Goal: Task Accomplishment & Management: Use online tool/utility

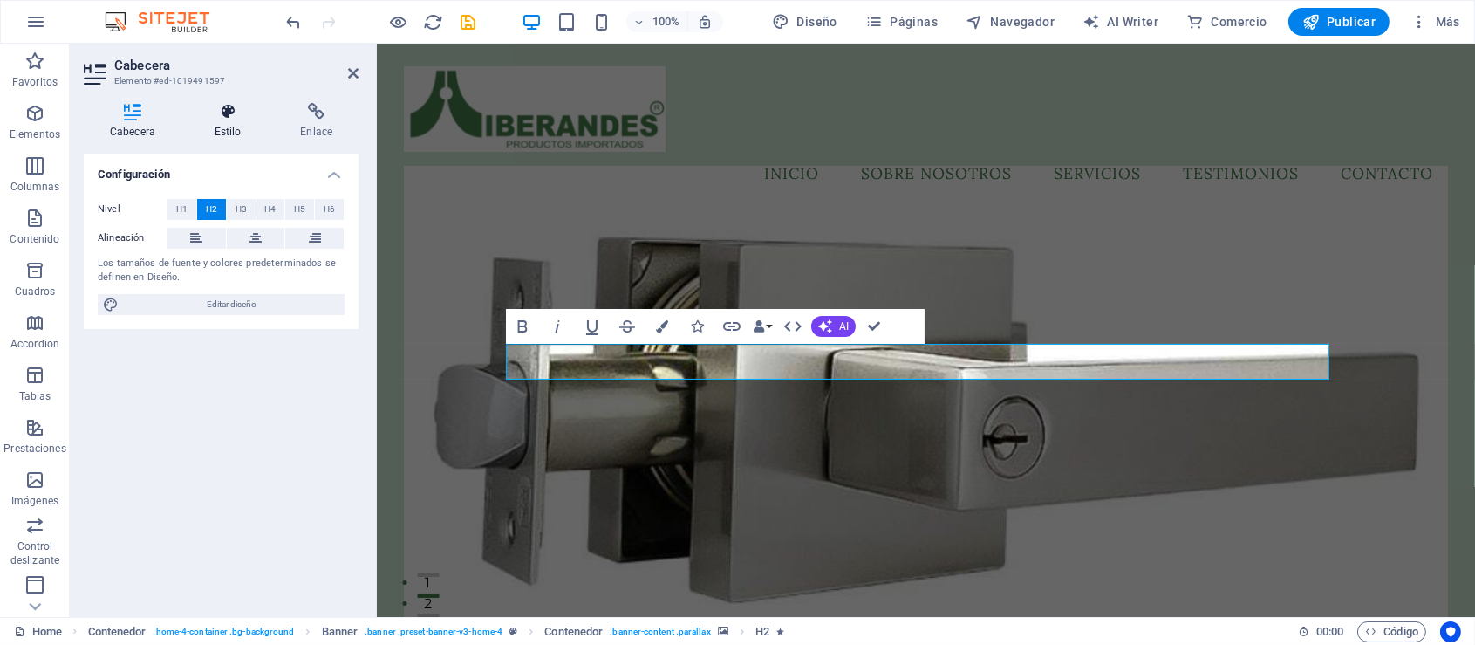
click at [233, 115] on icon at bounding box center [227, 111] width 79 height 17
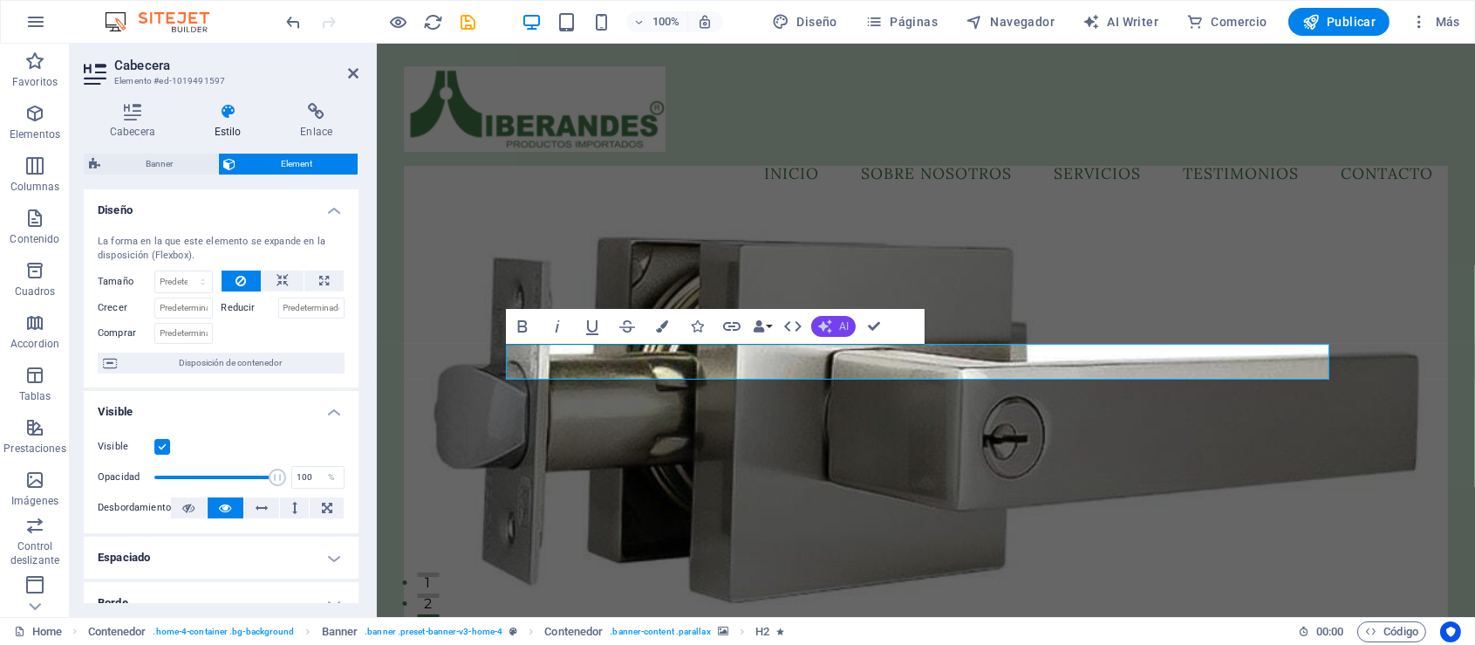
click at [834, 325] on button "AI" at bounding box center [833, 326] width 44 height 21
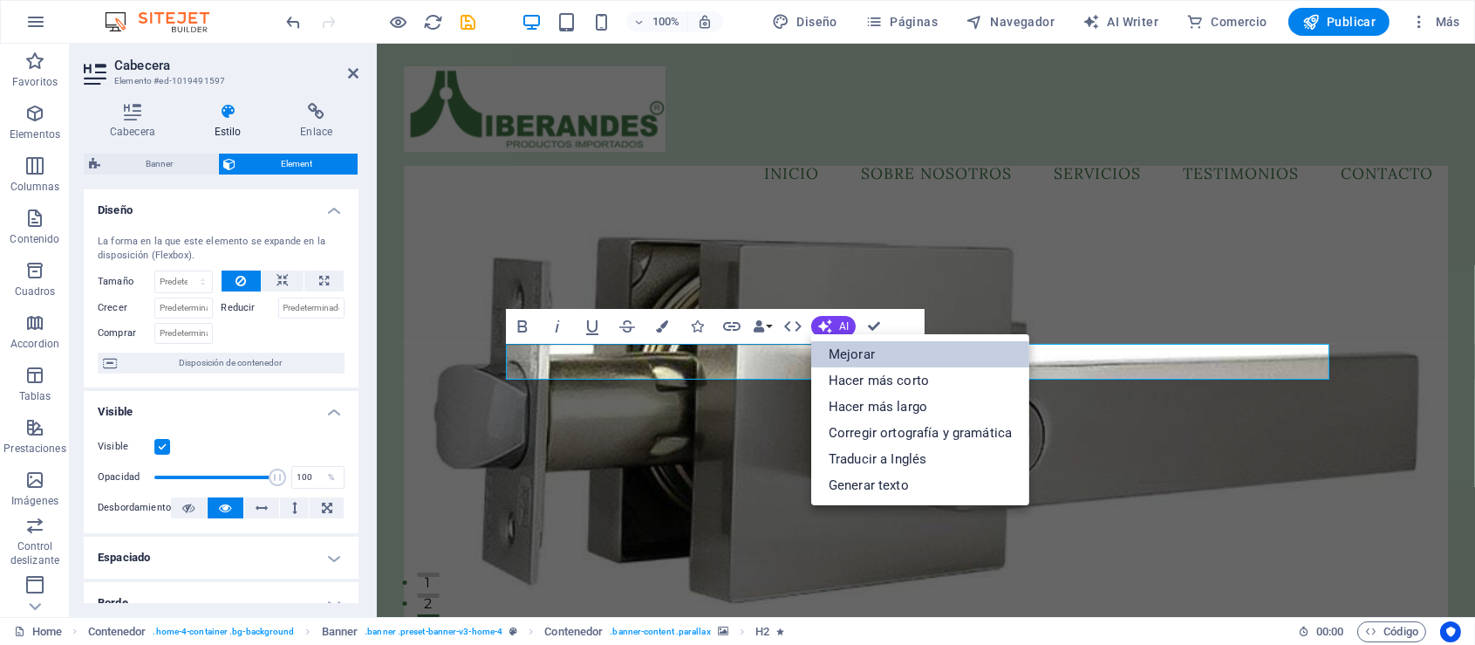
click at [834, 357] on link "Mejorar" at bounding box center [920, 354] width 218 height 26
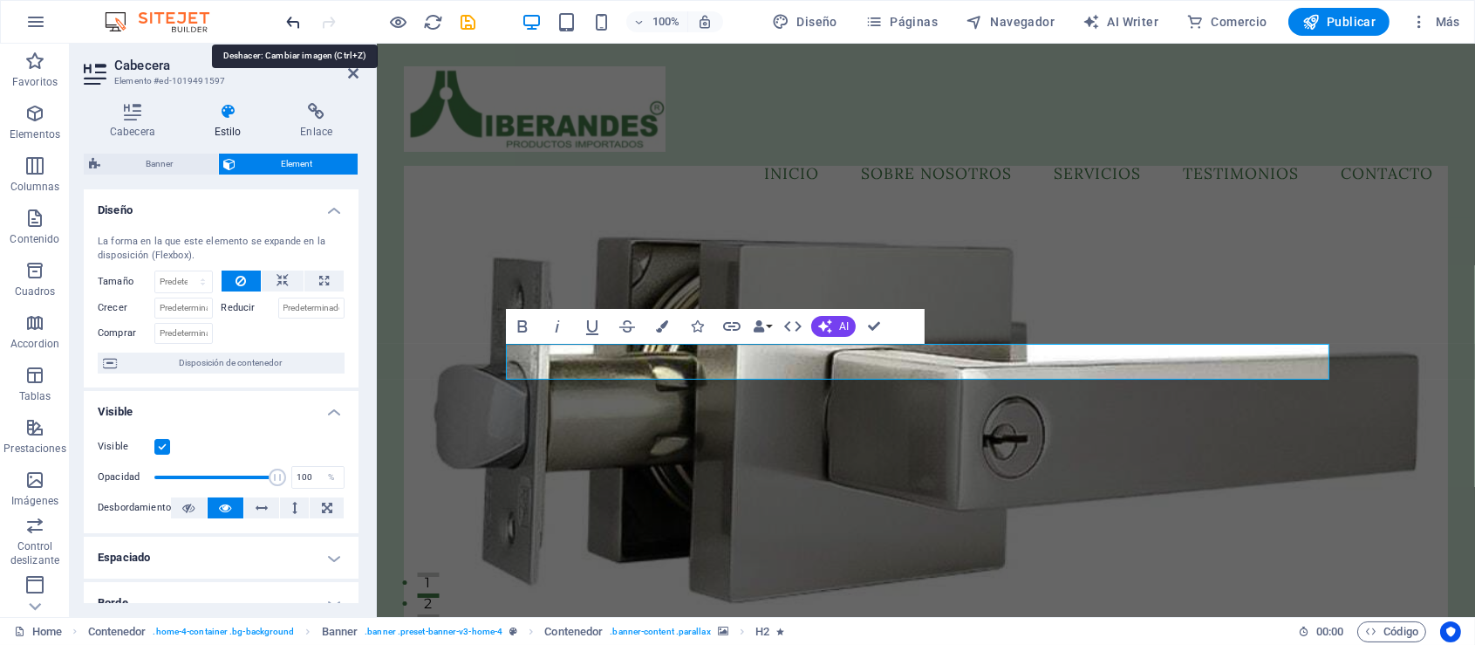
click at [292, 21] on icon "undo" at bounding box center [294, 22] width 20 height 20
click at [130, 120] on h4 "Cabecera" at bounding box center [136, 121] width 105 height 37
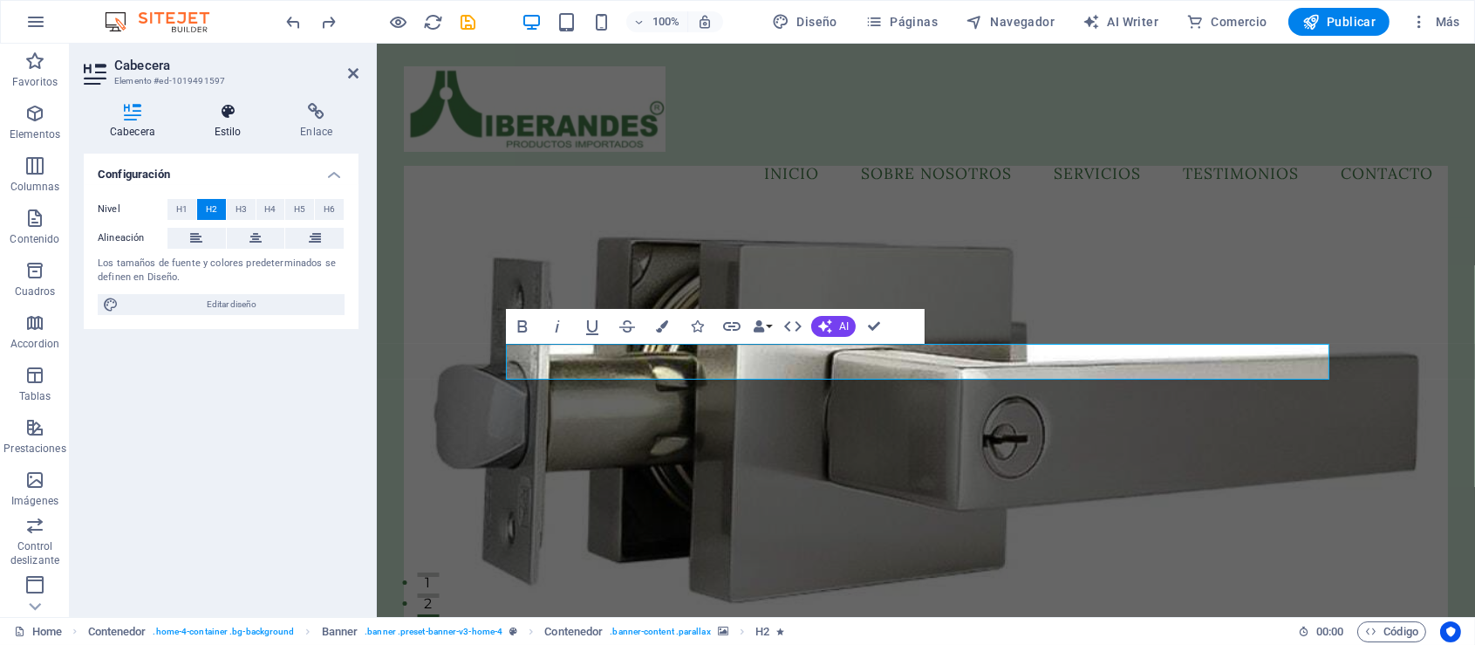
click at [230, 115] on icon at bounding box center [227, 111] width 79 height 17
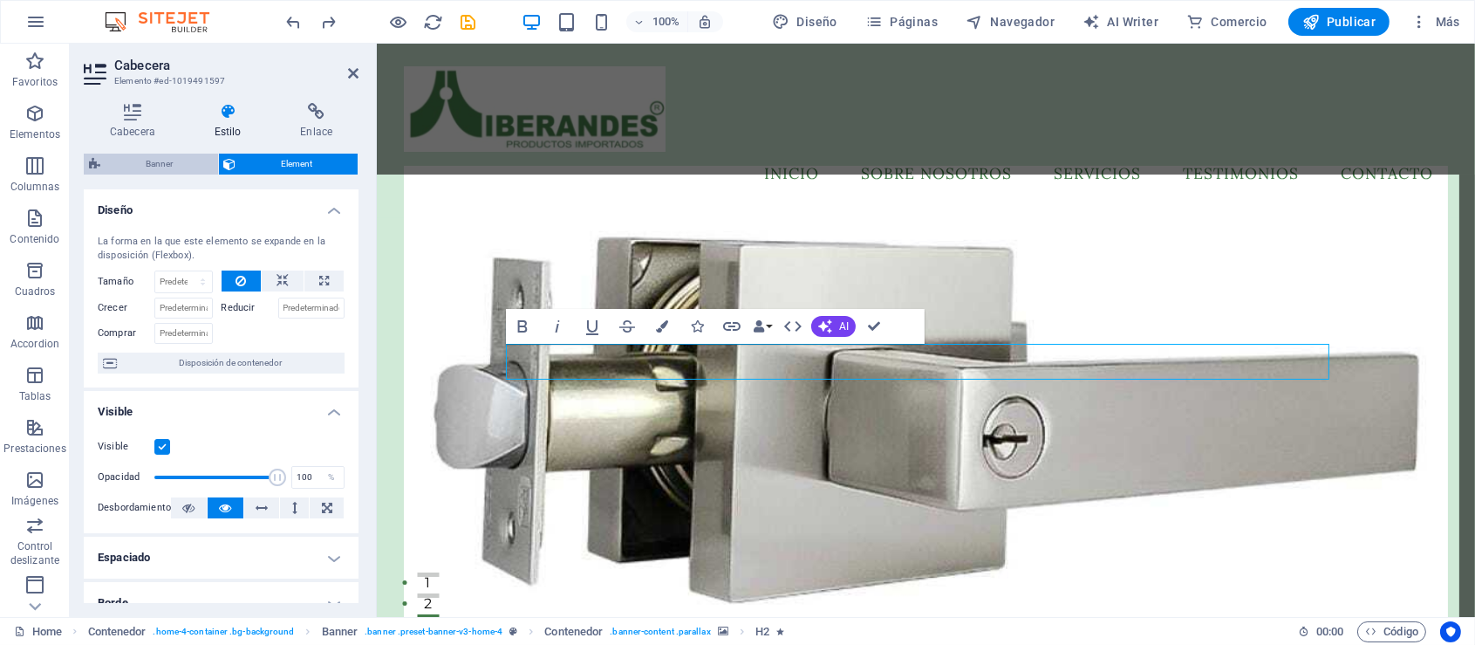
click at [153, 163] on span "Banner" at bounding box center [159, 164] width 107 height 21
select select "preset-banner-v3-home-4"
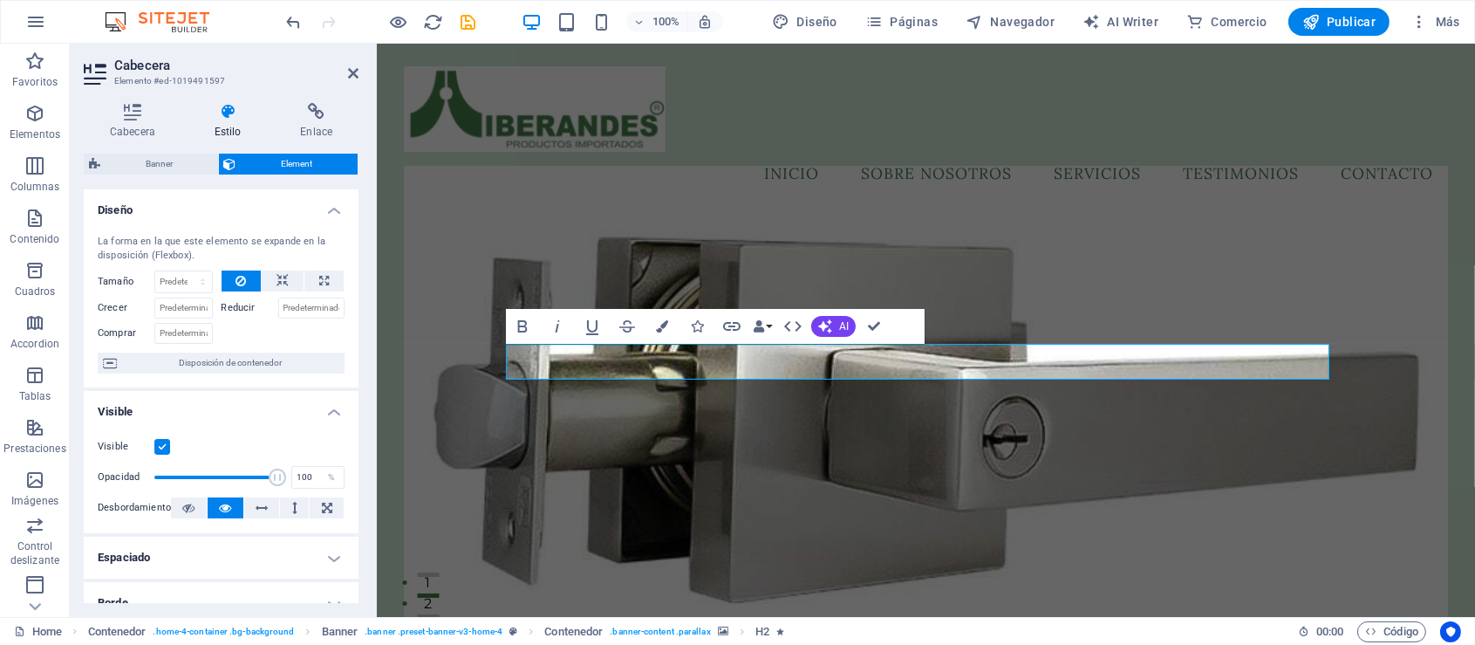
click at [1057, 528] on figure at bounding box center [924, 427] width 1043 height 523
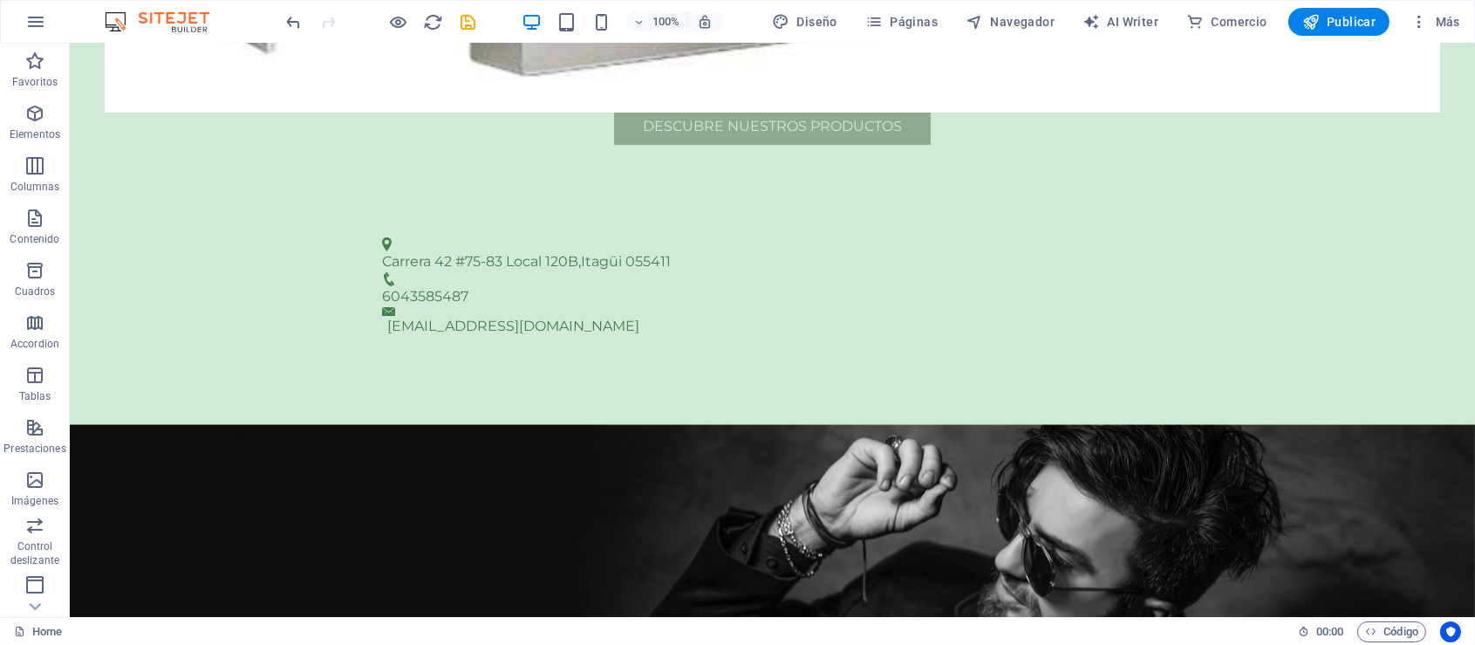
scroll to position [820, 0]
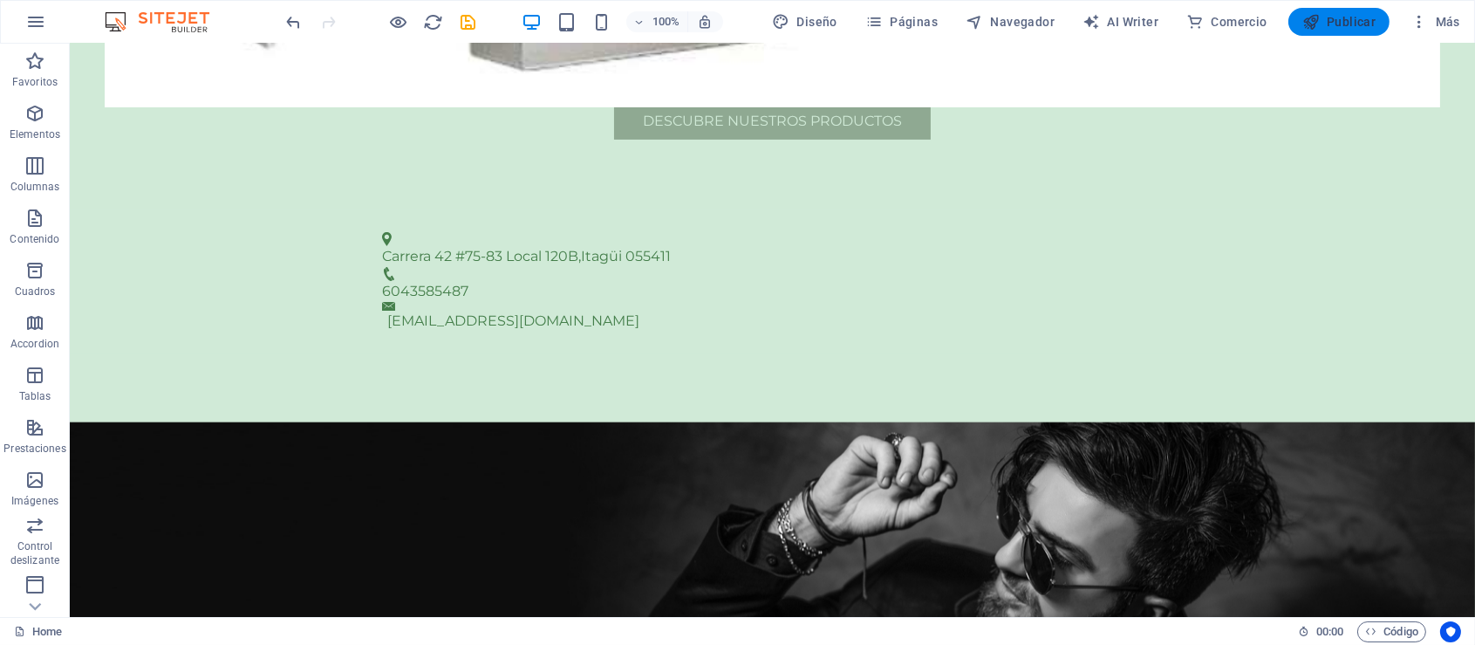
click at [1351, 24] on span "Publicar" at bounding box center [1340, 21] width 74 height 17
checkbox input "false"
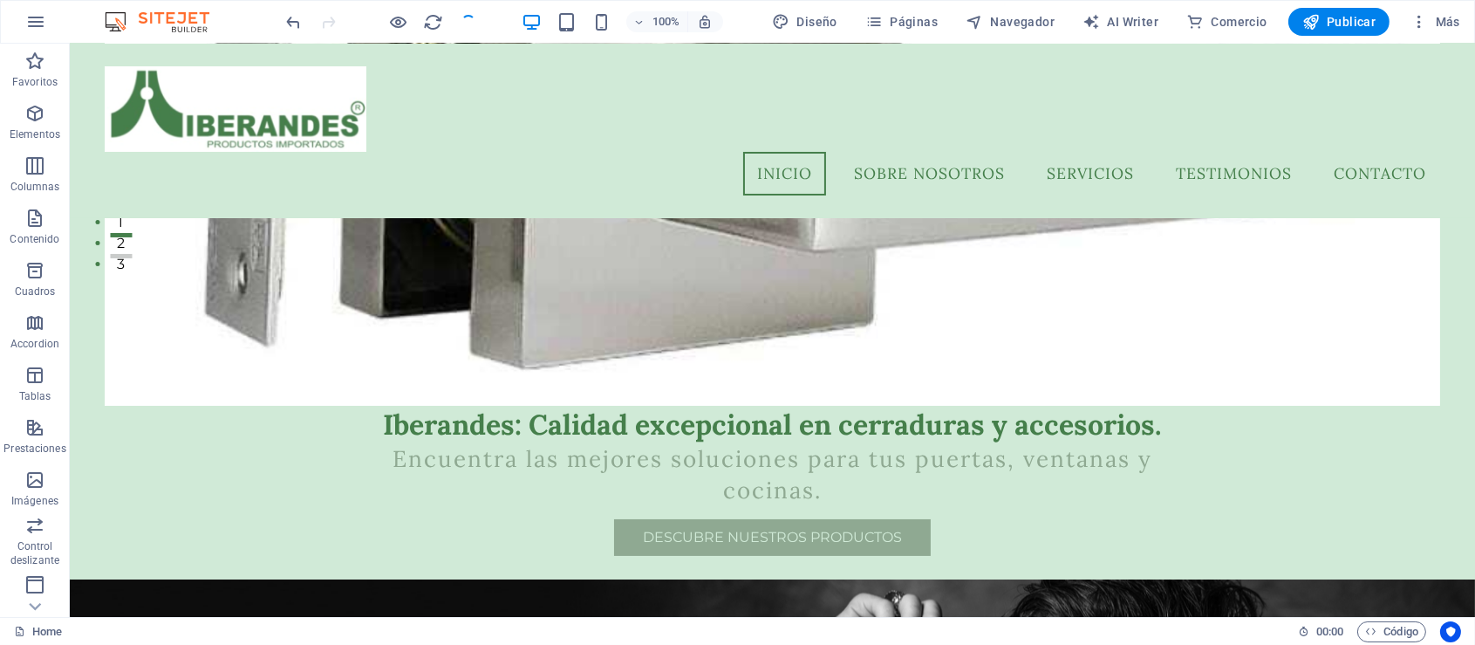
scroll to position [251, 0]
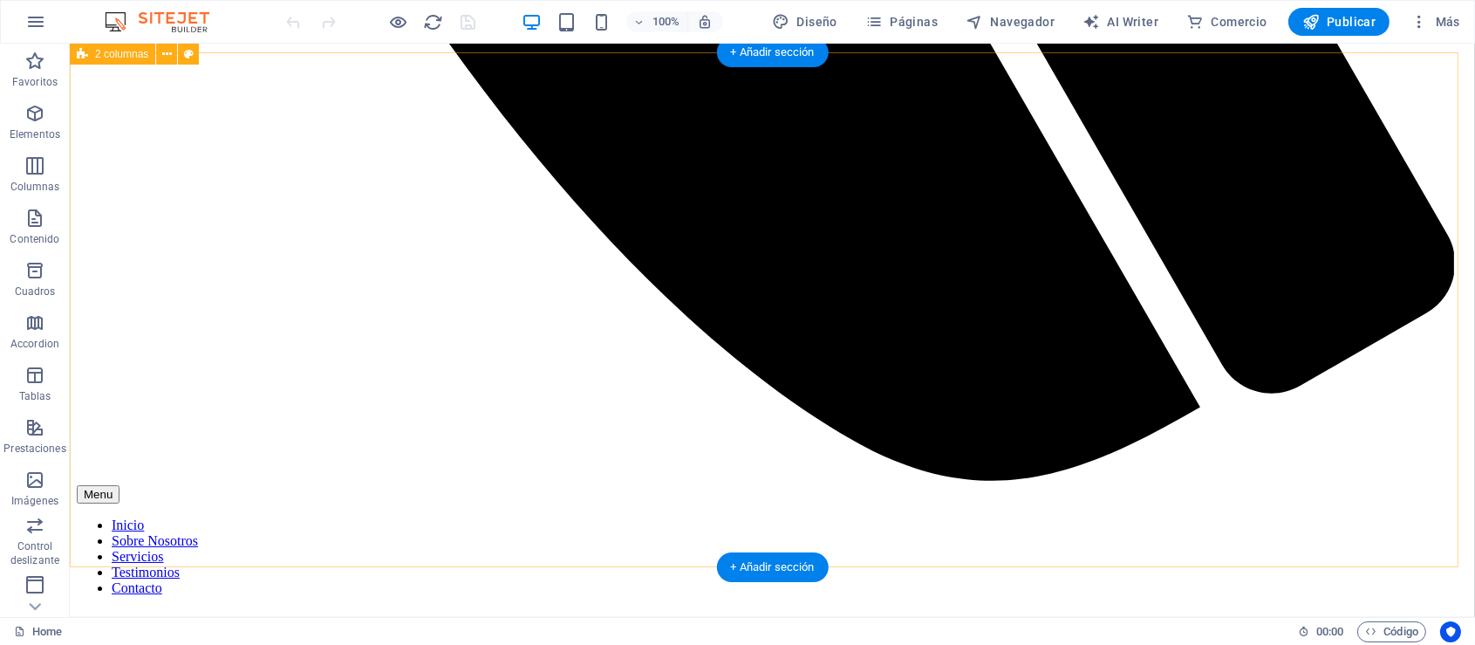
scroll to position [1492, 0]
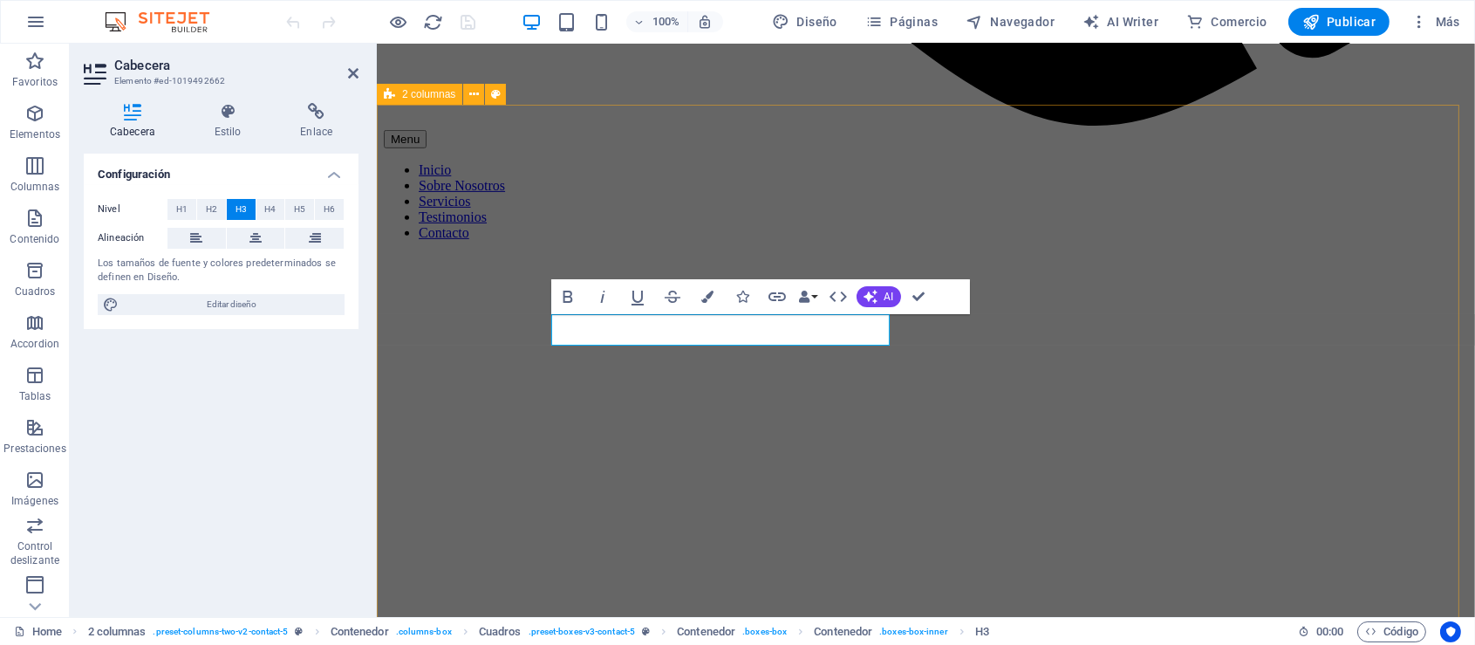
scroll to position [1686, 0]
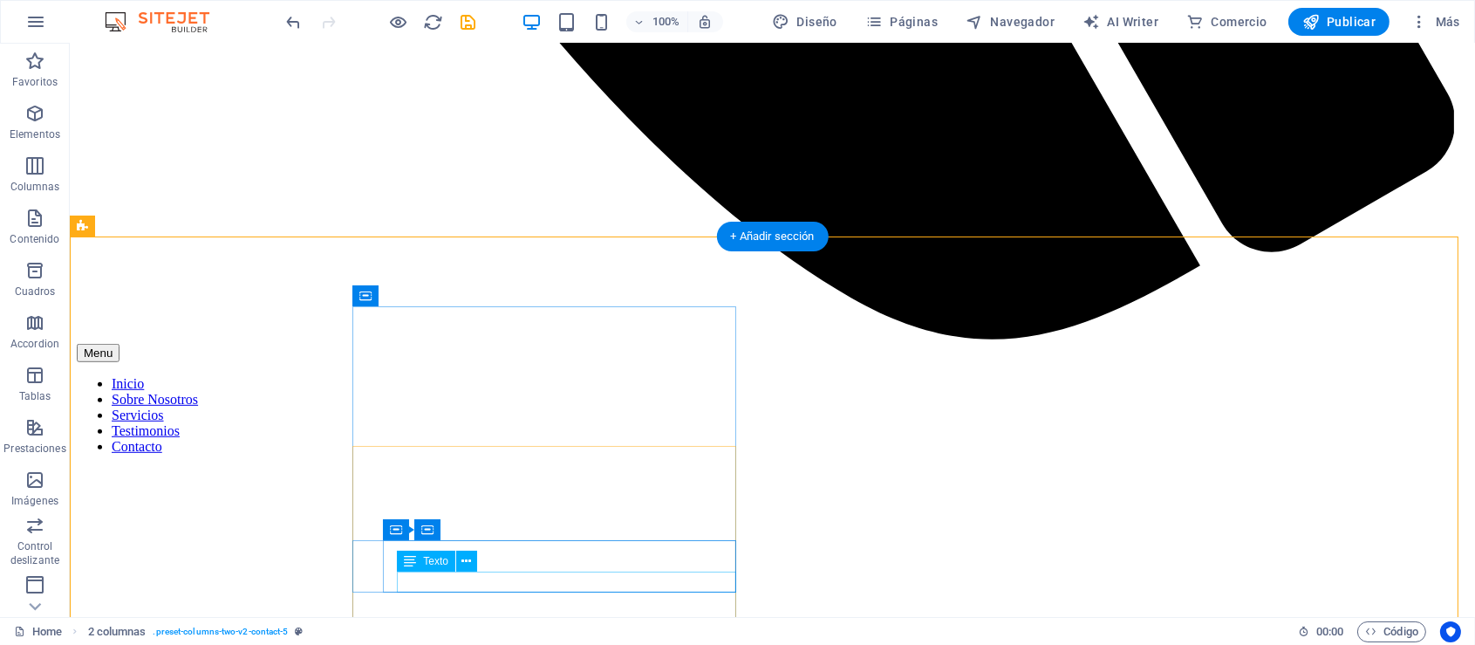
scroll to position [1622, 0]
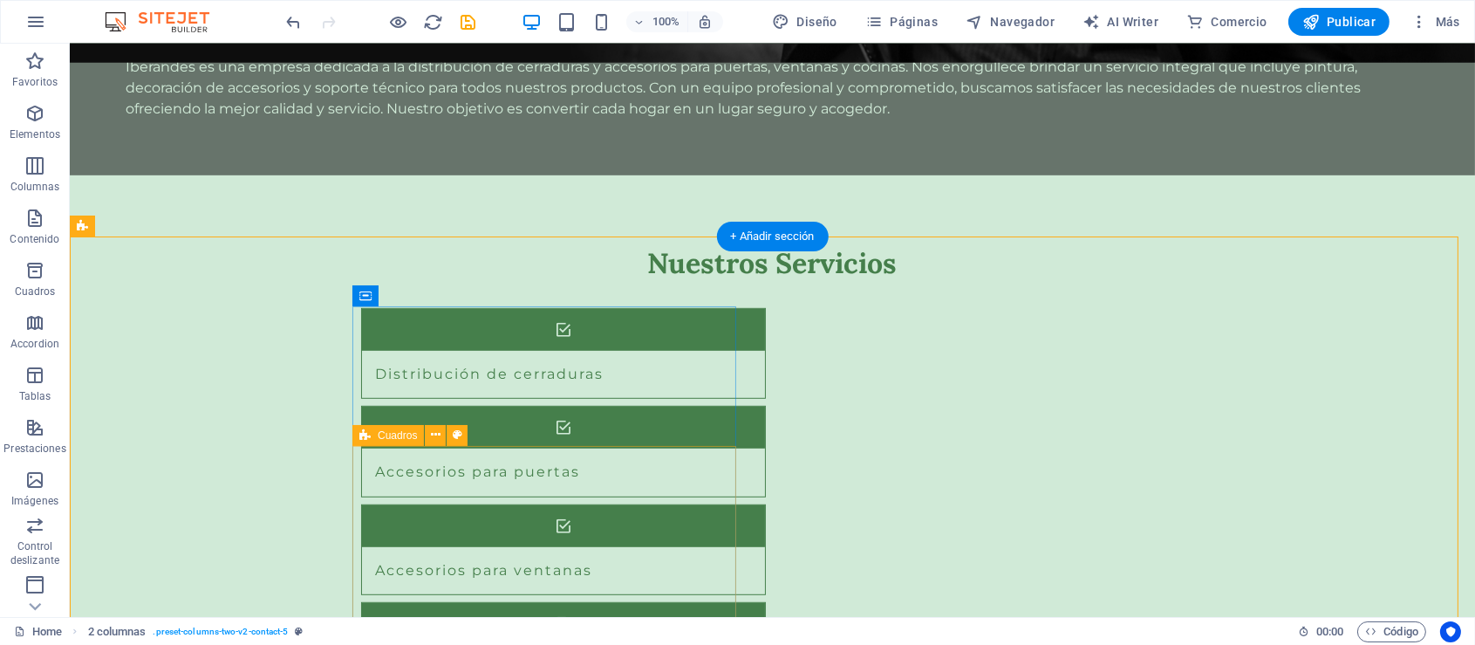
scroll to position [1622, 0]
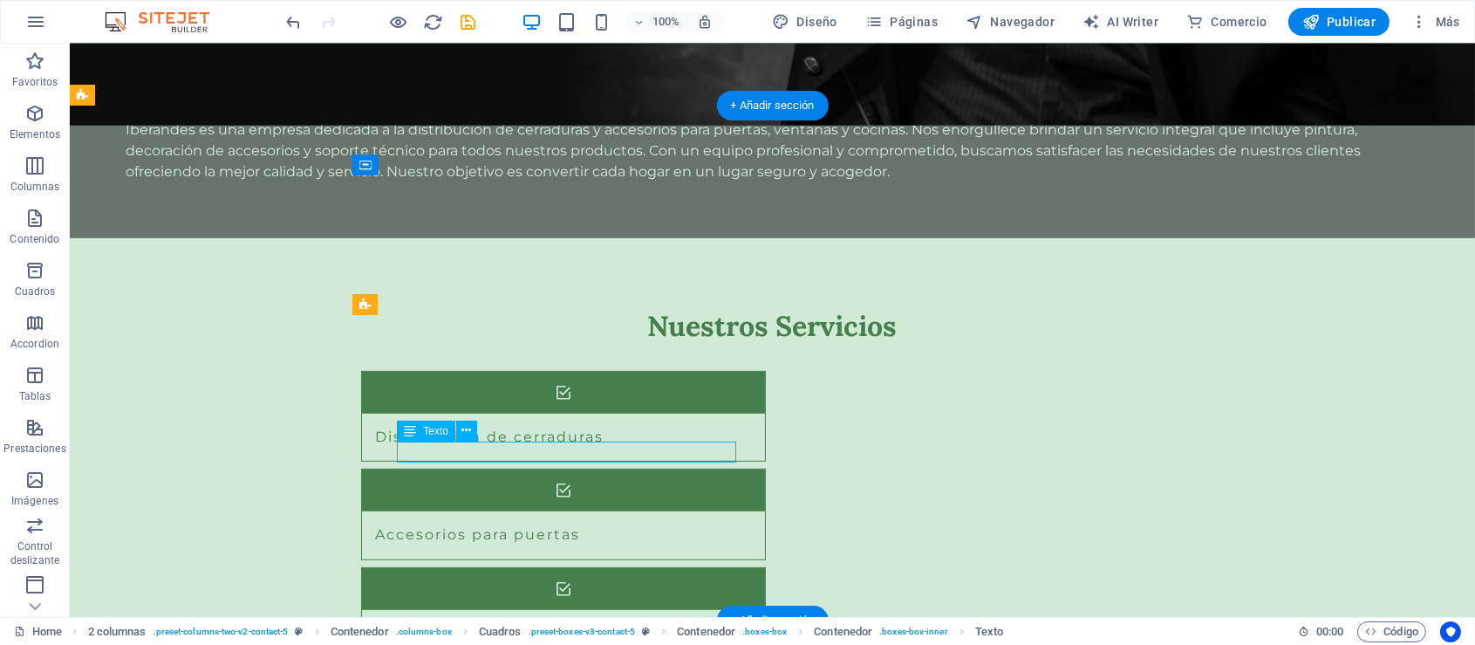
scroll to position [1685, 0]
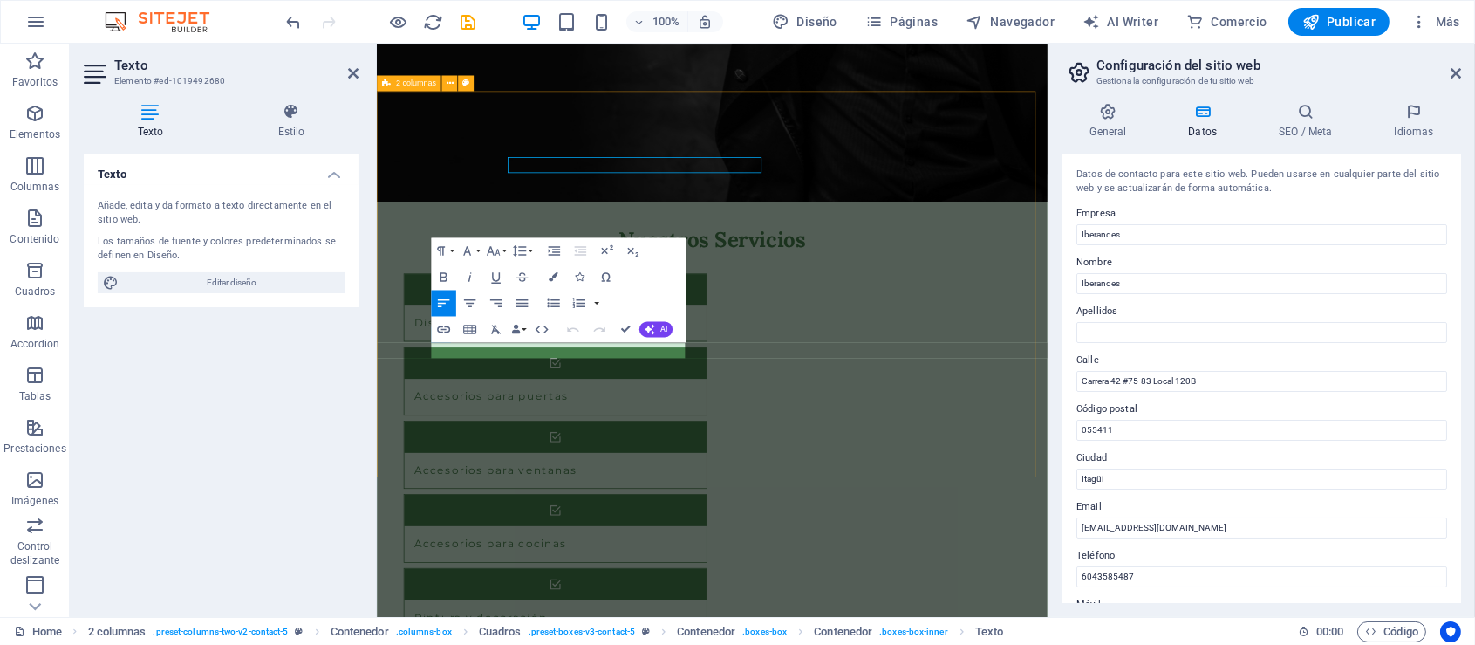
scroll to position [1932, 0]
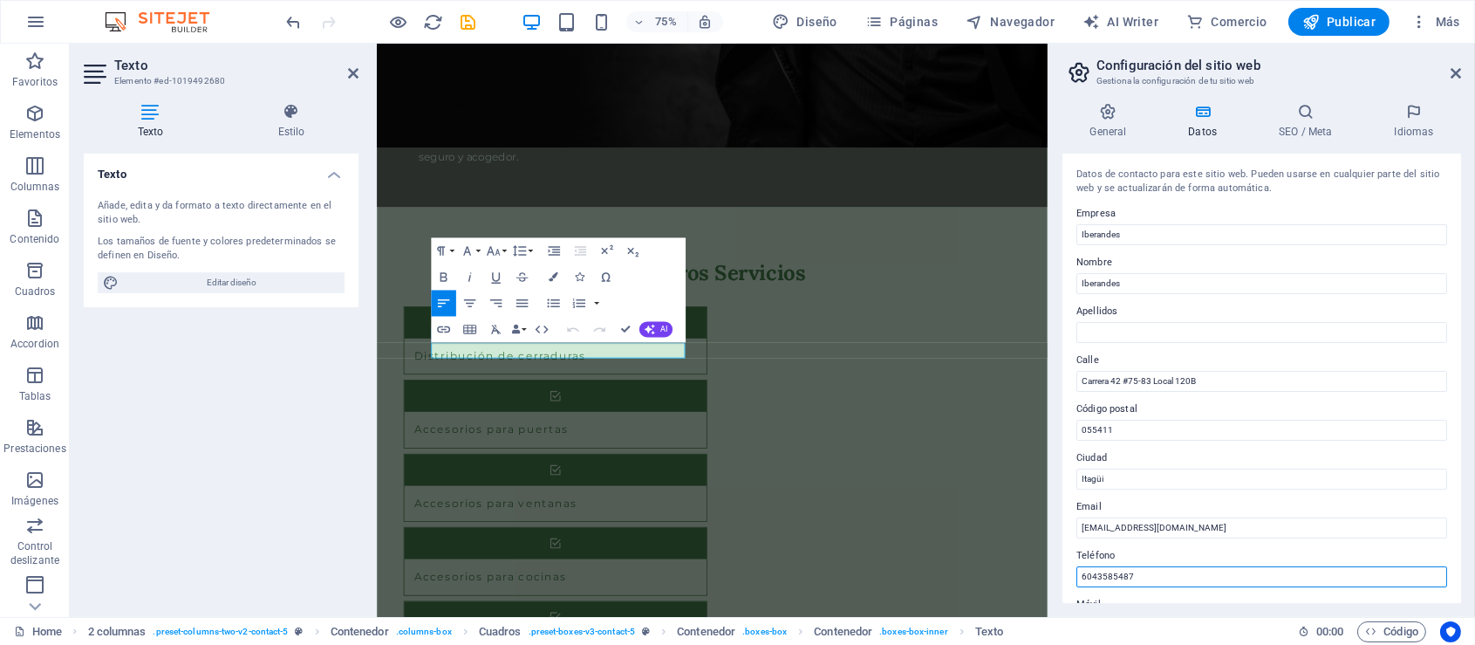
click at [1077, 573] on input "6043585487" at bounding box center [1262, 576] width 371 height 21
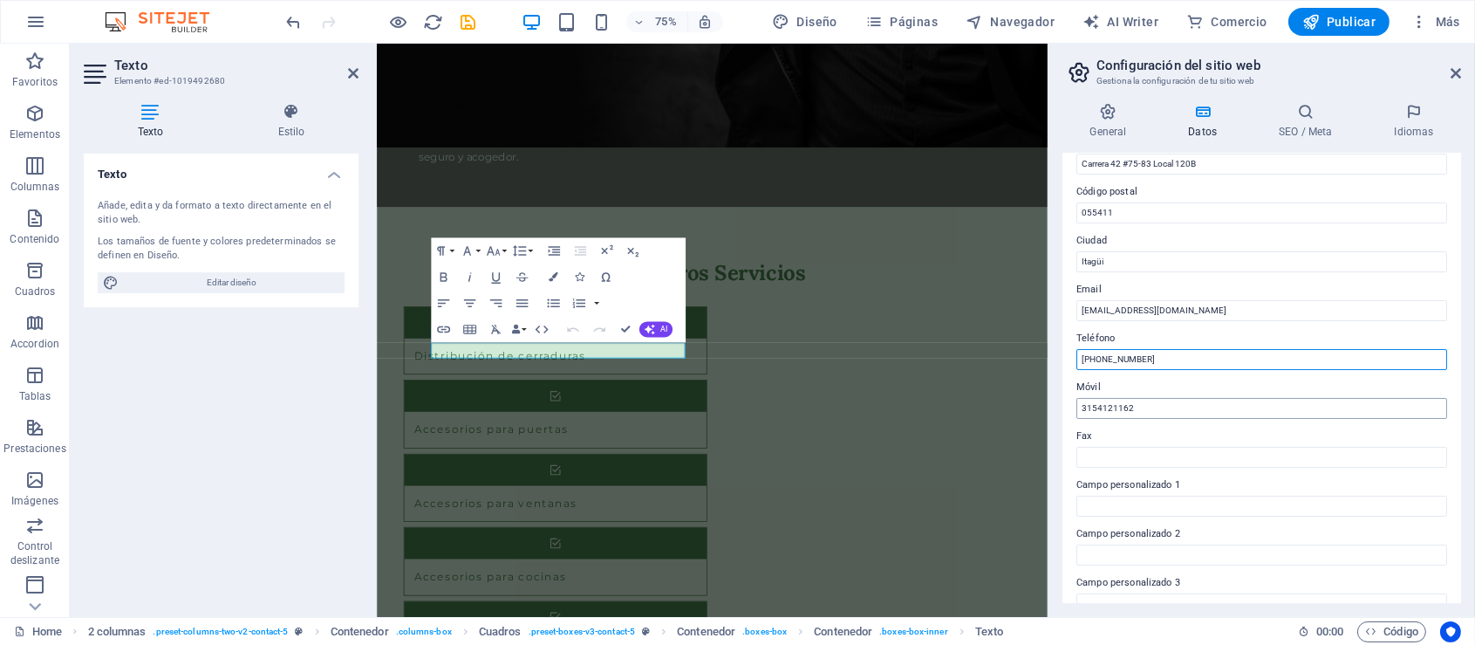
type input "+57(604)3585487"
click at [1103, 403] on input "3154121162" at bounding box center [1262, 408] width 371 height 21
type input "+57(315)4121162"
click at [1457, 63] on h2 "Configuración del sitio web" at bounding box center [1279, 66] width 365 height 16
click at [1454, 68] on icon at bounding box center [1456, 73] width 10 height 14
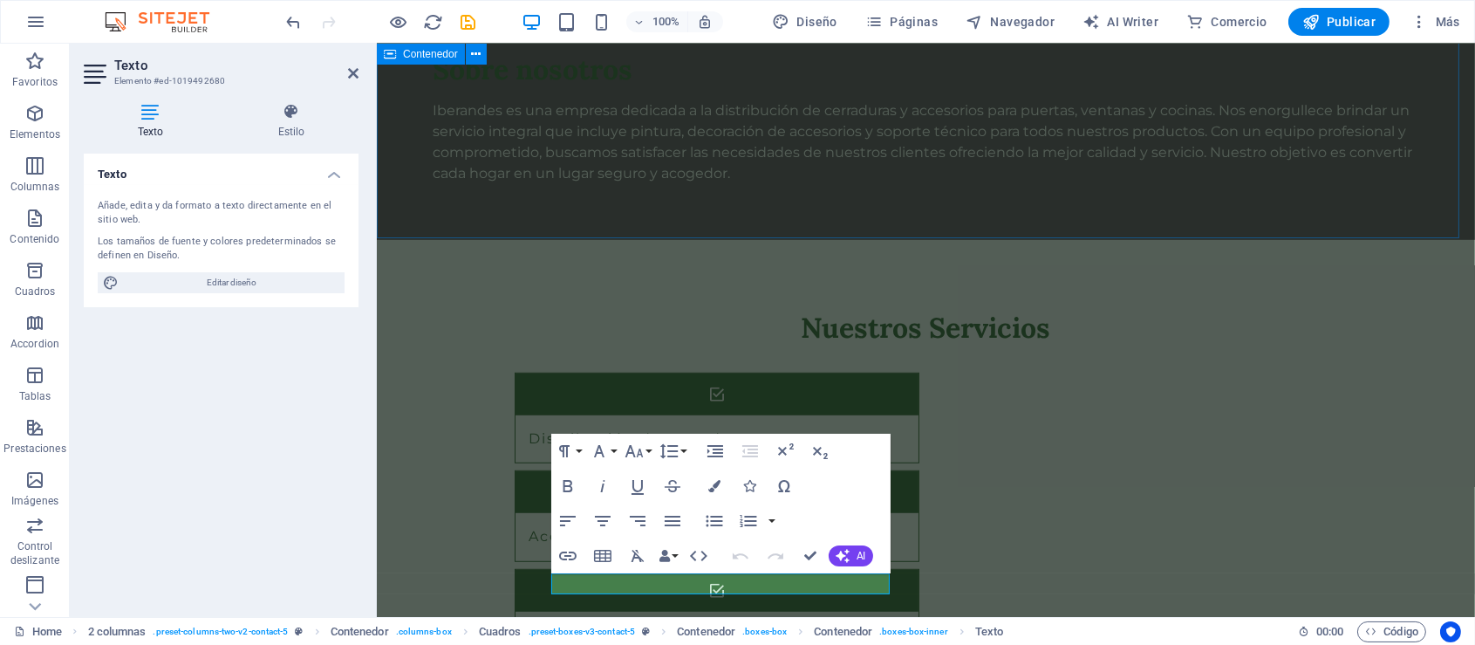
scroll to position [1683, 0]
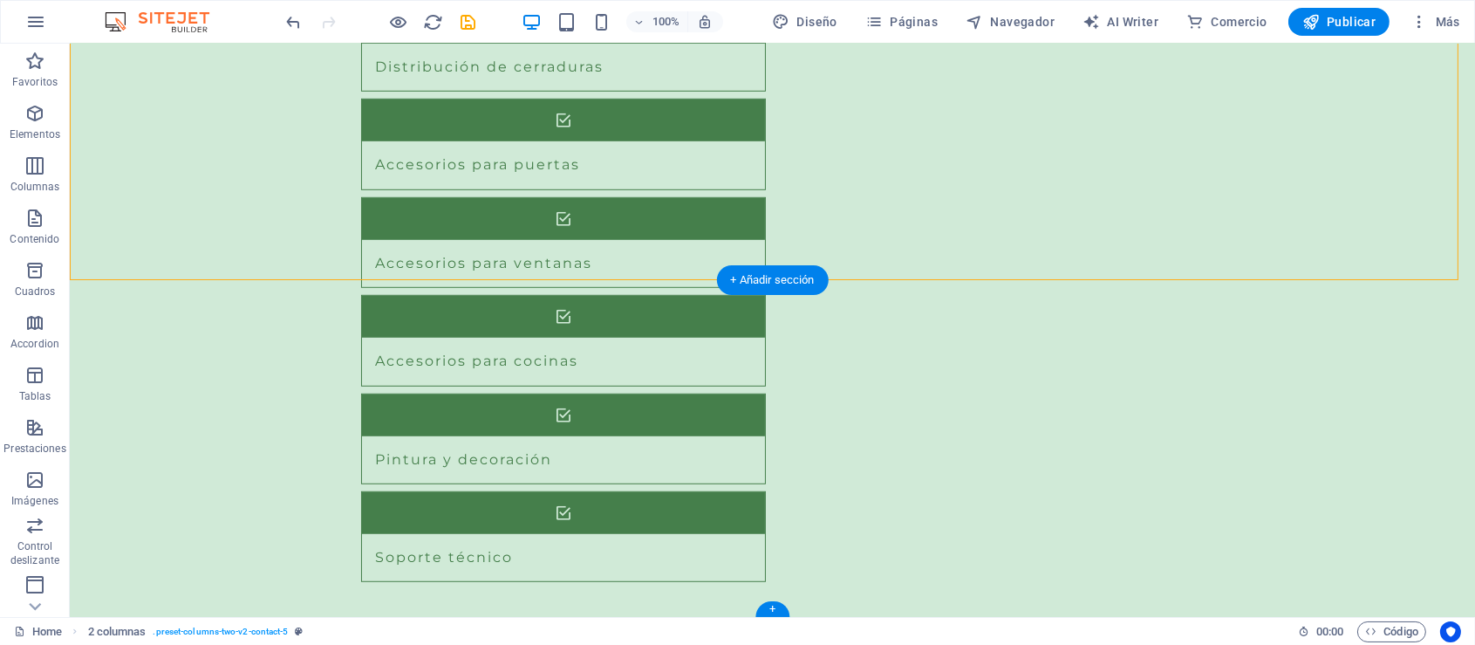
scroll to position [1962, 0]
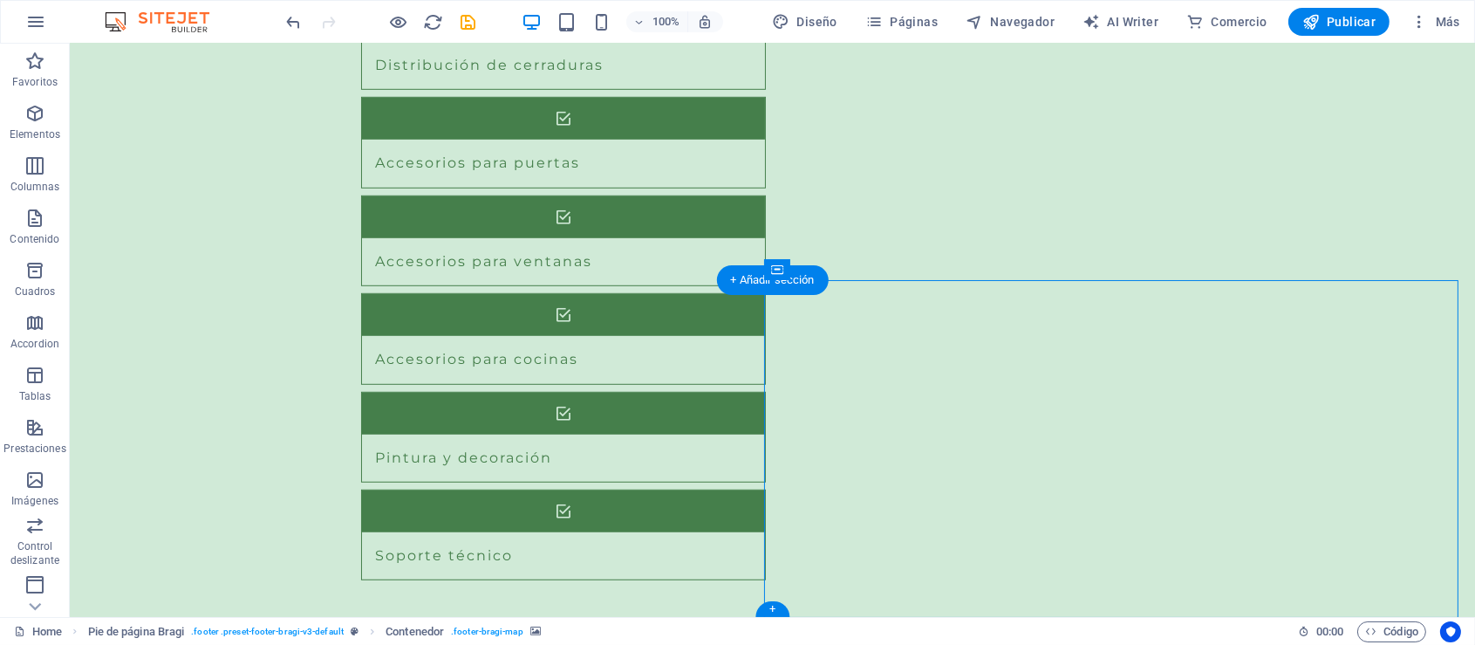
drag, startPoint x: 1098, startPoint y: 471, endPoint x: 1193, endPoint y: 445, distance: 97.8
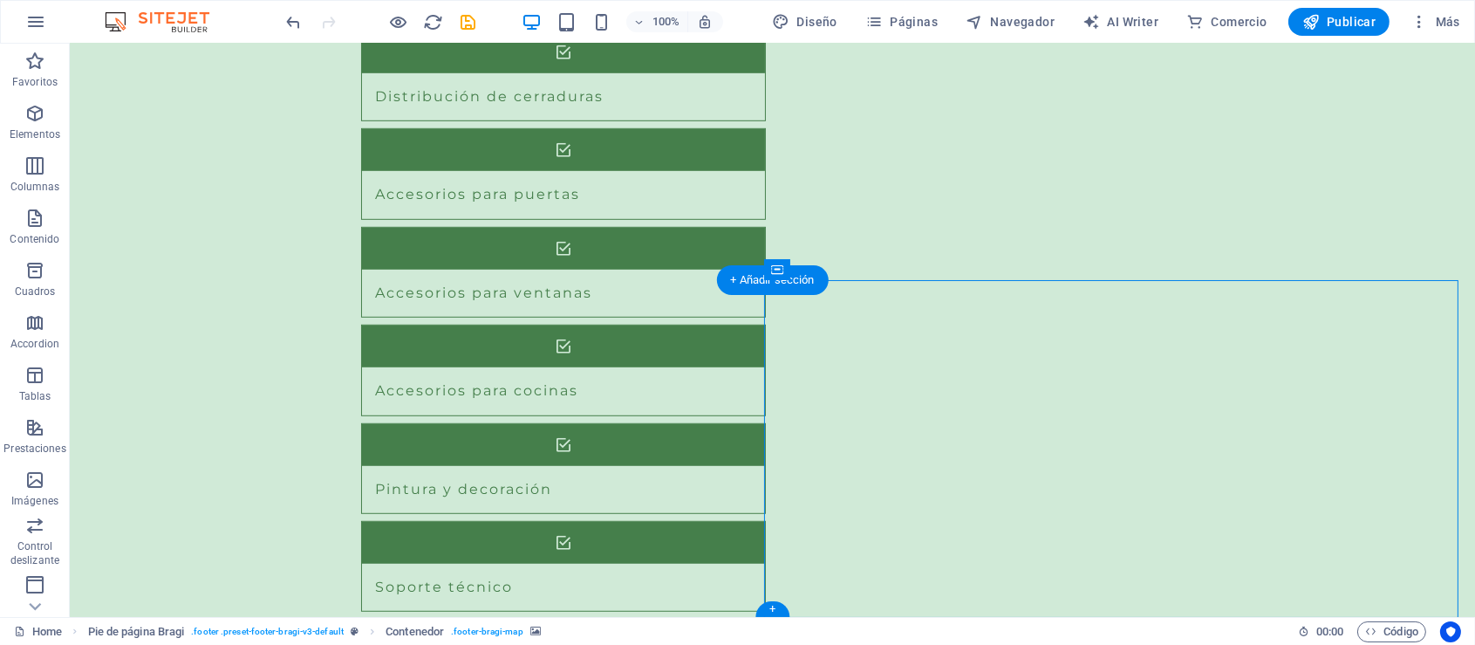
select select "px"
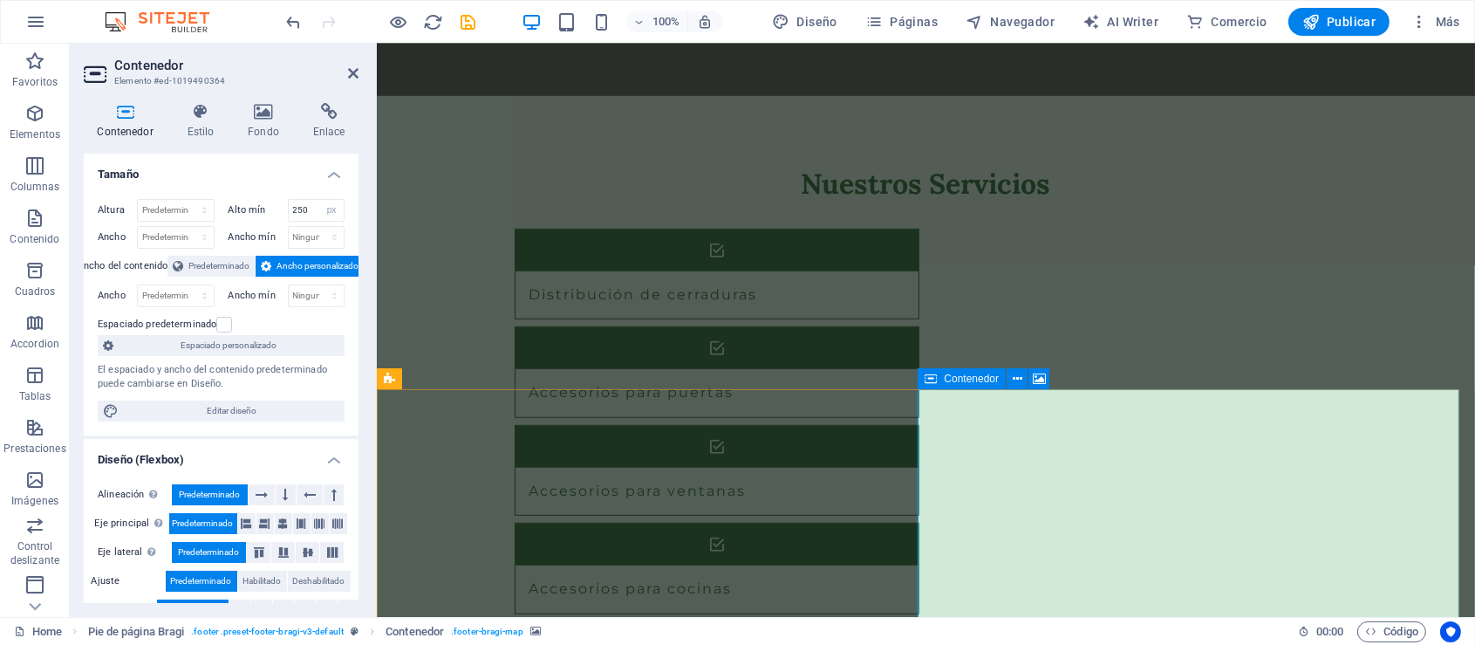
scroll to position [2024, 0]
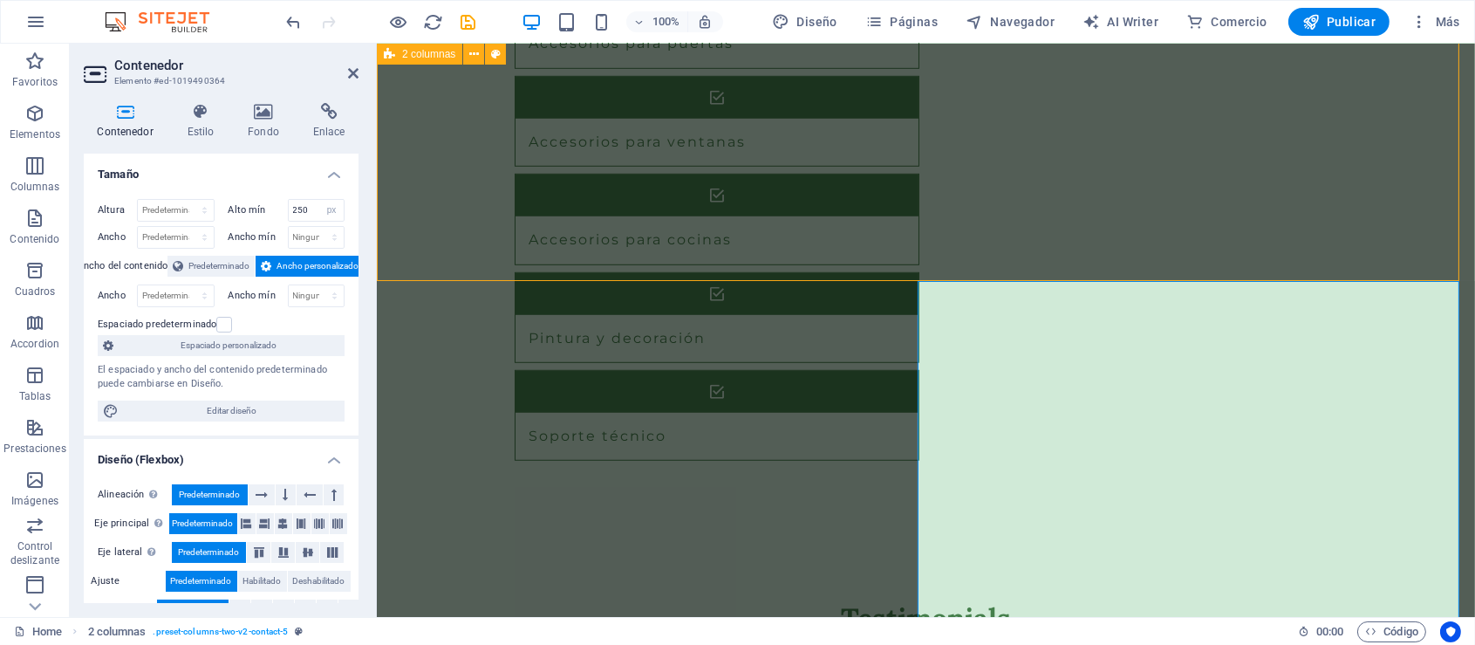
scroll to position [1962, 0]
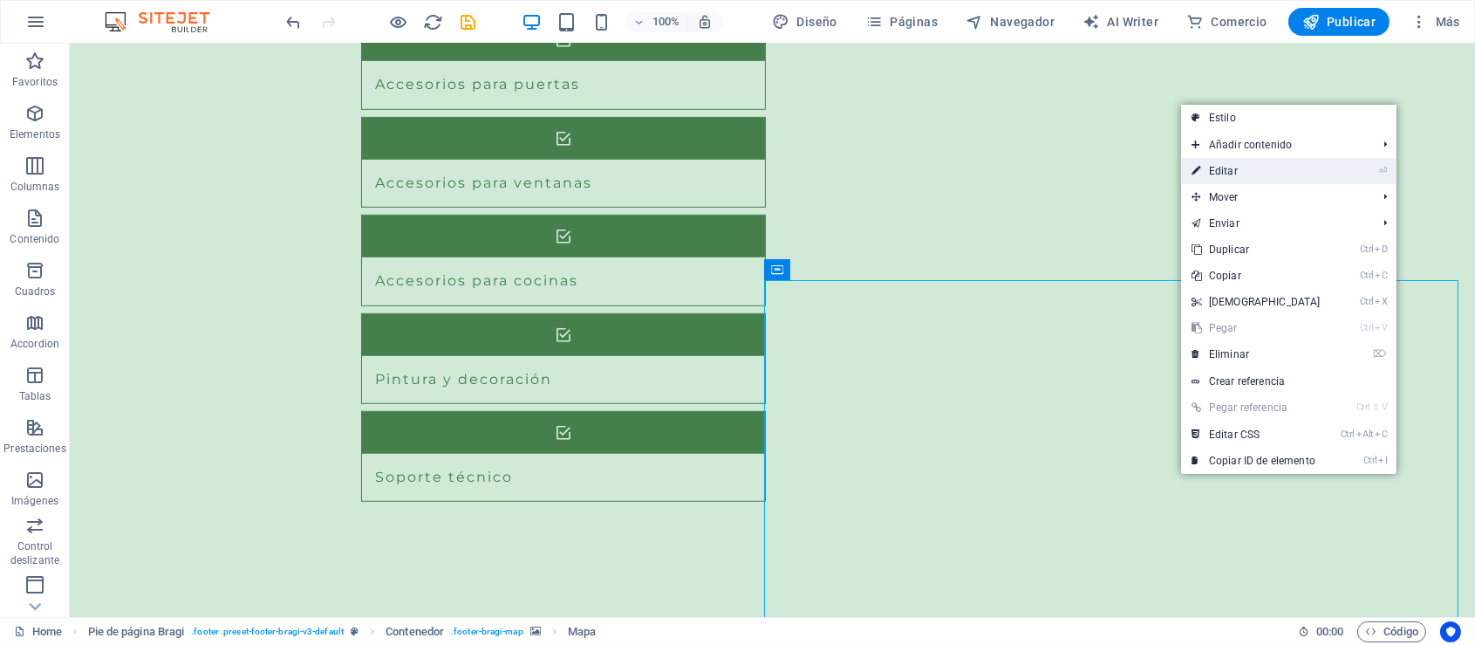
click at [1267, 168] on link "⏎ Editar" at bounding box center [1256, 171] width 150 height 26
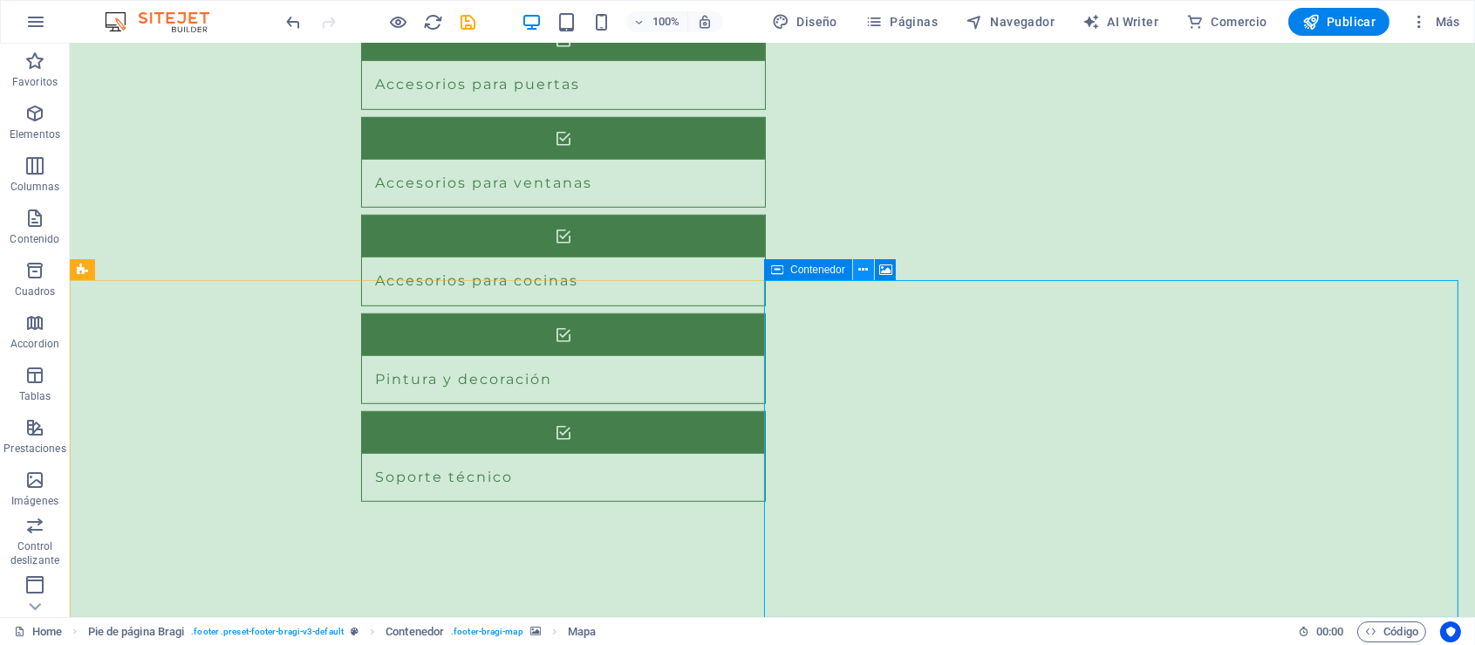
click at [863, 267] on icon at bounding box center [863, 270] width 10 height 18
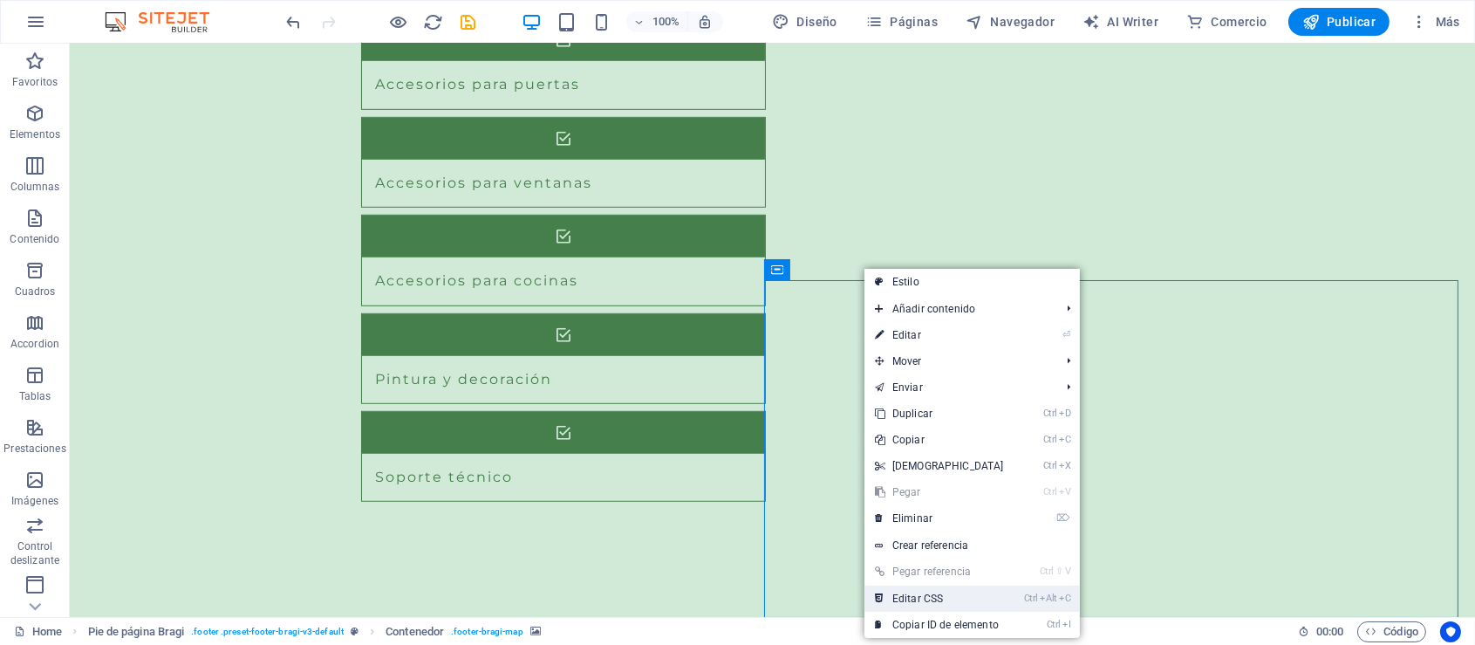
click at [943, 599] on link "Ctrl Alt C Editar CSS" at bounding box center [940, 598] width 150 height 26
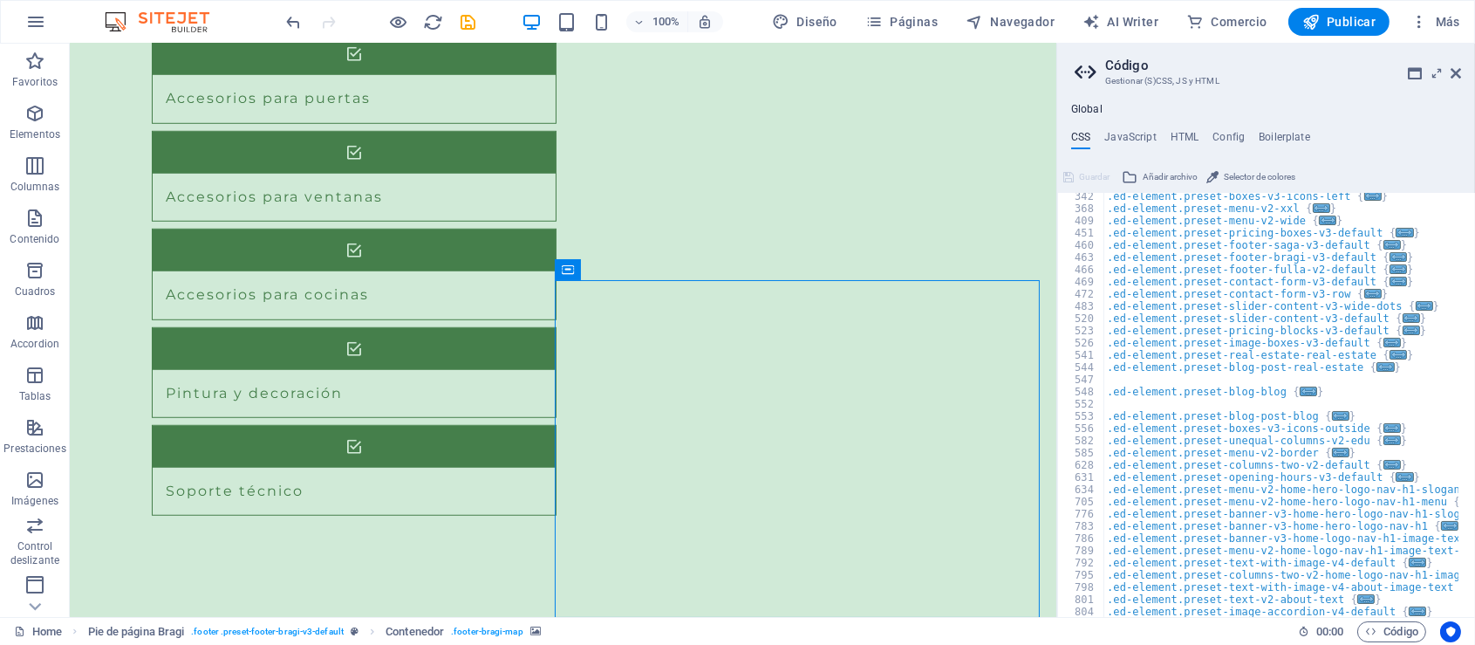
scroll to position [585, 0]
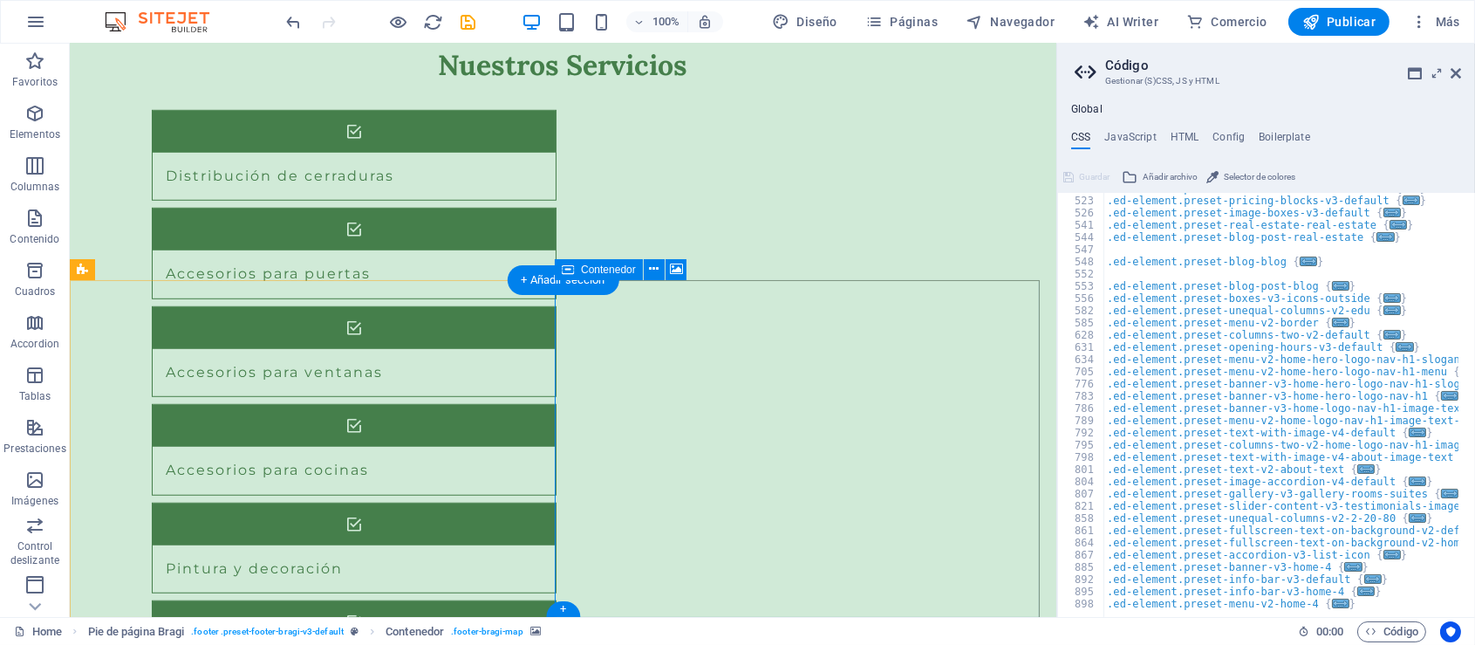
scroll to position [2082, 0]
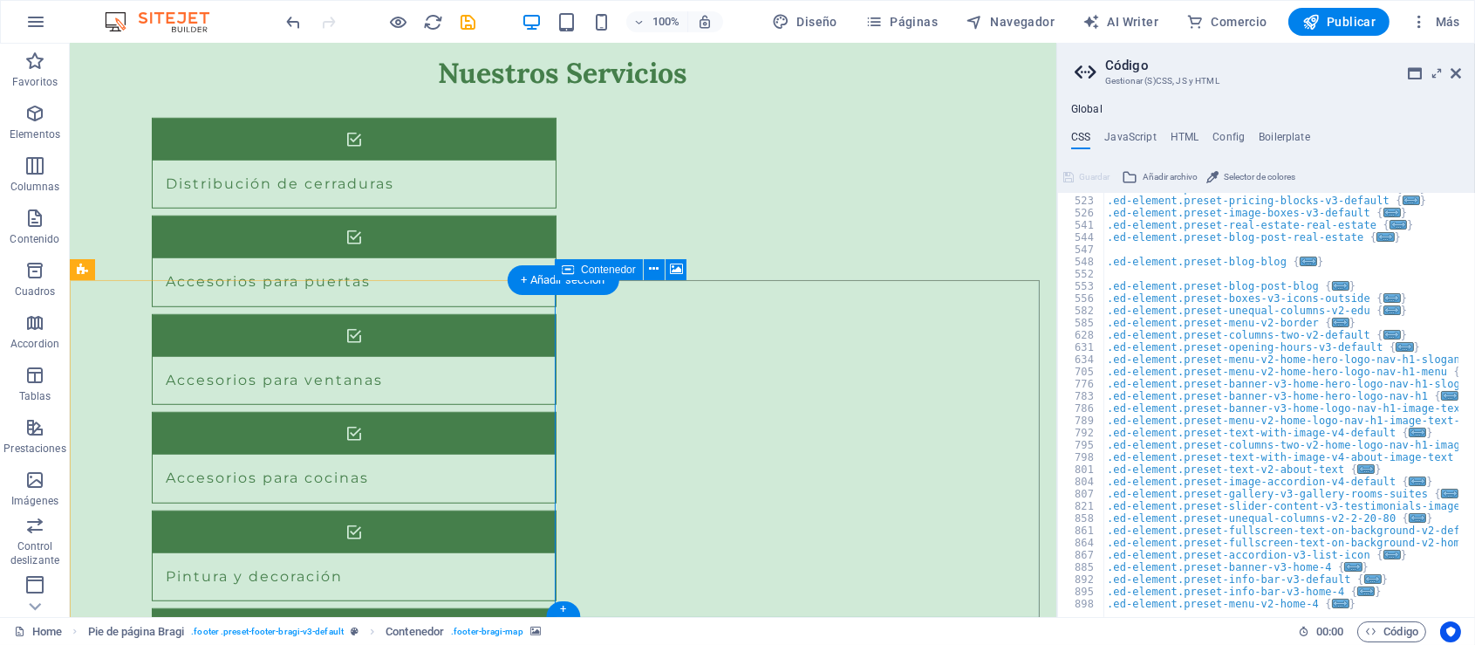
select select "px"
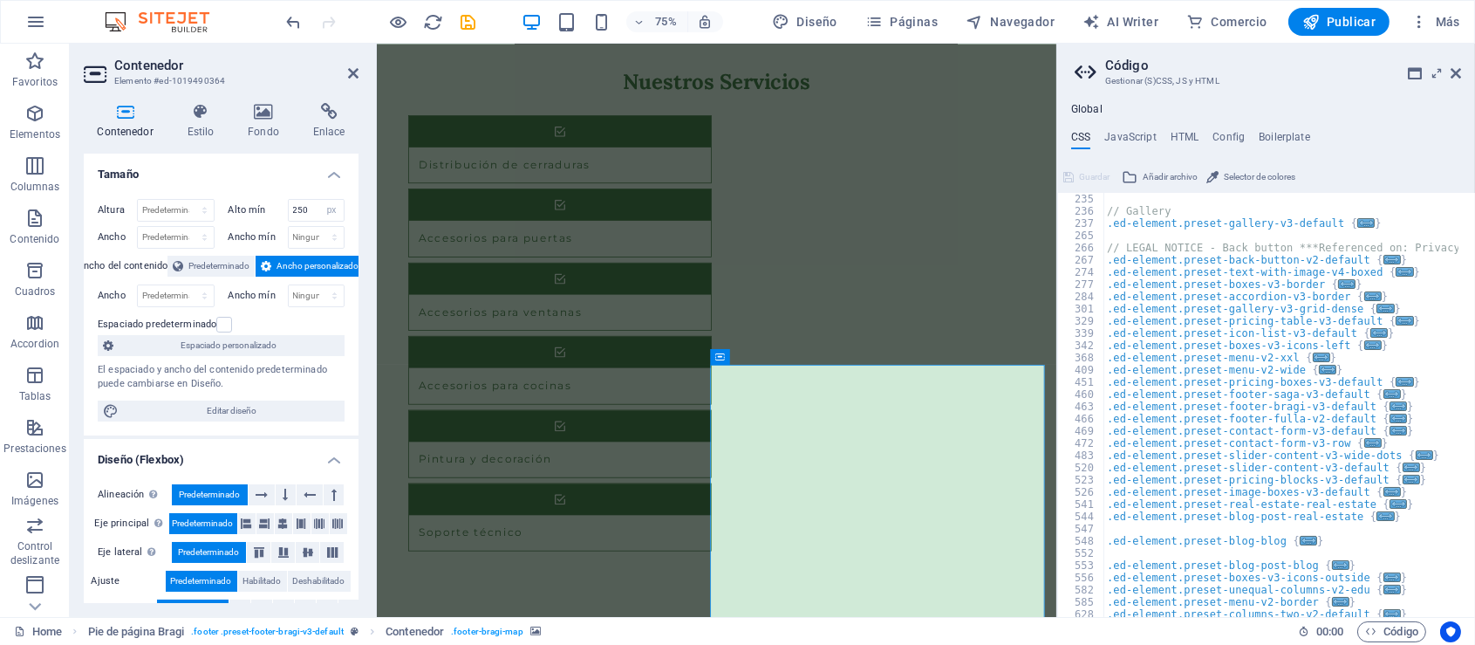
scroll to position [305, 0]
click at [1458, 62] on h2 "Código" at bounding box center [1283, 66] width 356 height 16
click at [1457, 67] on icon at bounding box center [1456, 73] width 10 height 14
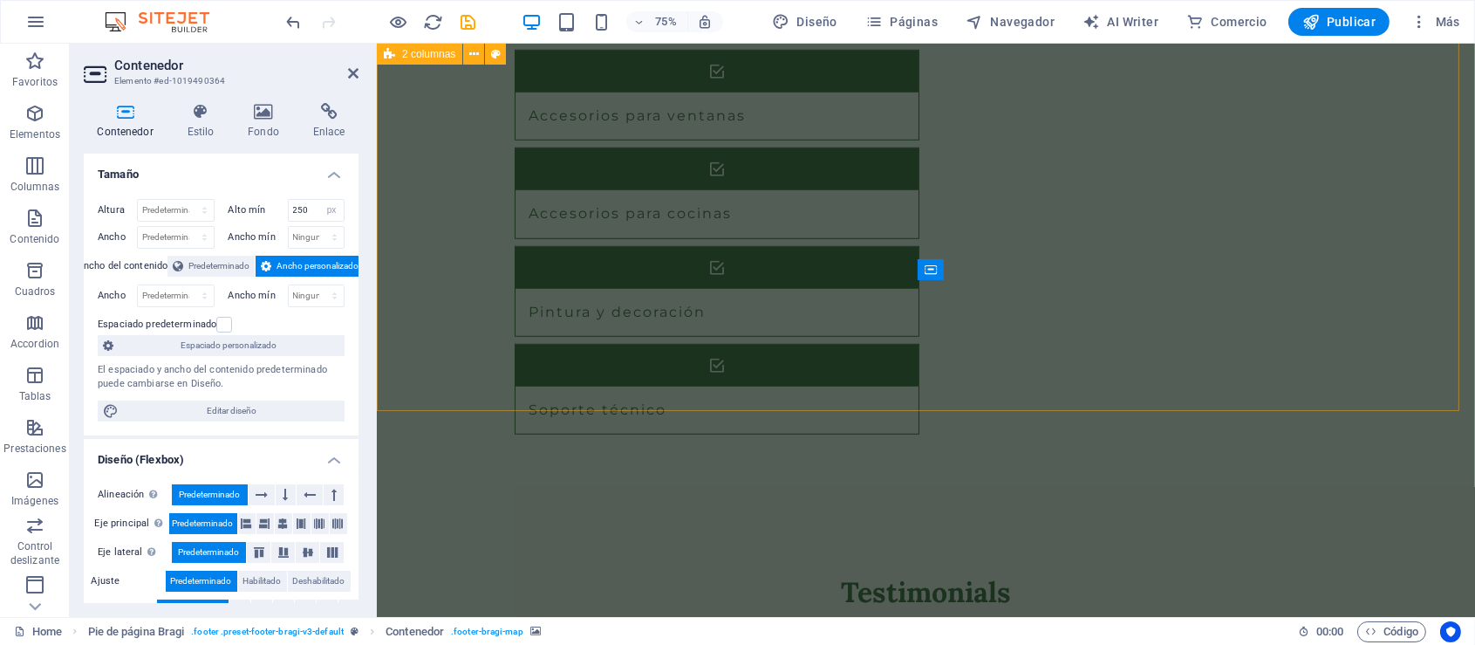
scroll to position [2024, 0]
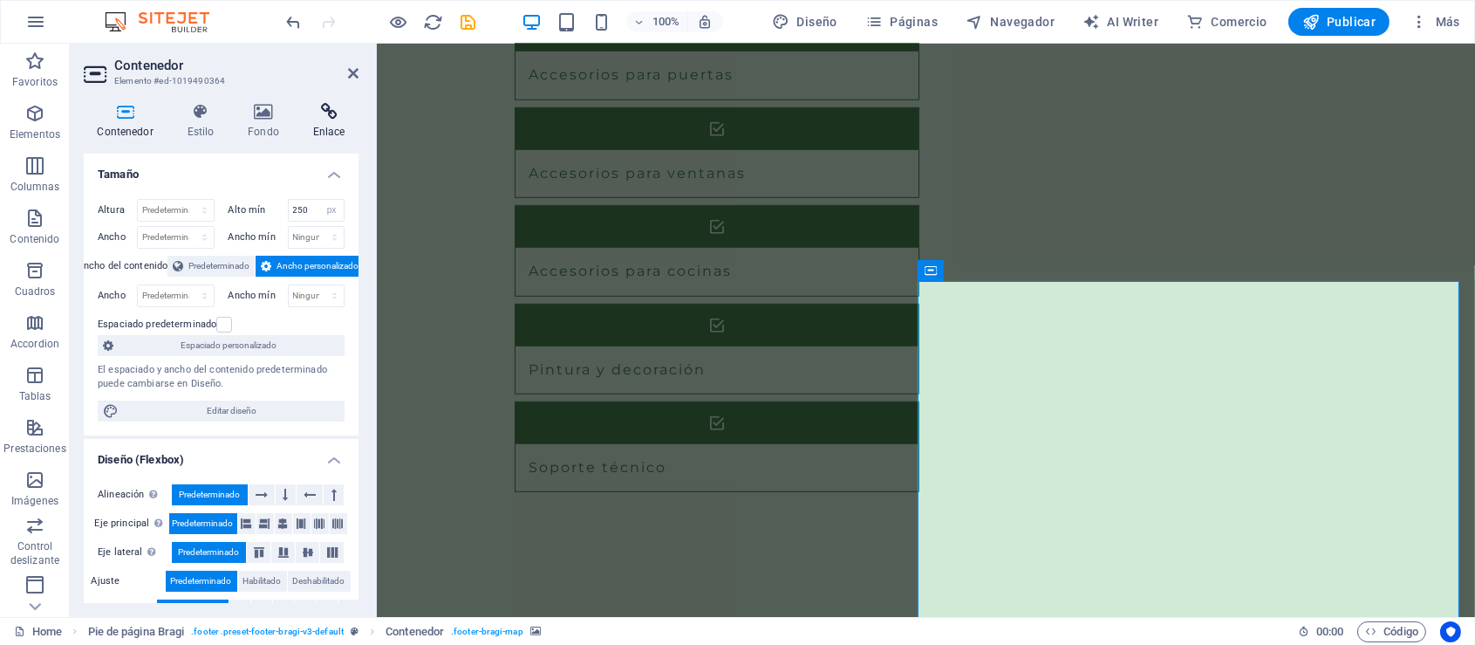
click at [325, 125] on h4 "Enlace" at bounding box center [328, 121] width 59 height 37
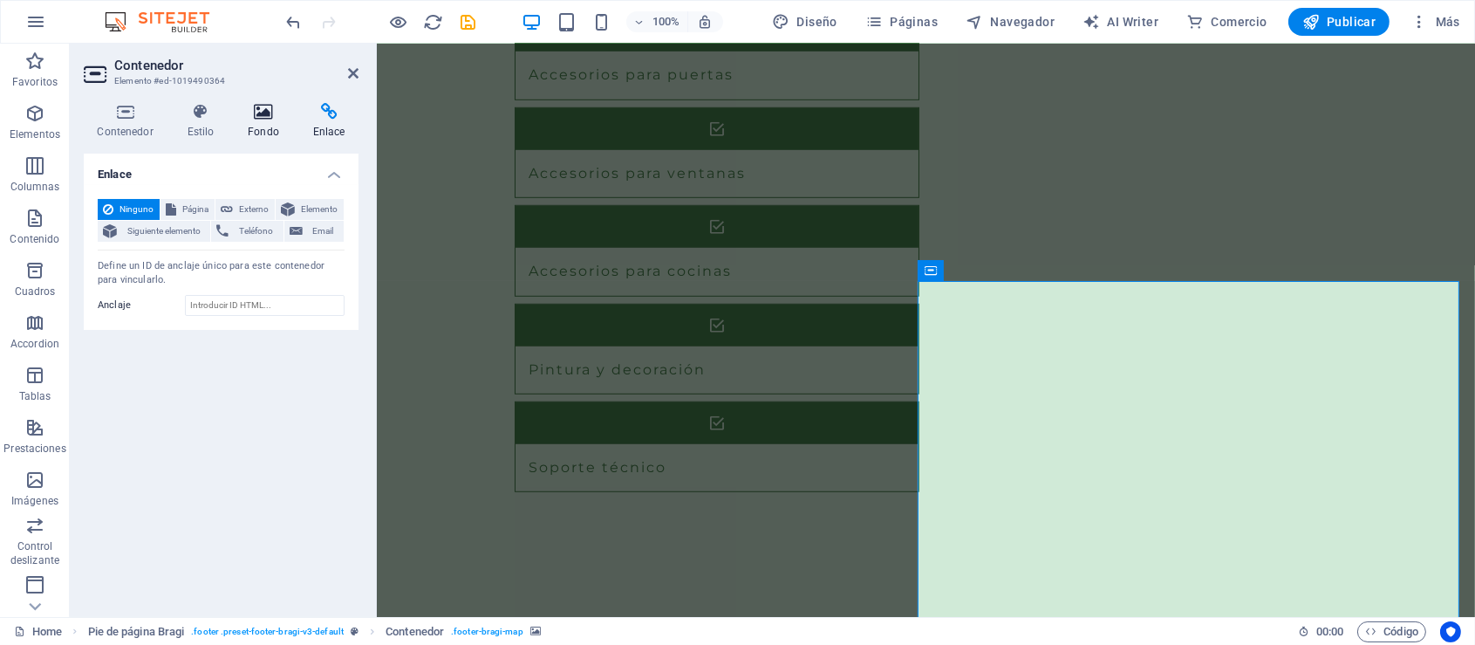
click at [260, 109] on icon at bounding box center [264, 111] width 58 height 17
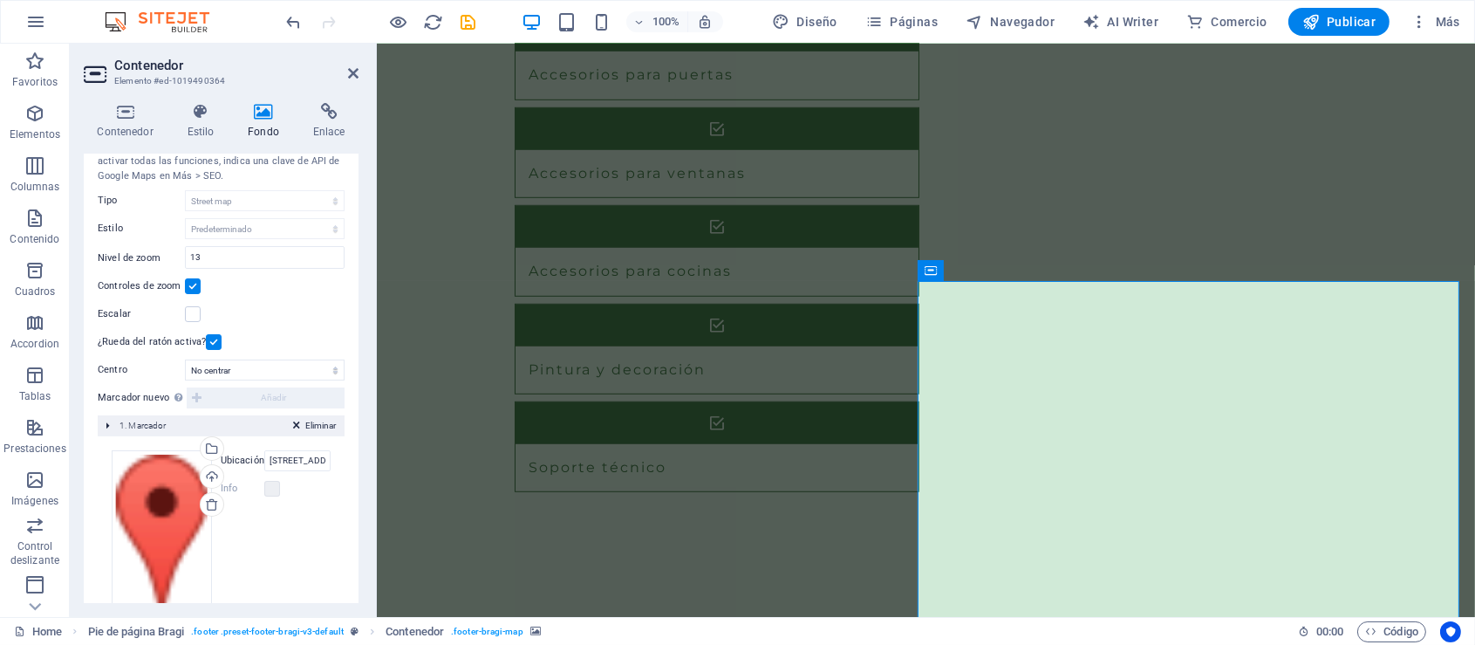
scroll to position [267, 0]
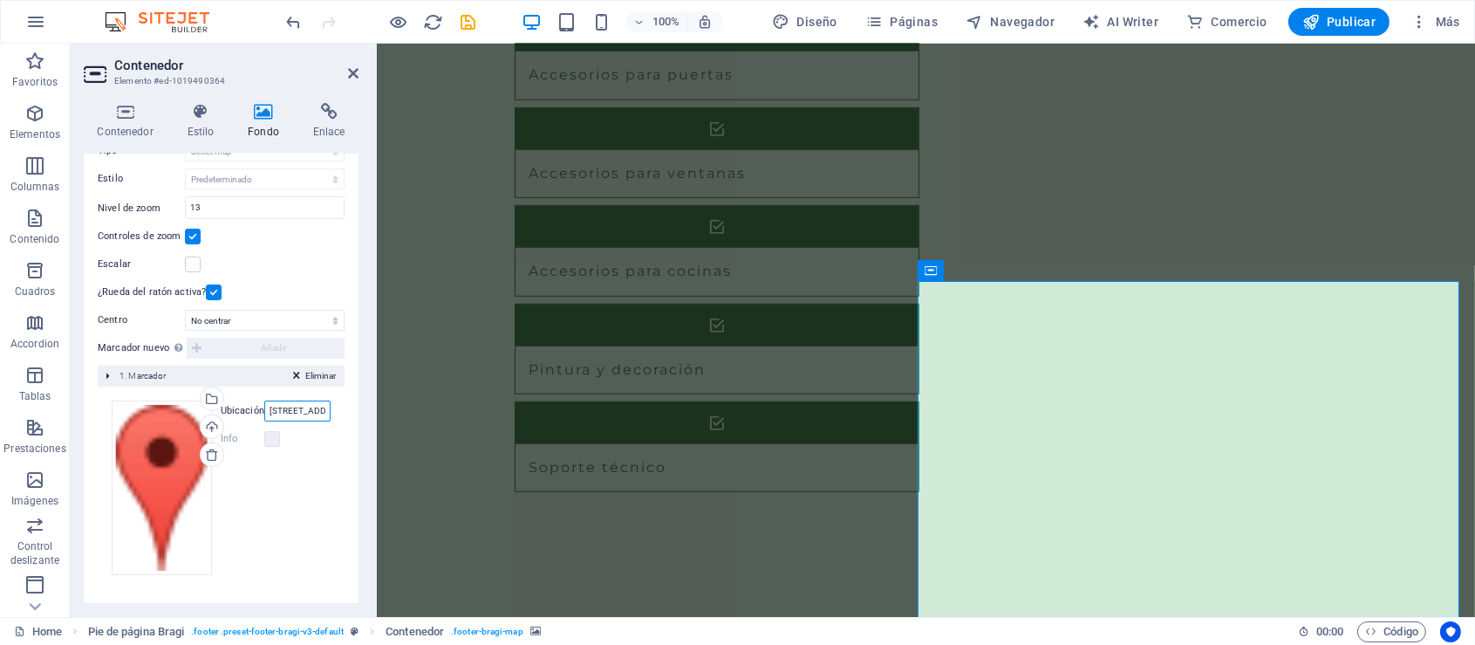
click at [291, 411] on input "Calle de Ejemplo 123, 28001 Madrid" at bounding box center [297, 410] width 66 height 21
click at [176, 457] on div "Arrastra archivos aquí, haz clic para escoger archivos o selecciona archivos de…" at bounding box center [162, 487] width 100 height 174
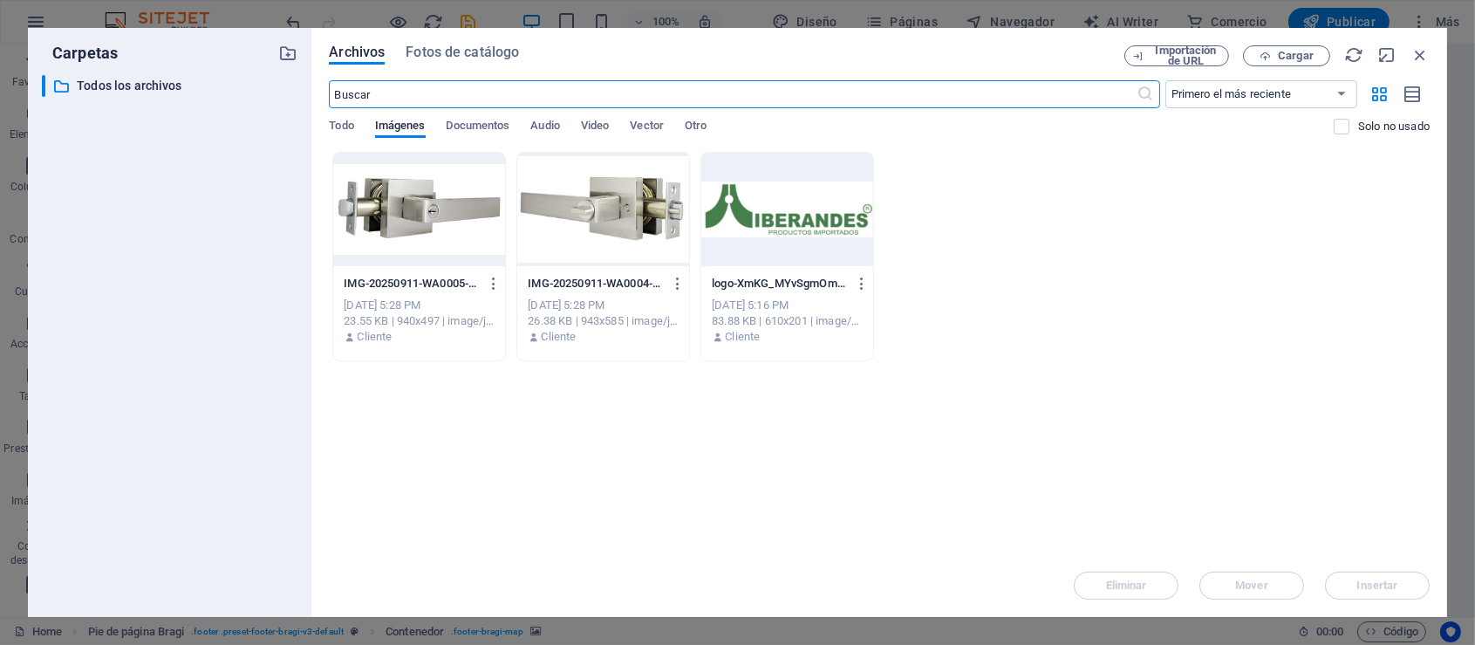
scroll to position [2082, 0]
click at [1423, 58] on icon "button" at bounding box center [1420, 54] width 19 height 19
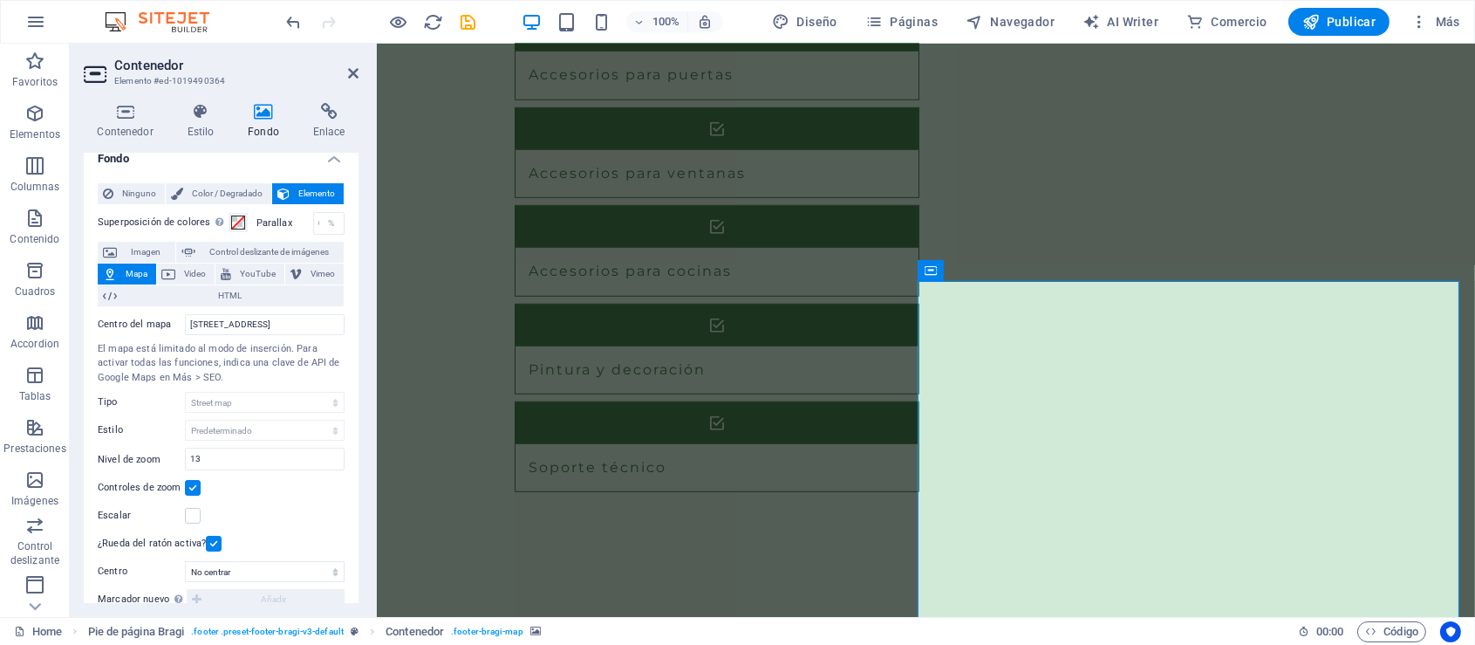
scroll to position [0, 0]
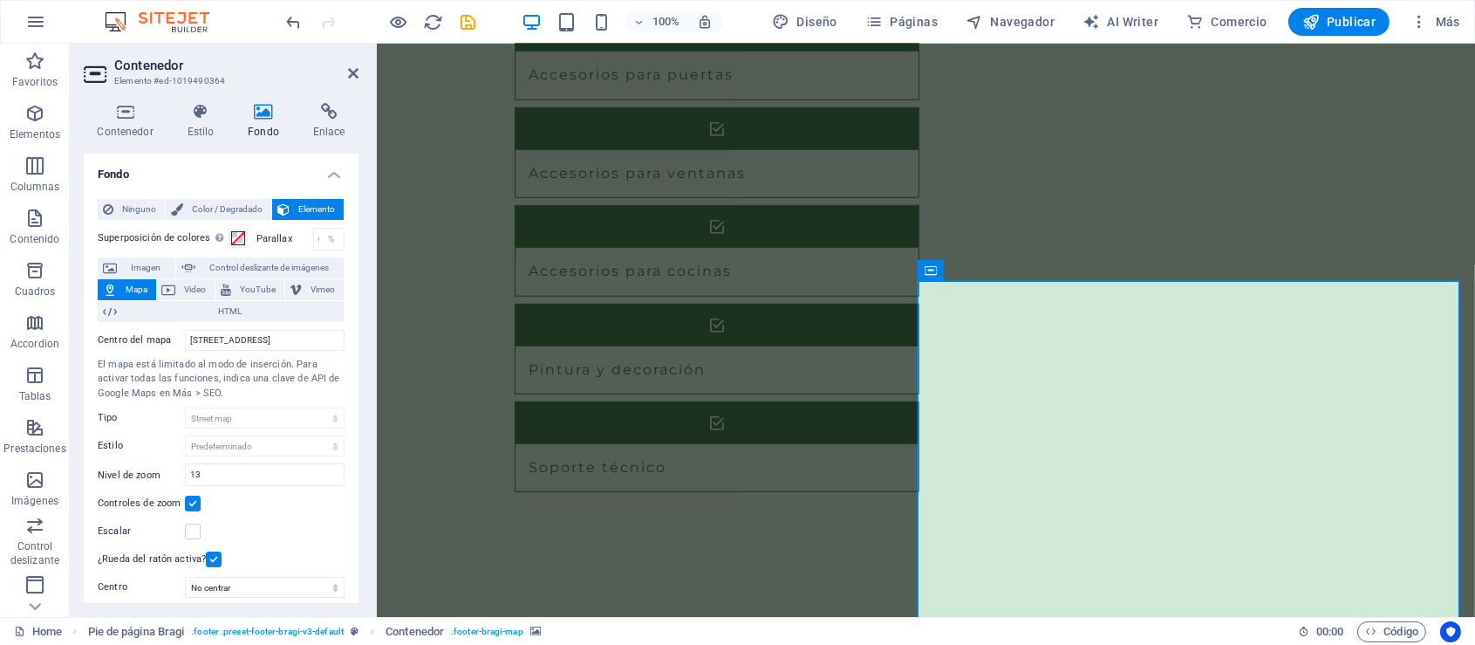
click at [125, 282] on span "Mapa" at bounding box center [136, 289] width 29 height 21
drag, startPoint x: 333, startPoint y: 336, endPoint x: 174, endPoint y: 334, distance: 158.8
click at [174, 334] on div "Centro del mapa Calle de Ejemplo 123, 28001 Madrid" at bounding box center [221, 340] width 247 height 21
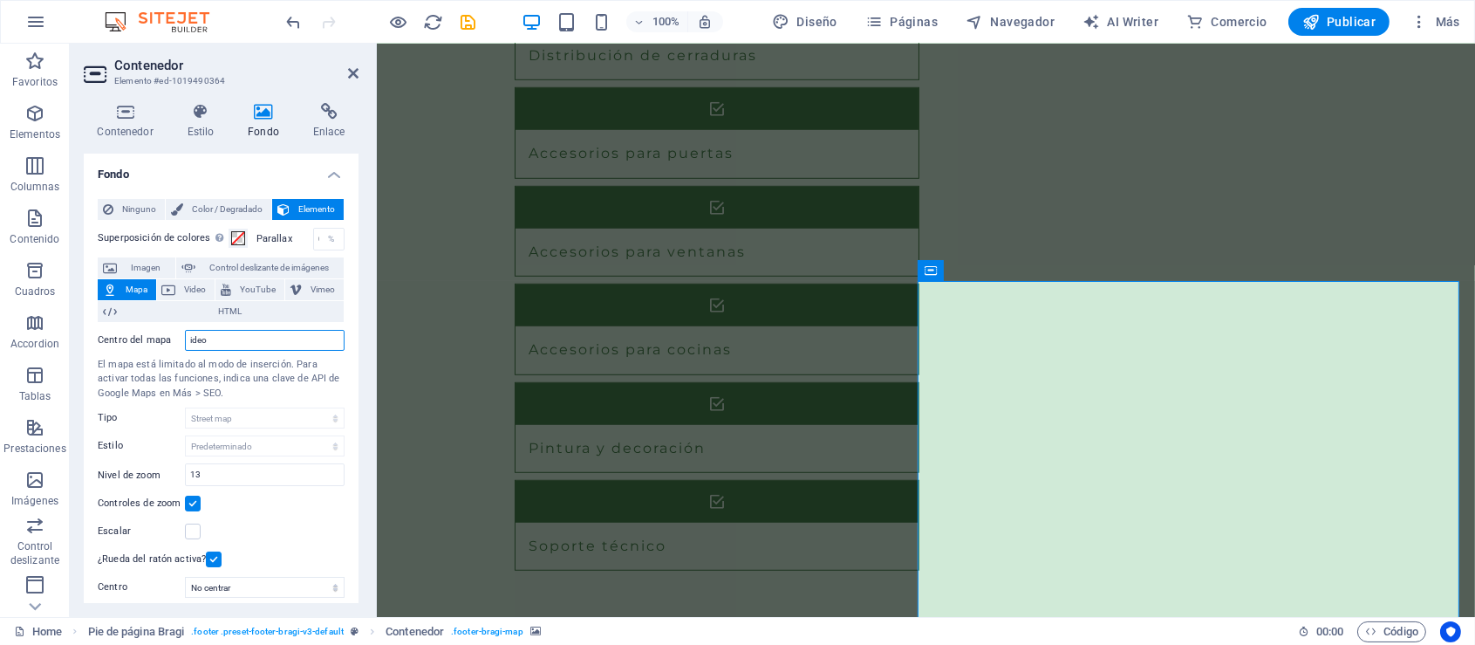
type input "ideo"
click at [231, 473] on input "13" at bounding box center [265, 474] width 158 height 21
type input "1"
type input "18"
click at [1363, 17] on span "Publicar" at bounding box center [1340, 21] width 74 height 17
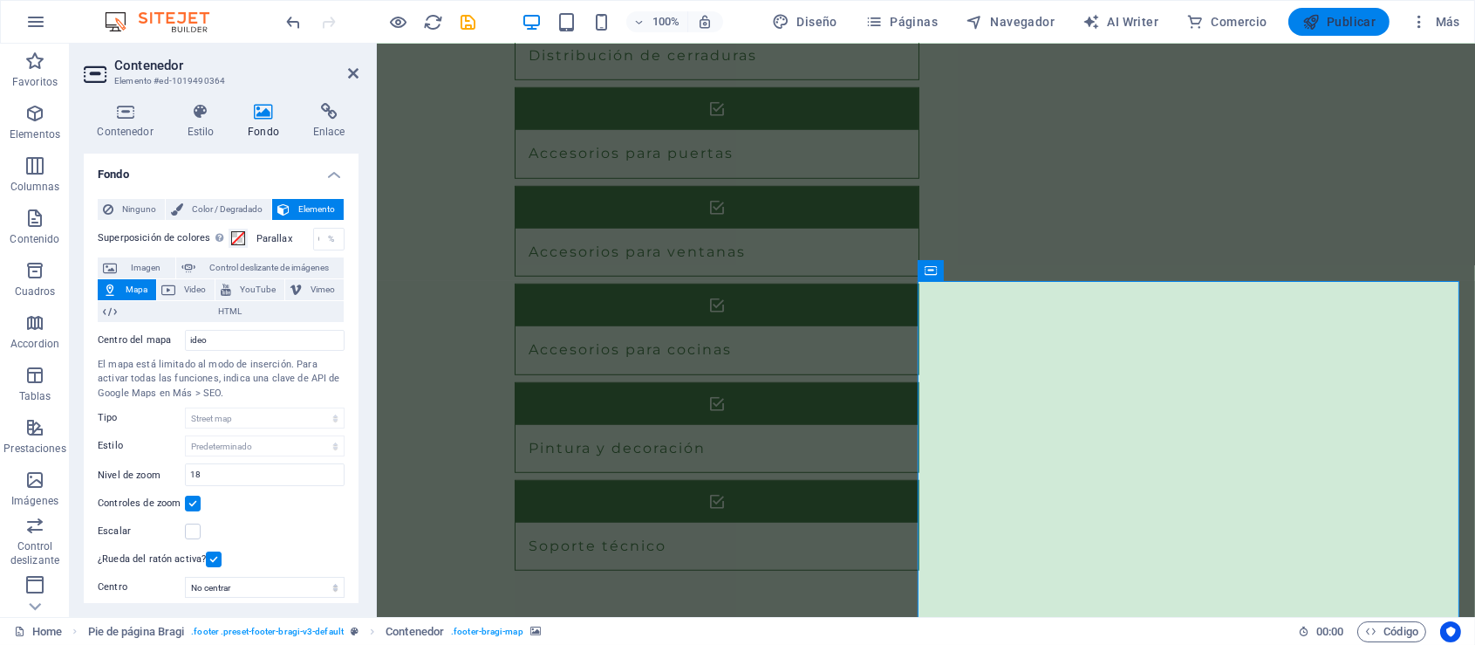
checkbox input "false"
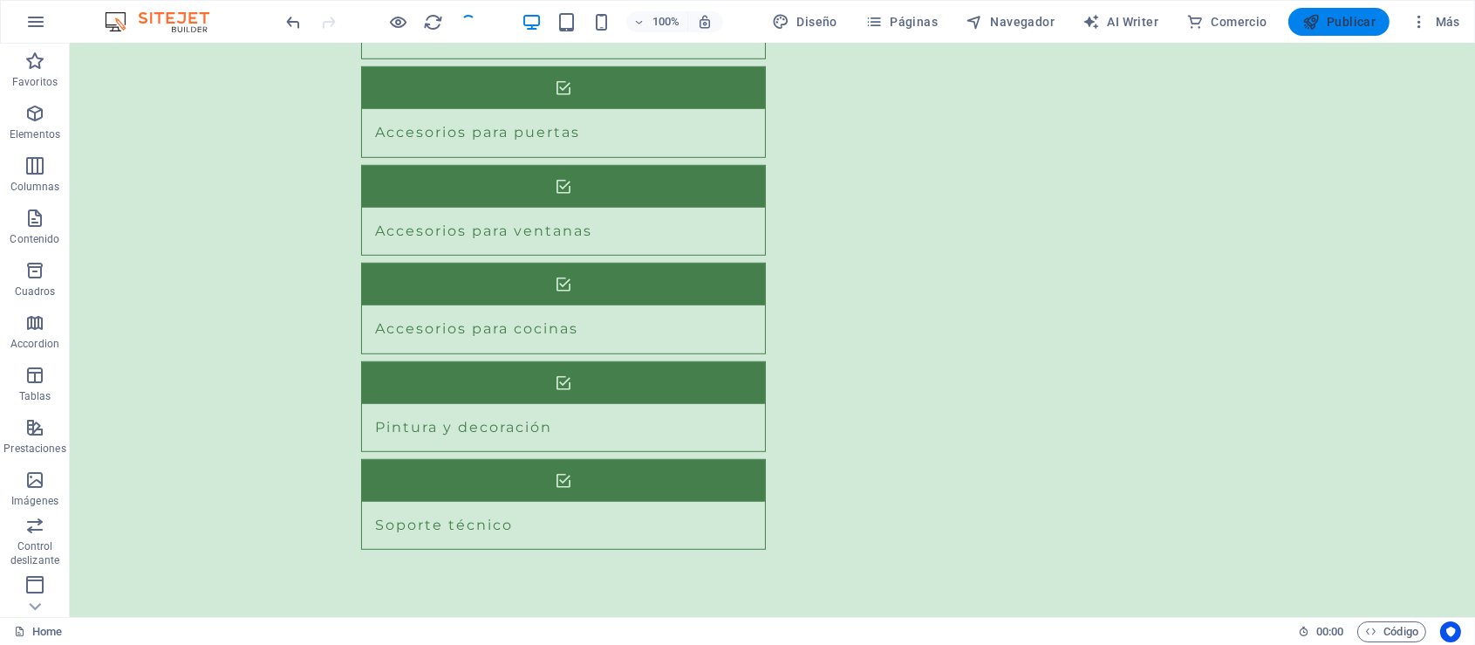
scroll to position [1962, 0]
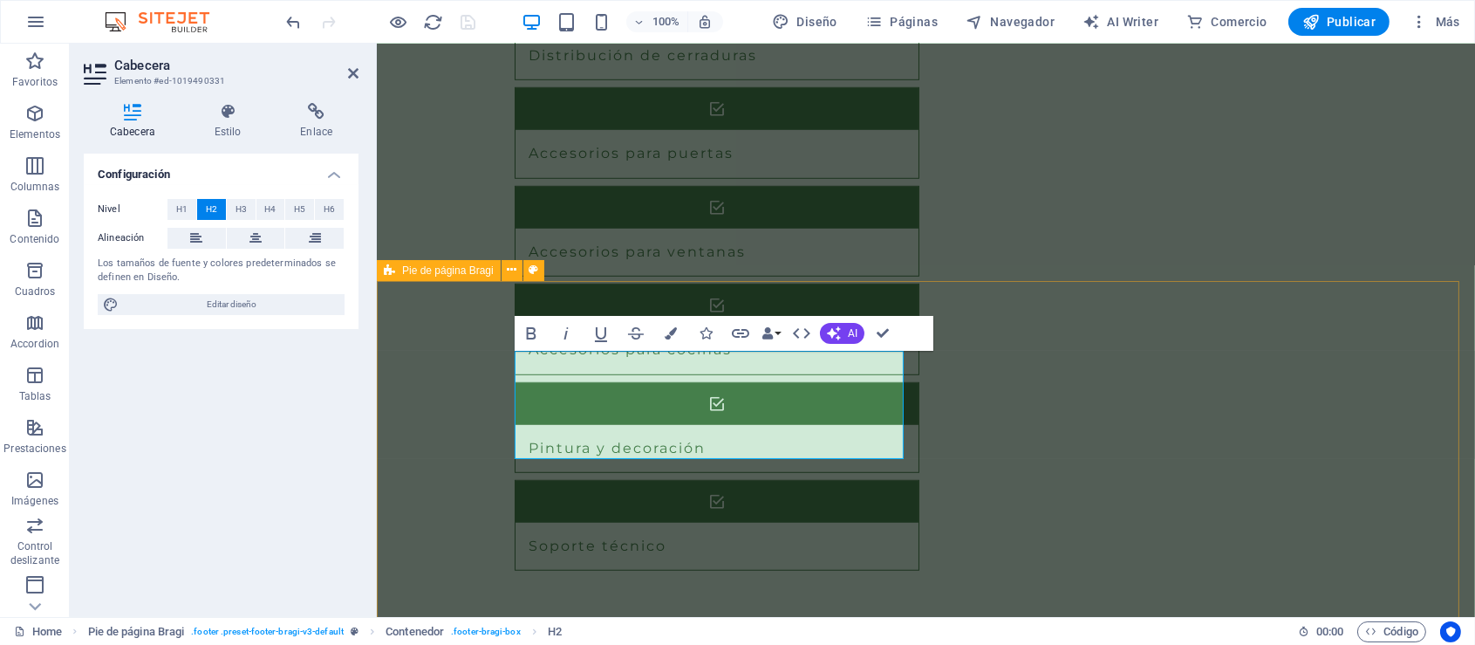
drag, startPoint x: 679, startPoint y: 428, endPoint x: 510, endPoint y: 407, distance: 170.5
click at [294, 209] on span "H5" at bounding box center [299, 209] width 11 height 21
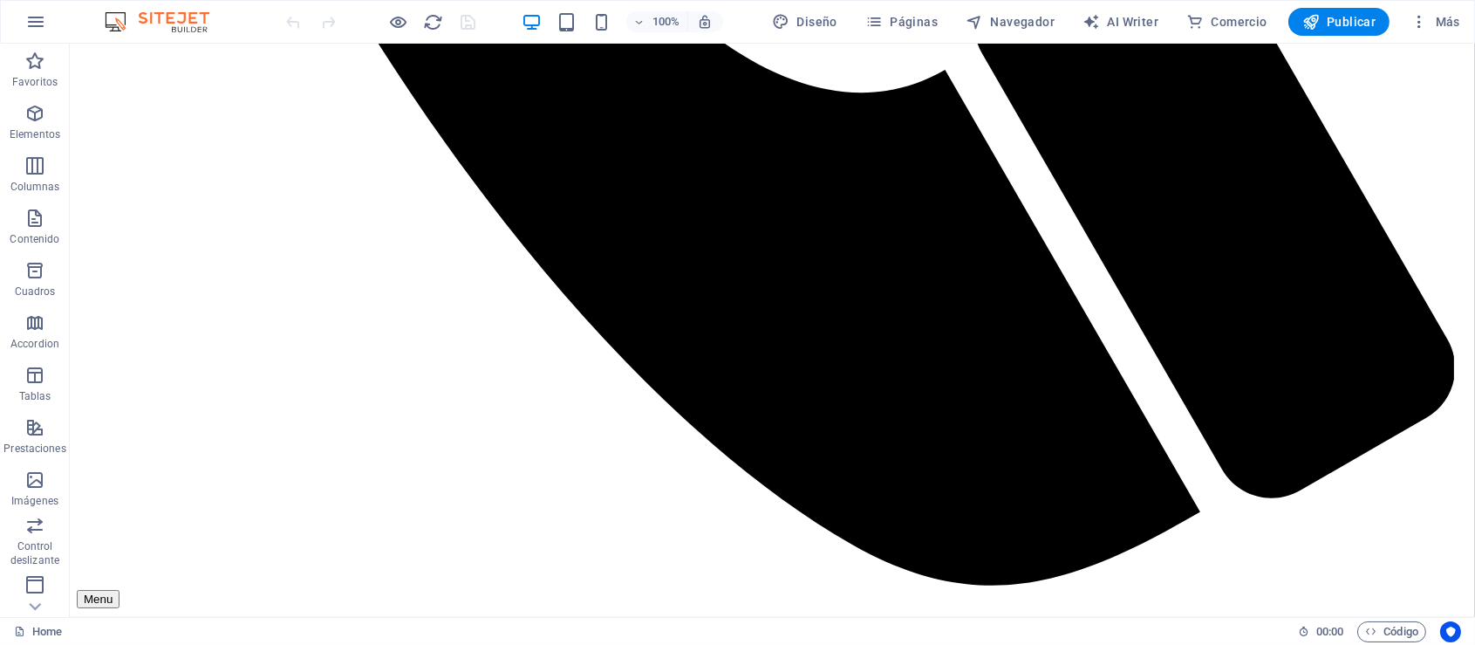
scroll to position [1424, 0]
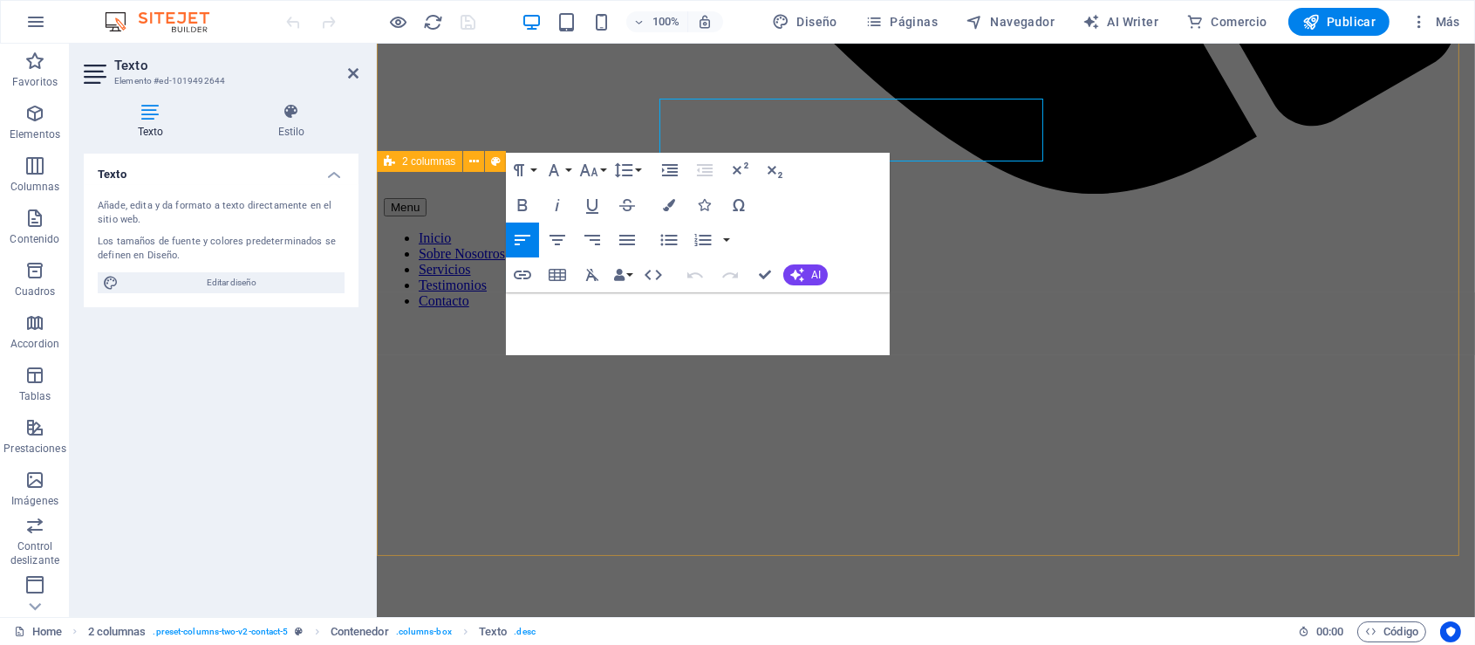
scroll to position [1618, 0]
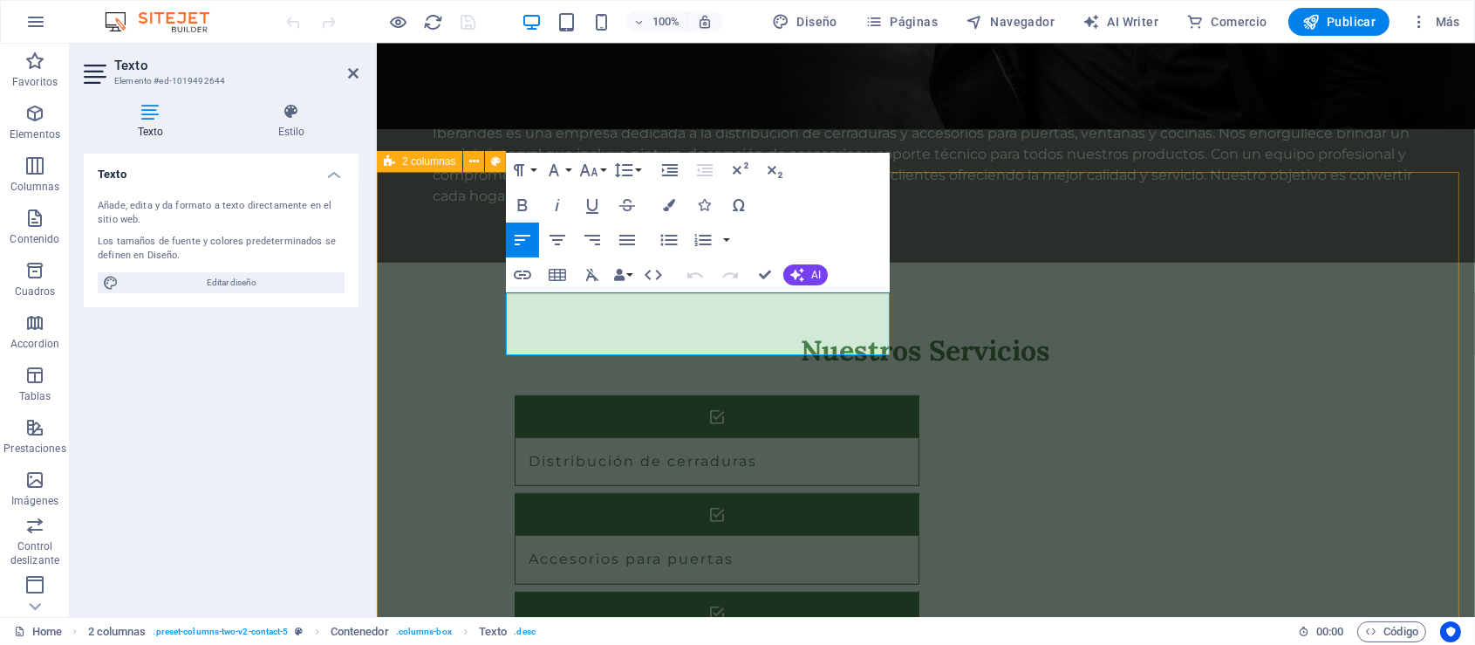
drag, startPoint x: 603, startPoint y: 347, endPoint x: 502, endPoint y: 303, distance: 110.6
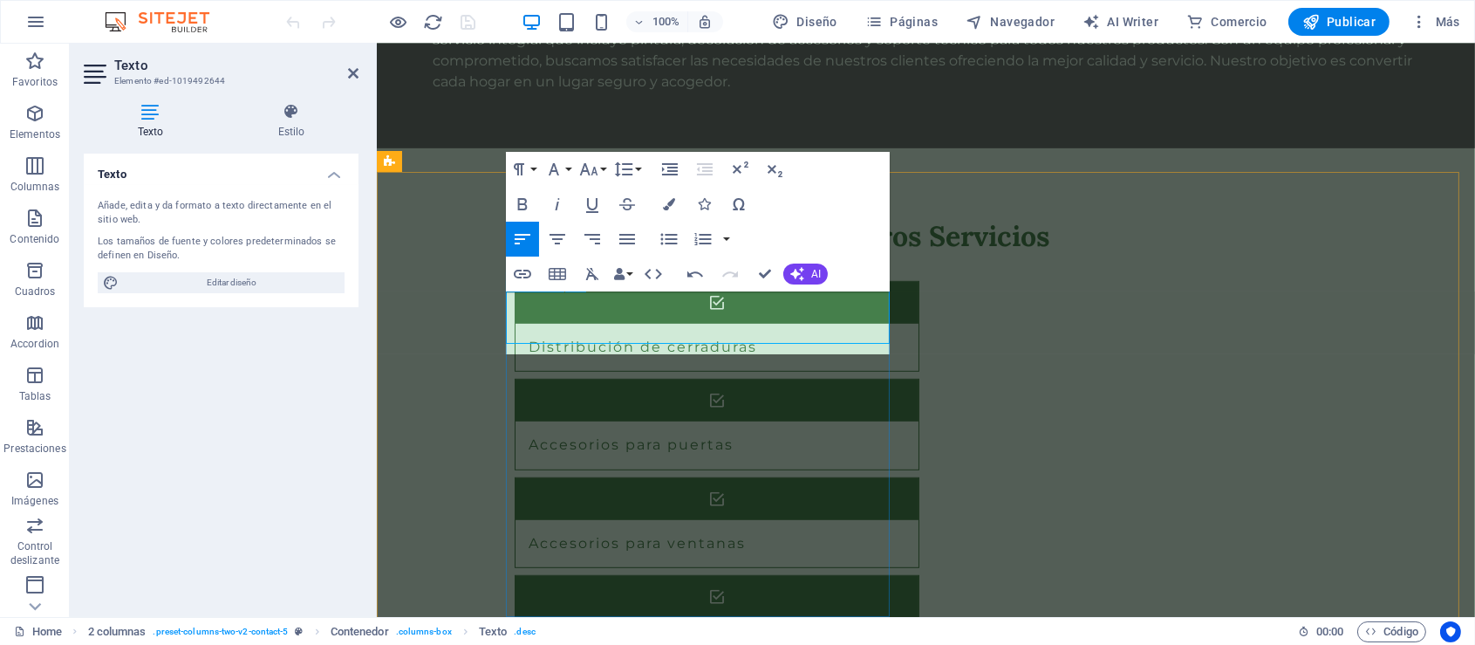
scroll to position [1655, 0]
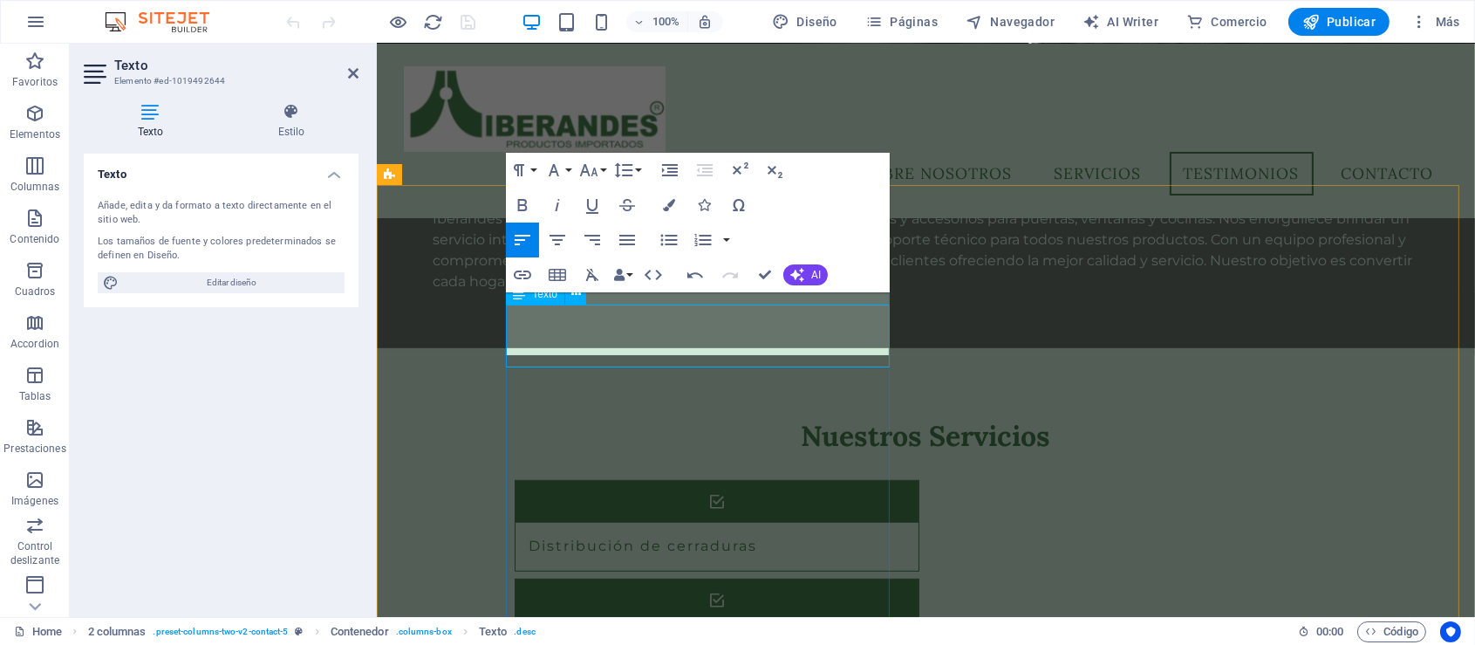
scroll to position [1488, 0]
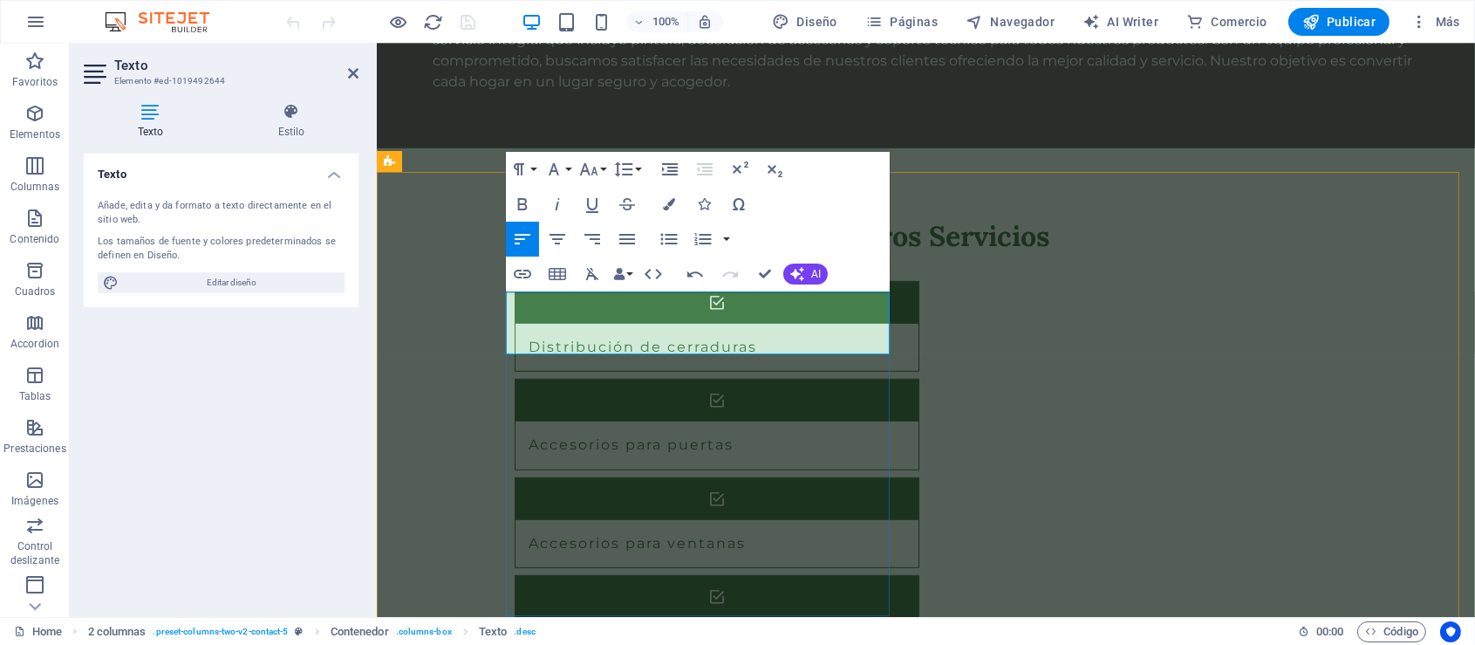
scroll to position [1655, 0]
drag, startPoint x: 728, startPoint y: 323, endPoint x: 834, endPoint y: 307, distance: 107.6
click at [517, 202] on icon "button" at bounding box center [522, 204] width 21 height 21
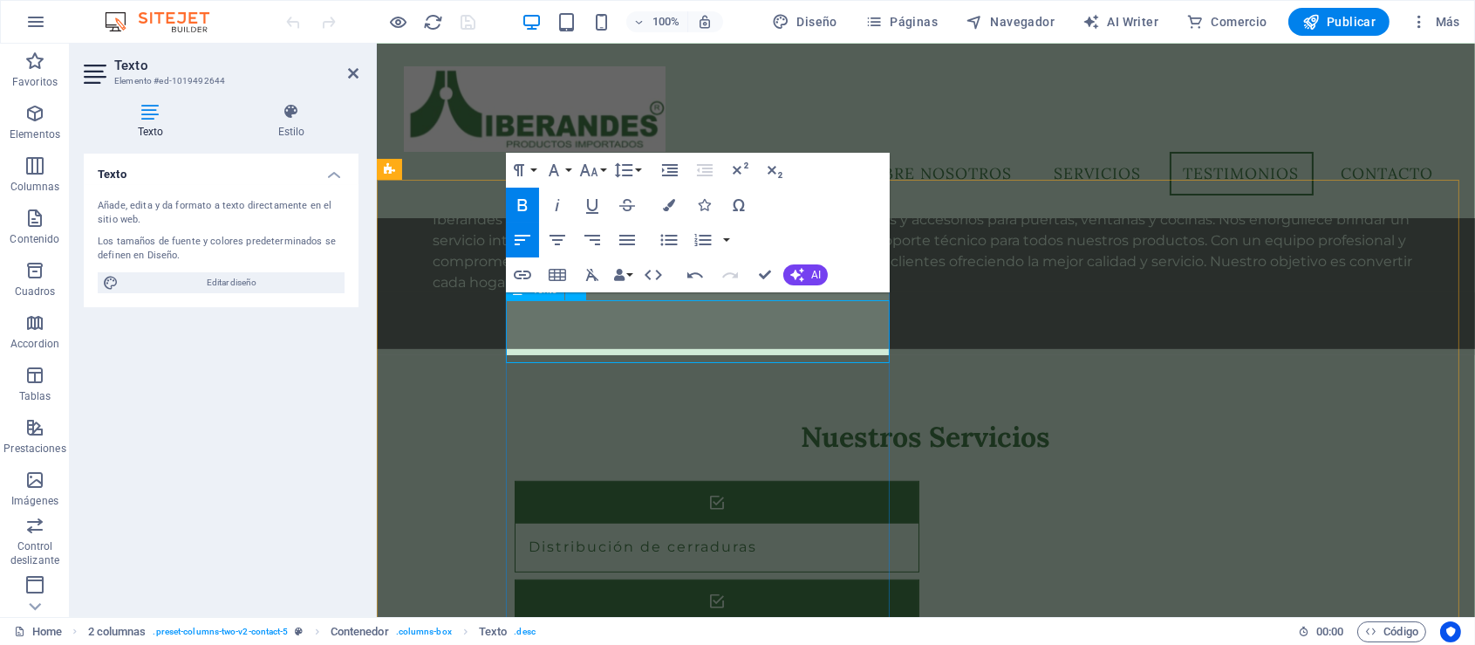
scroll to position [1488, 0]
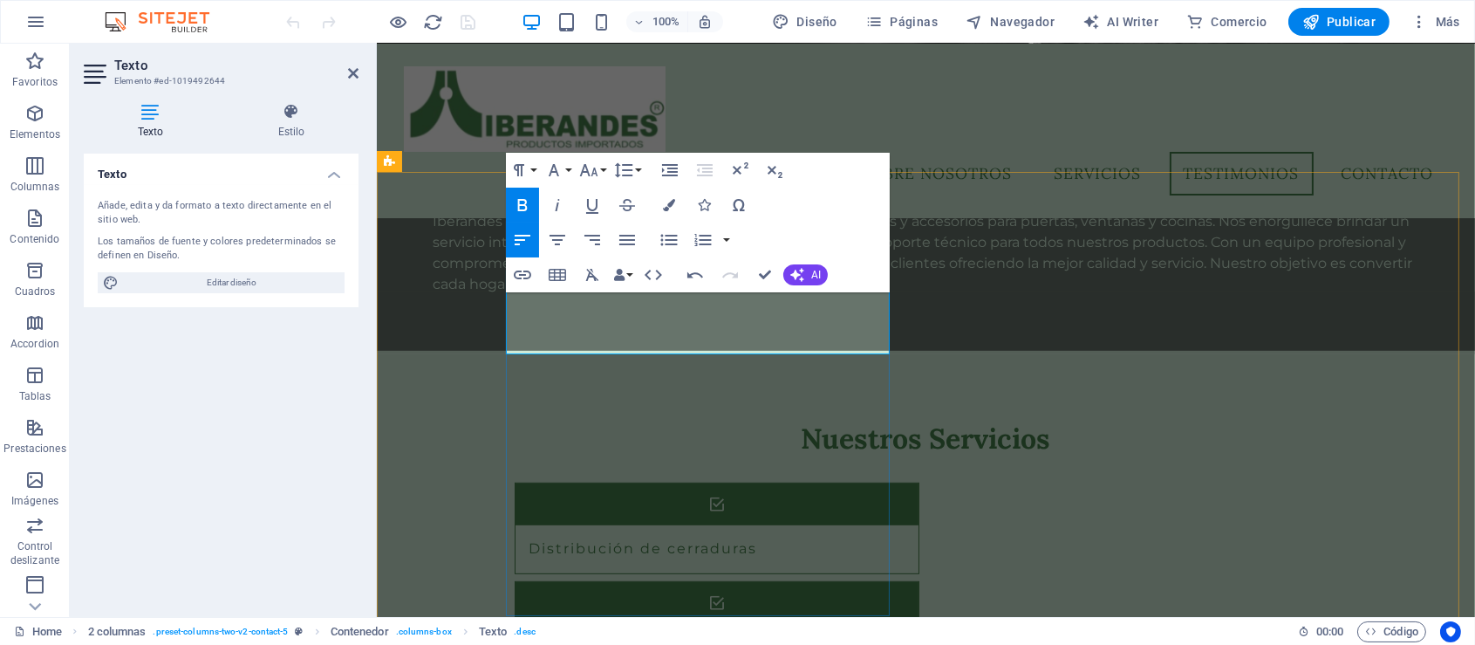
drag, startPoint x: 792, startPoint y: 303, endPoint x: 649, endPoint y: 303, distance: 143.1
click at [520, 204] on icon "button" at bounding box center [523, 205] width 10 height 12
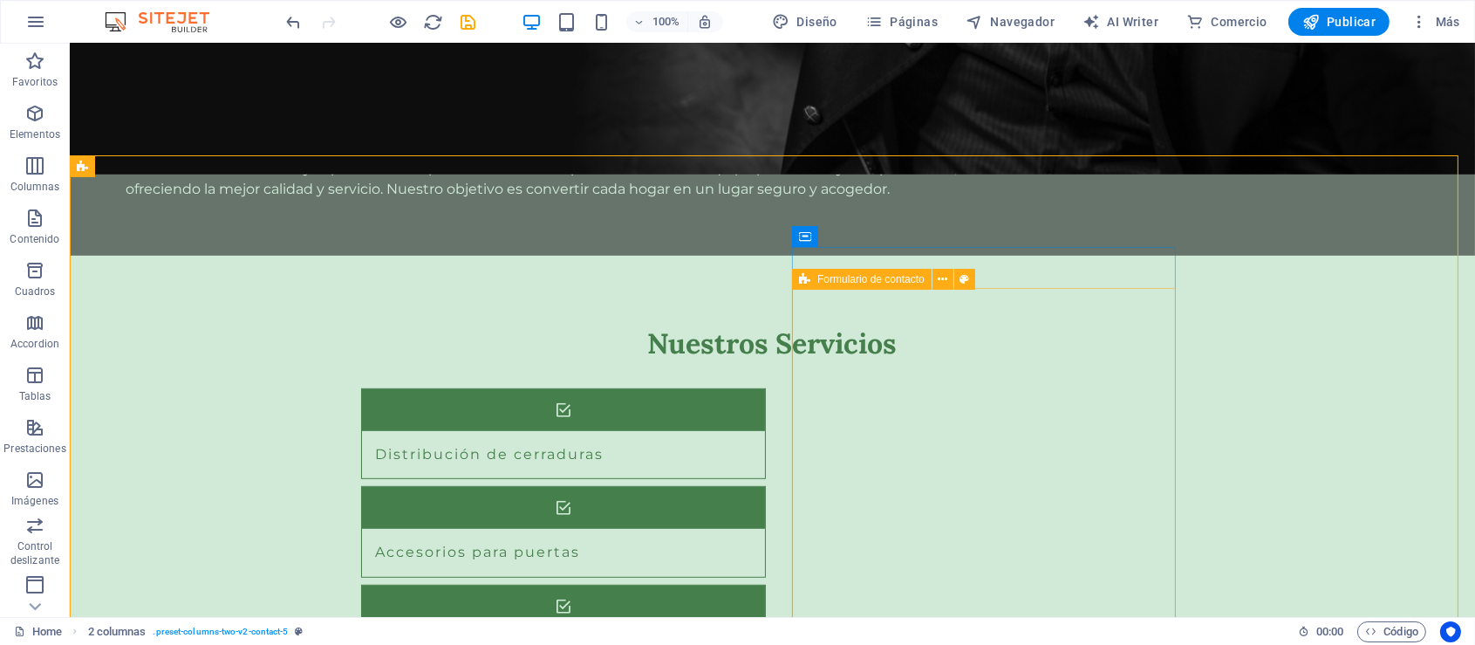
scroll to position [1574, 0]
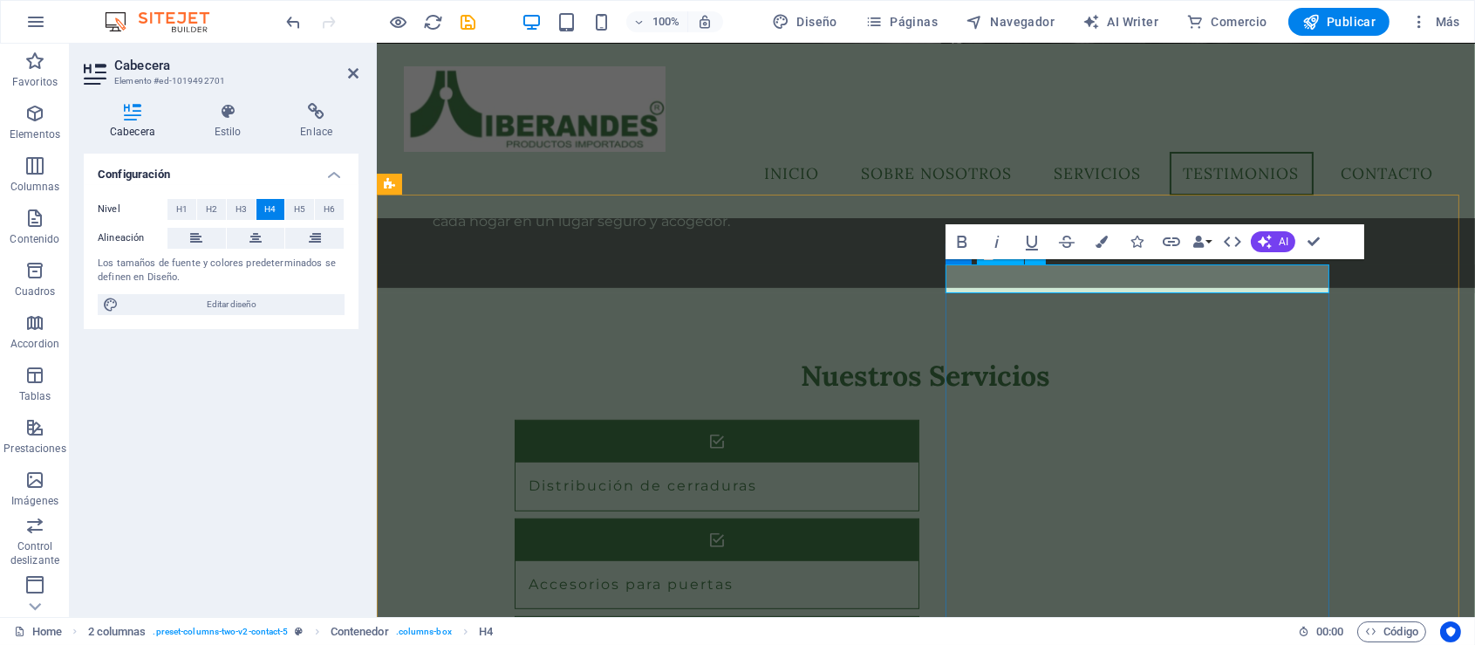
scroll to position [1469, 0]
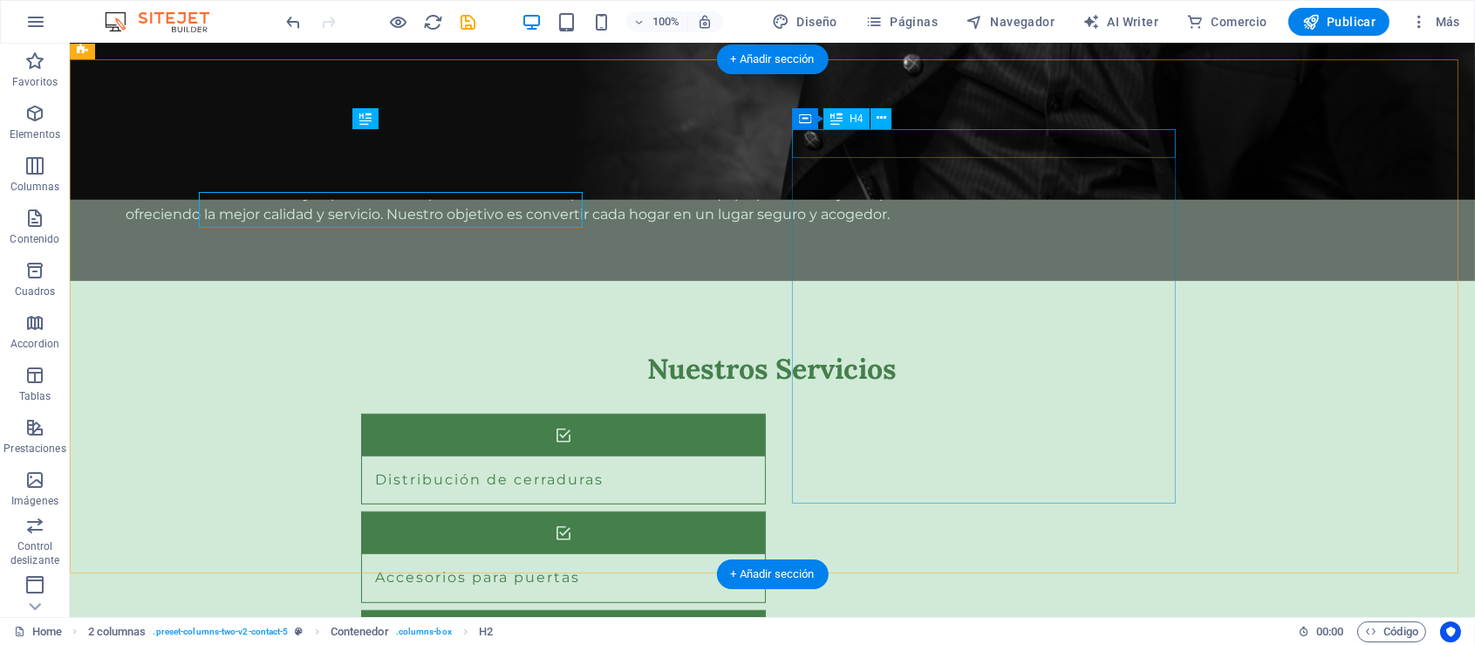
scroll to position [1537, 0]
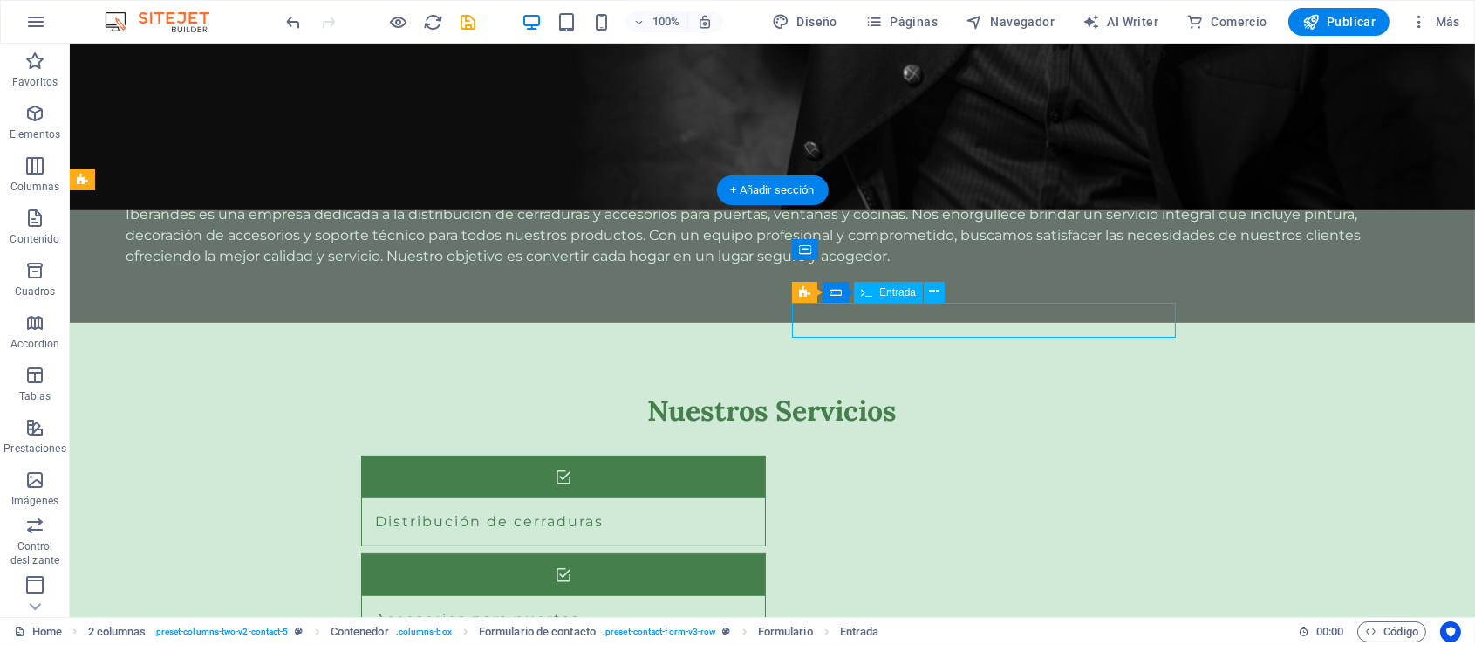
scroll to position [1600, 0]
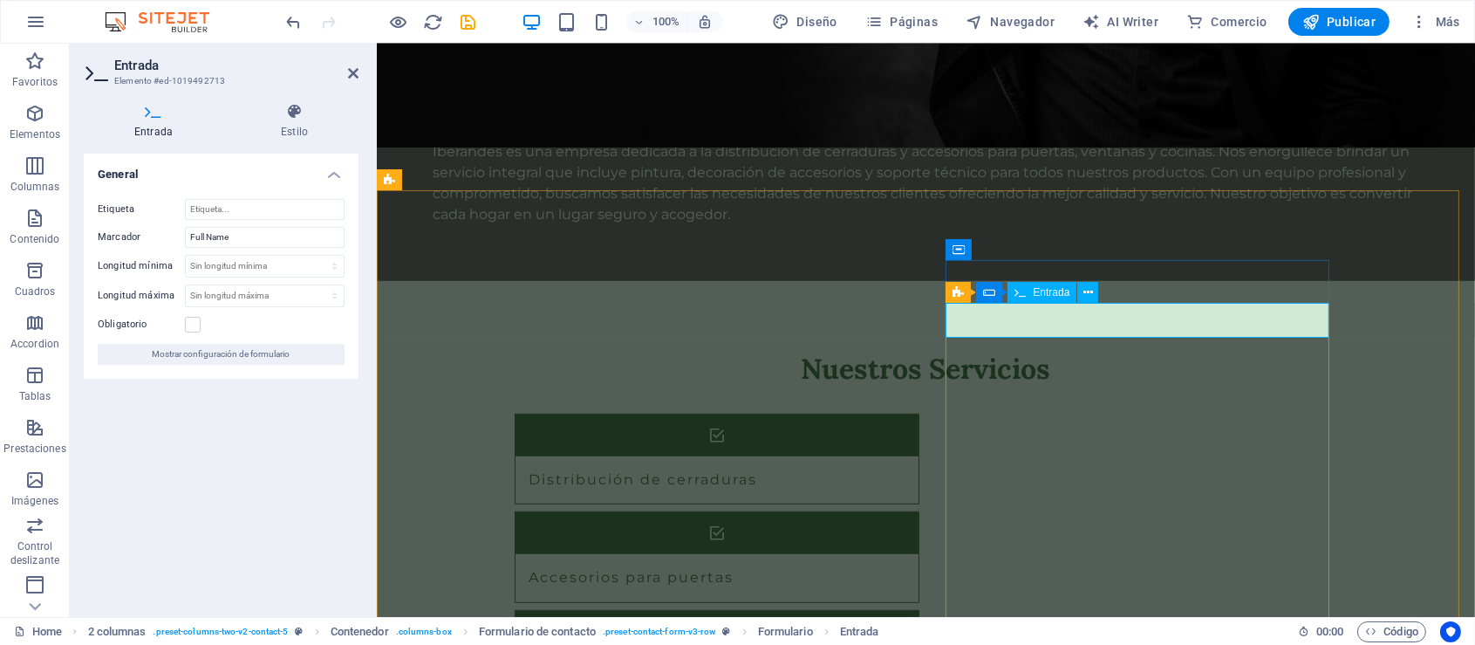
drag, startPoint x: 1049, startPoint y: 321, endPoint x: 956, endPoint y: 320, distance: 92.5
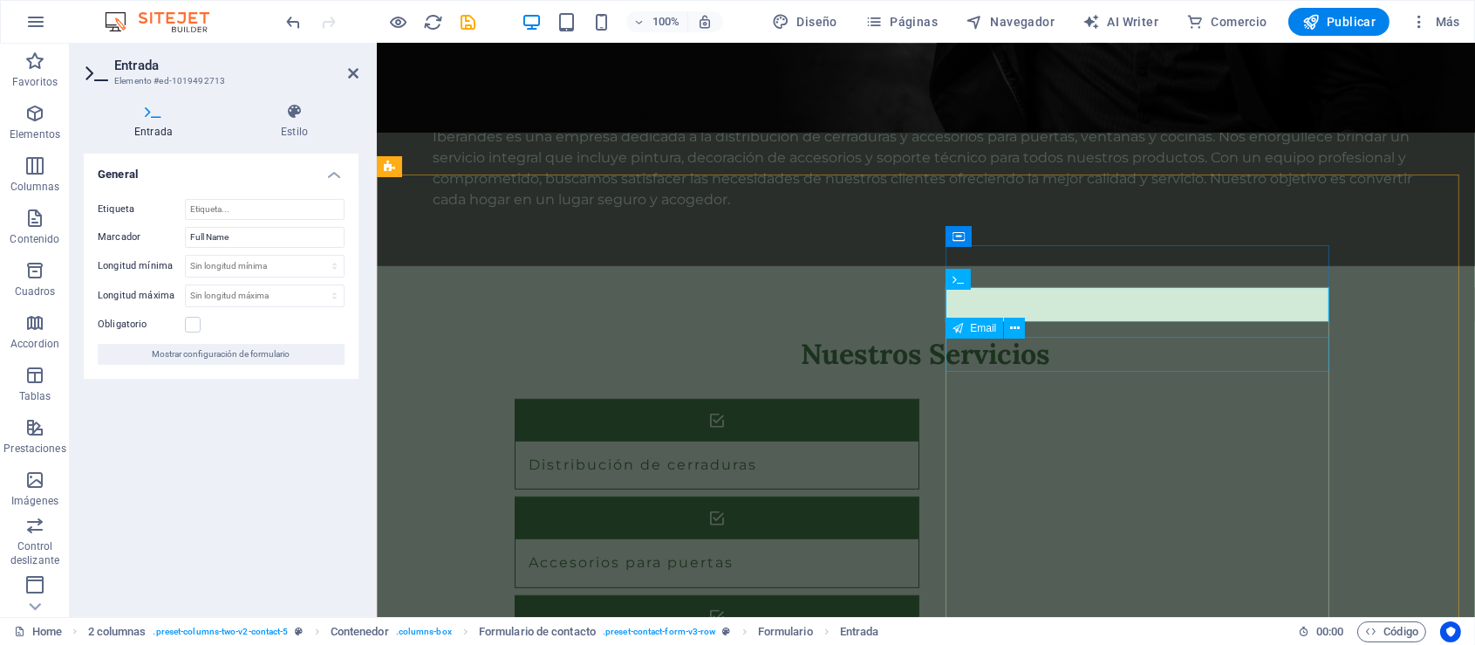
scroll to position [1618, 0]
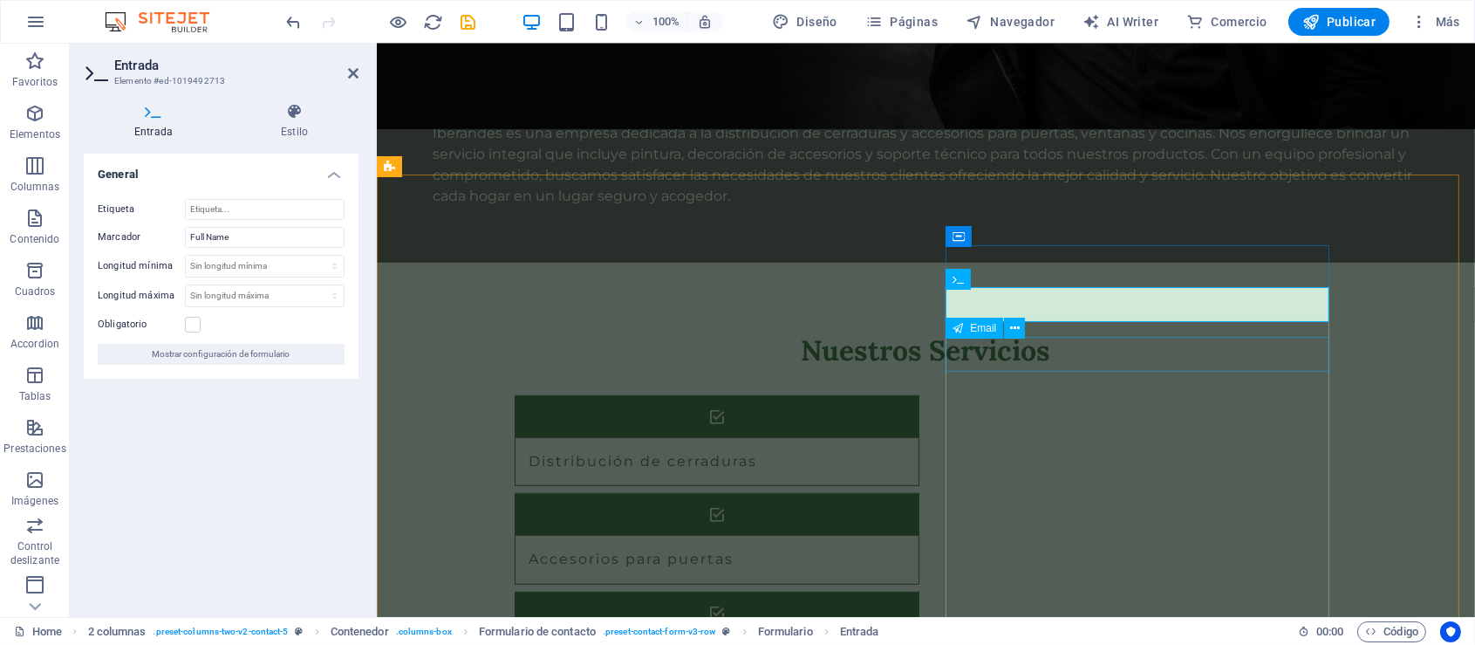
type input "N"
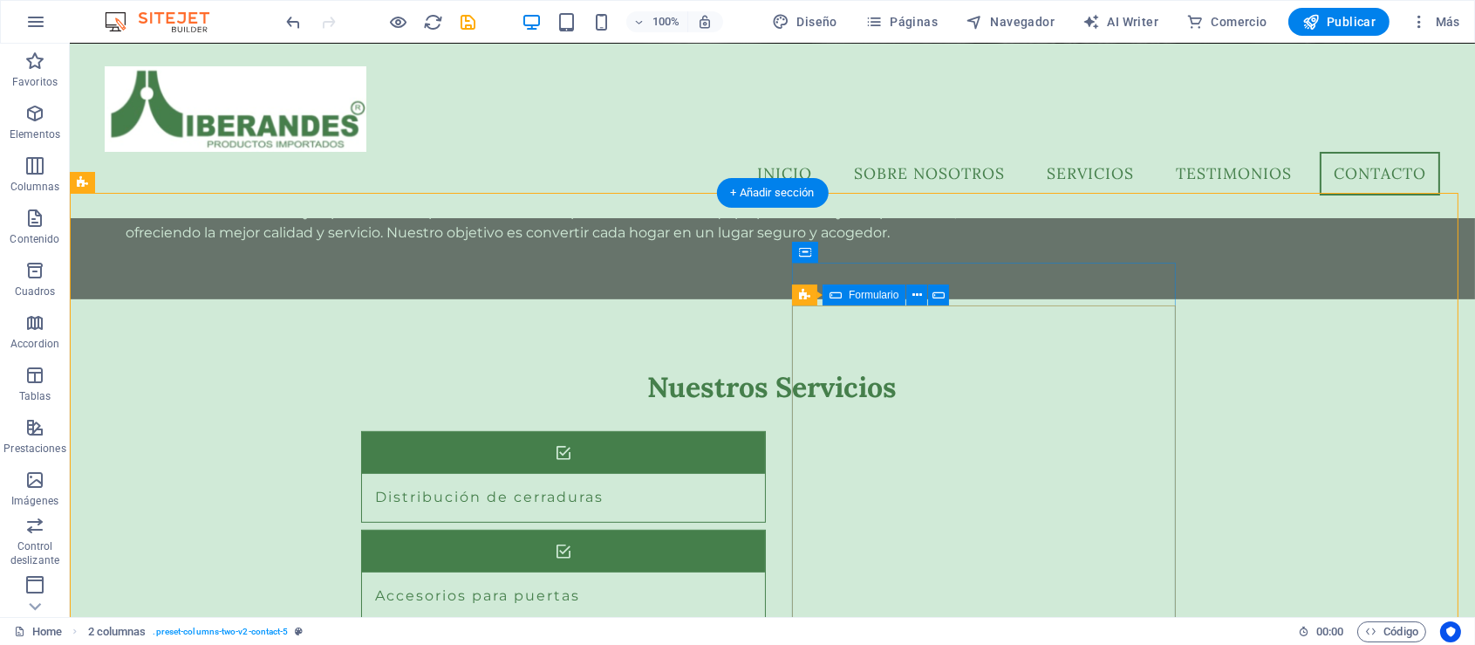
scroll to position [1406, 0]
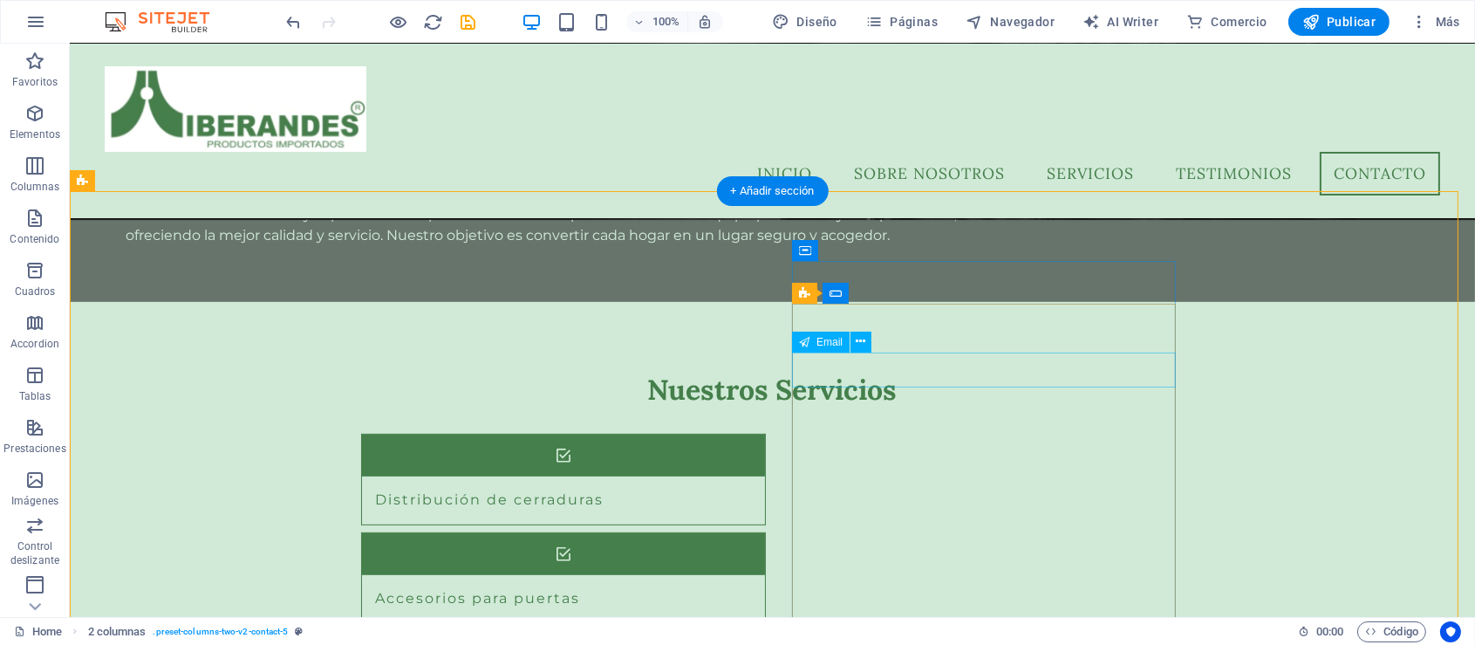
type input "Nombre"
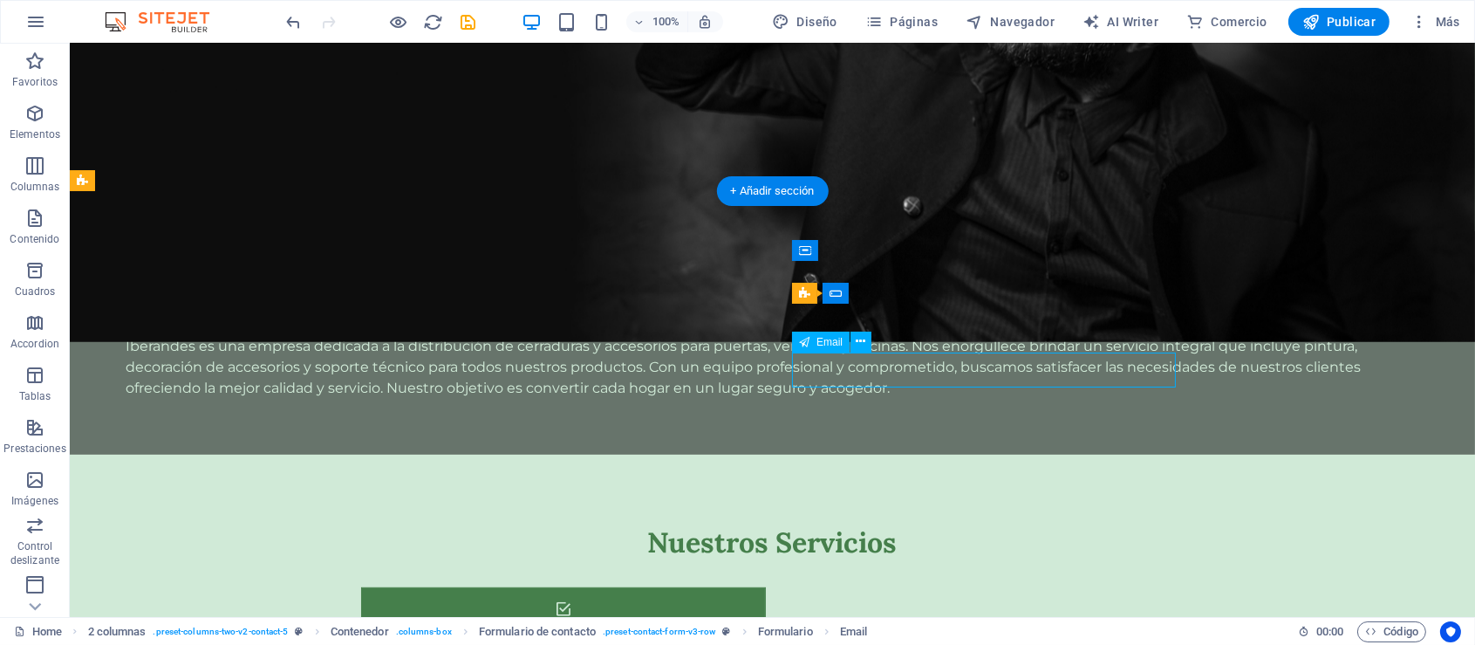
scroll to position [1600, 0]
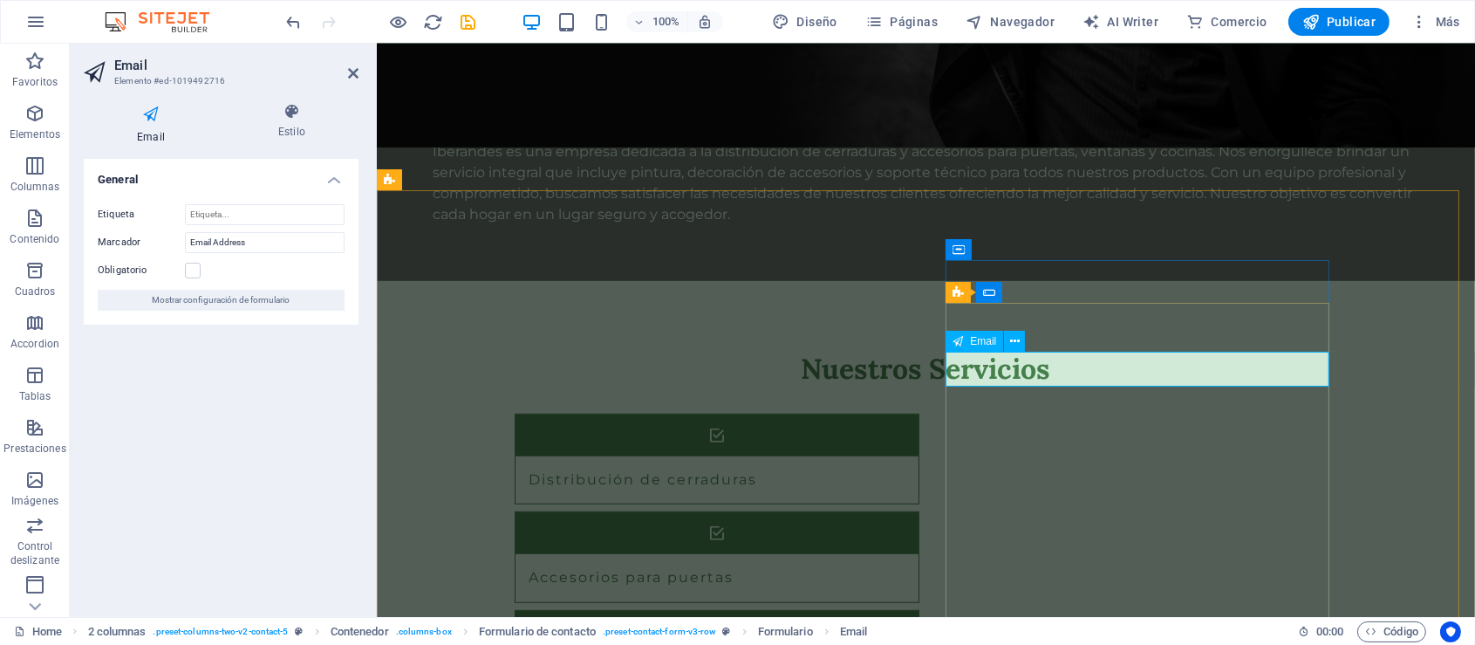
type input "c"
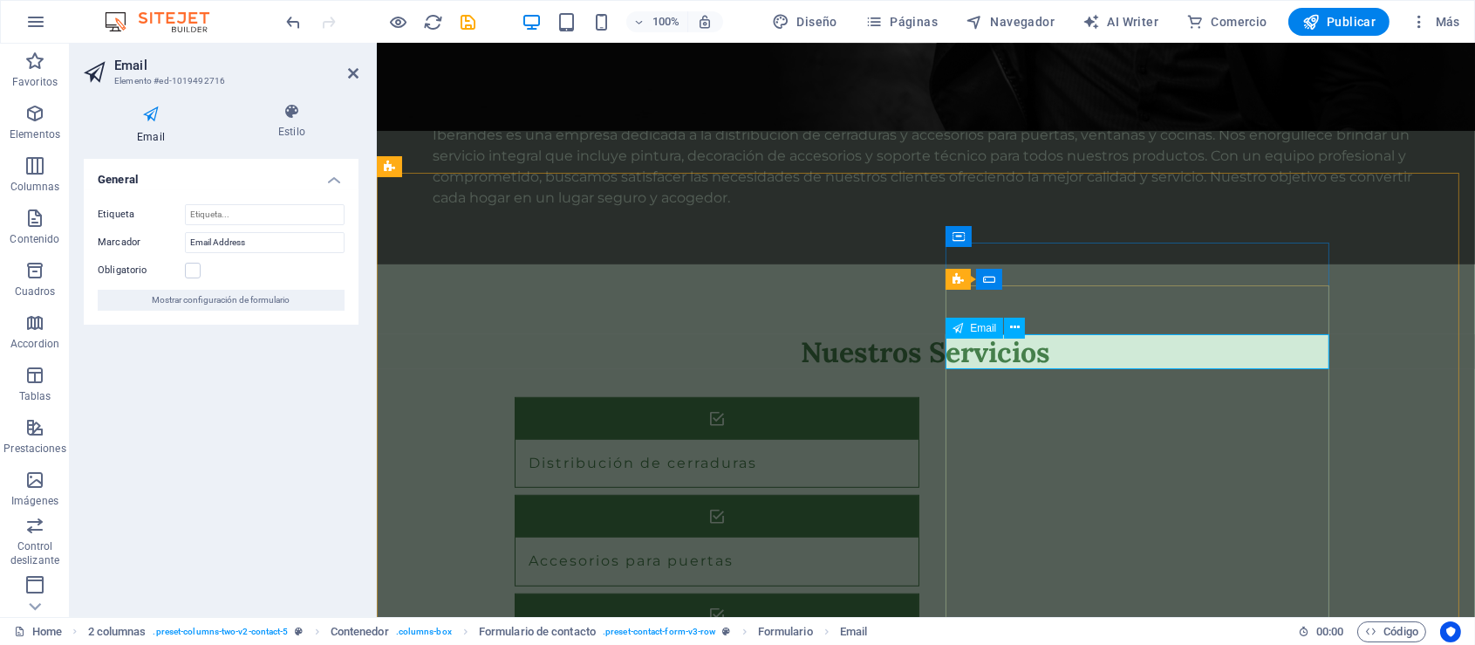
scroll to position [1618, 0]
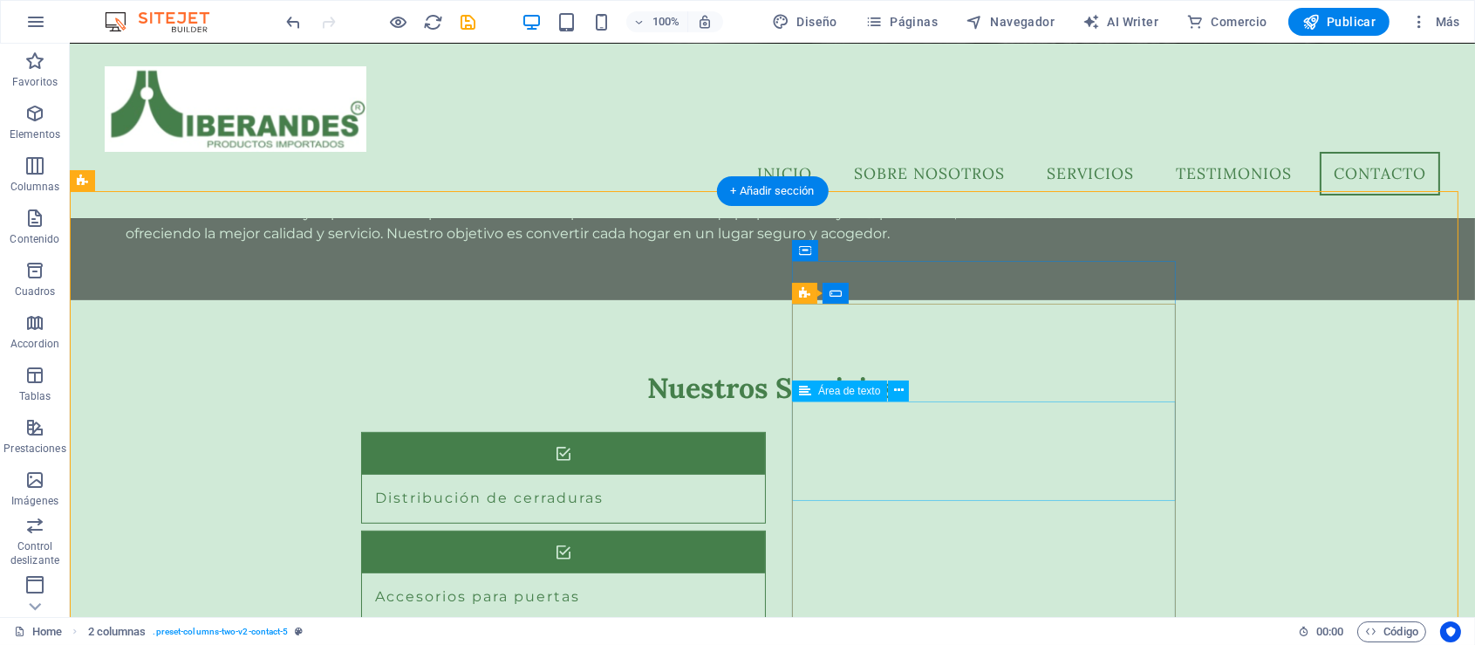
scroll to position [1406, 0]
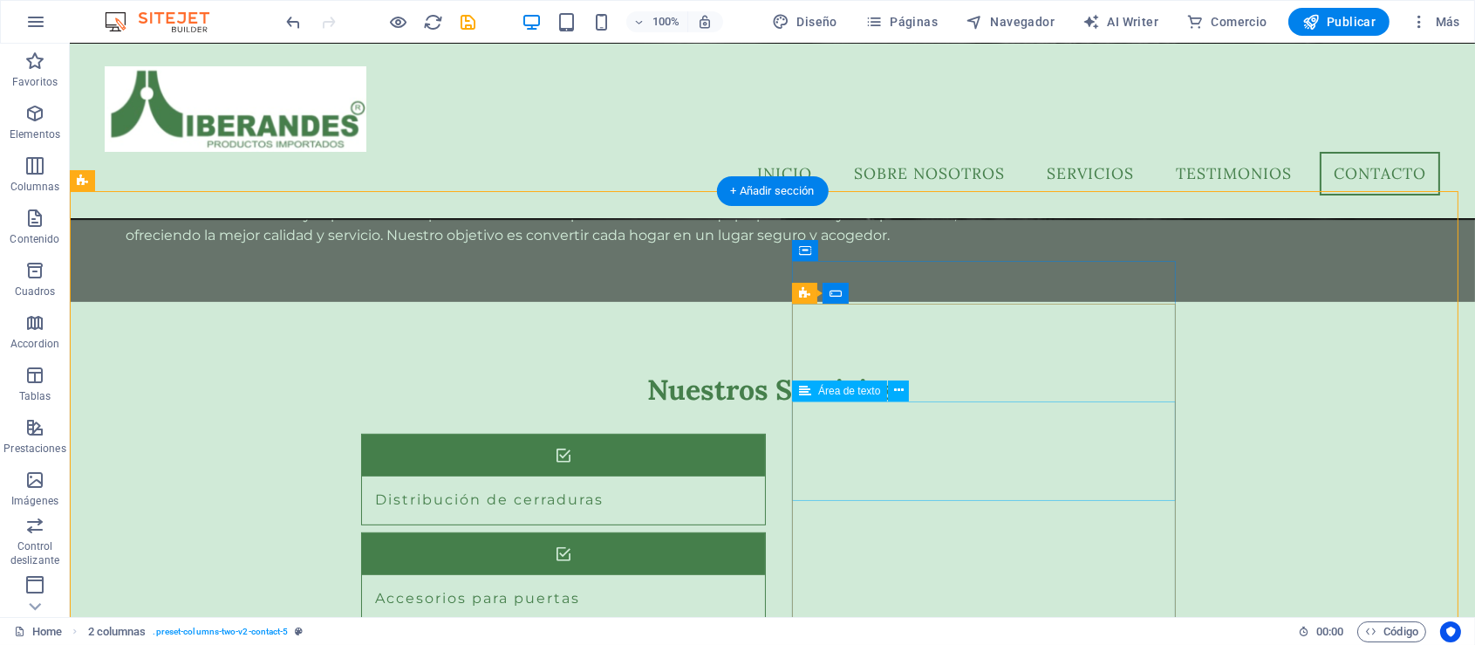
type input "Correo Electrónico"
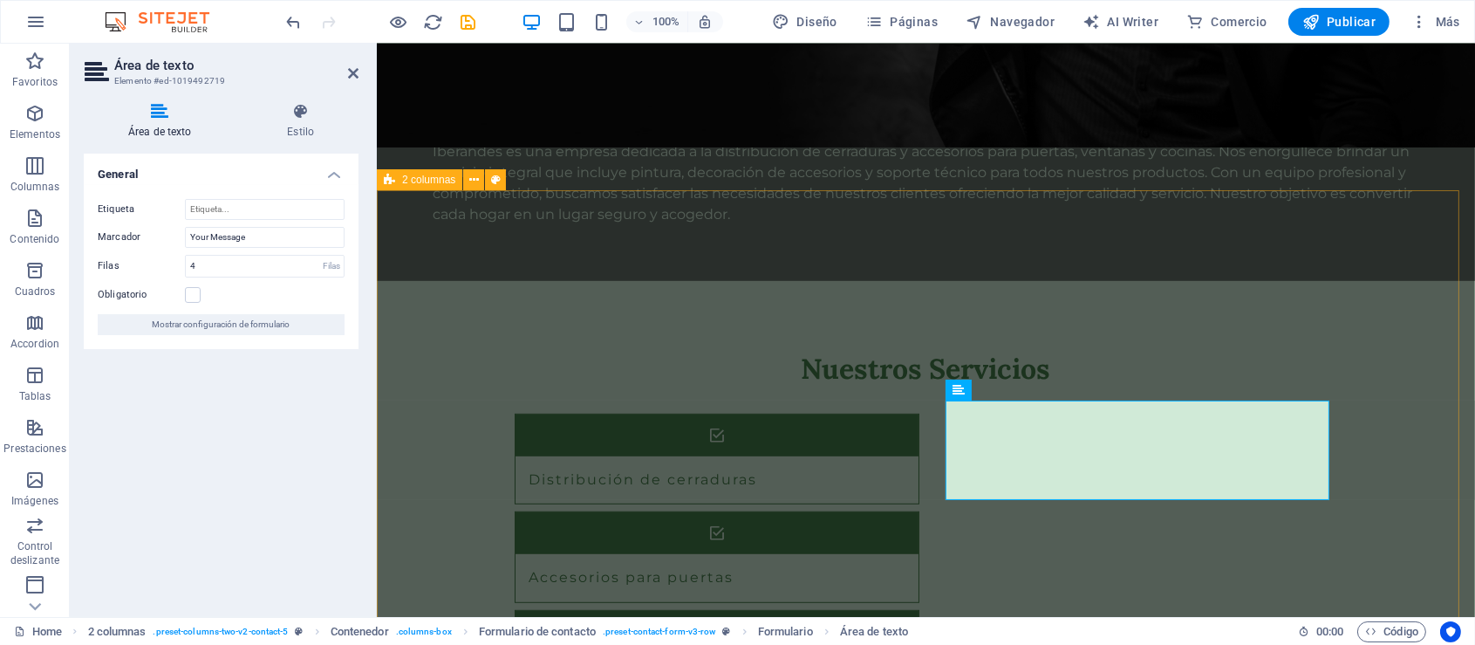
drag, startPoint x: 1092, startPoint y: 422, endPoint x: 941, endPoint y: 405, distance: 151.9
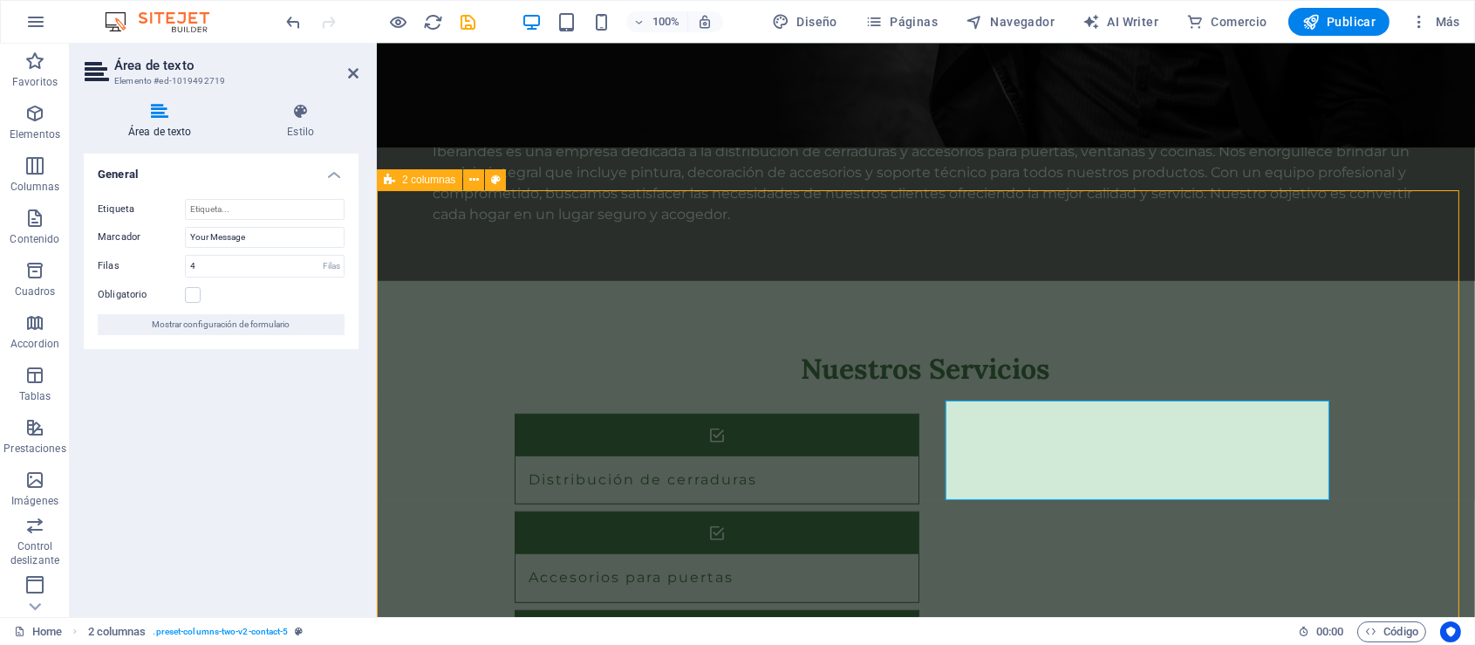
scroll to position [1537, 0]
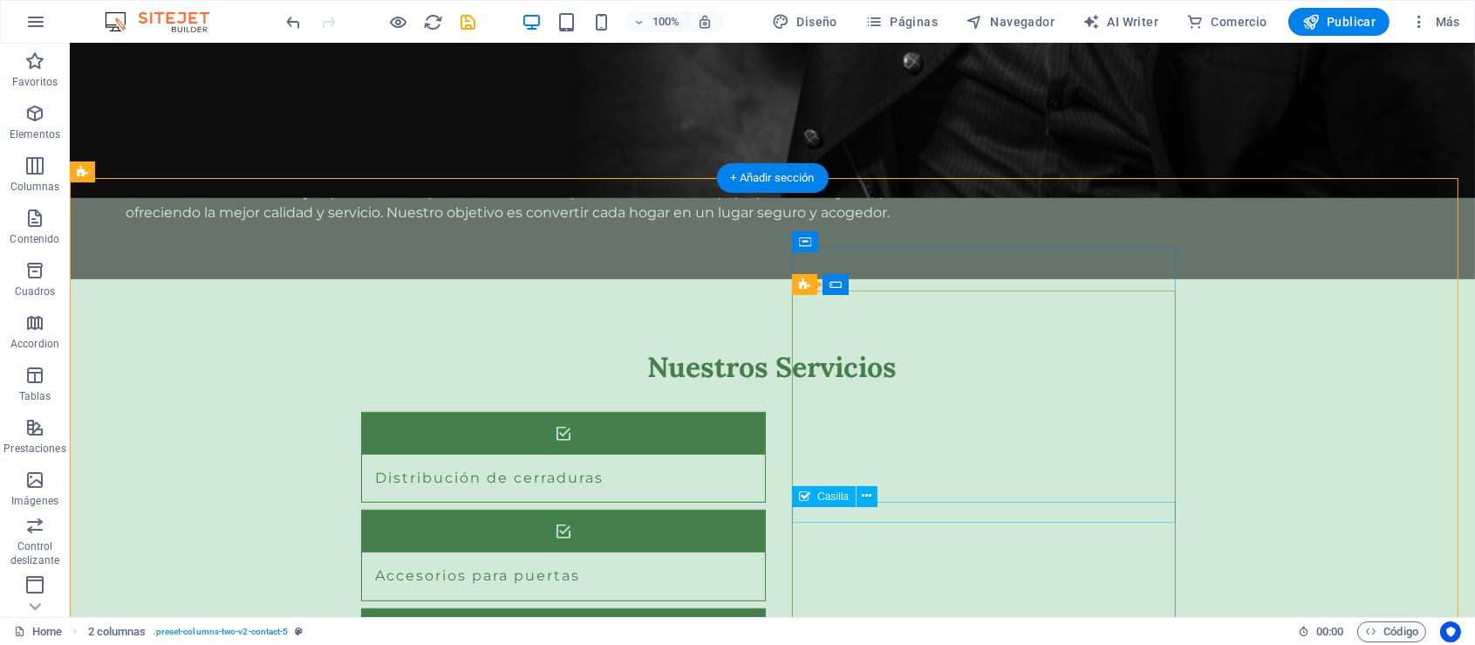
type textarea "Tu consulta o mensaje"
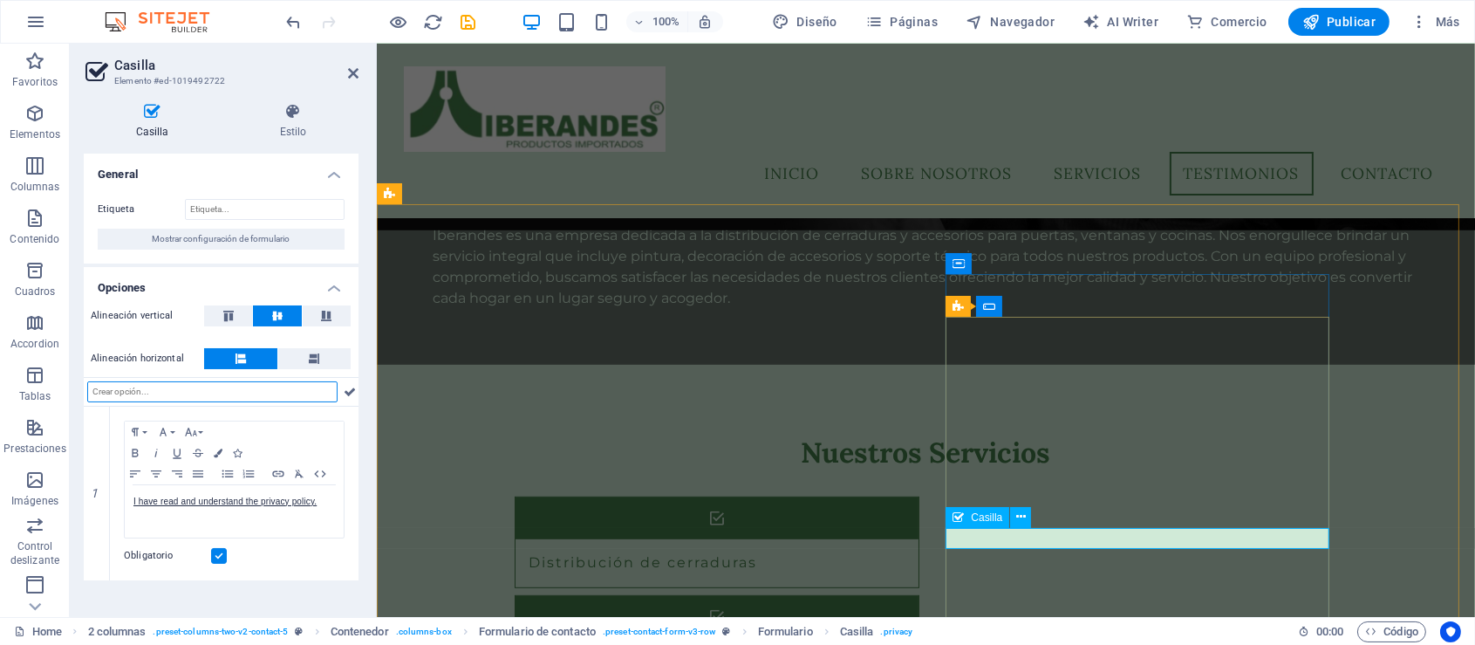
scroll to position [1469, 0]
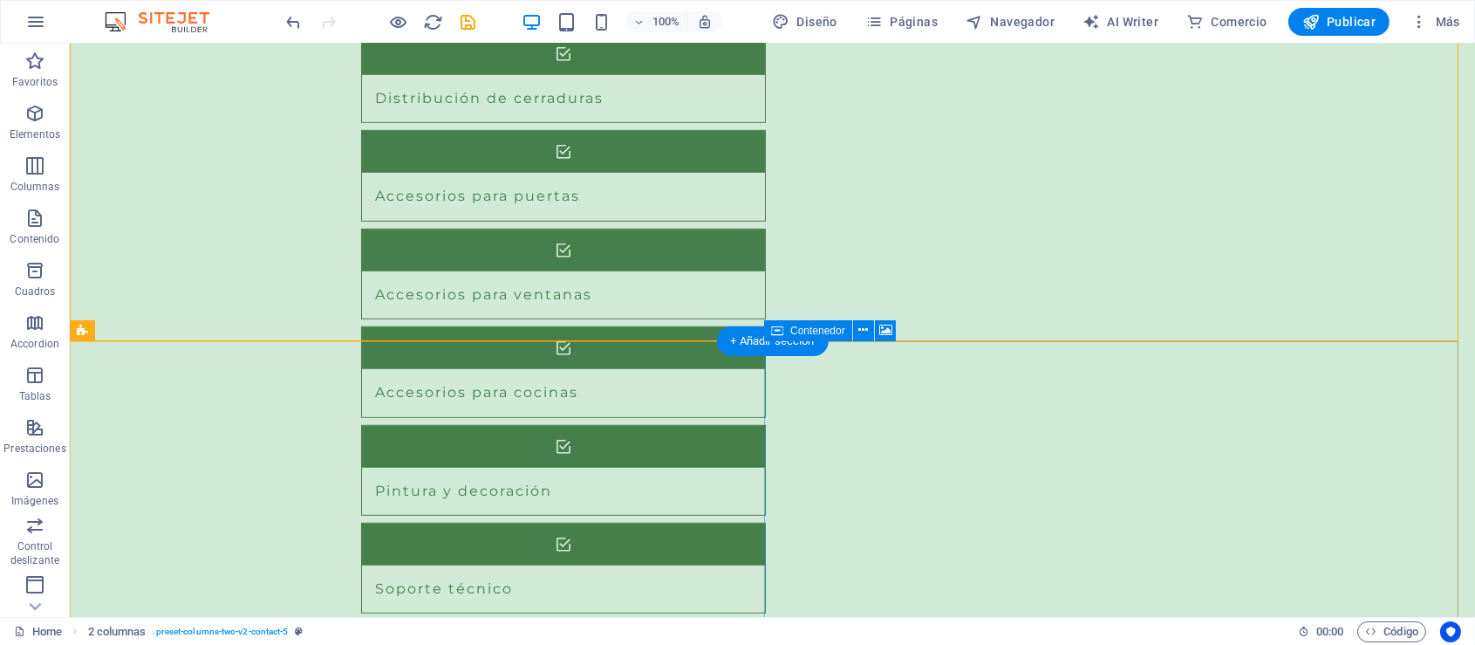
scroll to position [1962, 0]
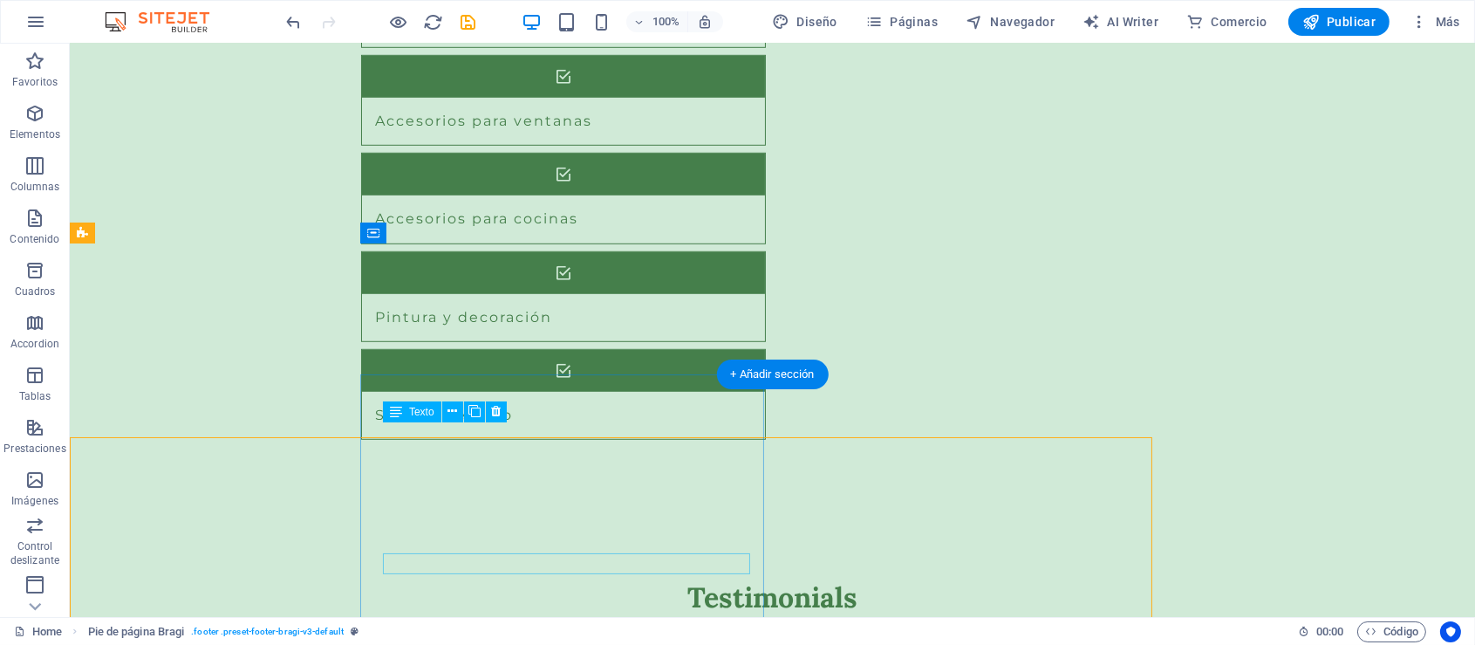
scroll to position [1999, 0]
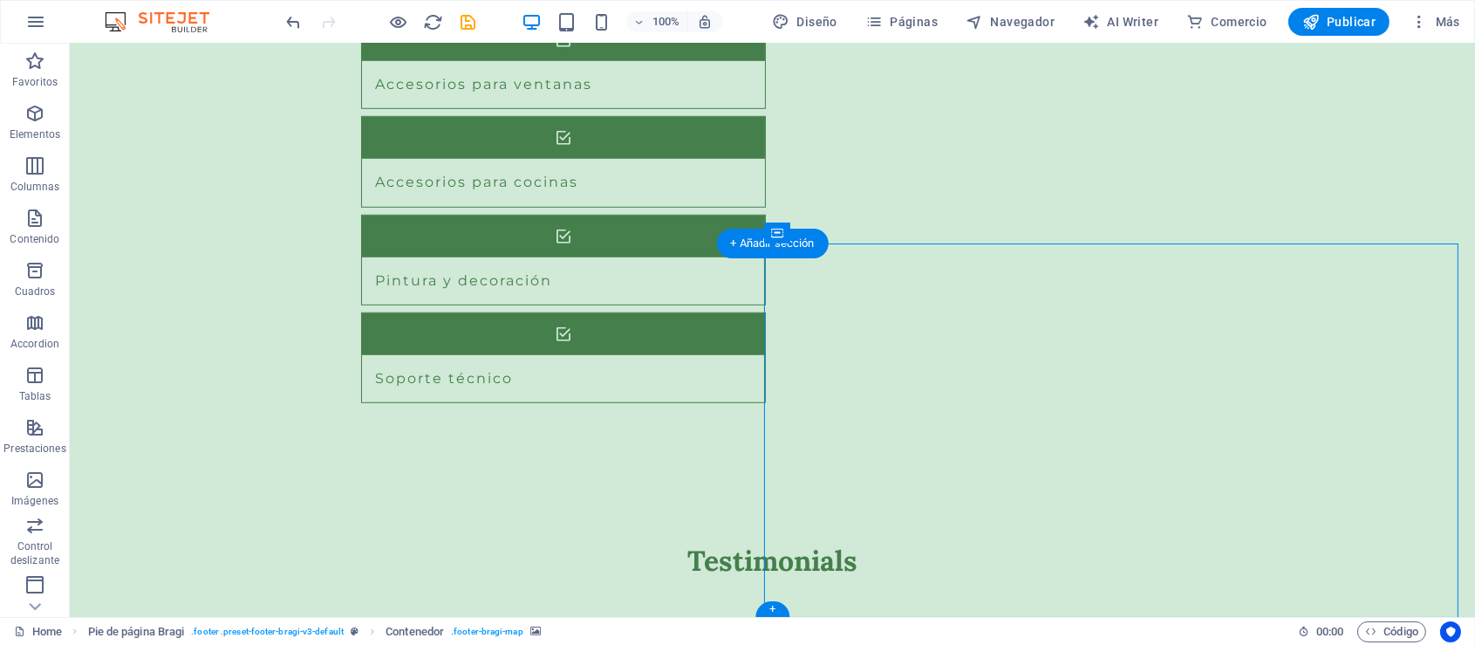
select select "px"
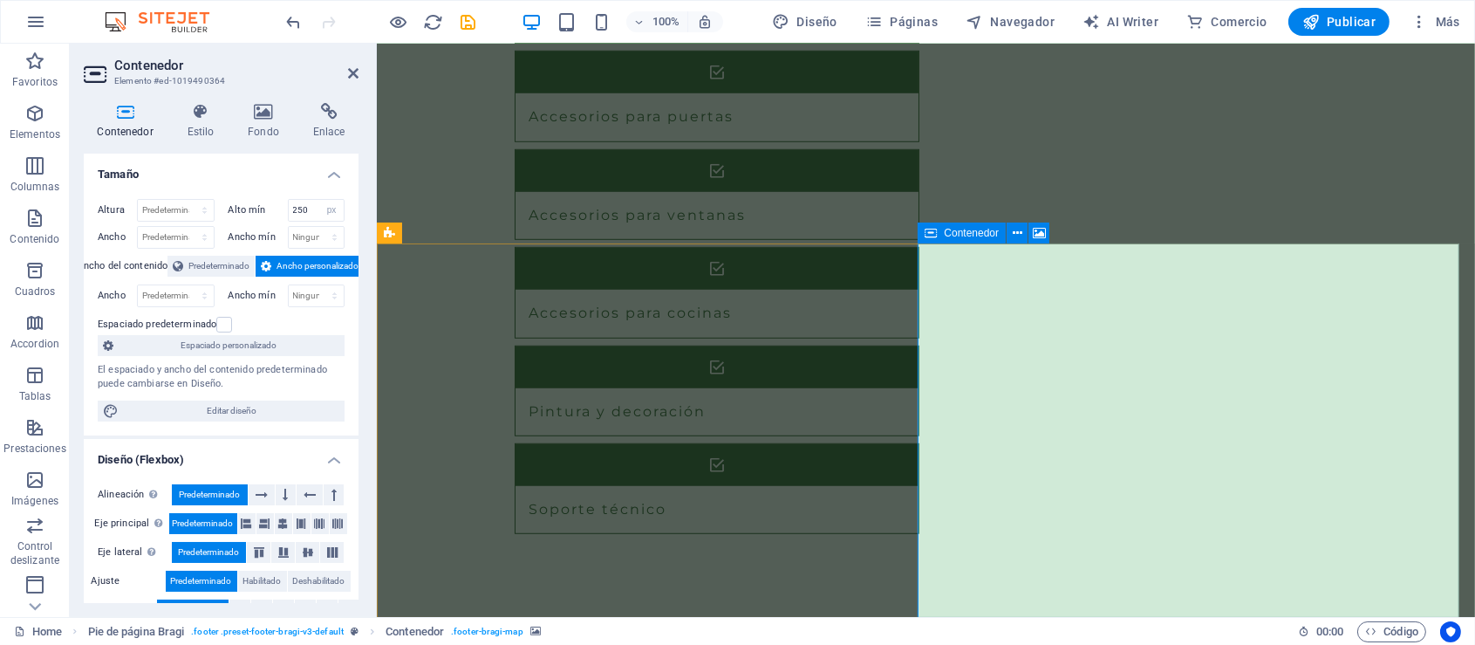
click at [331, 112] on icon at bounding box center [328, 111] width 59 height 17
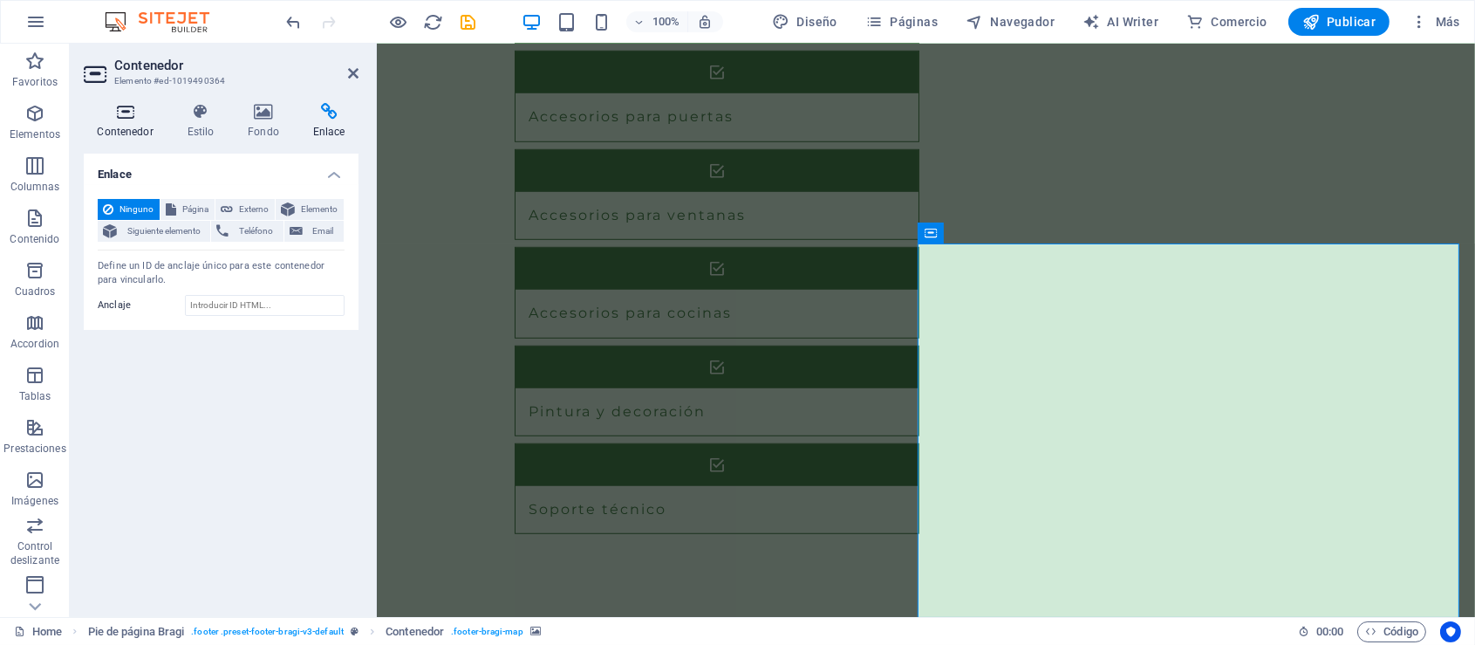
click at [131, 108] on icon at bounding box center [125, 111] width 83 height 17
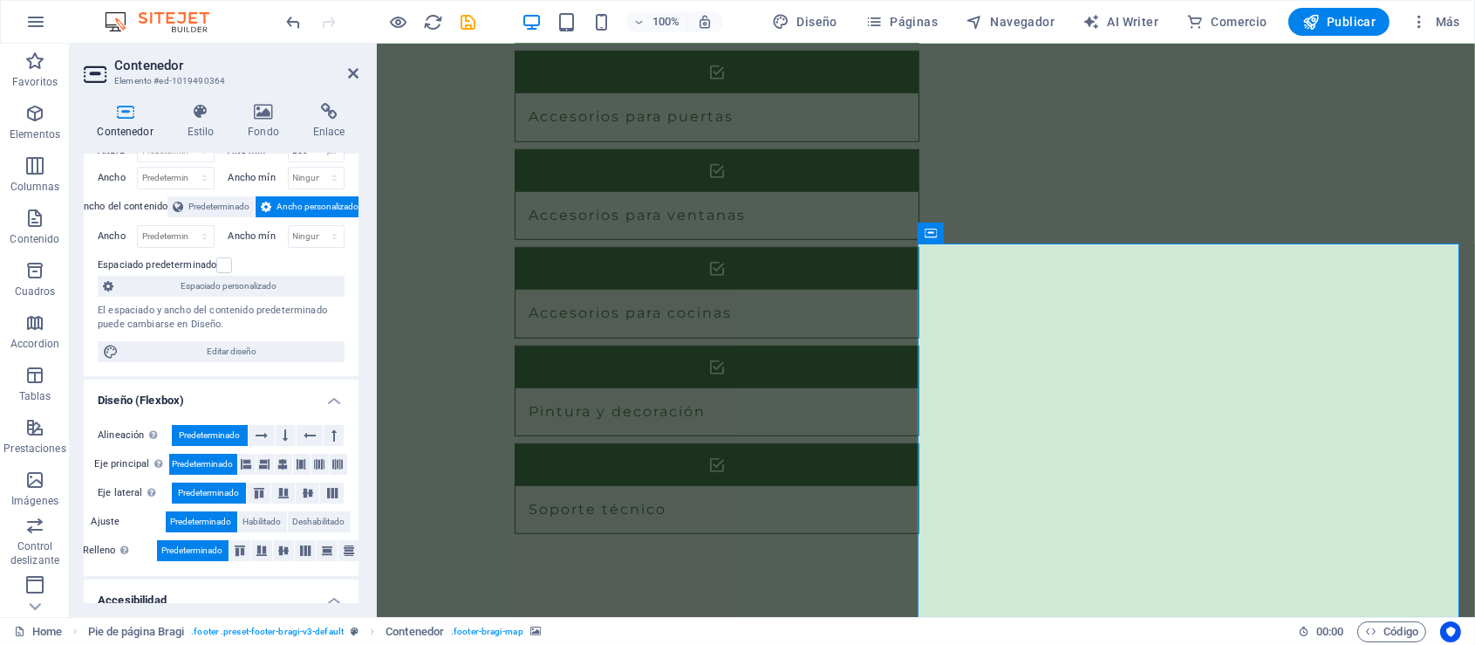
scroll to position [0, 0]
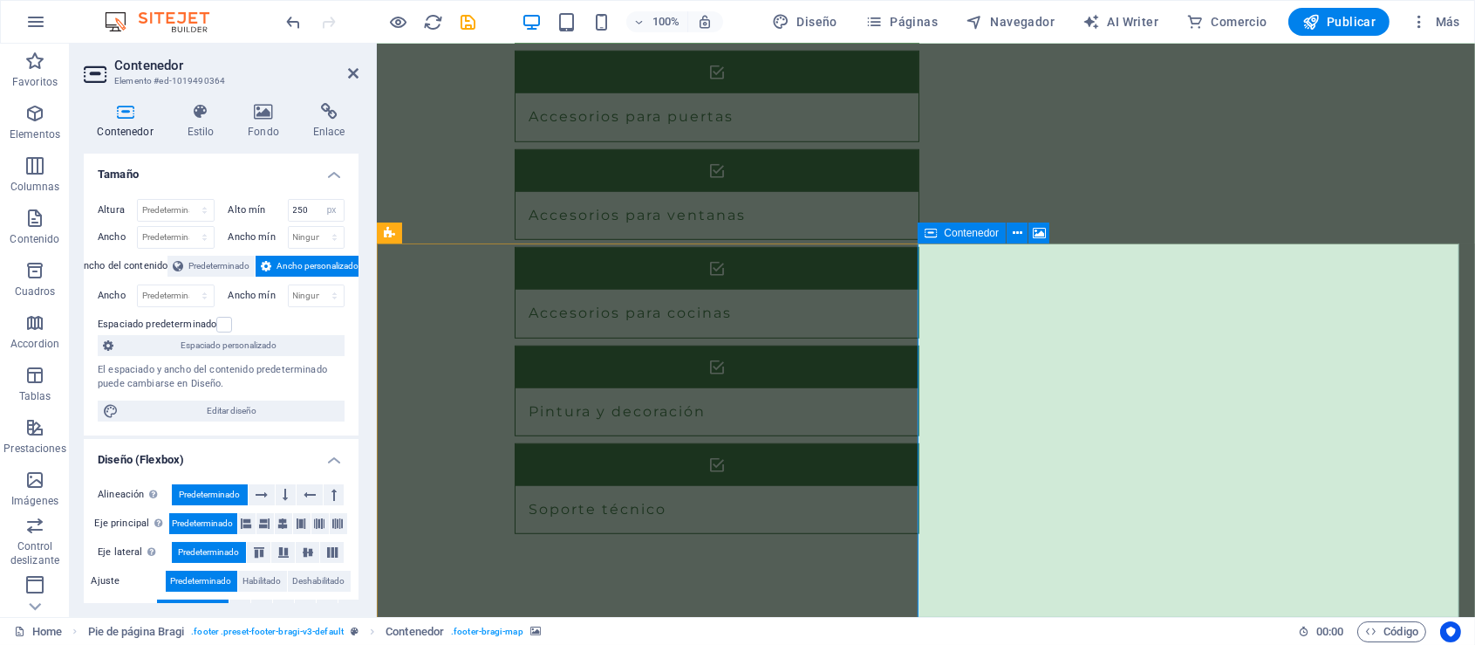
click at [983, 232] on span "Contenedor" at bounding box center [971, 233] width 55 height 10
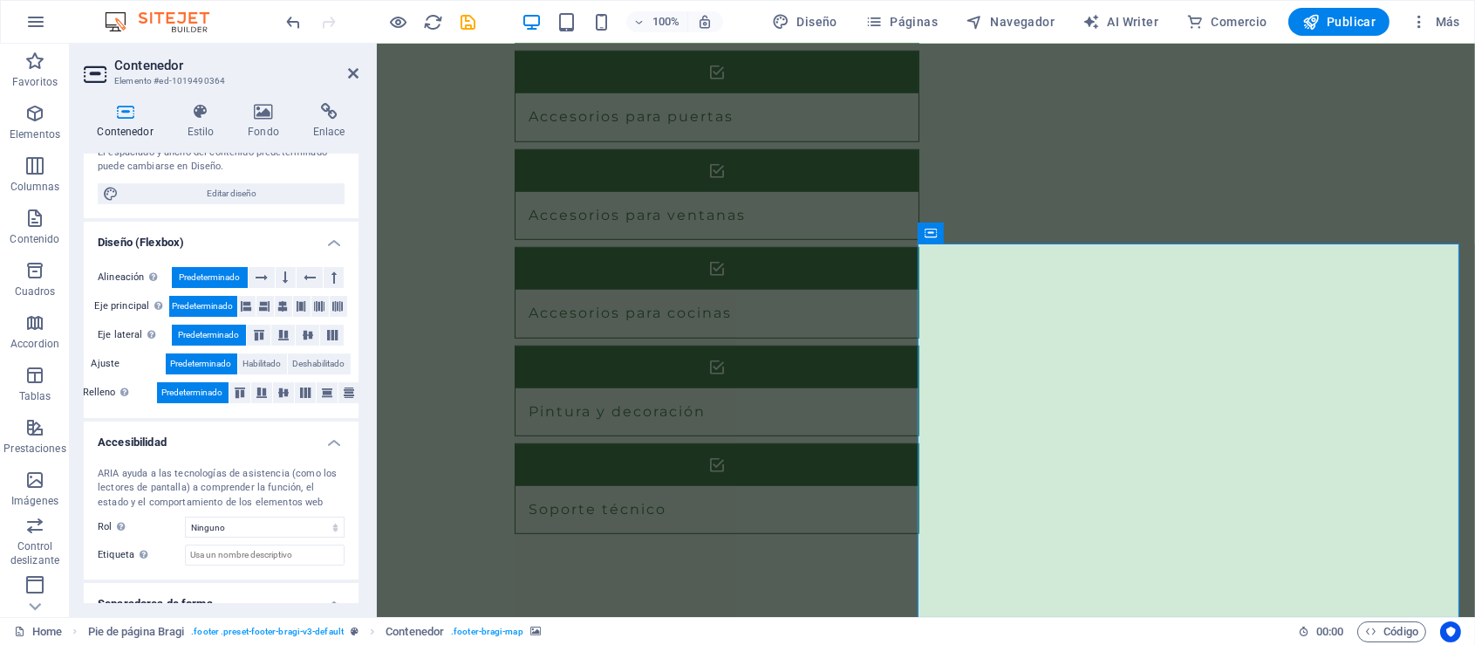
scroll to position [277, 0]
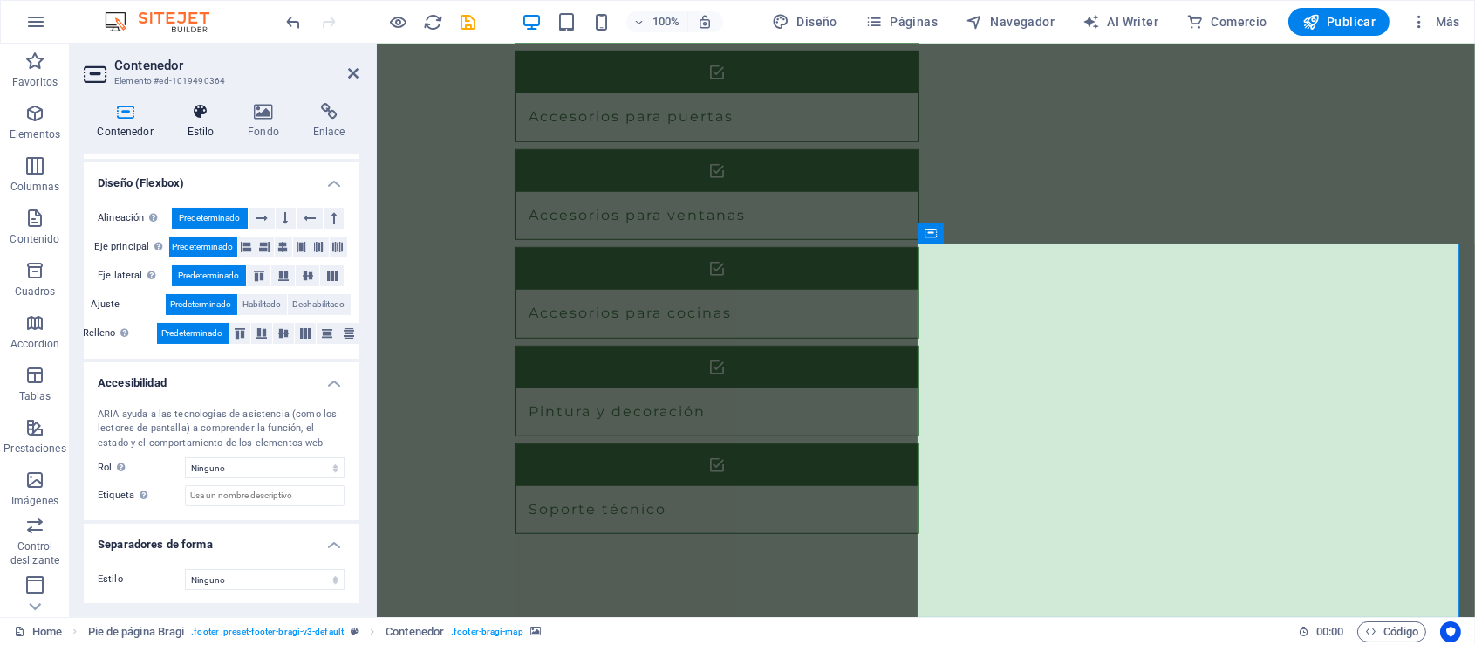
click at [201, 109] on icon at bounding box center [201, 111] width 54 height 17
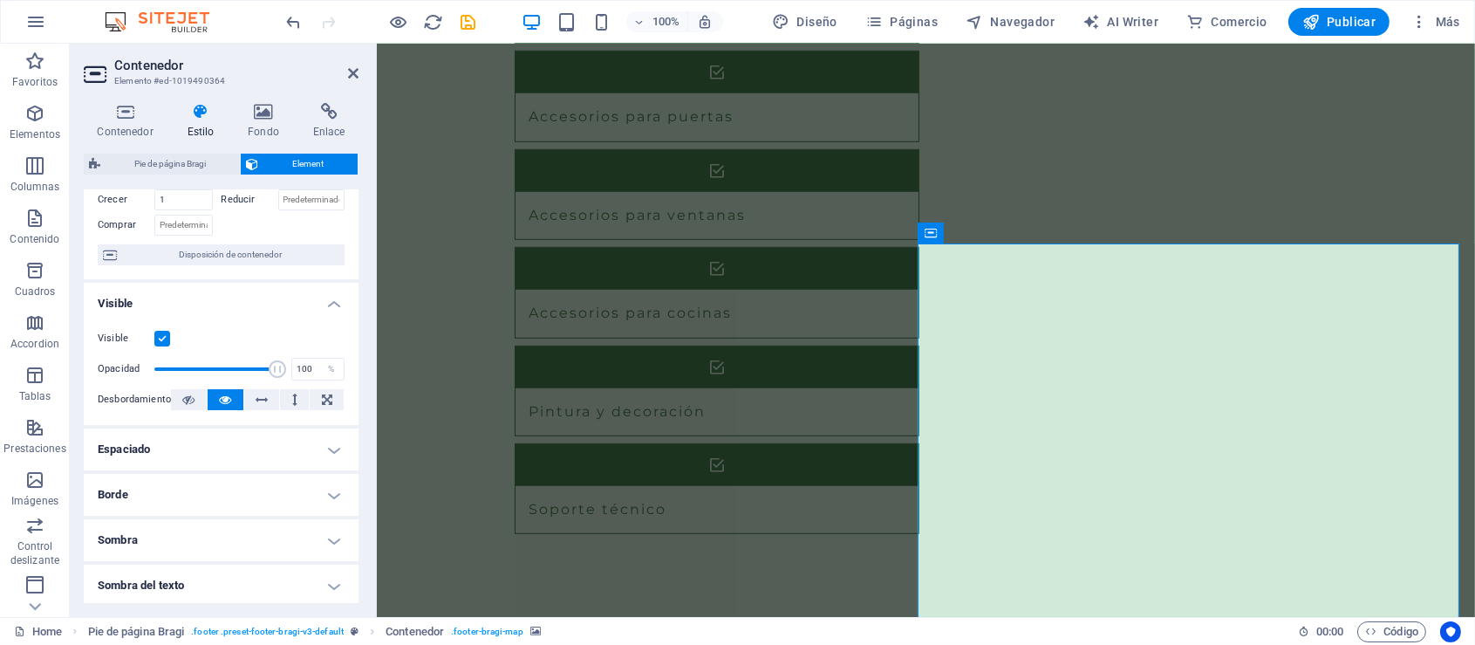
scroll to position [0, 0]
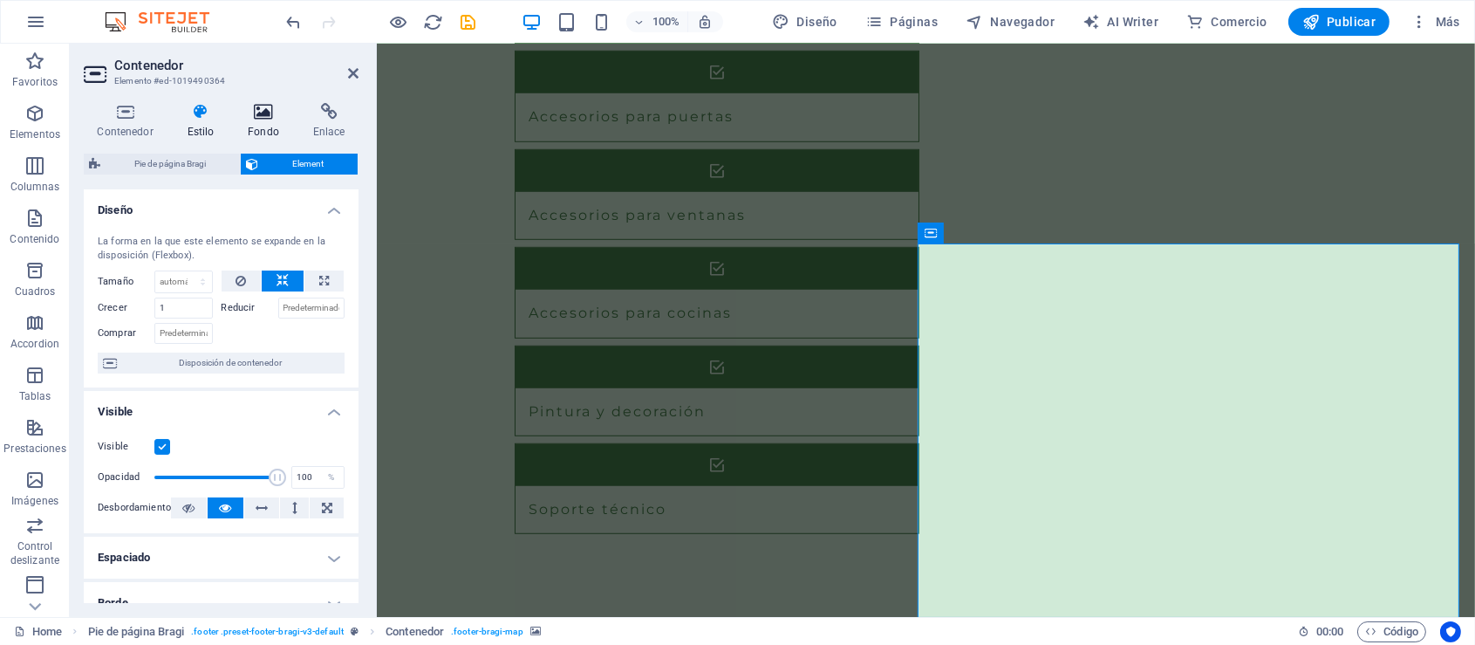
click at [258, 112] on icon at bounding box center [264, 111] width 58 height 17
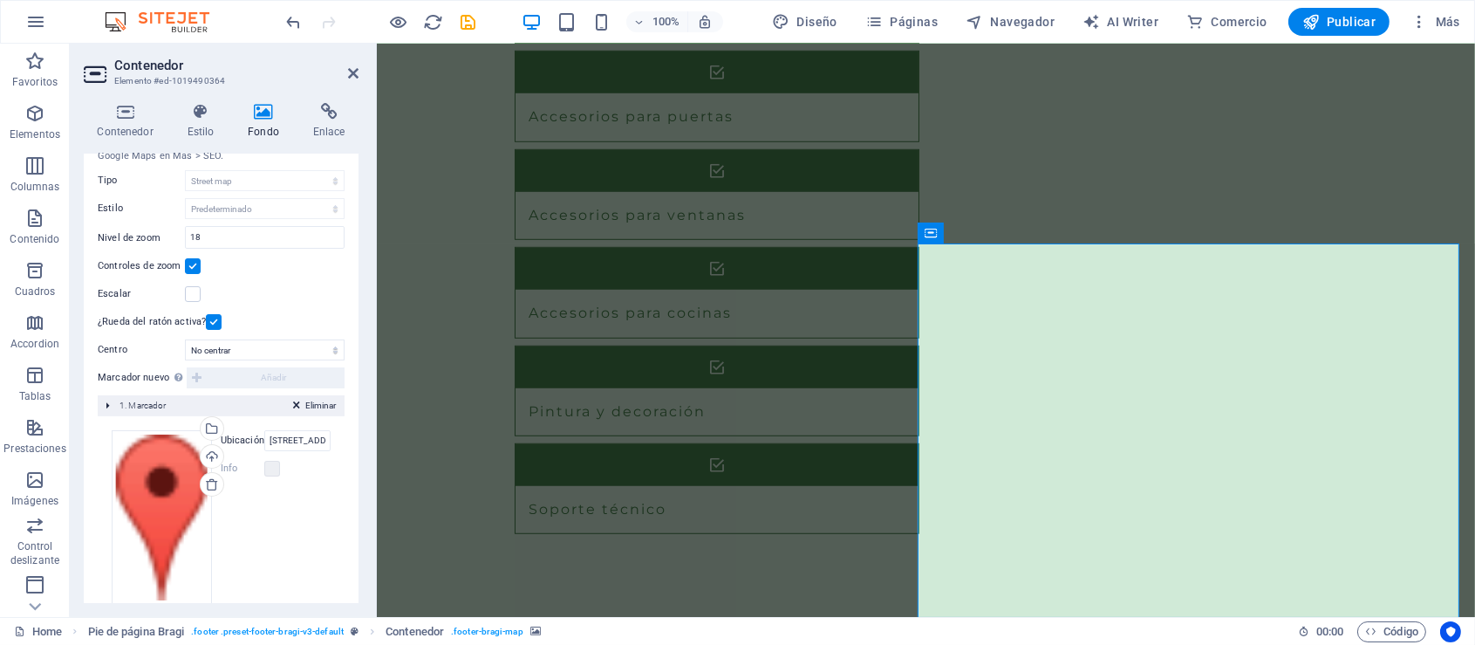
scroll to position [267, 0]
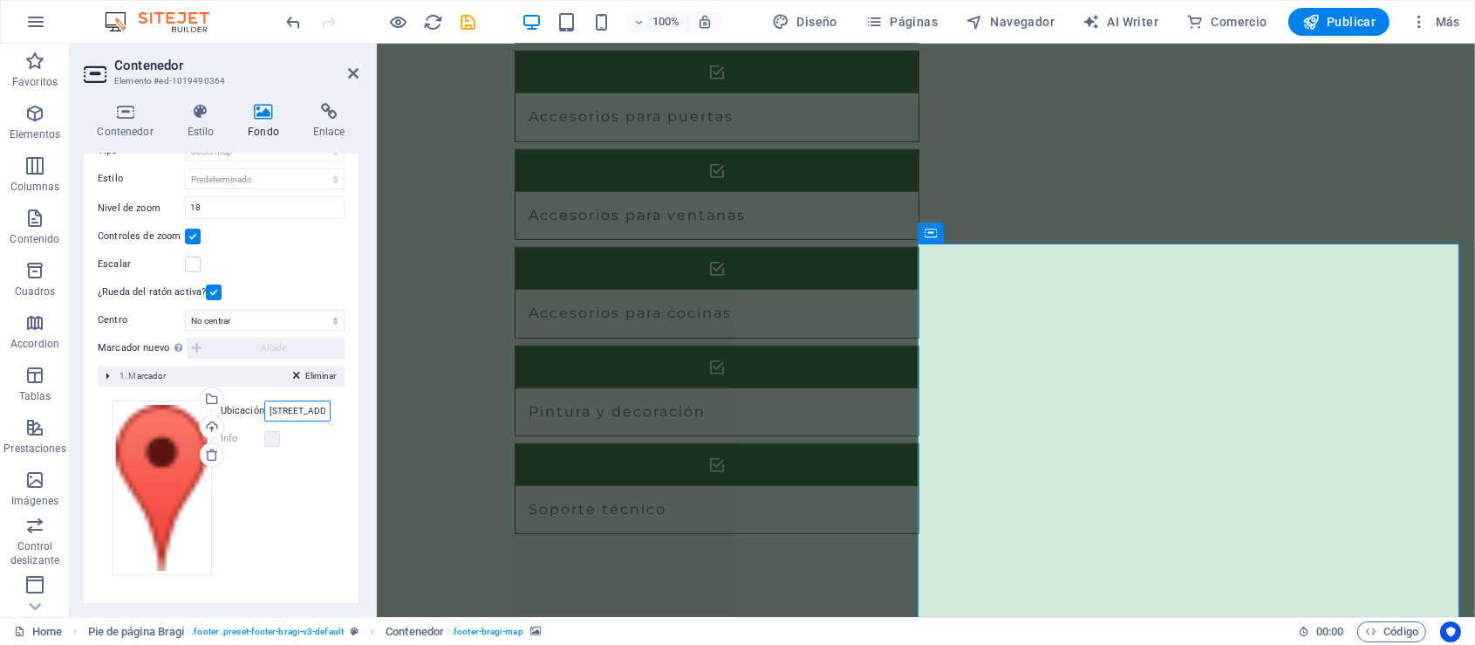
click at [304, 413] on input "Calle de Ejemplo 123, 28001 Madrid" at bounding box center [297, 410] width 66 height 21
drag, startPoint x: 267, startPoint y: 407, endPoint x: 345, endPoint y: 408, distance: 77.7
click at [345, 408] on div "Ninguno Color / Degradado Elemento Estirar fondo a ancho completo Superposición…" at bounding box center [221, 261] width 275 height 686
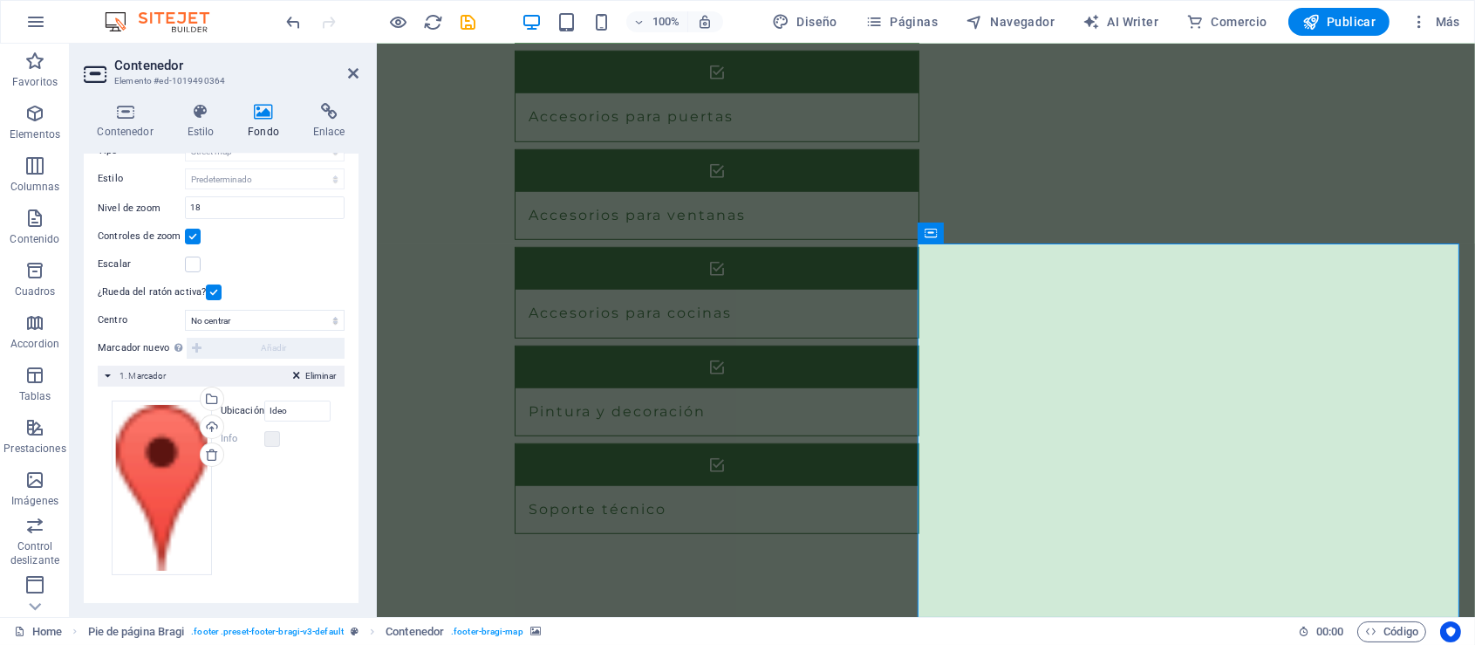
click at [308, 505] on div "Arrastra archivos aquí, haz clic para escoger archivos o selecciona archivos de…" at bounding box center [221, 487] width 219 height 174
click at [295, 405] on input "Ideo" at bounding box center [297, 410] width 66 height 21
type input "I"
type input "c"
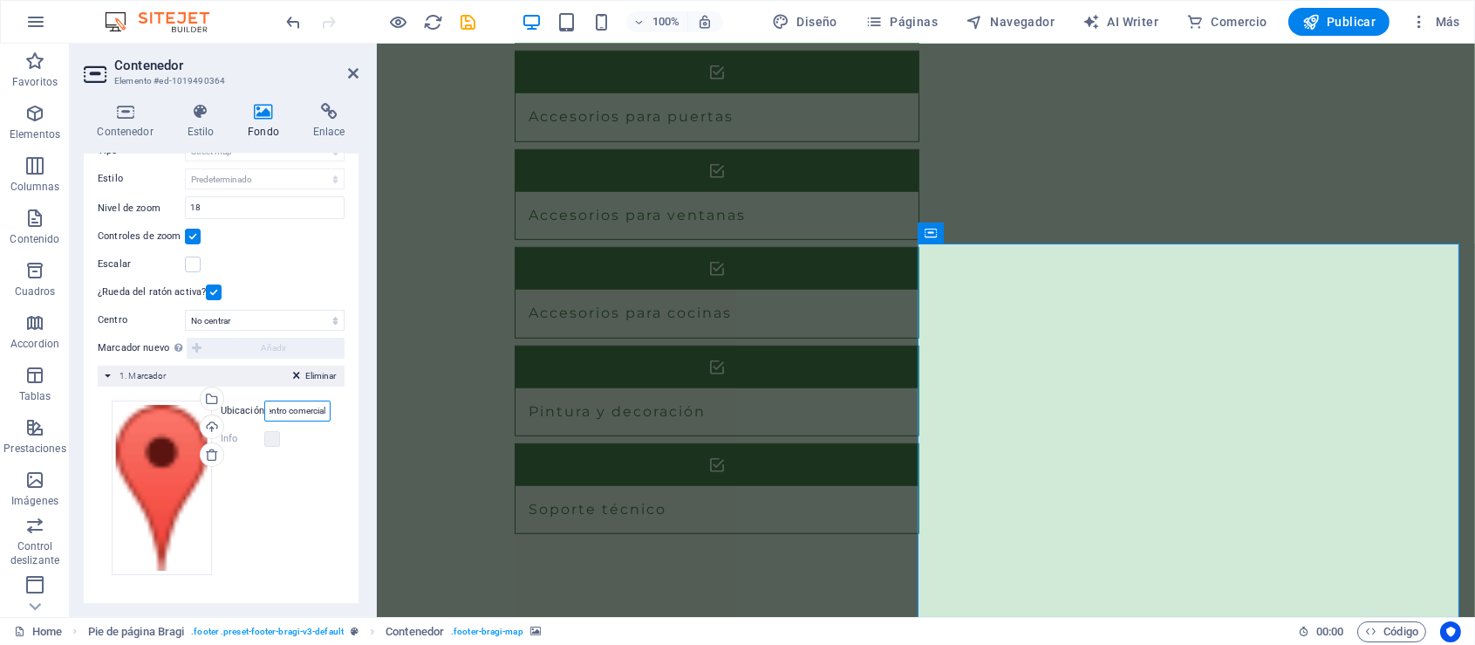
type input "ideo centro comercial"
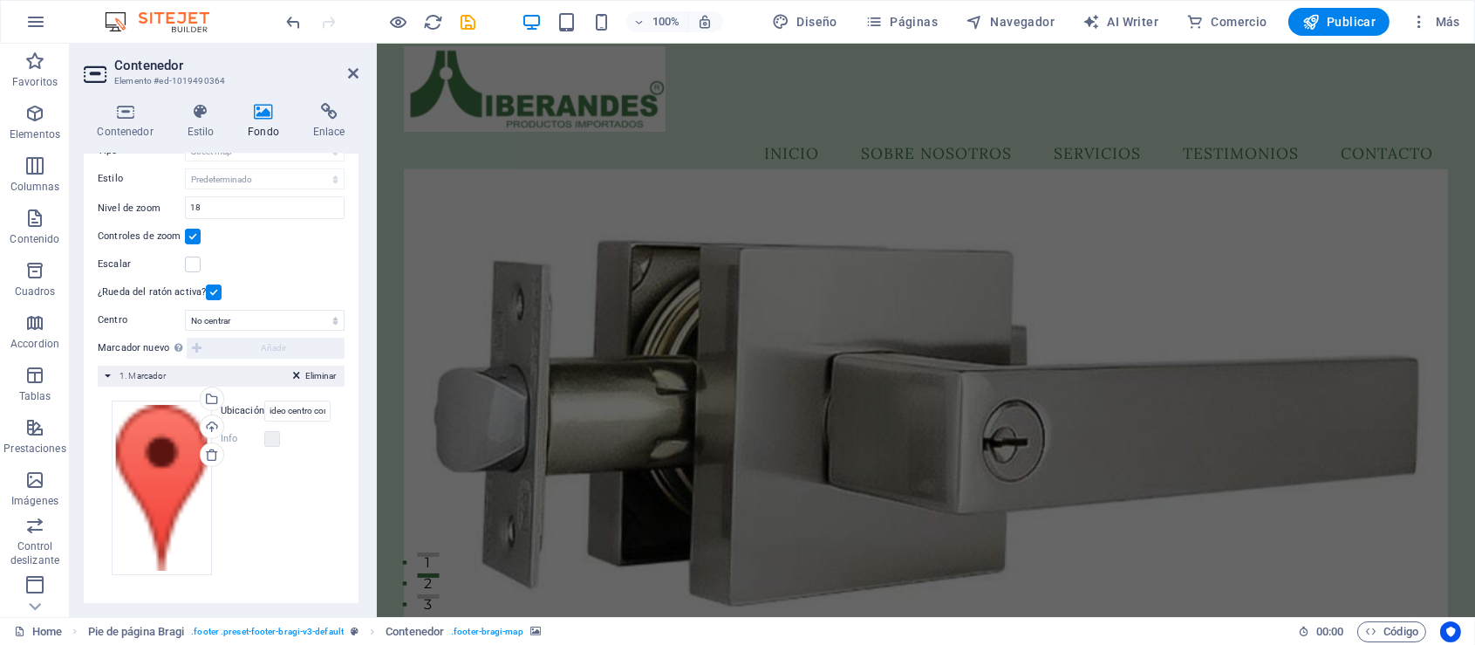
scroll to position [5, 0]
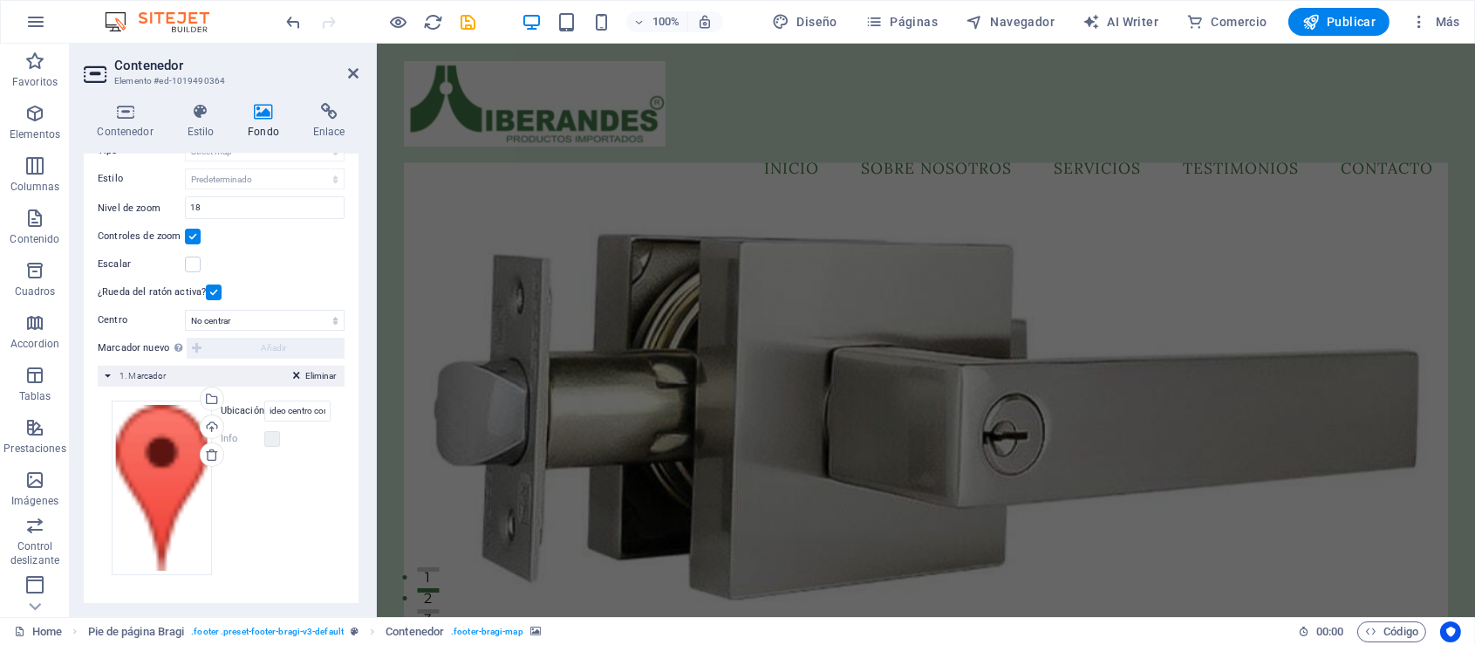
click at [969, 195] on figure at bounding box center [924, 423] width 1043 height 523
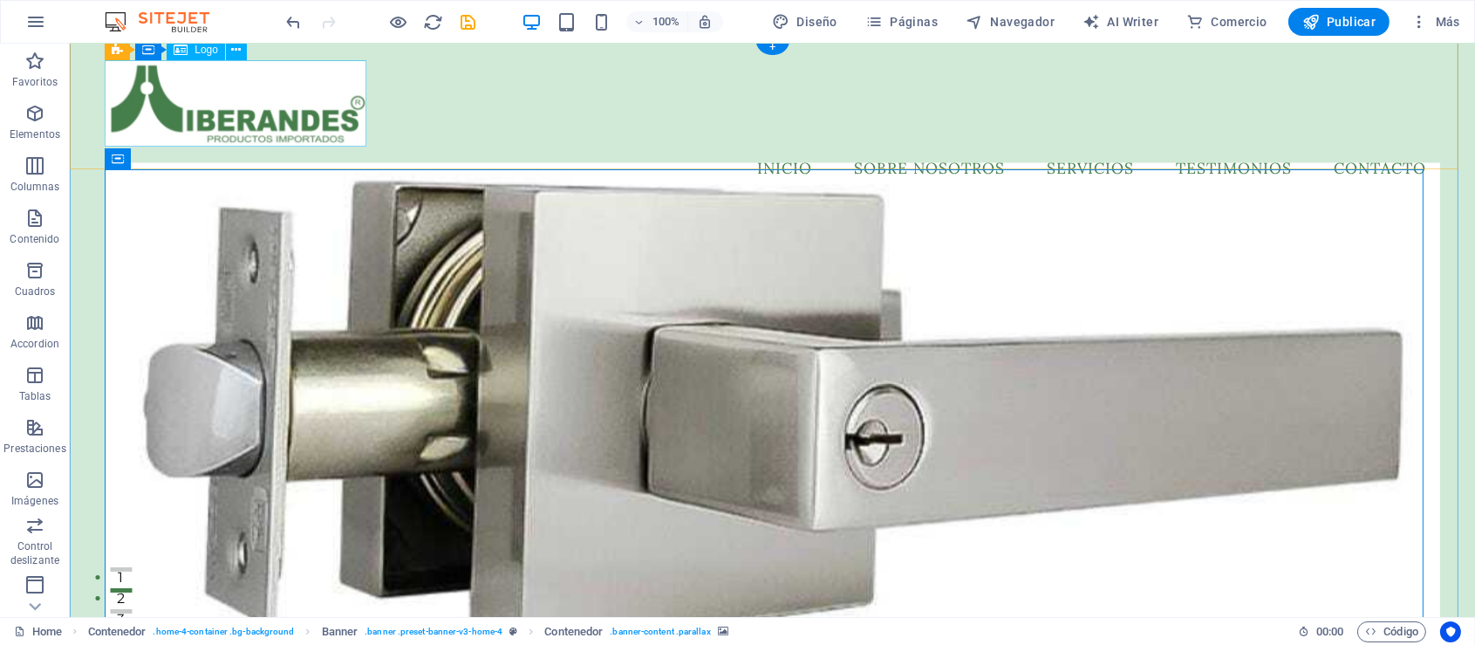
click at [291, 115] on div at bounding box center [772, 104] width 1335 height 86
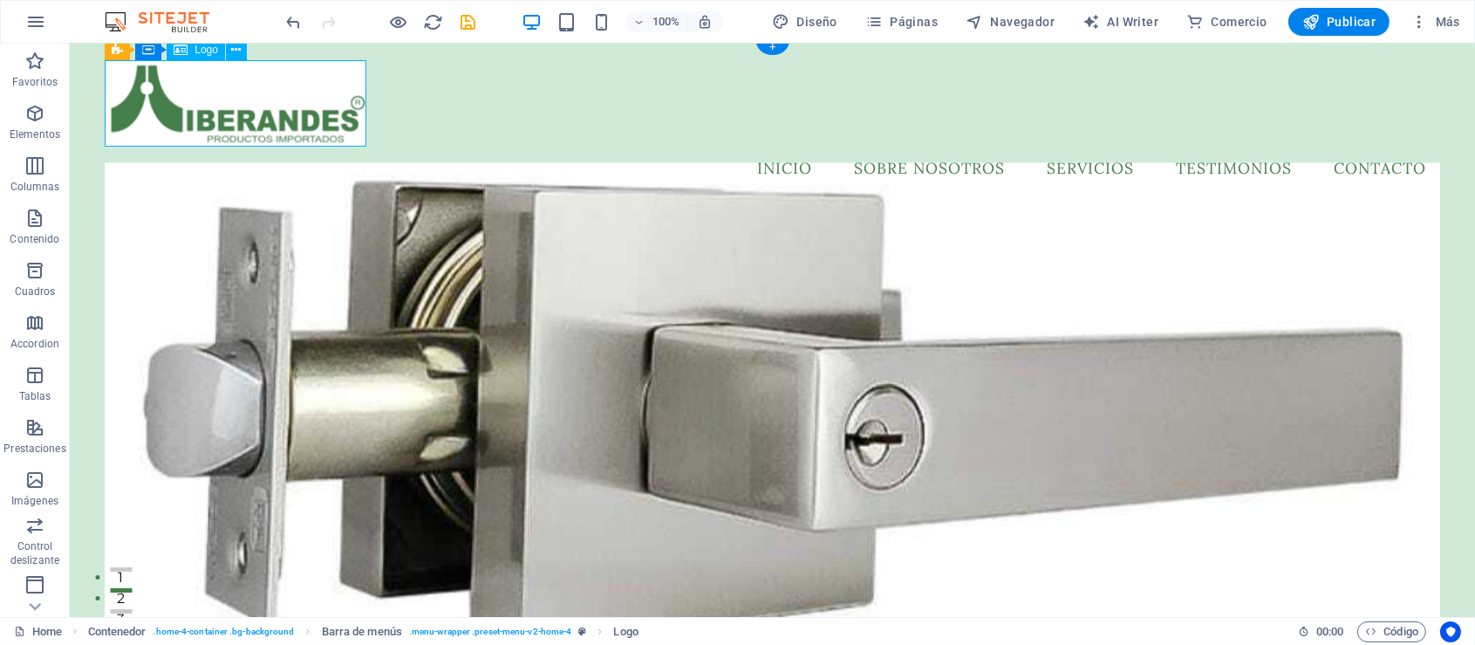
click at [295, 115] on div at bounding box center [772, 104] width 1335 height 86
select select "px"
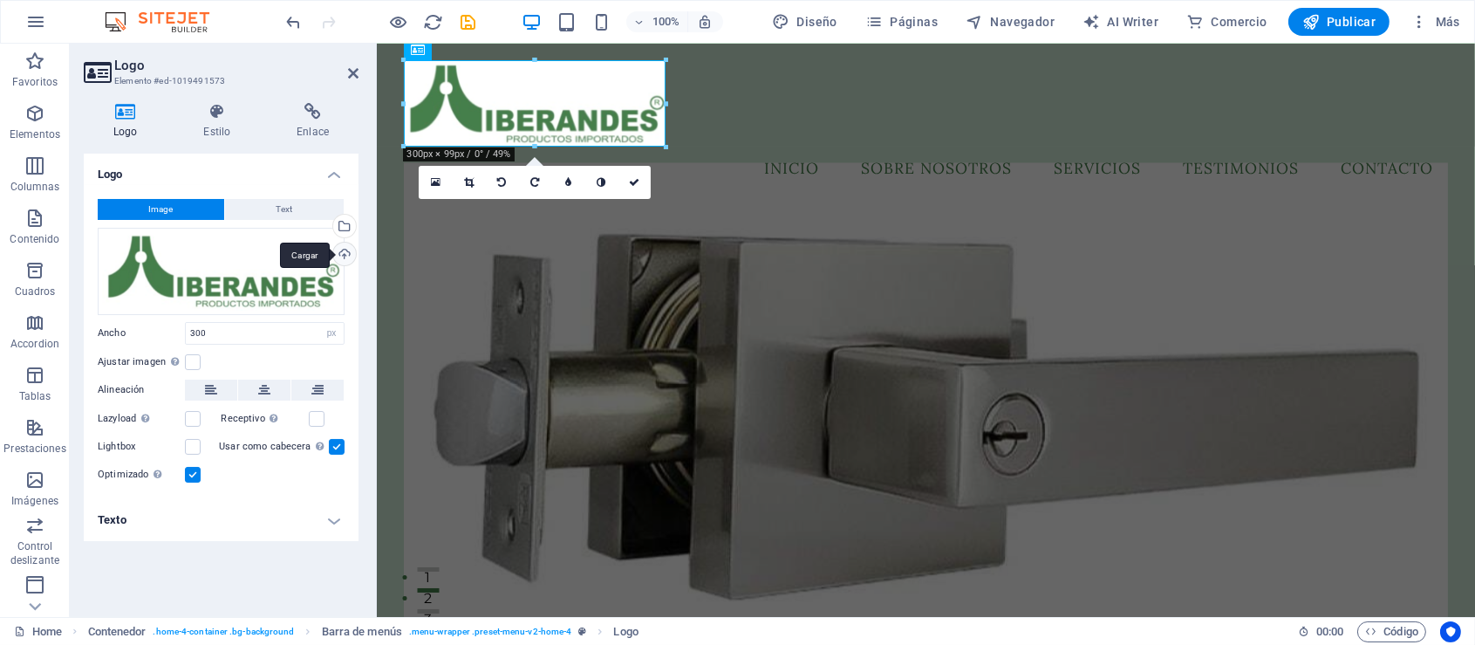
click at [340, 254] on div "Cargar" at bounding box center [343, 256] width 26 height 26
click at [342, 253] on div "Cargar" at bounding box center [343, 256] width 26 height 26
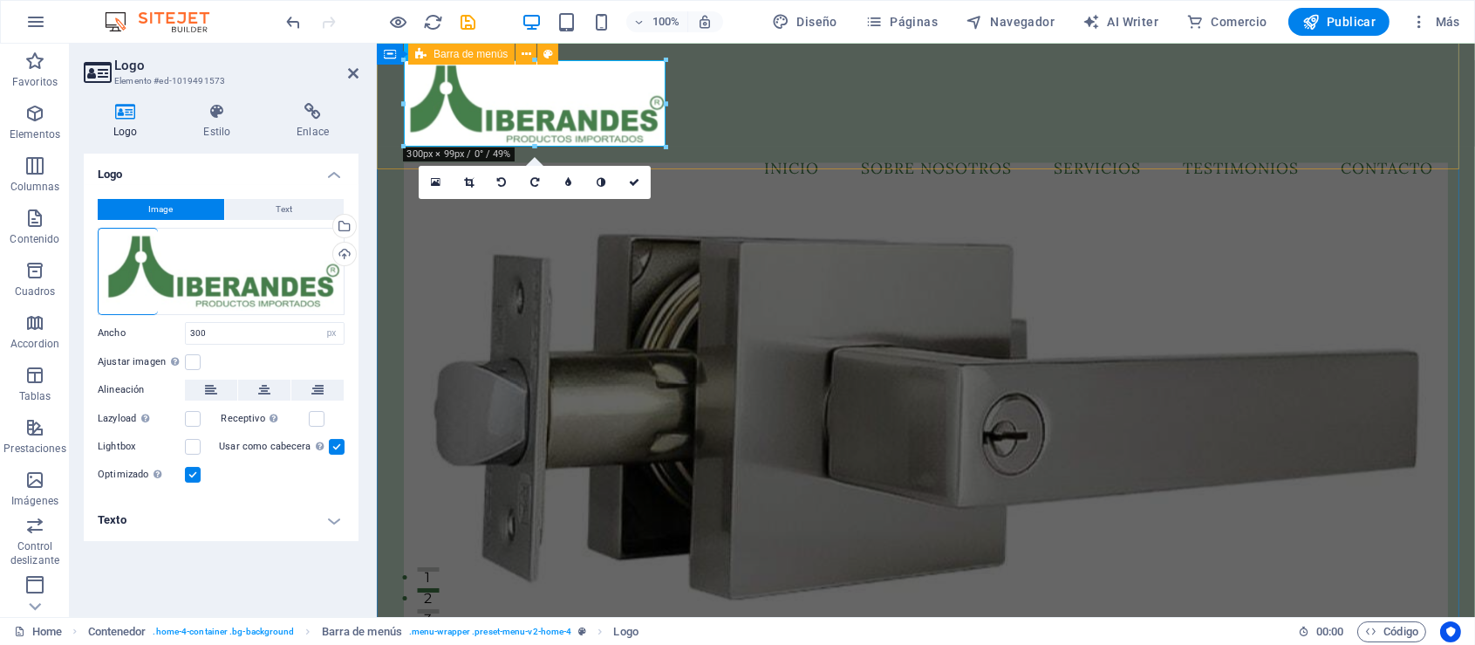
click at [752, 148] on div "Menu Inicio Sobre Nosotros Servicios Testimonios Contacto" at bounding box center [925, 125] width 1098 height 174
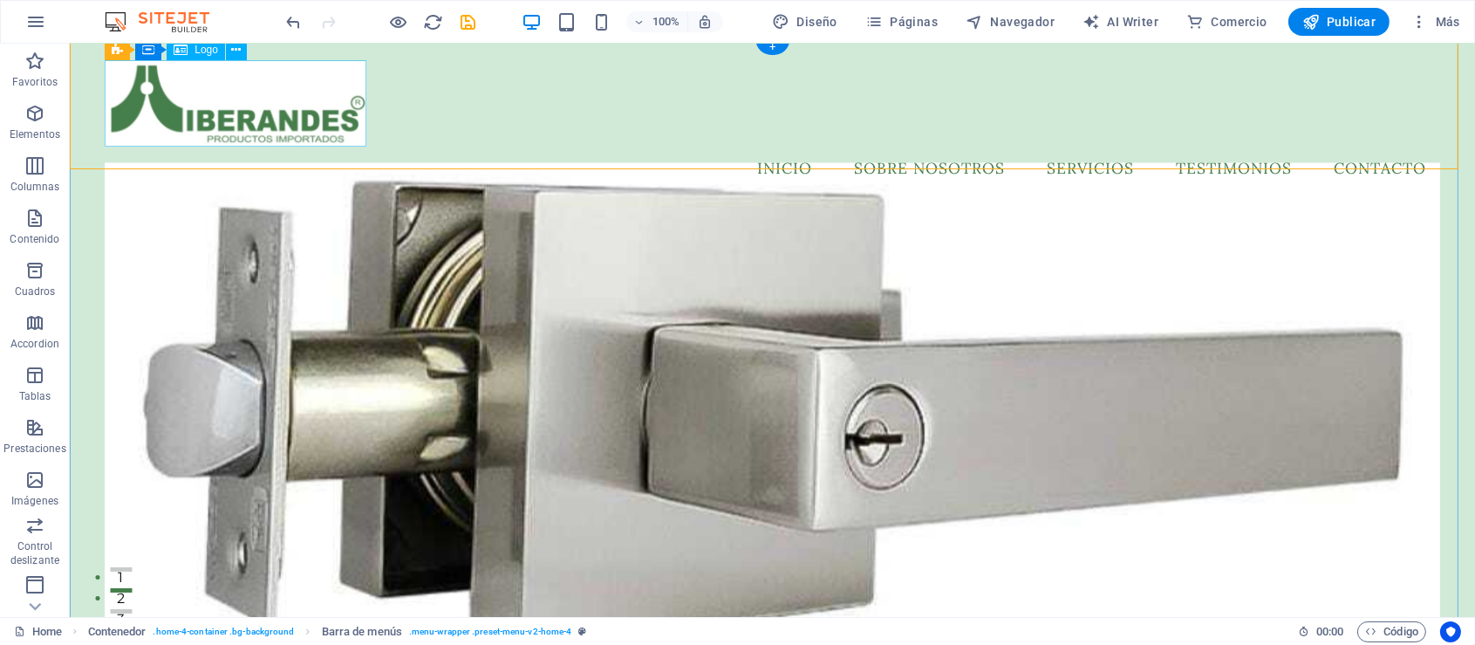
click at [284, 99] on div at bounding box center [772, 104] width 1335 height 86
click at [330, 105] on div at bounding box center [772, 104] width 1335 height 86
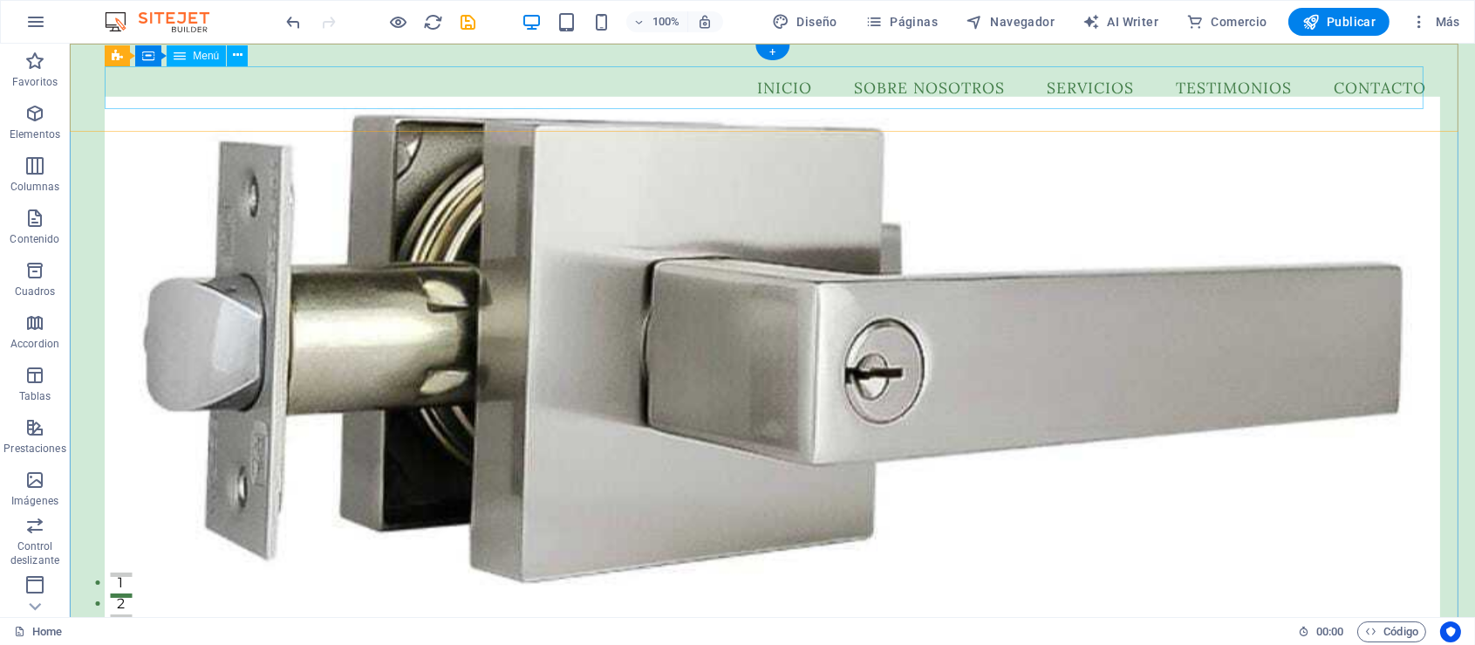
click at [252, 84] on nav "Inicio Sobre Nosotros Servicios Testimonios Contacto" at bounding box center [772, 88] width 1335 height 44
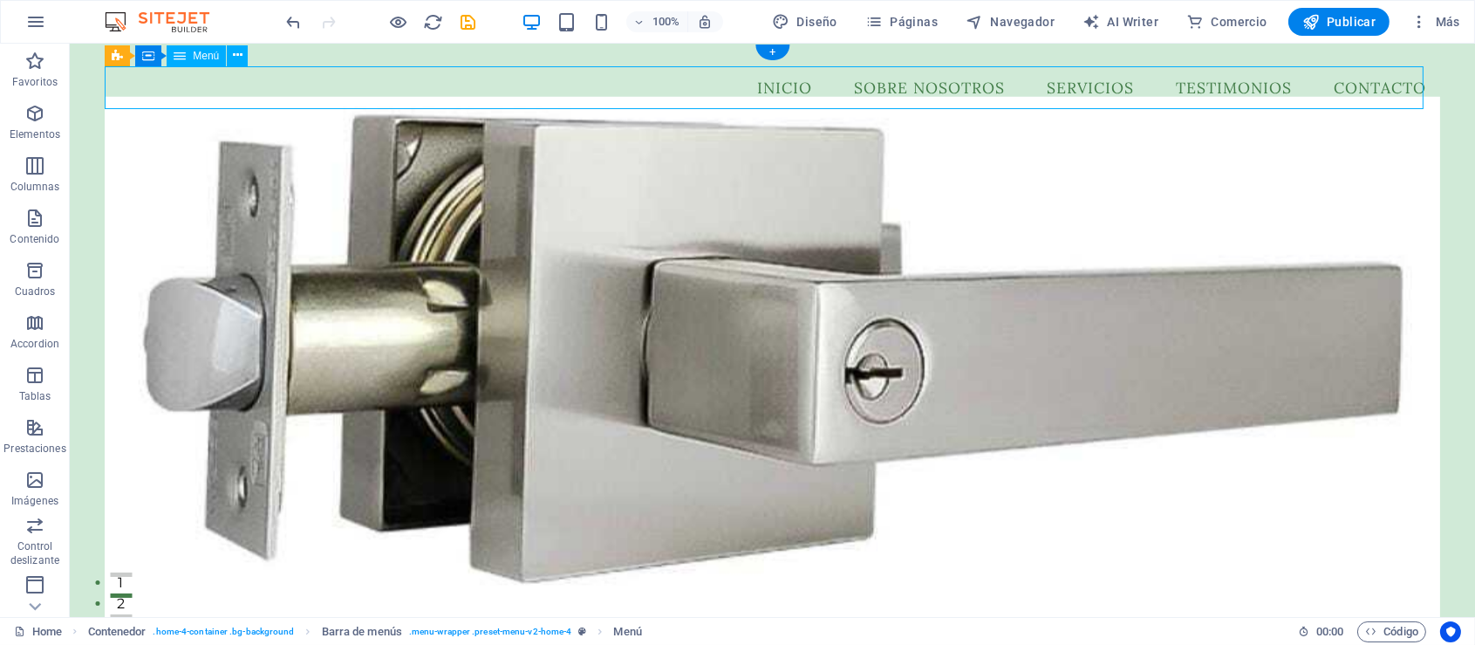
click at [252, 84] on nav "Inicio Sobre Nosotros Servicios Testimonios Contacto" at bounding box center [772, 88] width 1335 height 44
select select
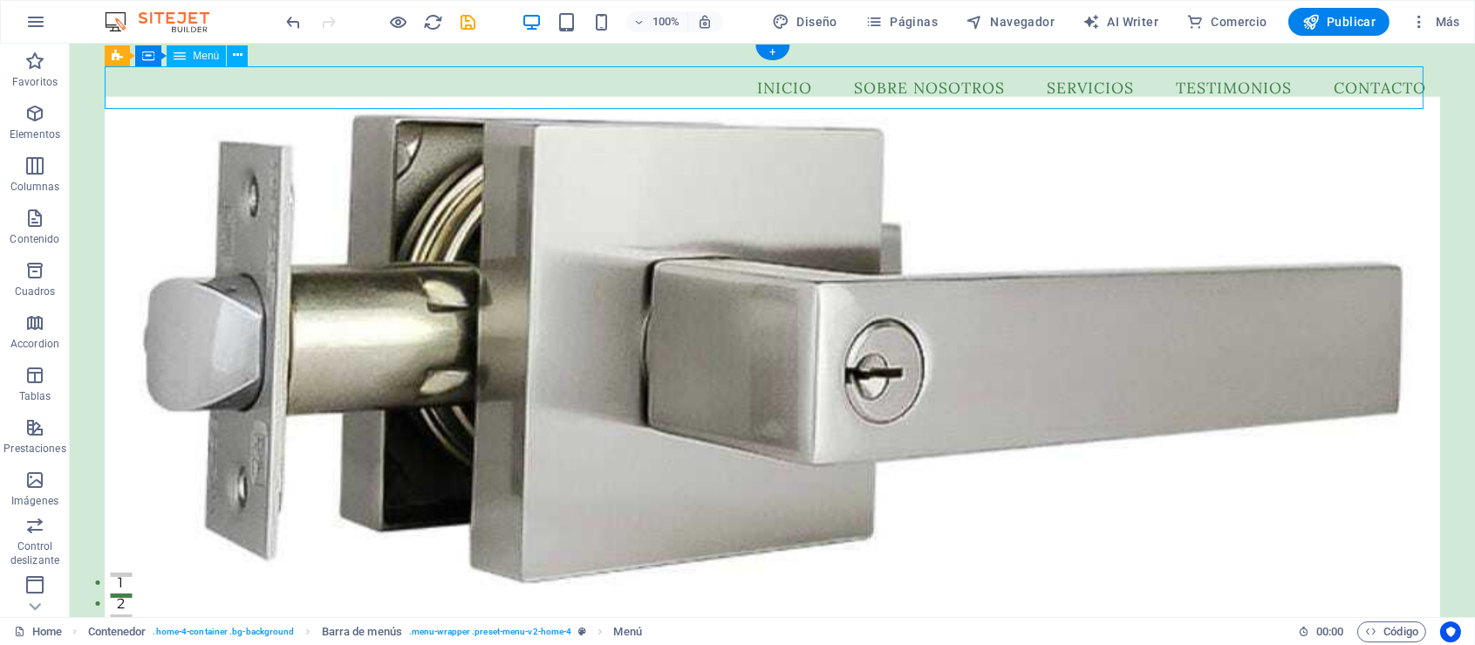
select select
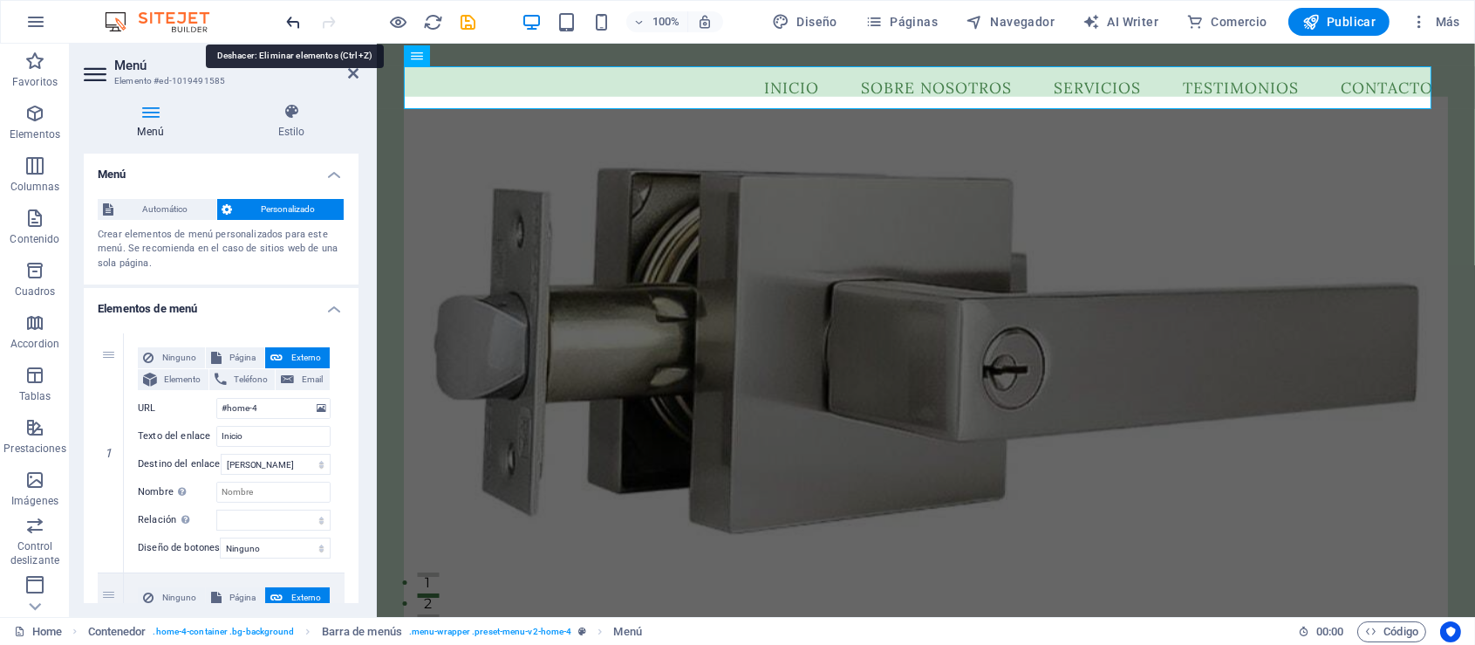
click at [294, 18] on icon "undo" at bounding box center [294, 22] width 20 height 20
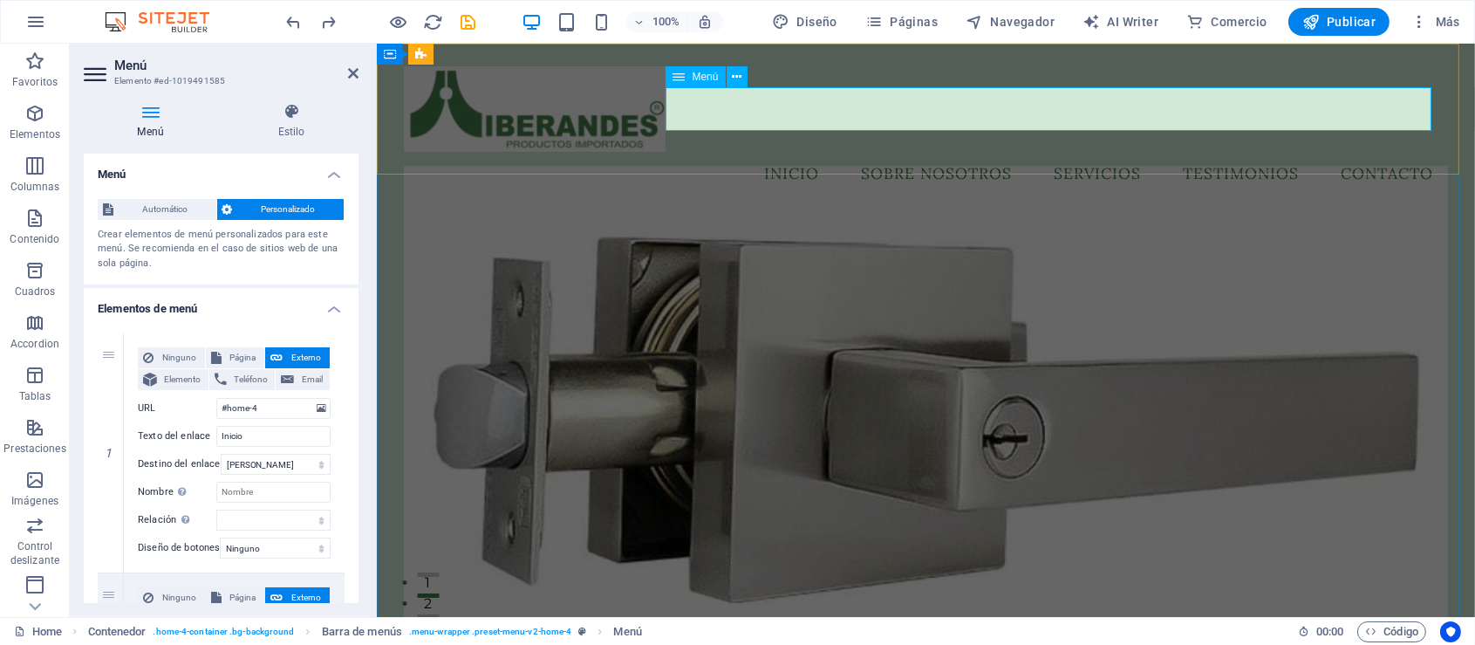
click at [688, 152] on nav "Inicio Sobre Nosotros Servicios Testimonios Contacto" at bounding box center [924, 174] width 1043 height 44
click at [694, 150] on div "Menu Inicio Sobre Nosotros Servicios Testimonios Contacto" at bounding box center [925, 131] width 1098 height 174
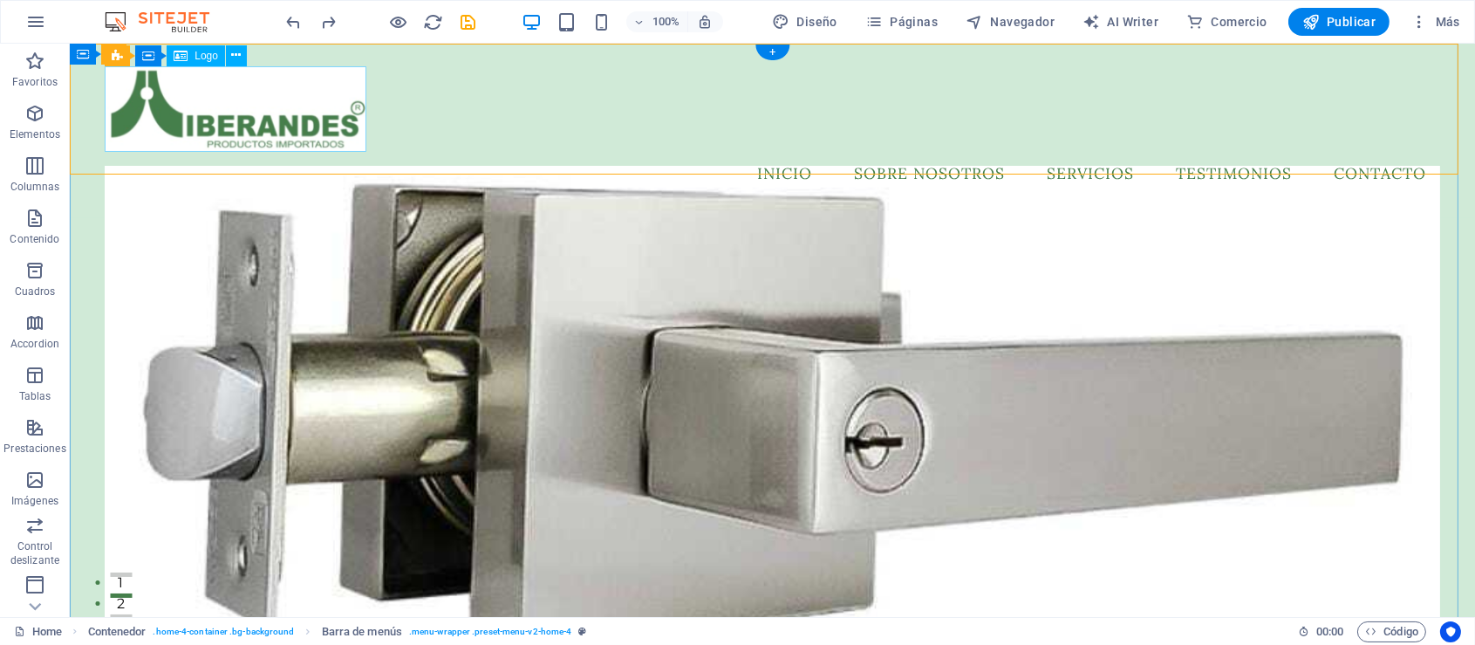
click at [329, 130] on div at bounding box center [772, 109] width 1335 height 86
click at [197, 56] on span "Logo" at bounding box center [207, 56] width 24 height 10
select select "px"
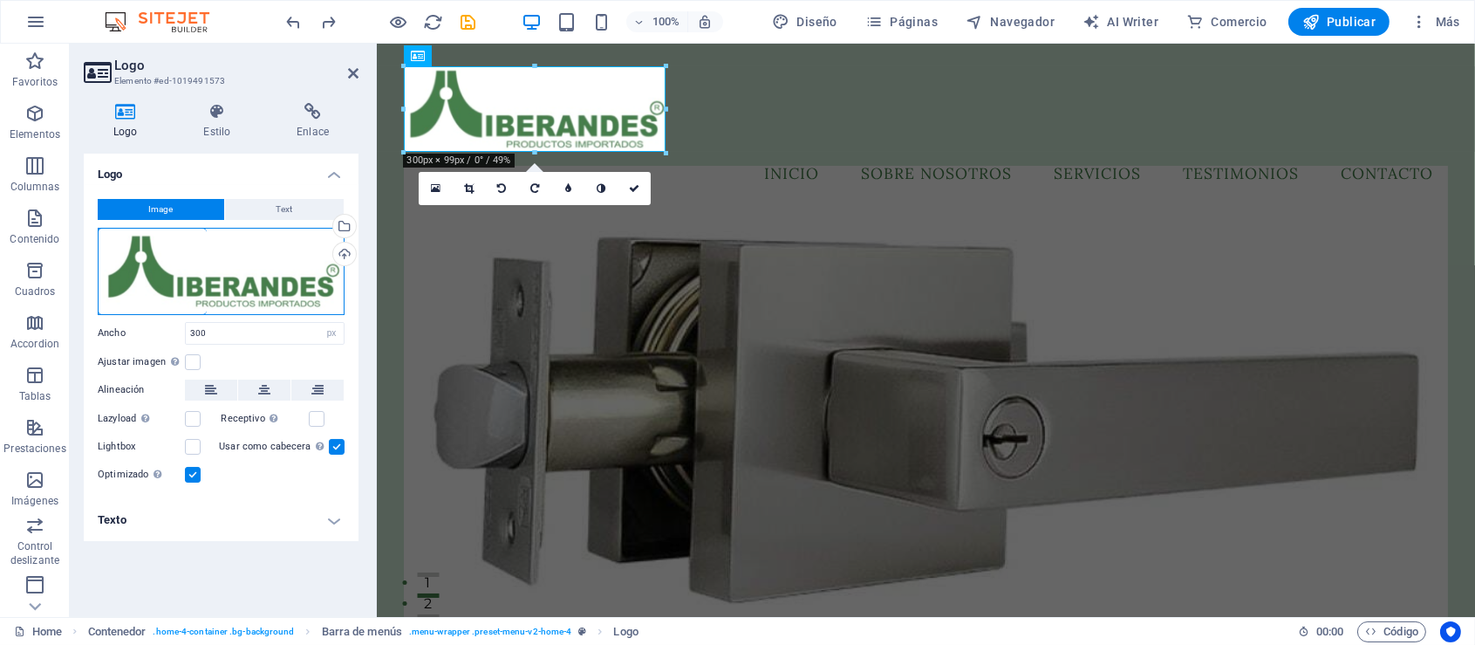
click at [260, 277] on div "Arrastra archivos aquí, haz clic para escoger archivos o selecciona archivos de…" at bounding box center [221, 271] width 247 height 87
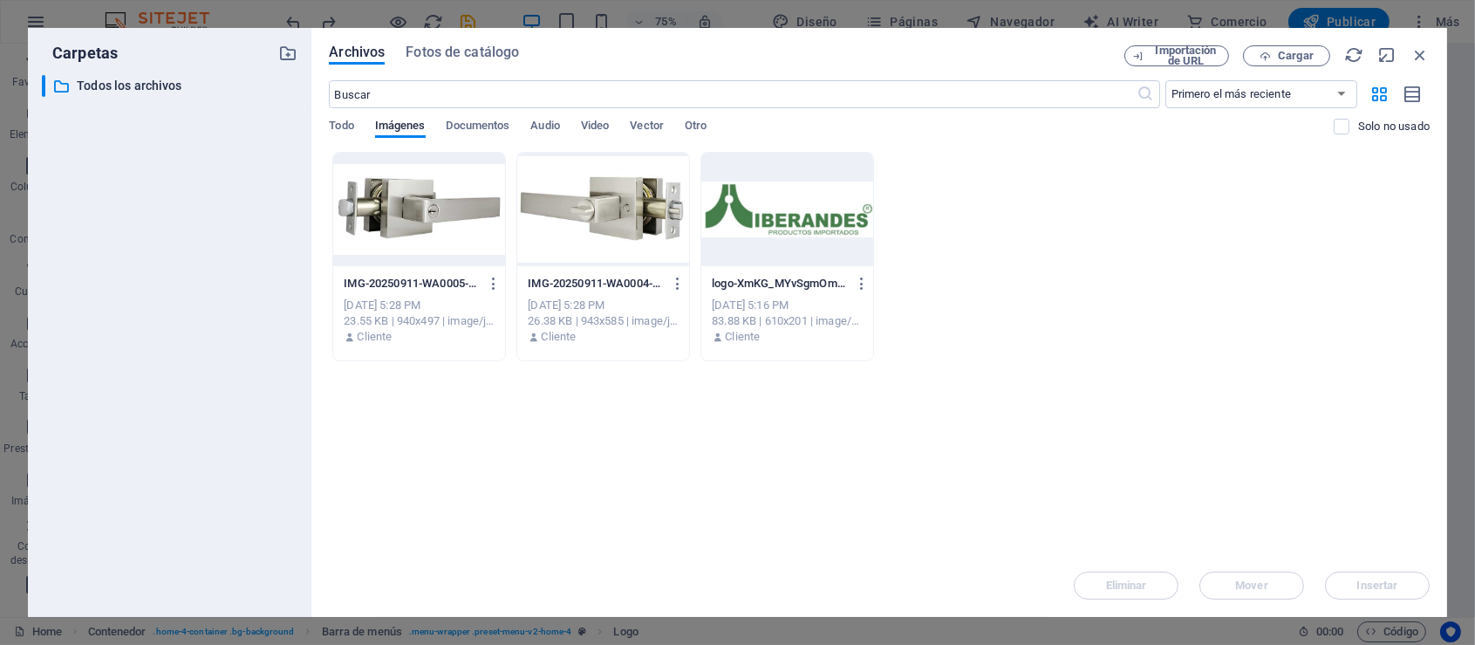
click at [817, 216] on div at bounding box center [787, 209] width 172 height 113
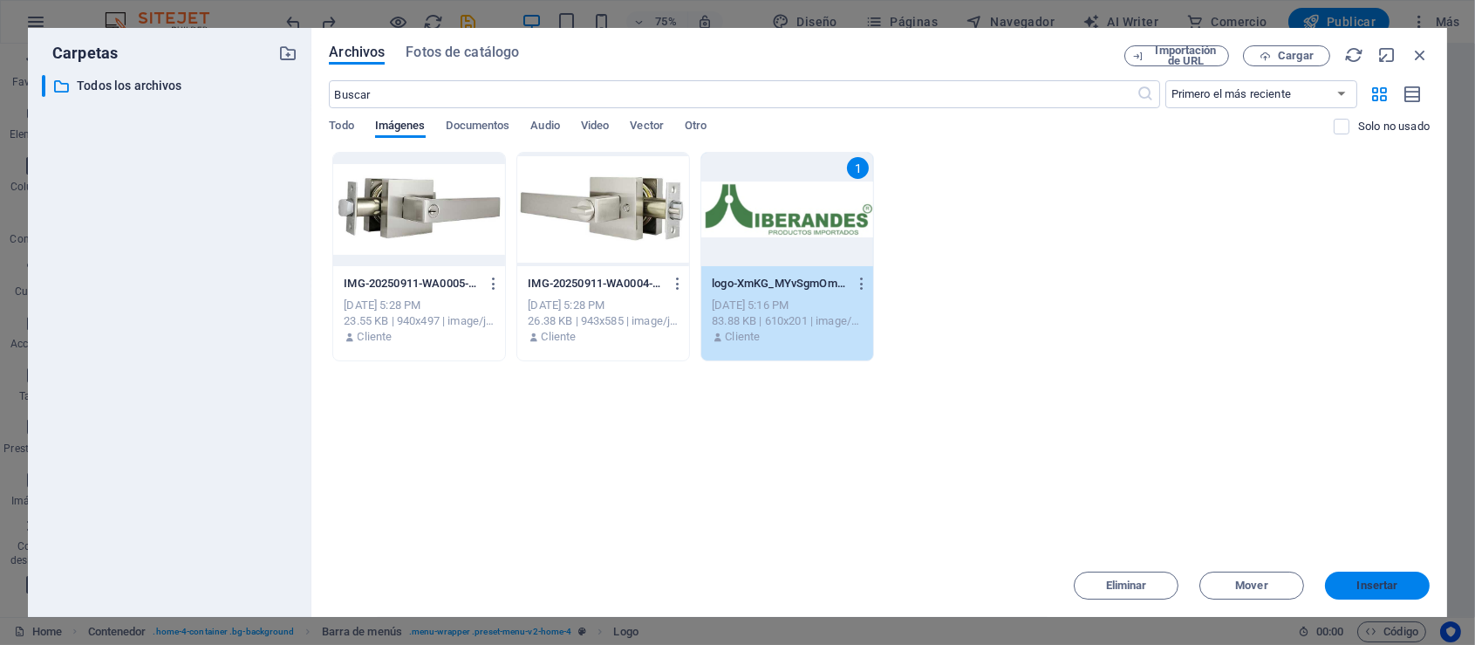
click at [1362, 573] on button "Insertar" at bounding box center [1377, 585] width 105 height 28
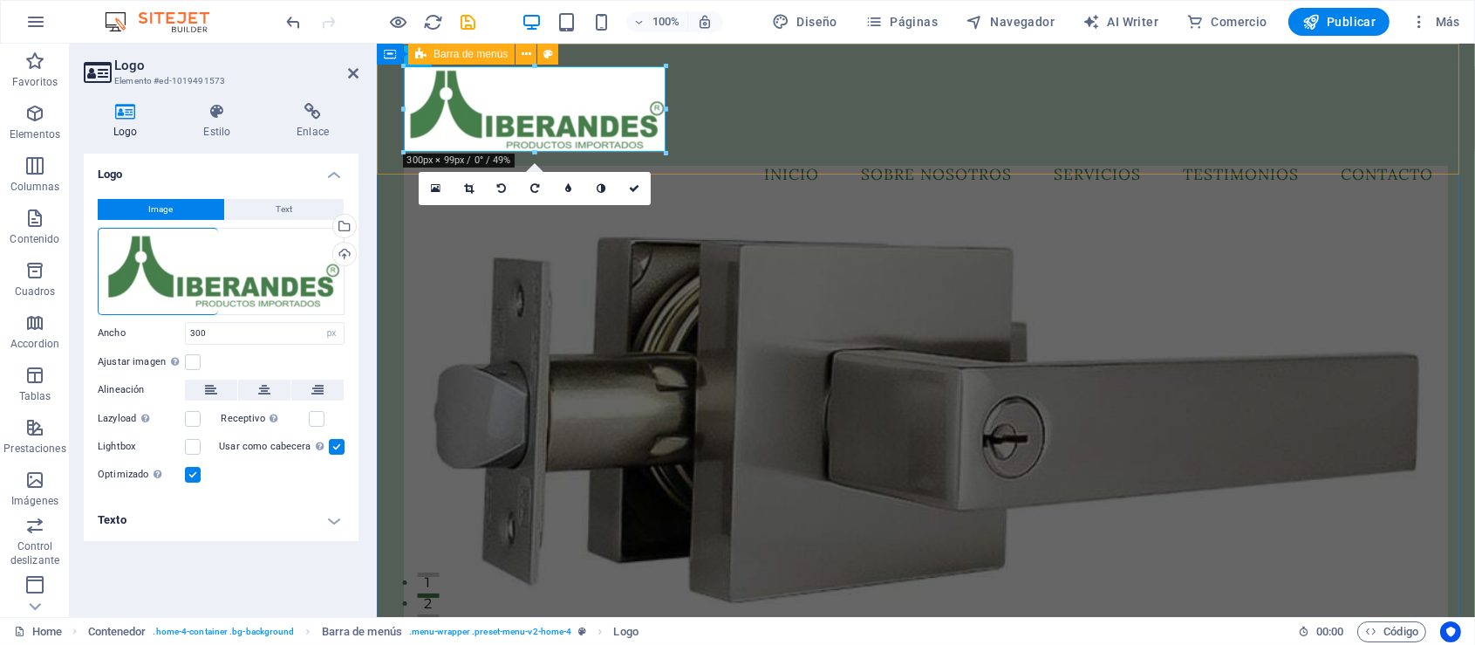
click at [820, 153] on div "Menu Inicio Sobre Nosotros Servicios Testimonios Contacto" at bounding box center [925, 131] width 1098 height 174
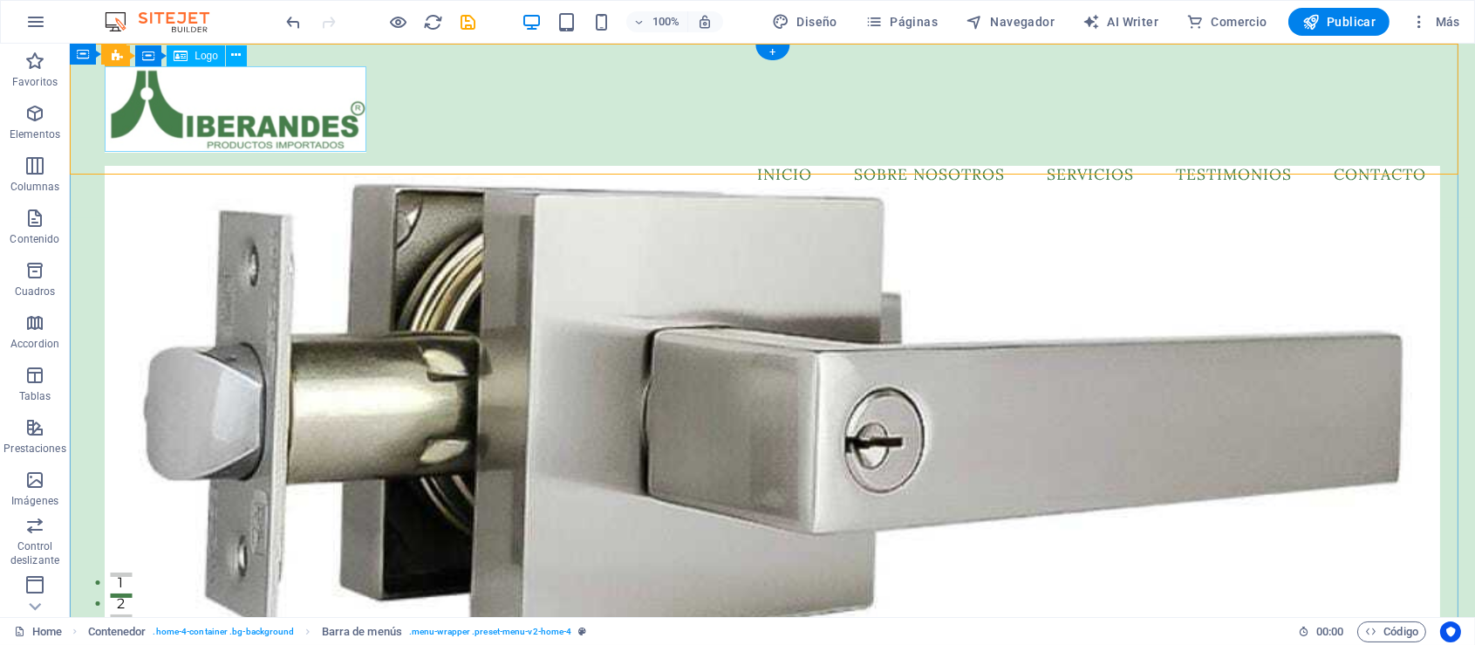
click at [283, 103] on div at bounding box center [772, 109] width 1335 height 86
select select "px"
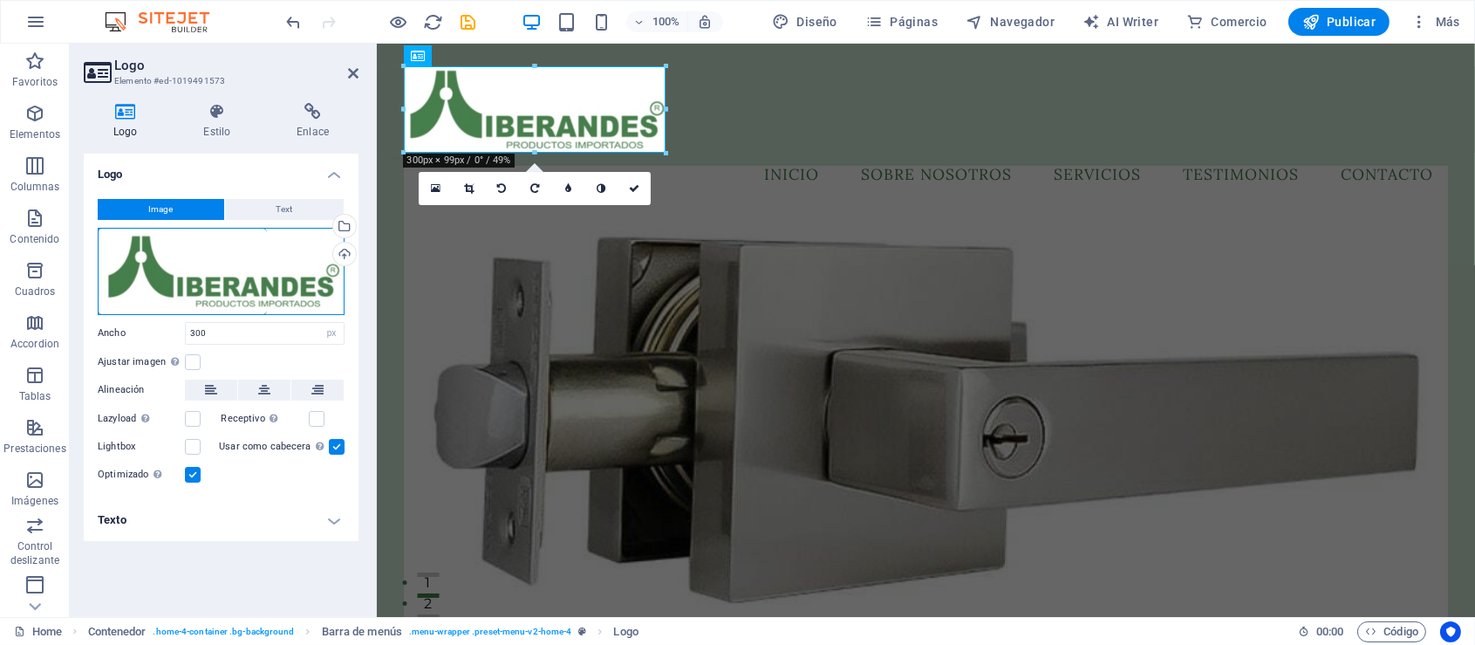
click at [237, 277] on div "Arrastra archivos aquí, haz clic para escoger archivos o selecciona archivos de…" at bounding box center [221, 271] width 247 height 87
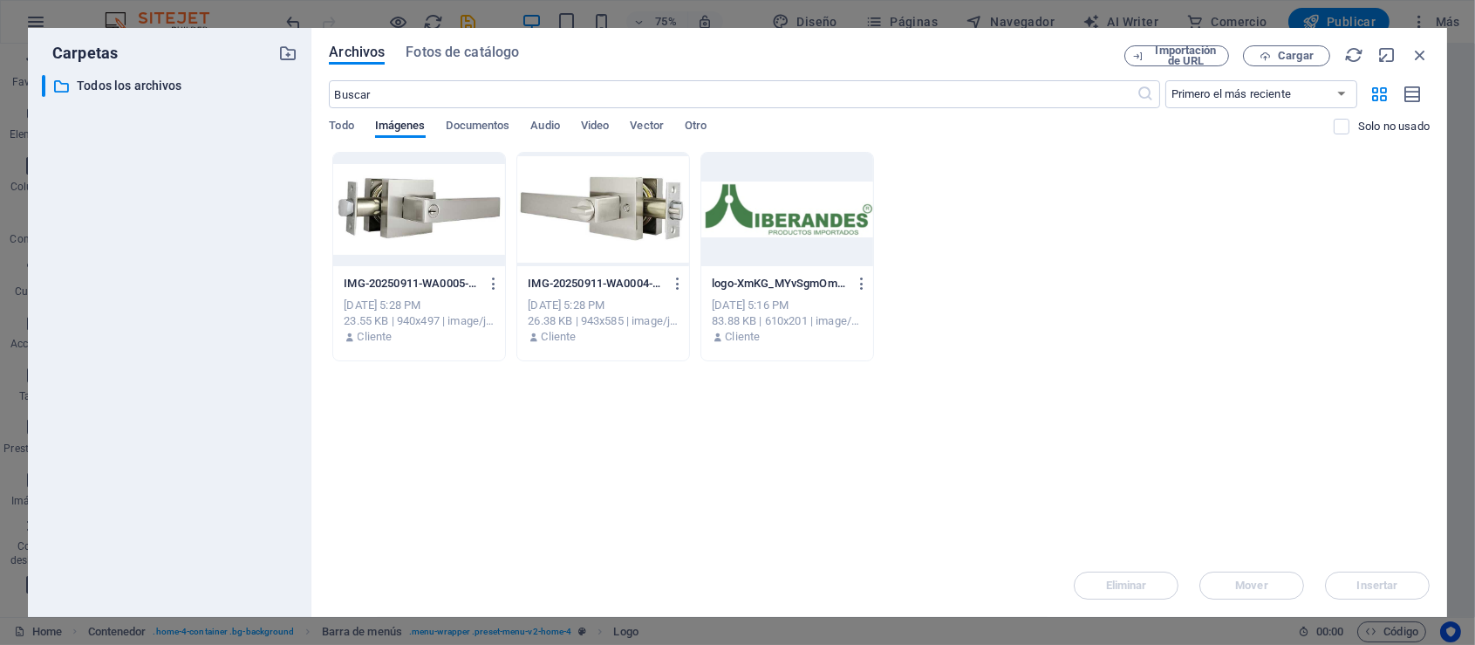
click at [335, 117] on div "​ Primero el más reciente Primero el más antiguo Nombre (A-Z) Nombre (Z-A) Tama…" at bounding box center [879, 116] width 1101 height 72
click at [339, 126] on span "Todo" at bounding box center [341, 127] width 24 height 24
click at [492, 125] on span "Documentos" at bounding box center [479, 127] width 64 height 24
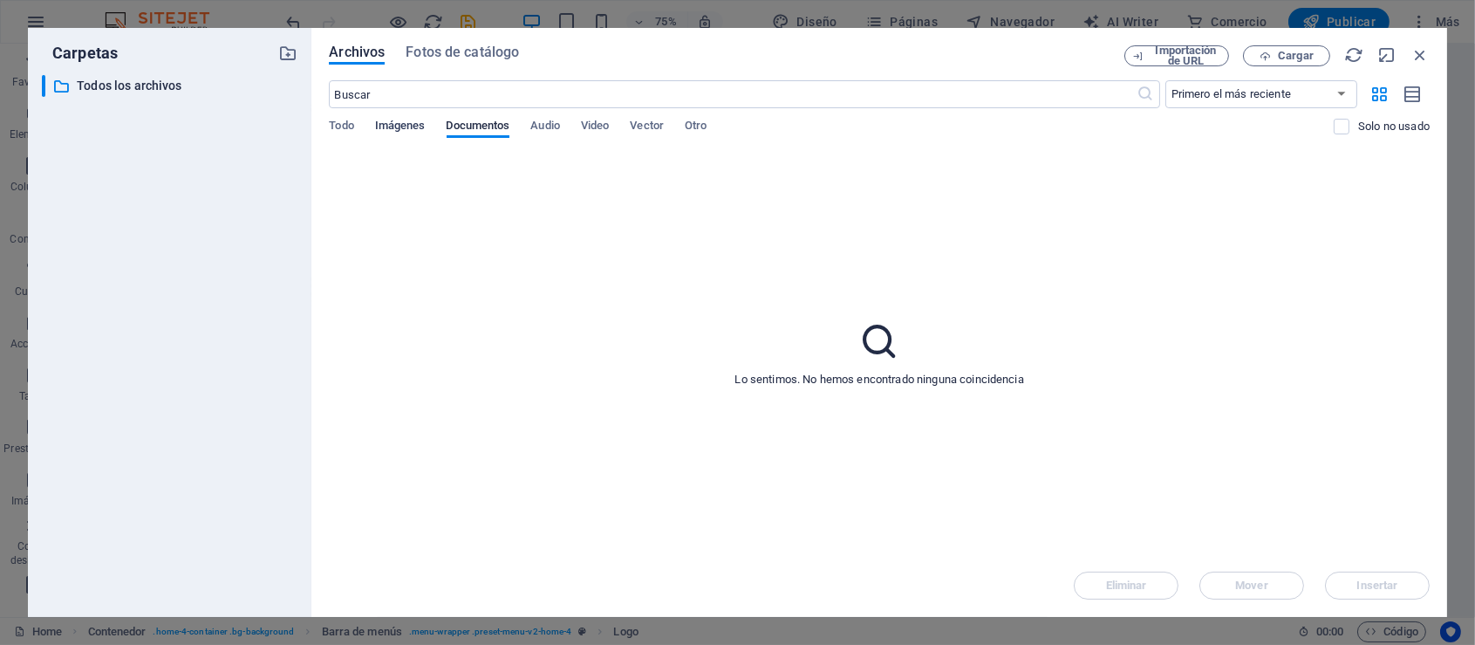
click at [393, 127] on span "Imágenes" at bounding box center [400, 127] width 51 height 24
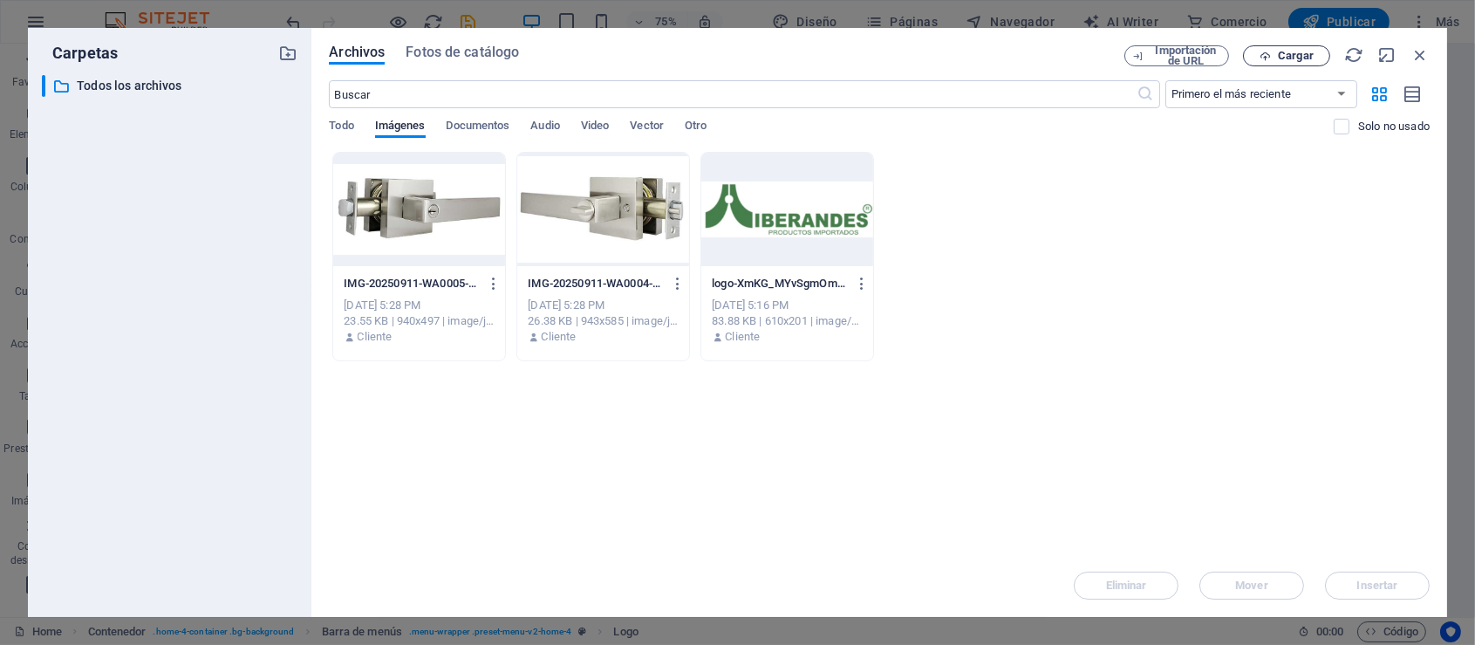
click at [1294, 51] on span "Cargar" at bounding box center [1296, 56] width 36 height 10
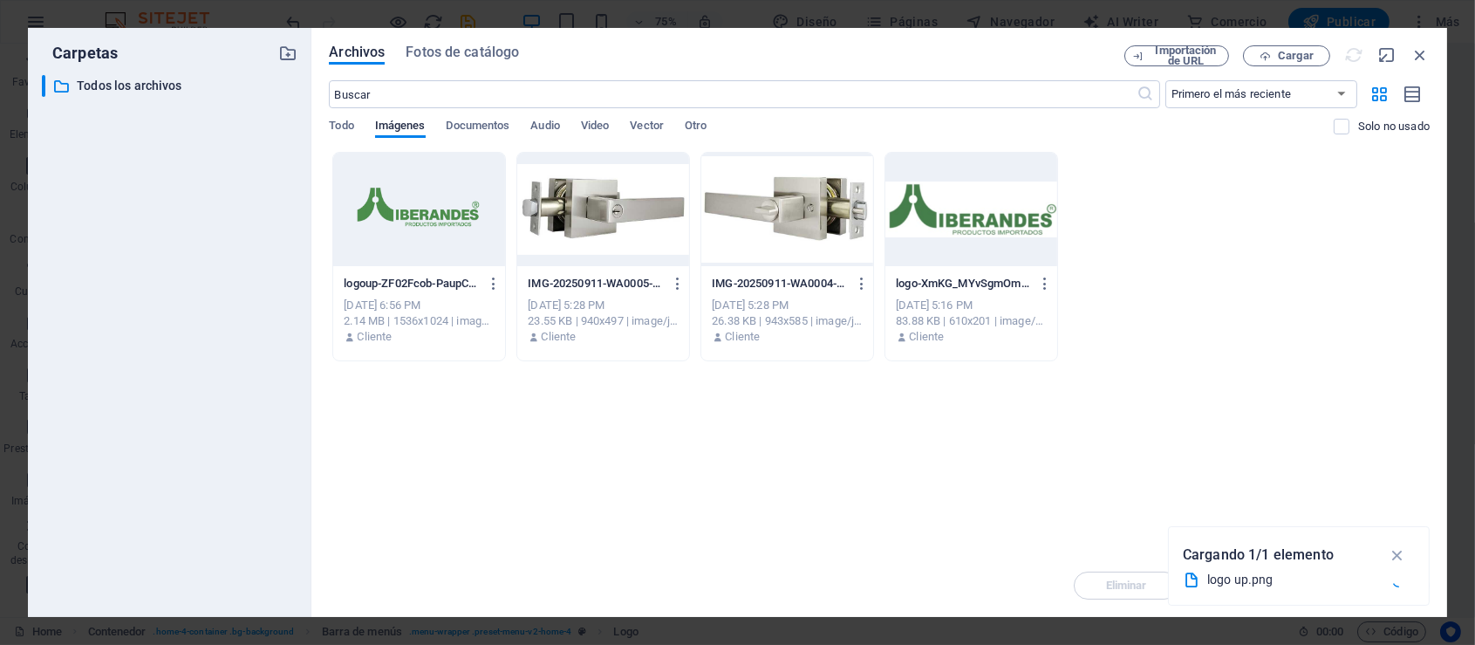
click at [1393, 539] on div "Cargando 1/1 elemento logo up.png" at bounding box center [1299, 565] width 262 height 79
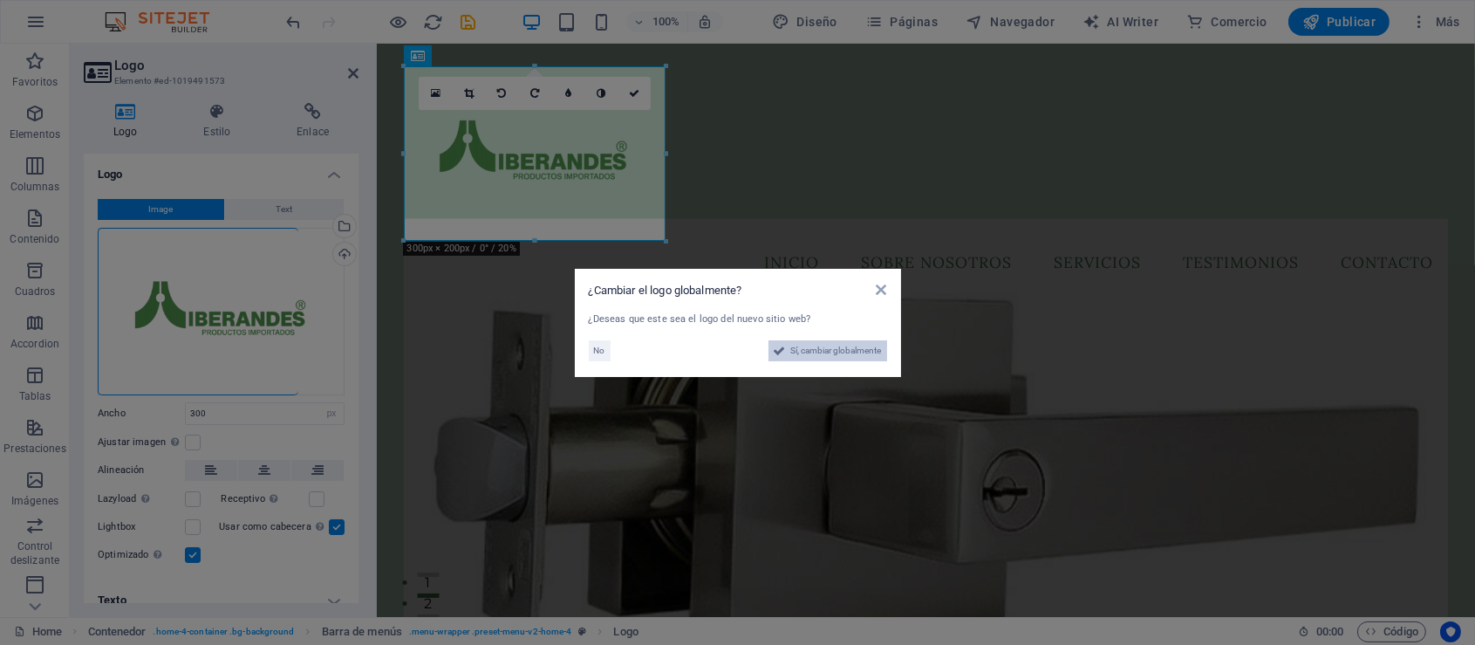
click at [809, 348] on span "Sí, cambiar globalmente" at bounding box center [836, 350] width 91 height 21
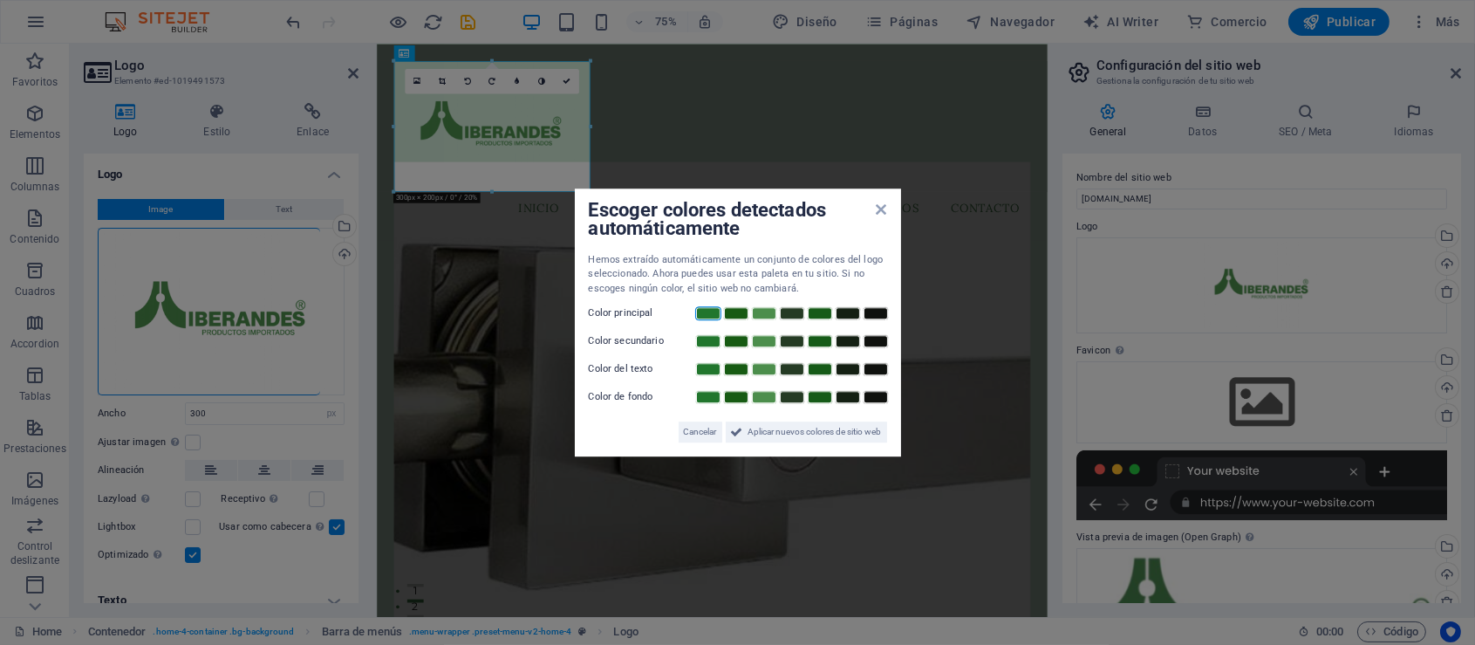
click at [711, 313] on link at bounding box center [708, 313] width 26 height 14
click at [767, 339] on link at bounding box center [764, 341] width 26 height 14
click at [840, 366] on link at bounding box center [848, 369] width 26 height 14
click at [763, 391] on link at bounding box center [764, 397] width 26 height 14
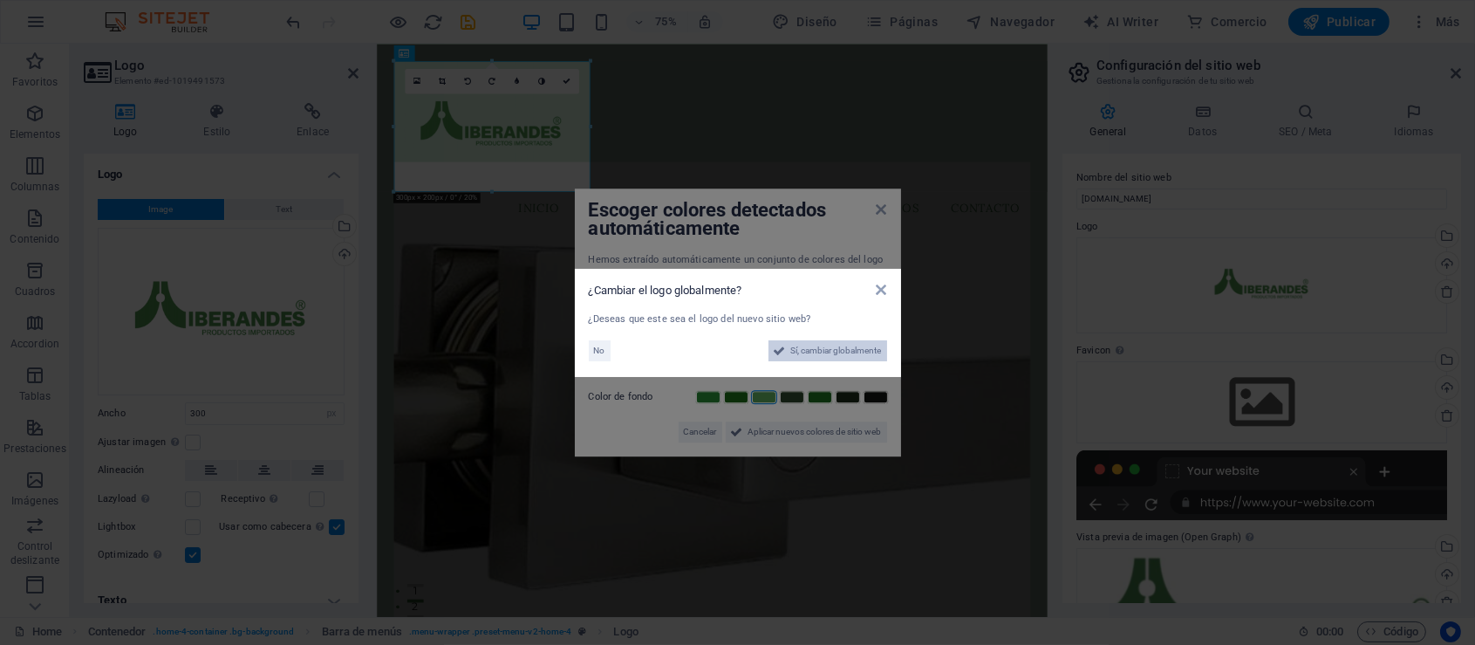
click at [797, 347] on span "Sí, cambiar globalmente" at bounding box center [836, 350] width 91 height 21
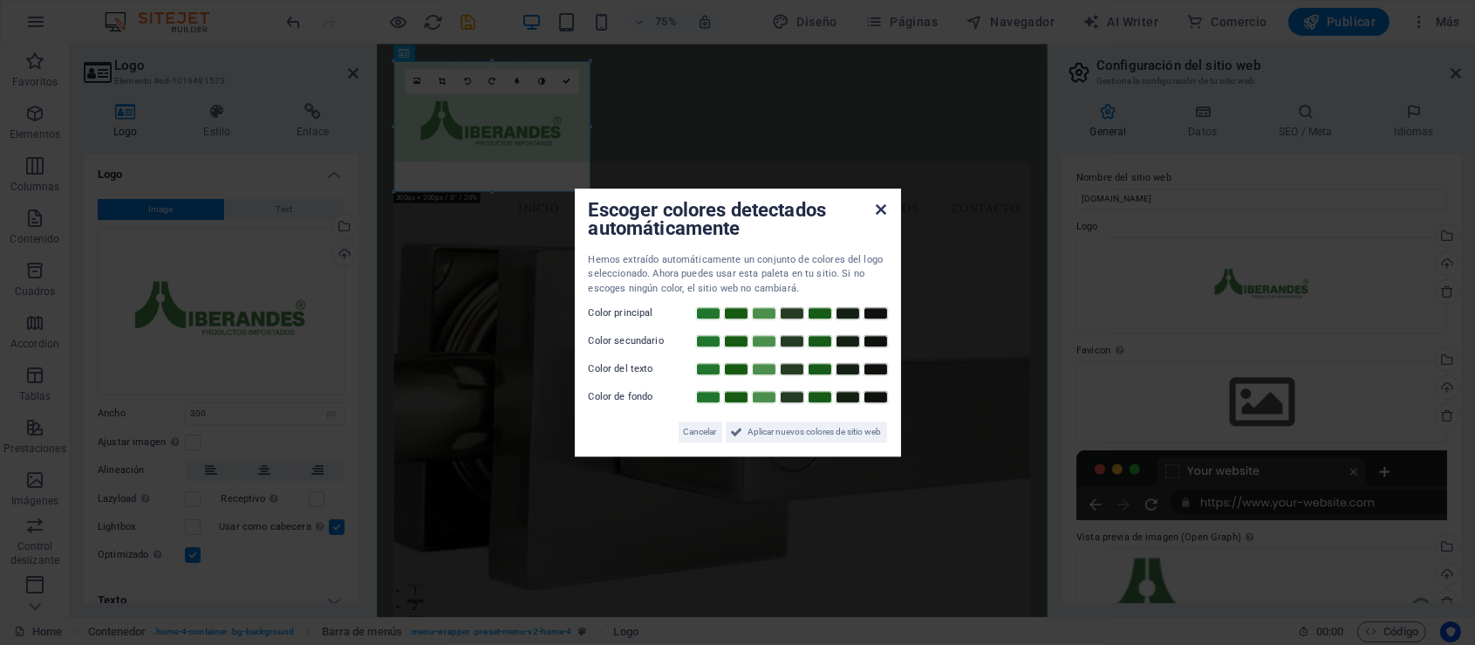
click at [881, 211] on icon at bounding box center [881, 209] width 10 height 14
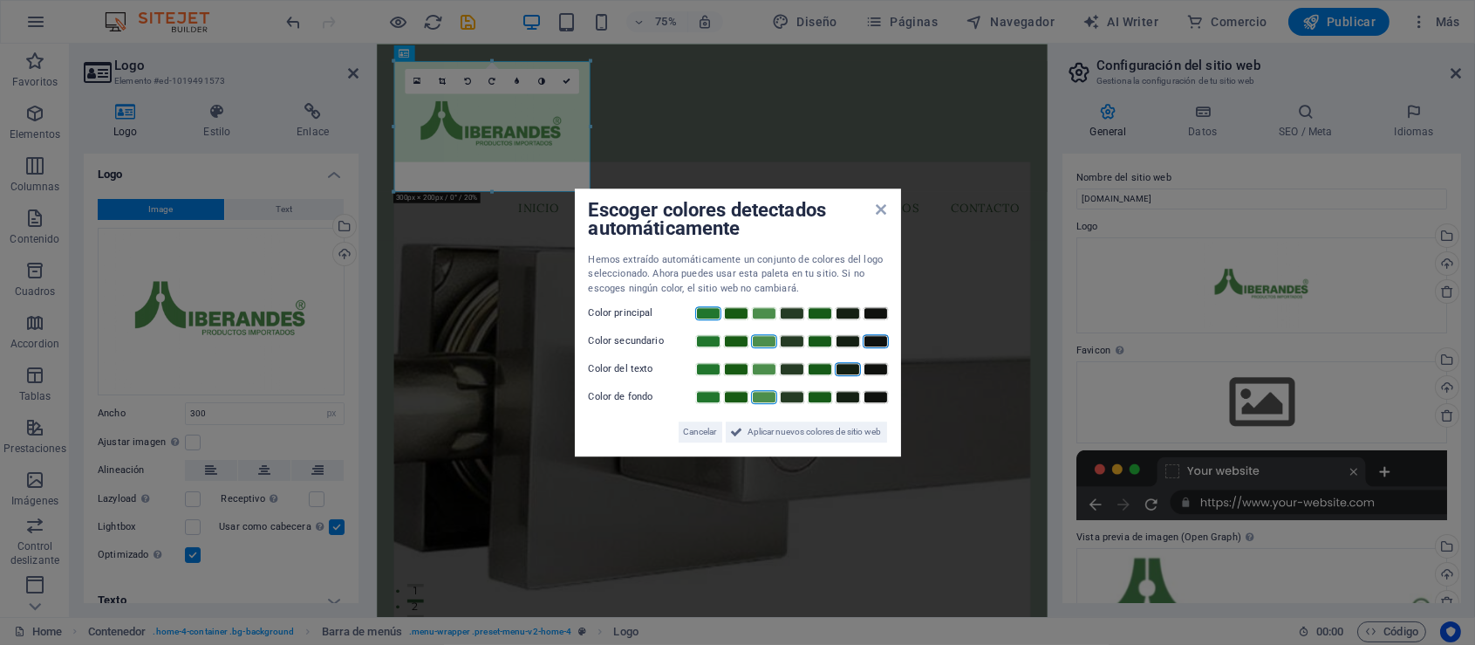
click at [882, 205] on div "Escoger colores detectados automáticamente Hemos extraído automáticamente un co…" at bounding box center [738, 322] width 326 height 269
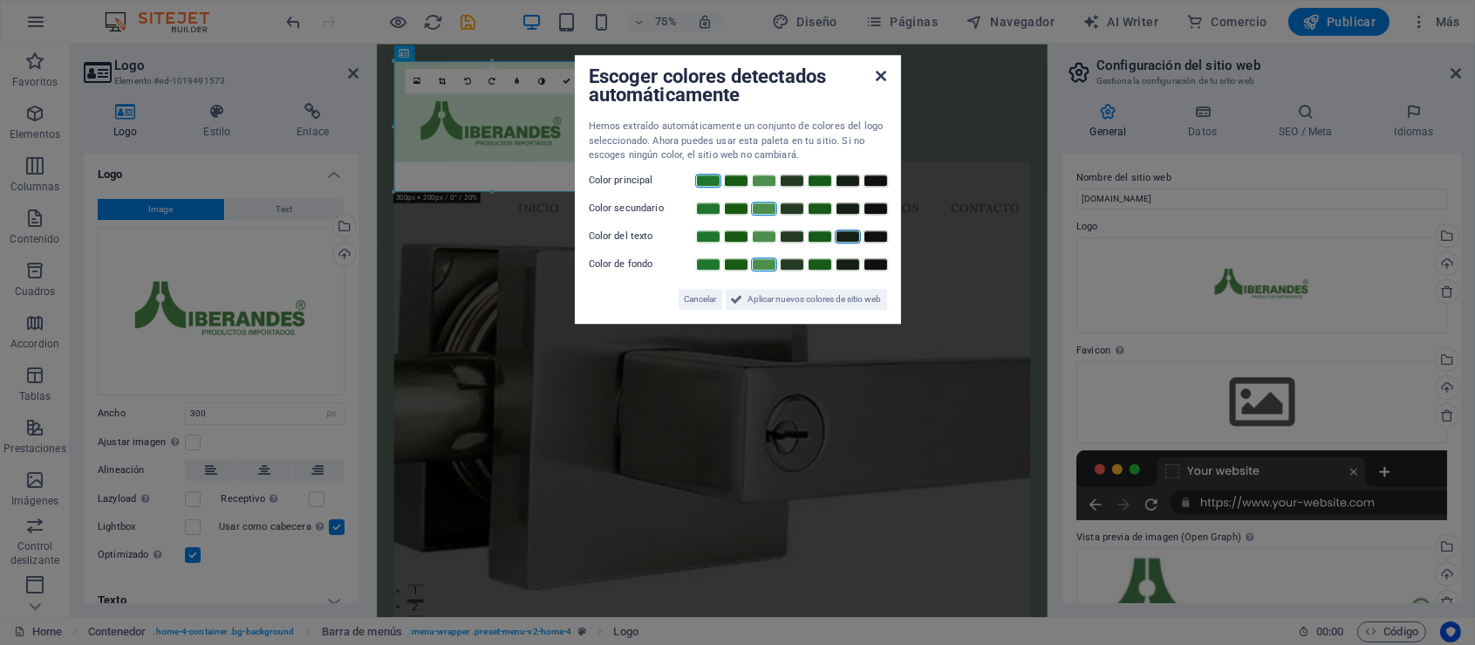
click at [879, 70] on icon at bounding box center [881, 77] width 10 height 14
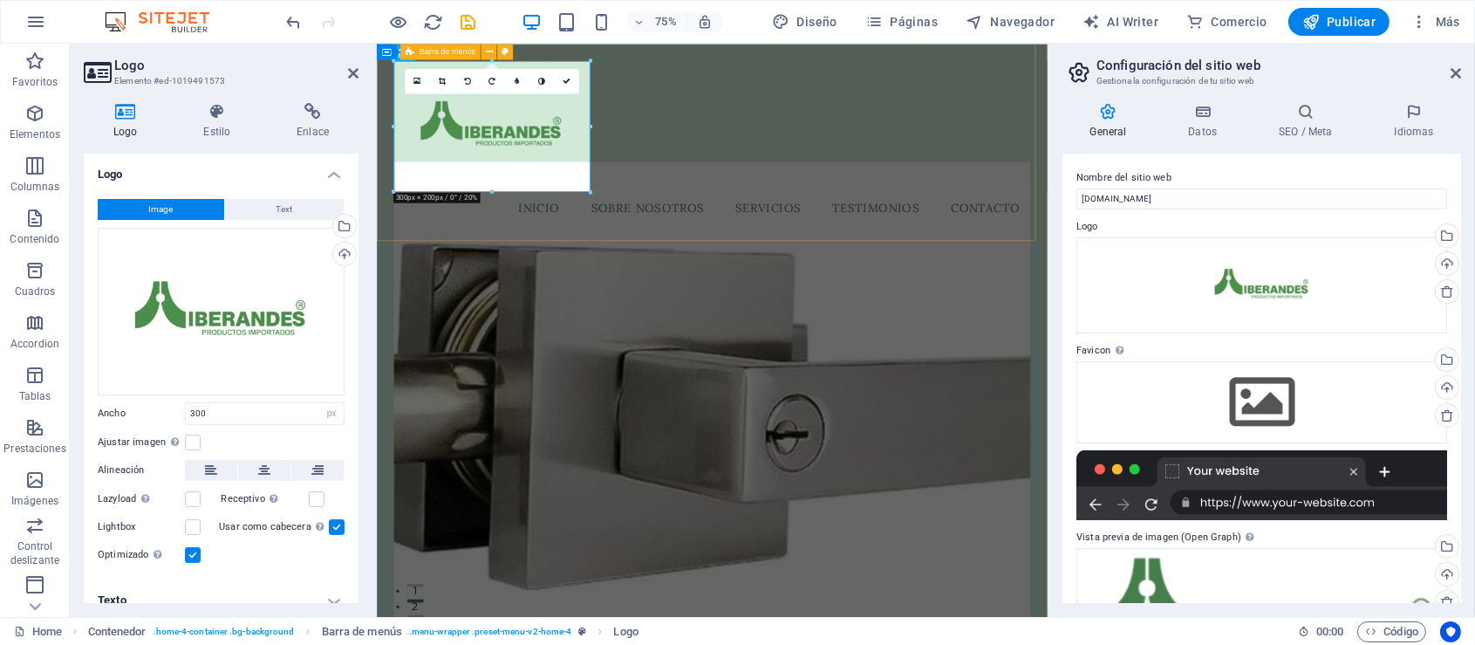
click at [1146, 154] on div "Menu Inicio Sobre Nosotros Servicios Testimonios Contacto" at bounding box center [823, 175] width 894 height 263
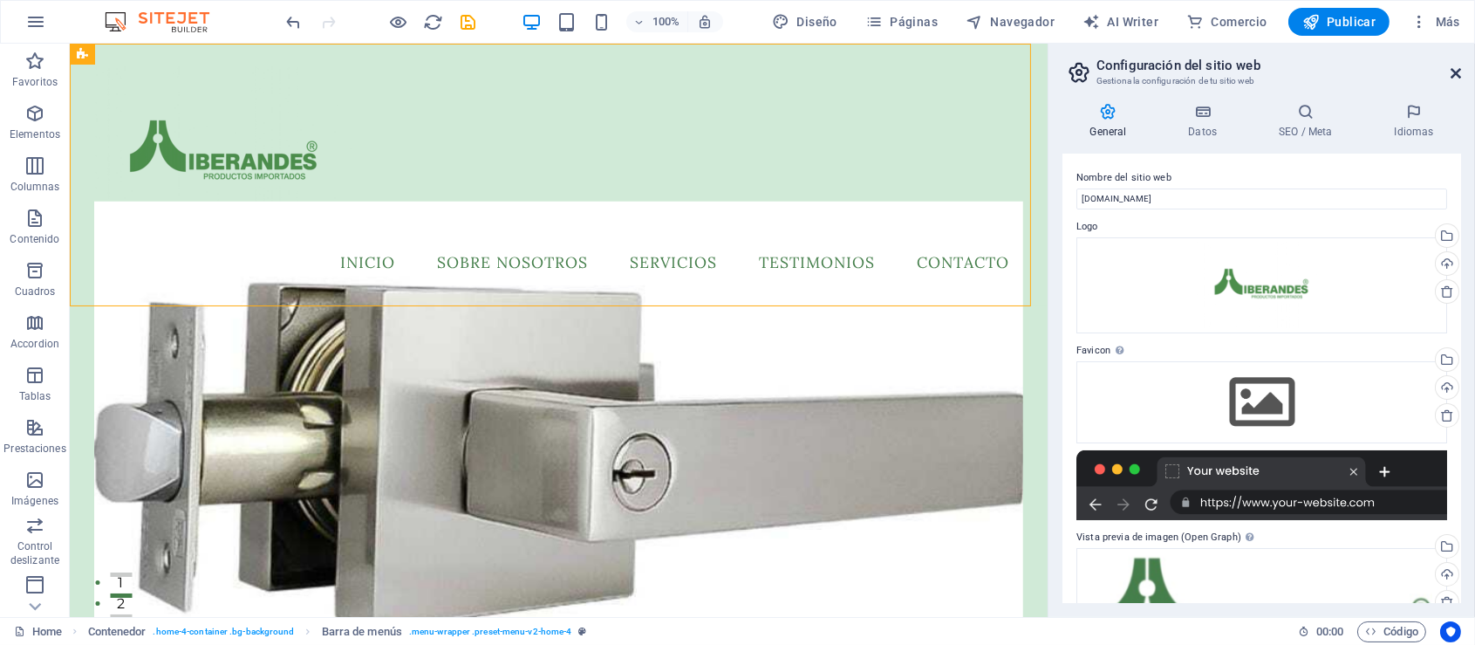
click at [1459, 70] on icon at bounding box center [1456, 73] width 10 height 14
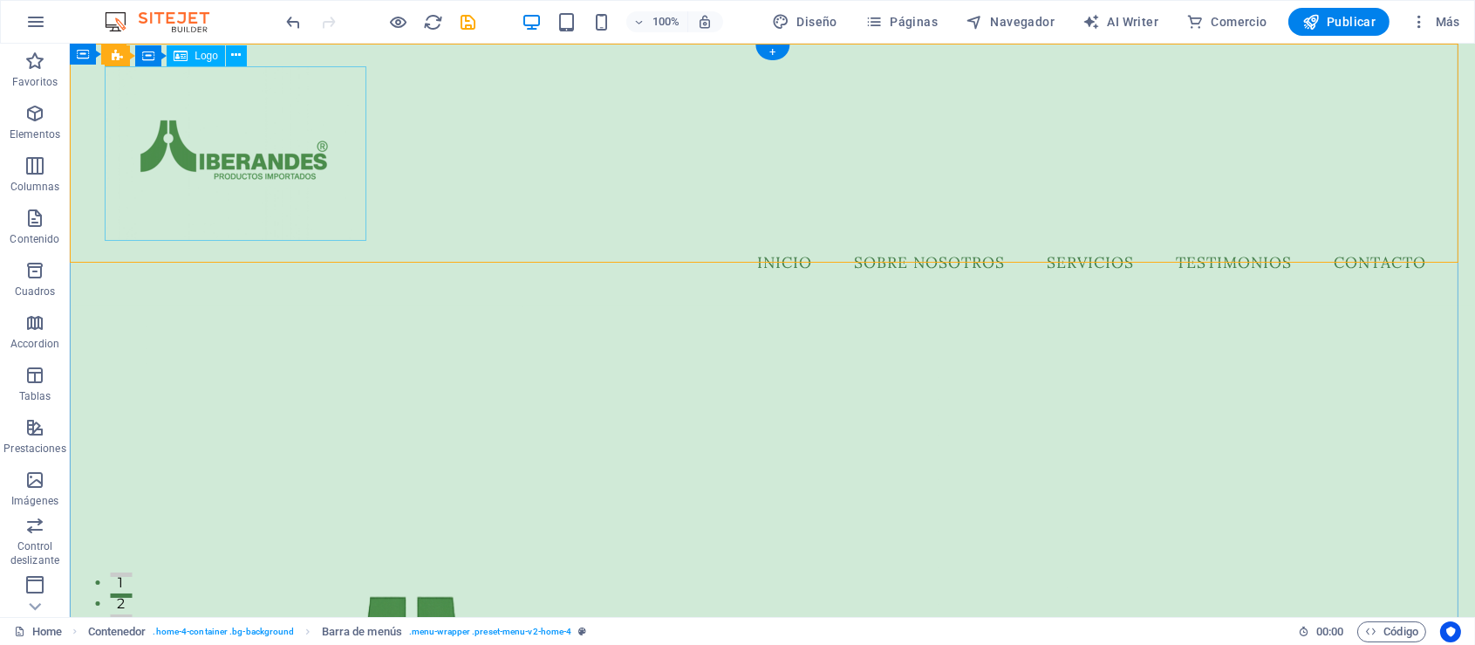
click at [316, 168] on div at bounding box center [772, 153] width 1335 height 174
click at [315, 161] on div at bounding box center [772, 153] width 1335 height 174
select select "px"
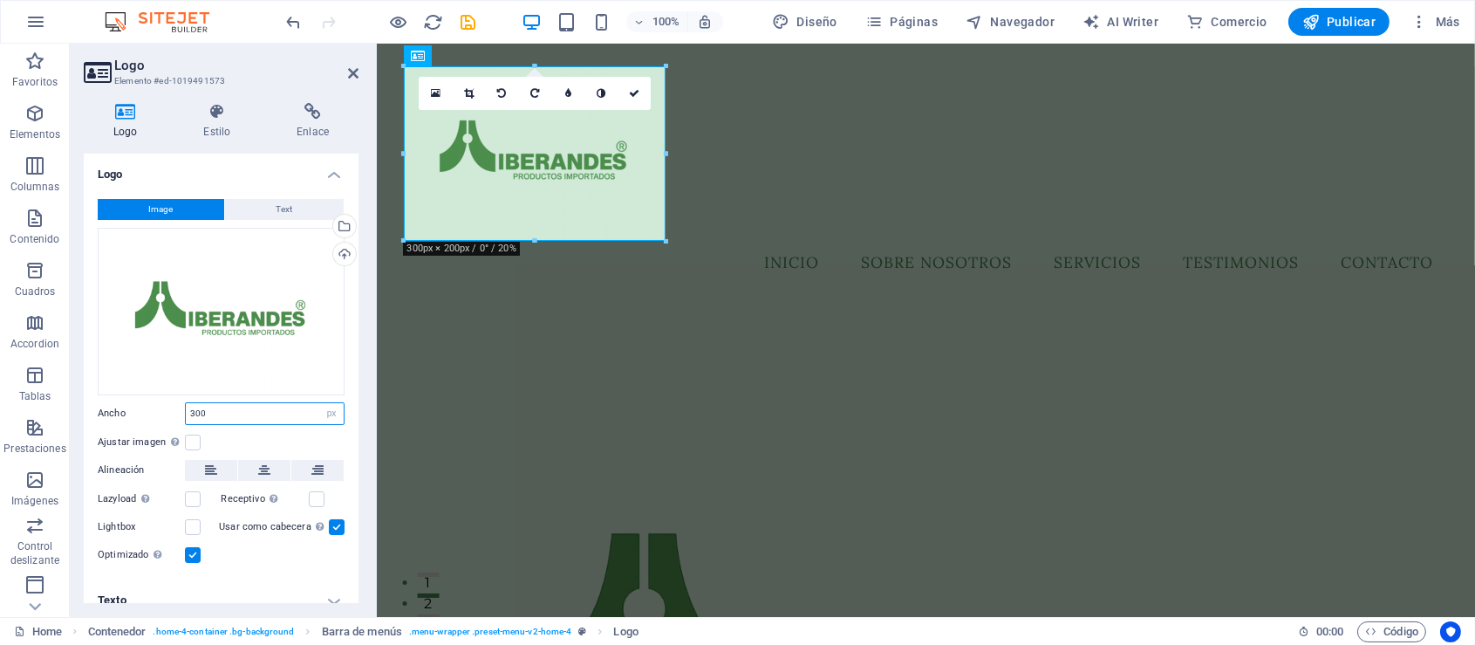
click at [229, 419] on input "300" at bounding box center [265, 413] width 158 height 21
drag, startPoint x: 238, startPoint y: 411, endPoint x: 123, endPoint y: 405, distance: 115.3
click at [123, 405] on div "Ancho 300 Predeterminado automático px rem % em vh vw" at bounding box center [221, 413] width 247 height 23
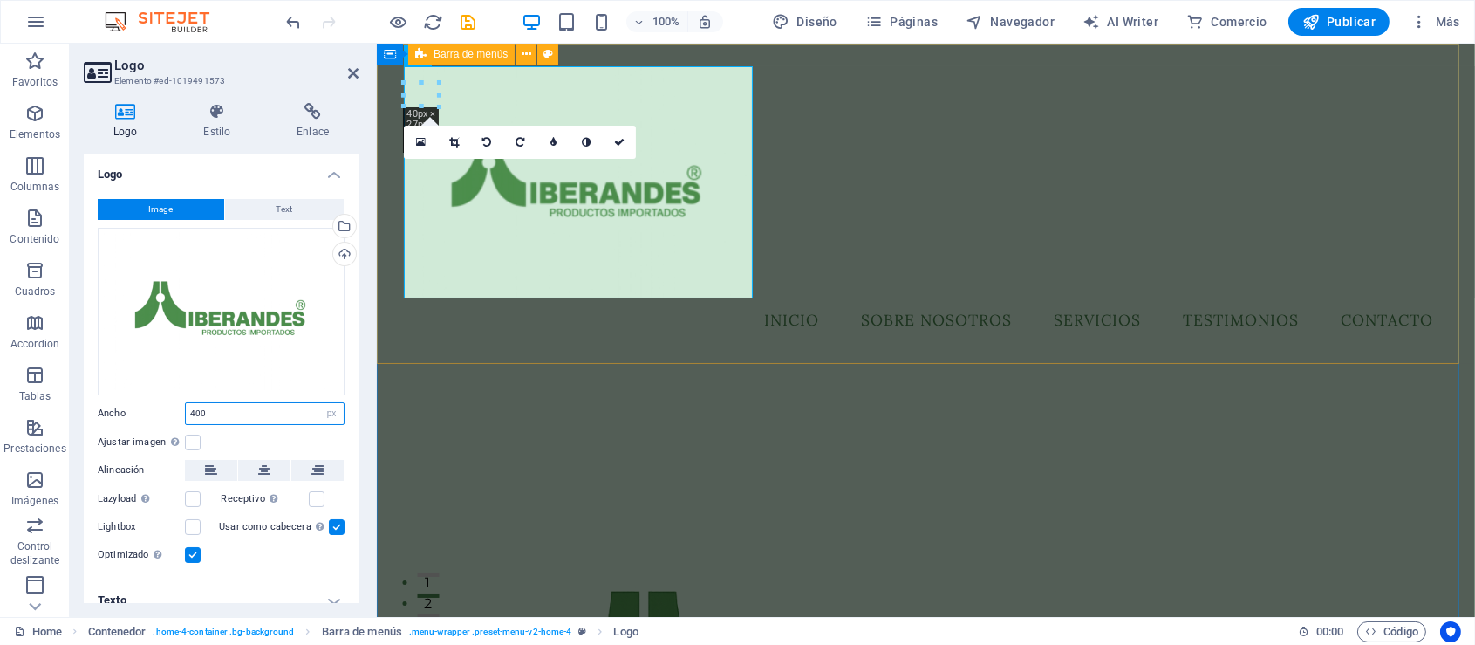
type input "400"
click at [940, 186] on div "Menu Inicio Sobre Nosotros Servicios Testimonios Contacto" at bounding box center [925, 204] width 1098 height 320
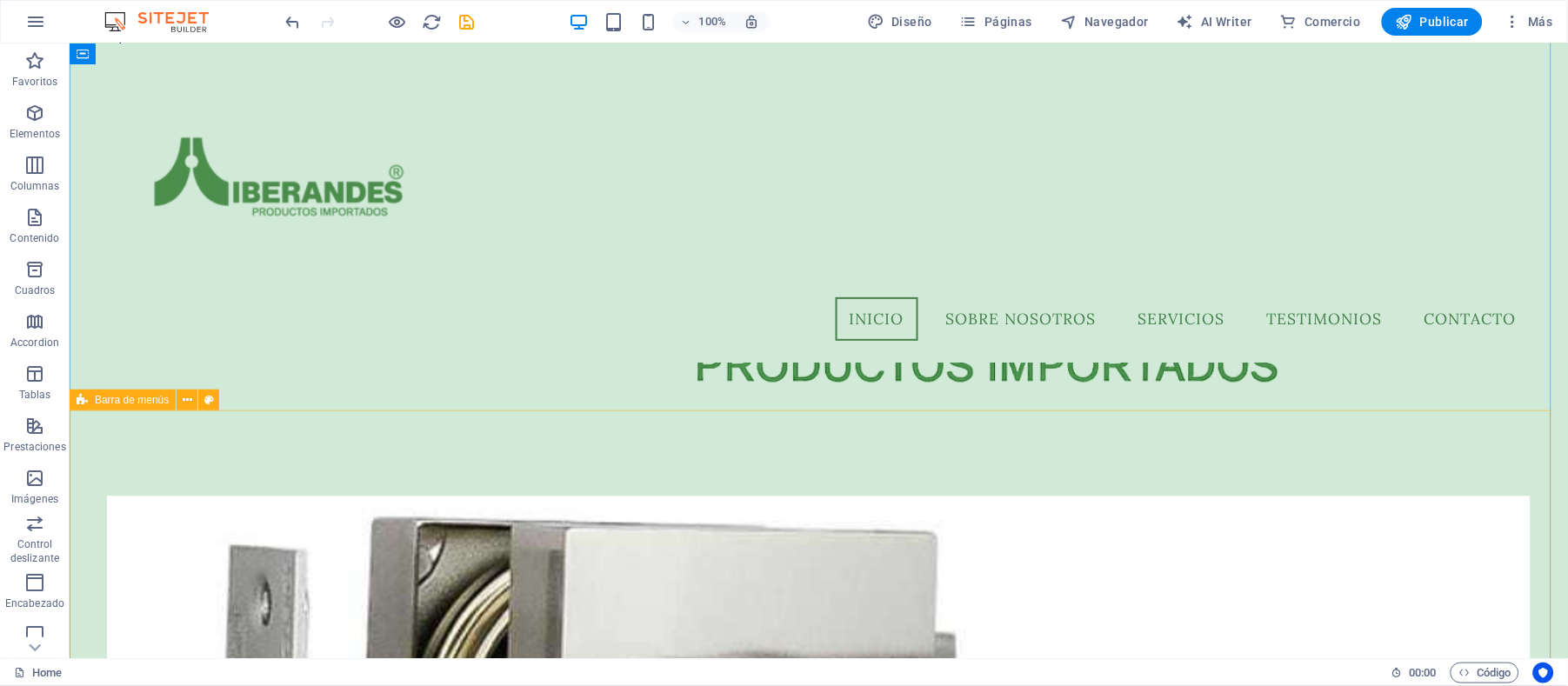
scroll to position [579, 0]
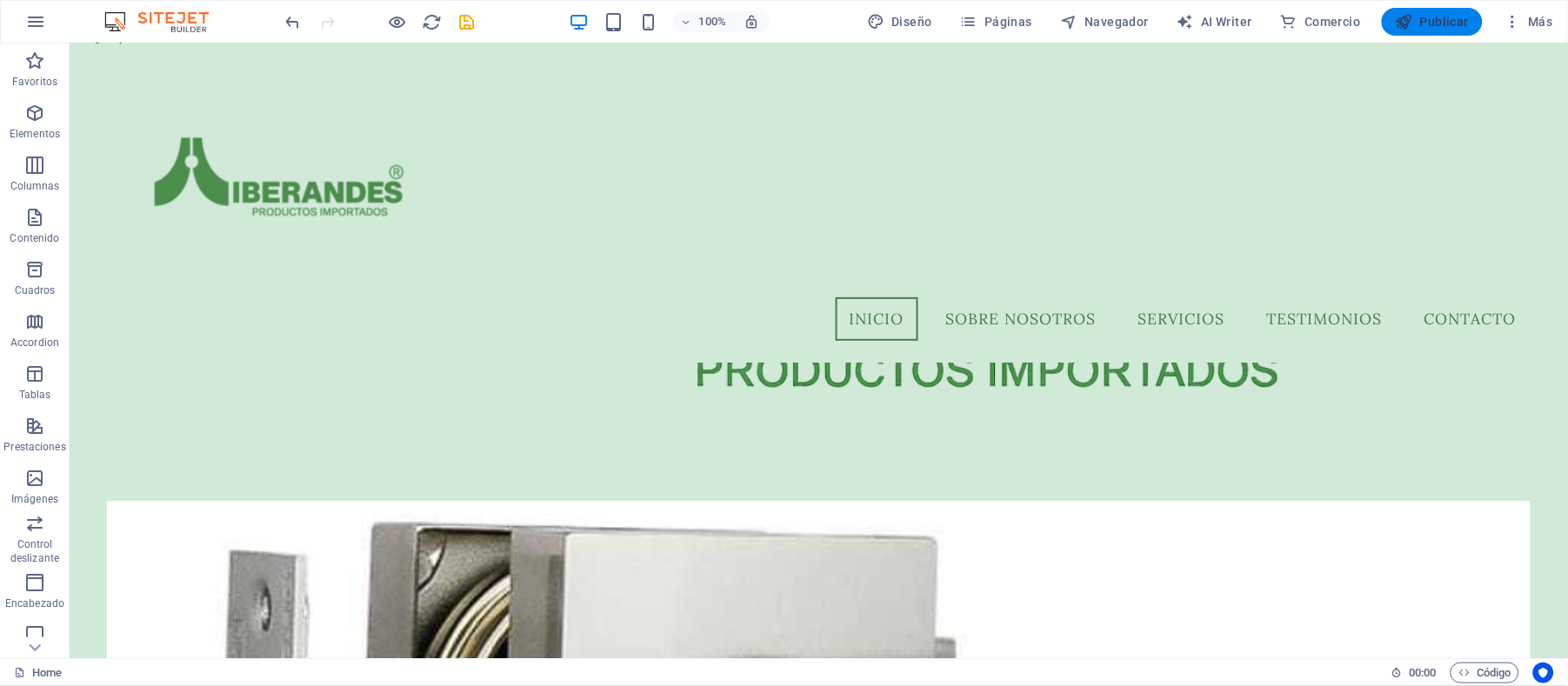
click at [1429, 28] on span "Publicar" at bounding box center [1432, 21] width 74 height 17
checkbox input "false"
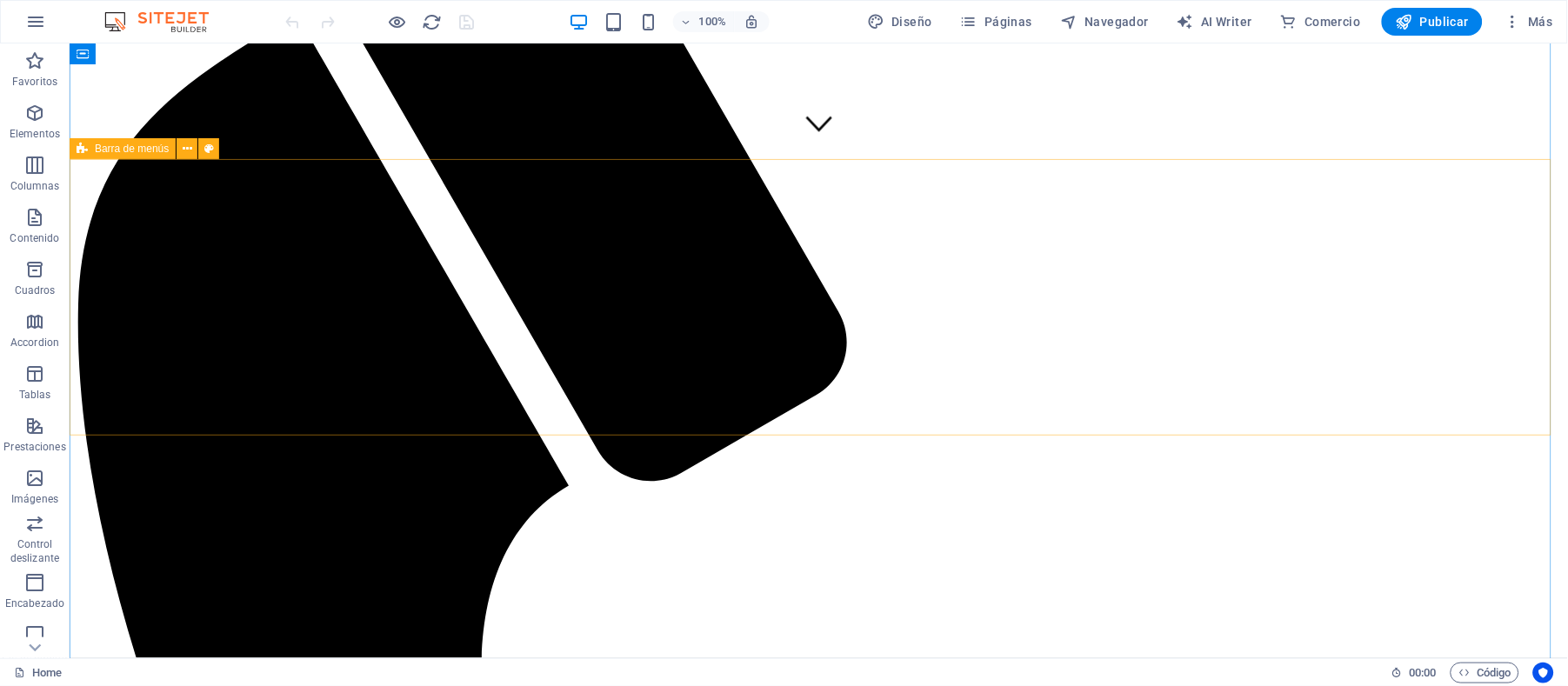
scroll to position [466, 0]
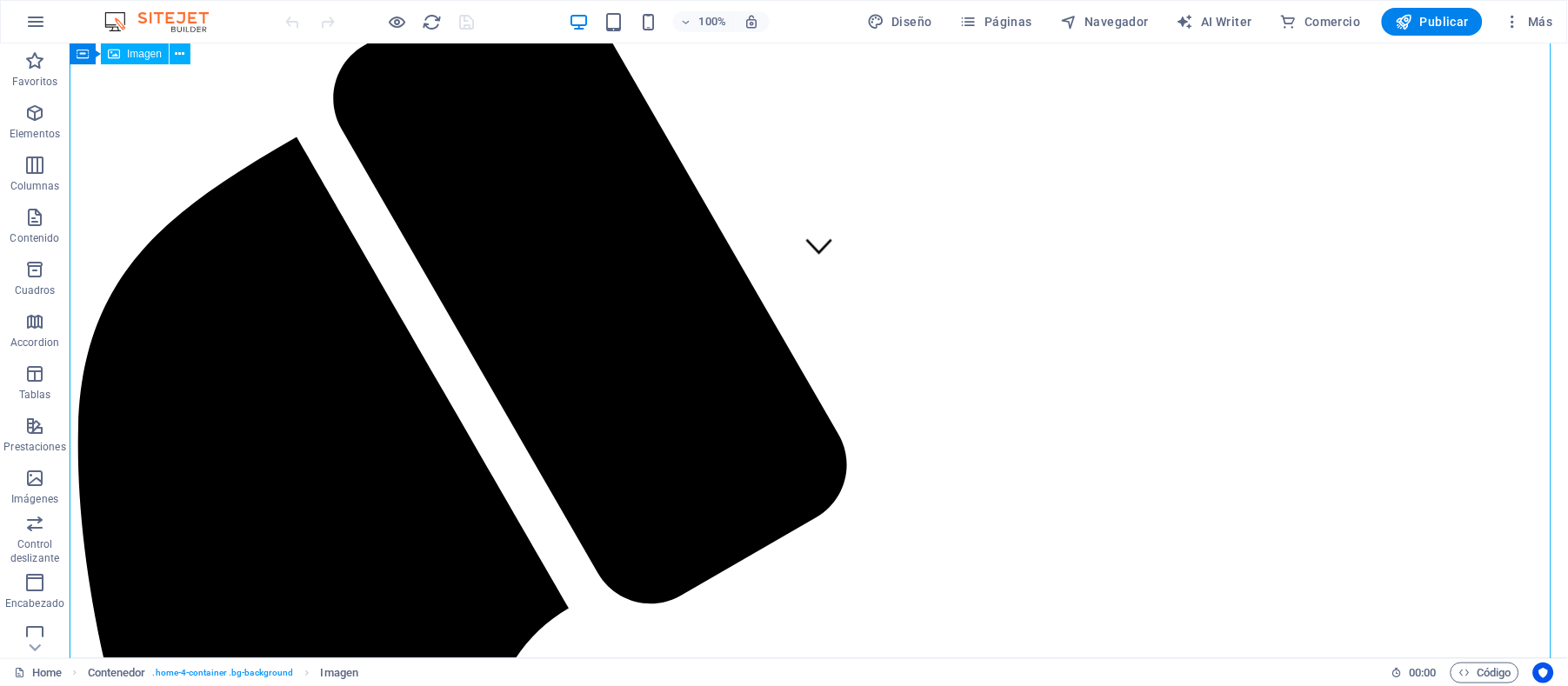
scroll to position [350, 0]
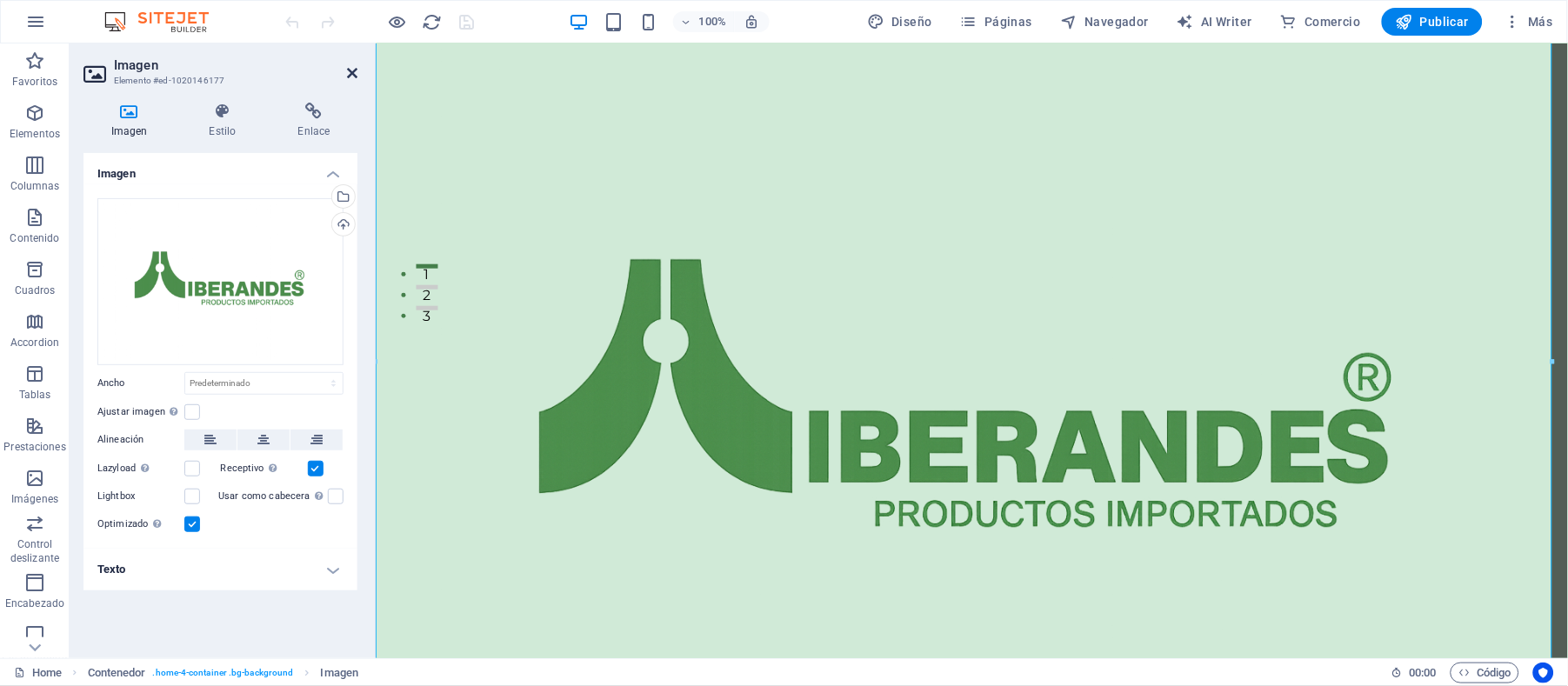
click at [350, 72] on icon at bounding box center [352, 73] width 10 height 14
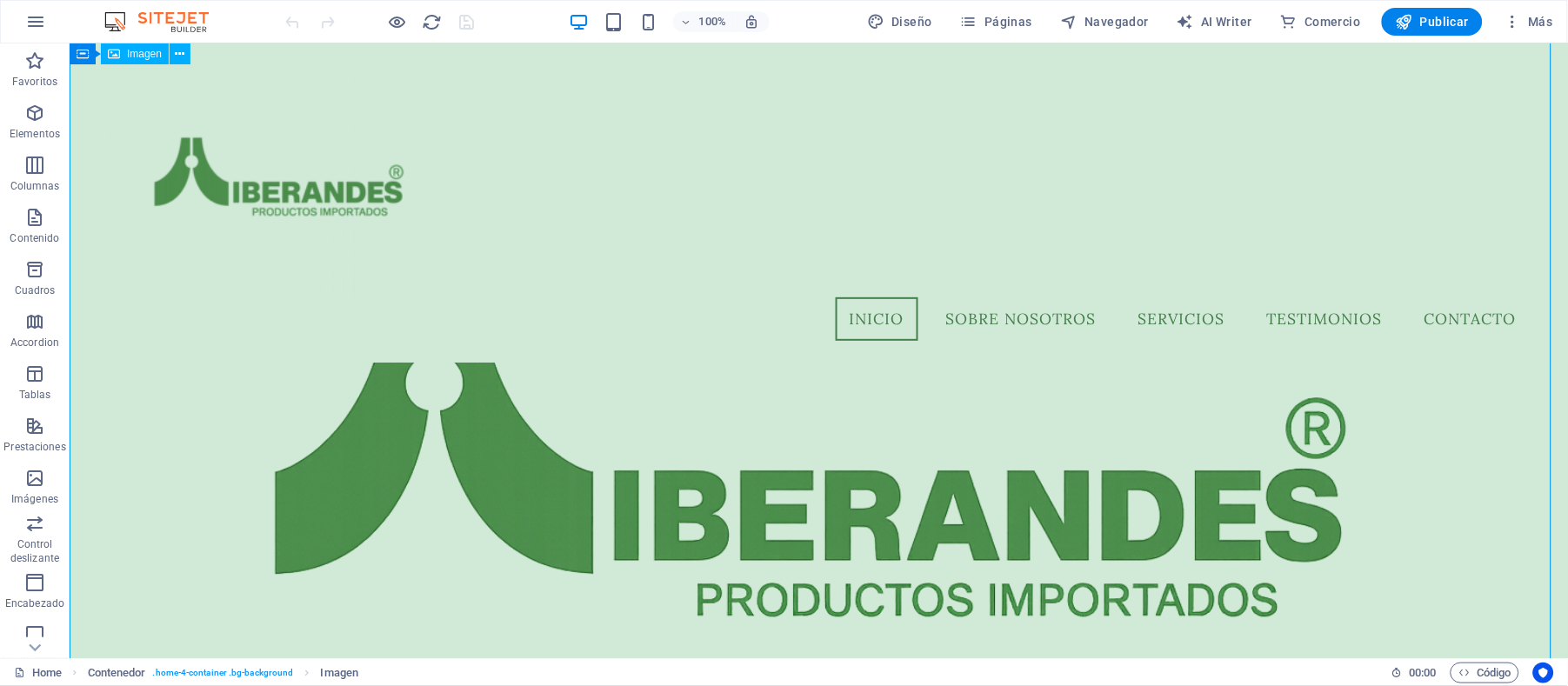
click at [762, 514] on figure at bounding box center [817, 331] width 1498 height 1276
click at [579, 506] on figure at bounding box center [817, 331] width 1498 height 1276
click at [592, 511] on figure at bounding box center [817, 331] width 1498 height 1276
click at [625, 491] on figure at bounding box center [817, 331] width 1498 height 1276
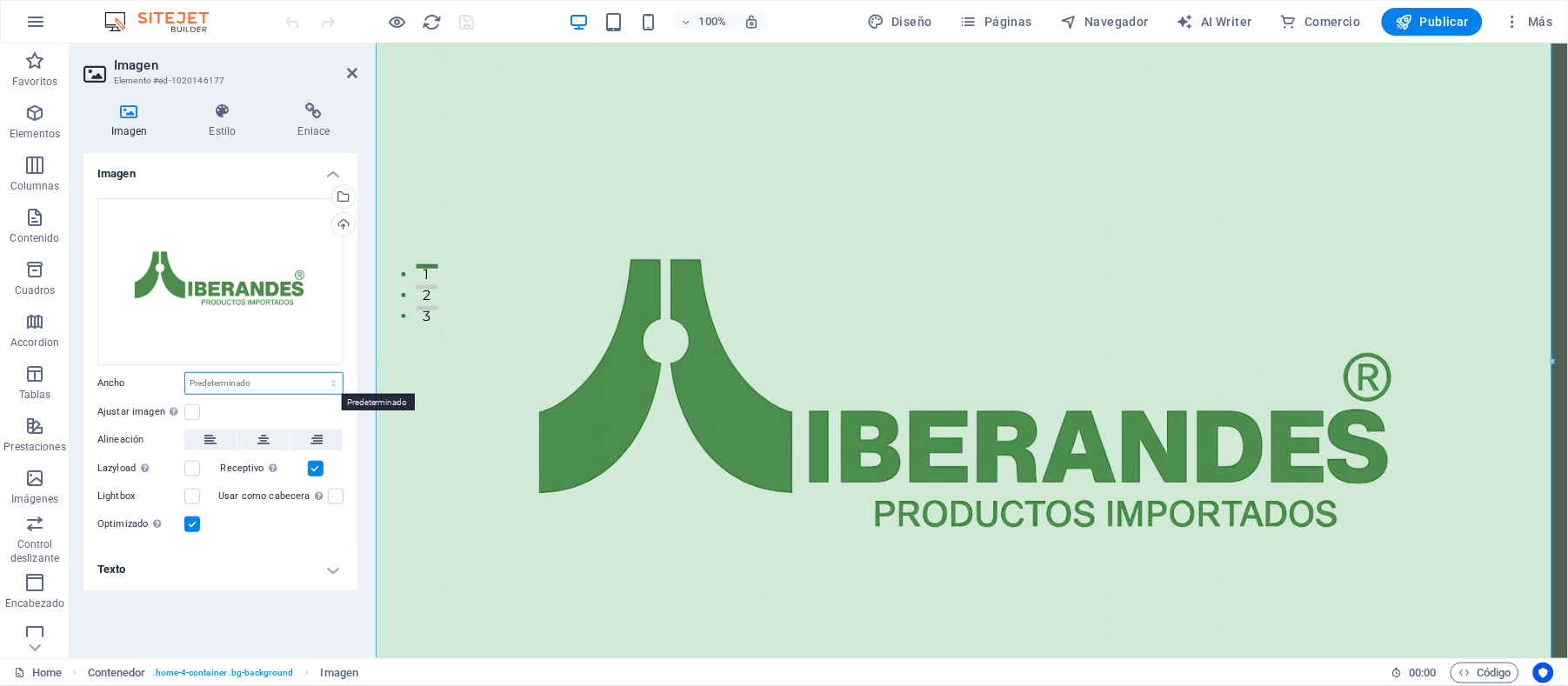
click at [256, 382] on select "Predeterminado automático px rem % em vh vw" at bounding box center [264, 383] width 157 height 21
select select "px"
click at [317, 373] on select "Predeterminado automático px rem % em vh vw" at bounding box center [264, 383] width 157 height 21
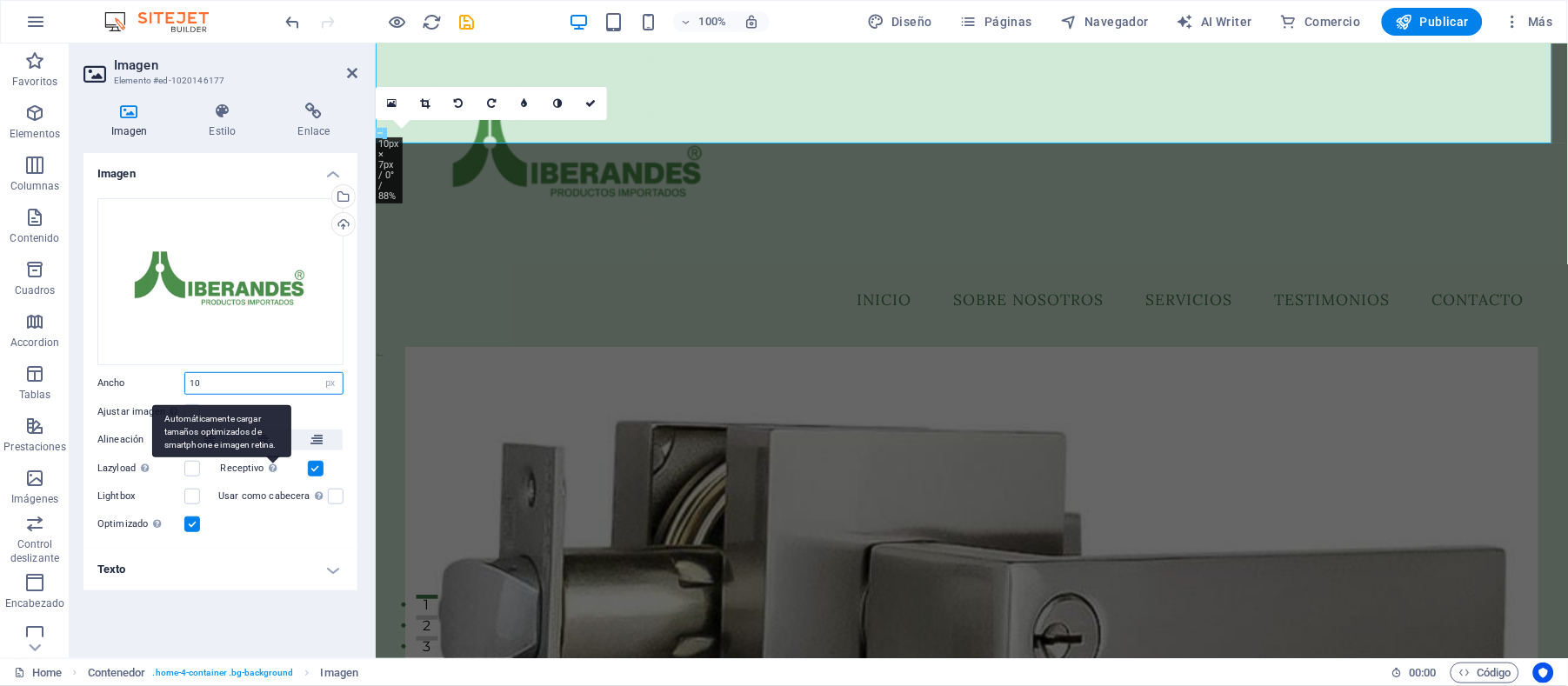
scroll to position [0, 0]
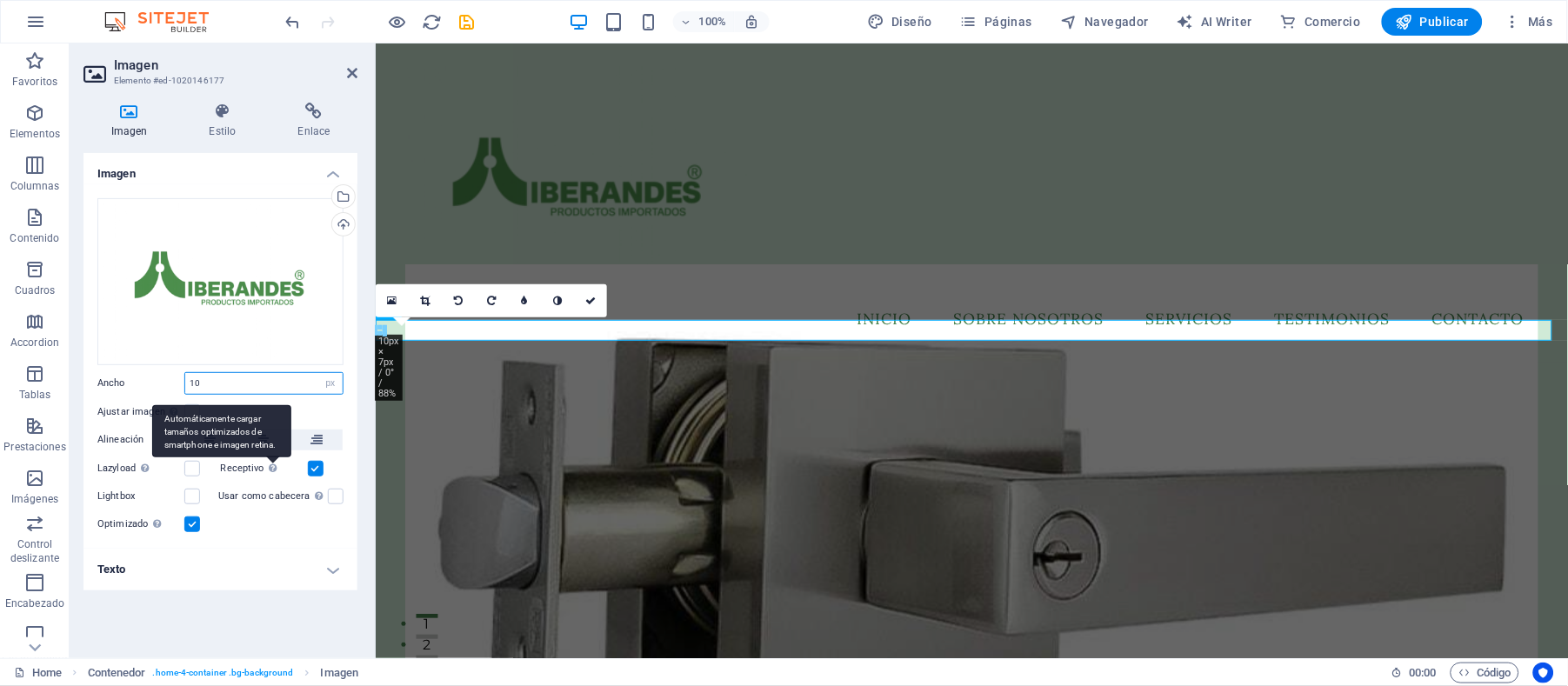
type input "10"
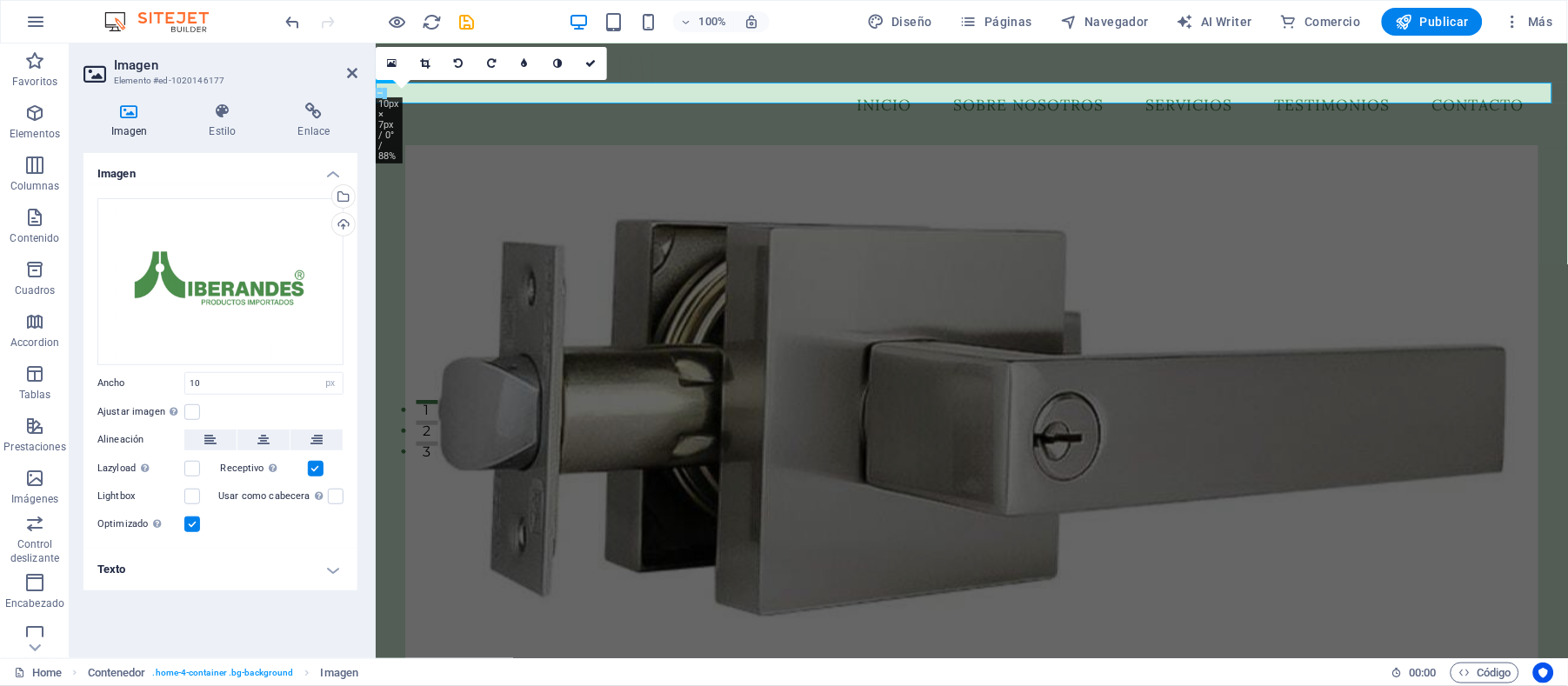
scroll to position [249, 0]
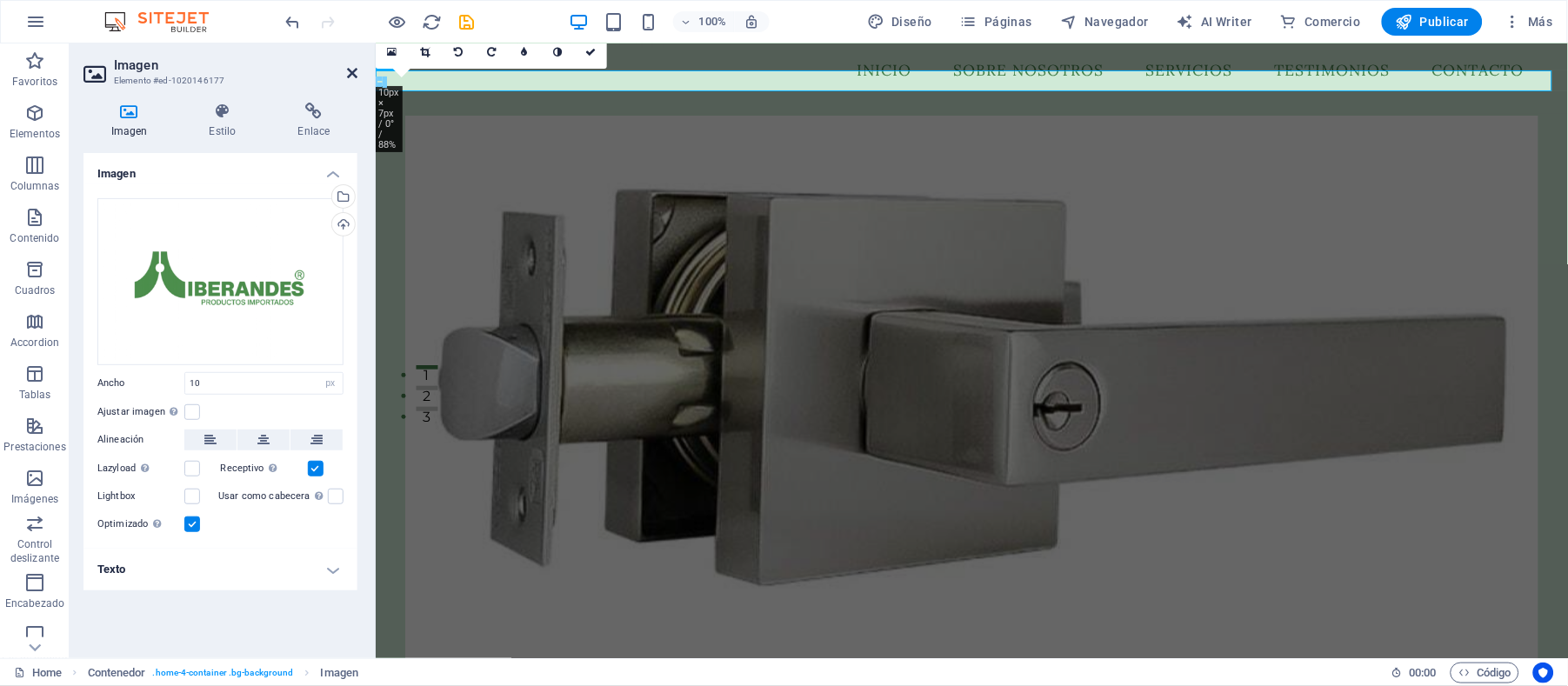
click at [351, 70] on icon at bounding box center [352, 73] width 10 height 14
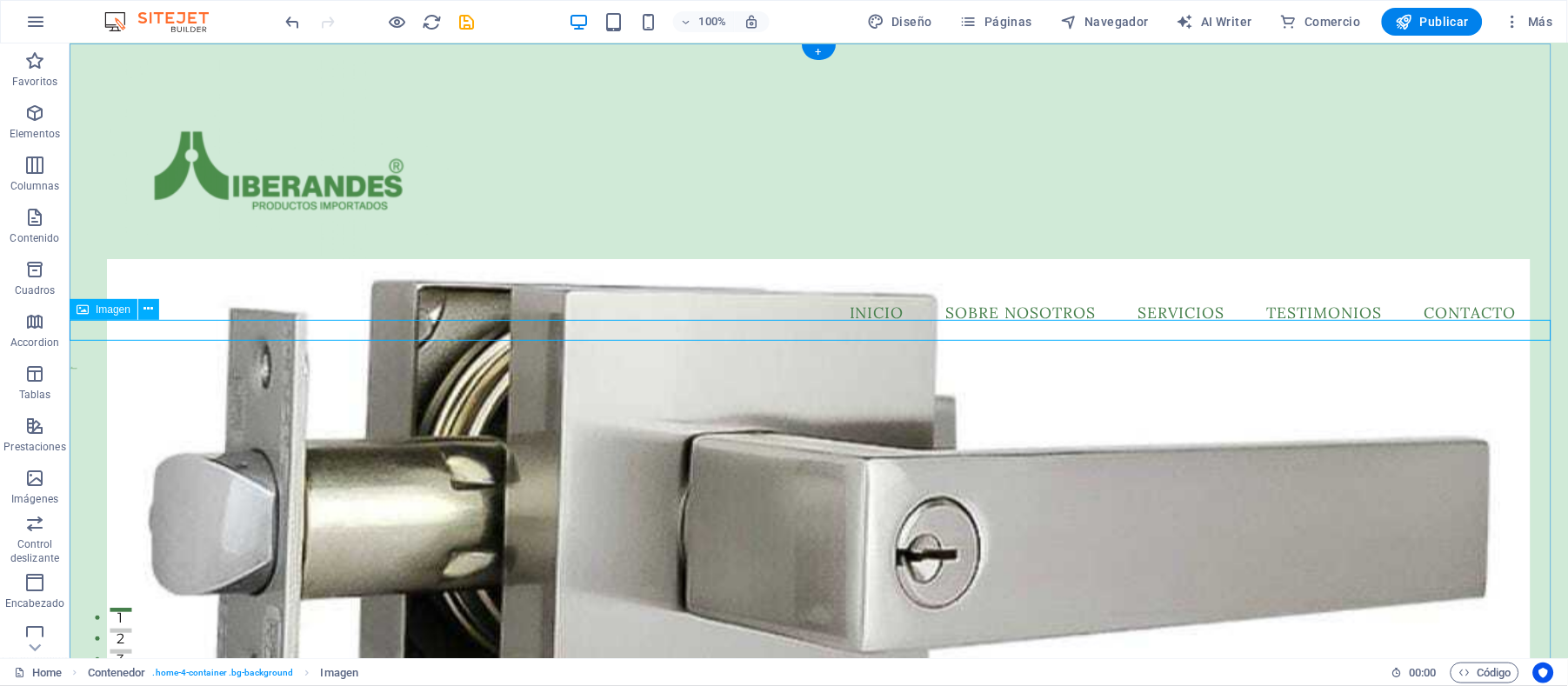
scroll to position [0, 0]
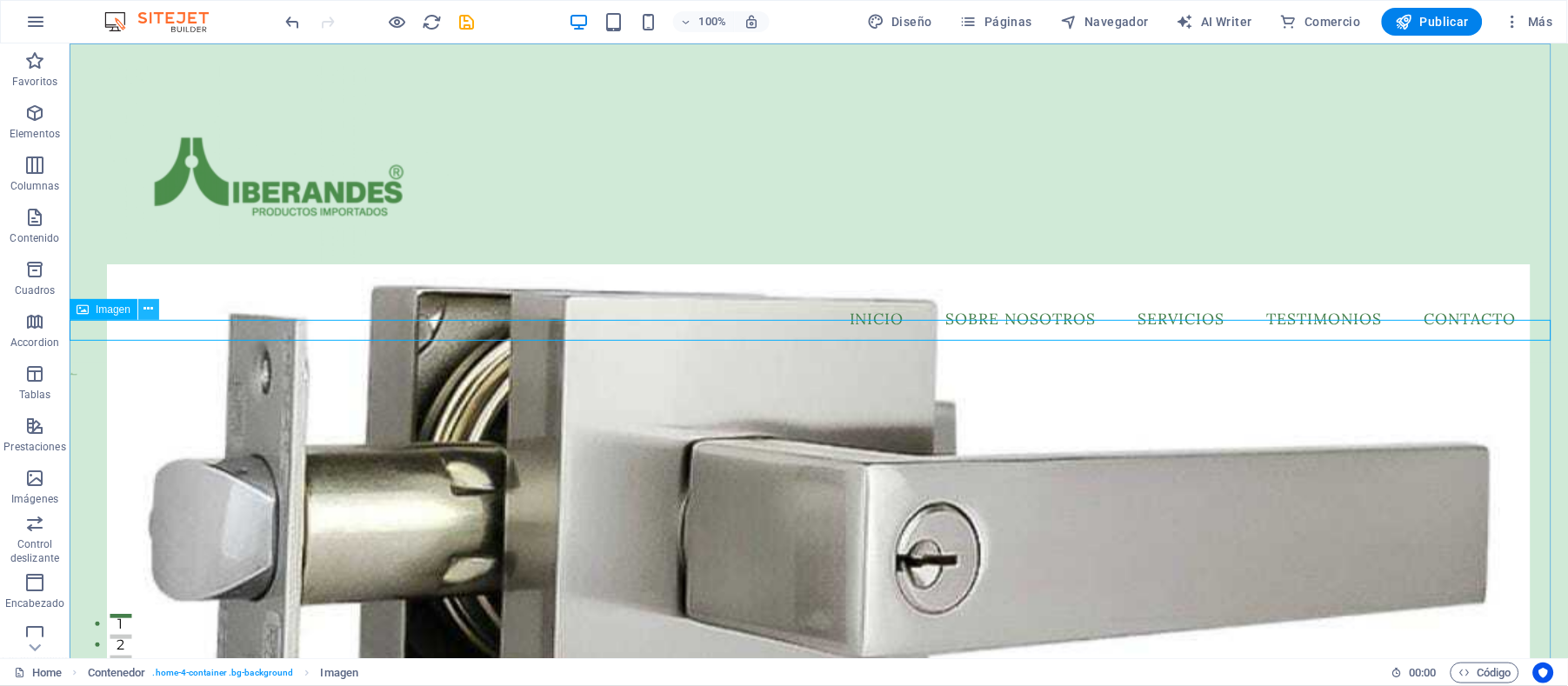
click at [150, 304] on icon at bounding box center [150, 309] width 10 height 18
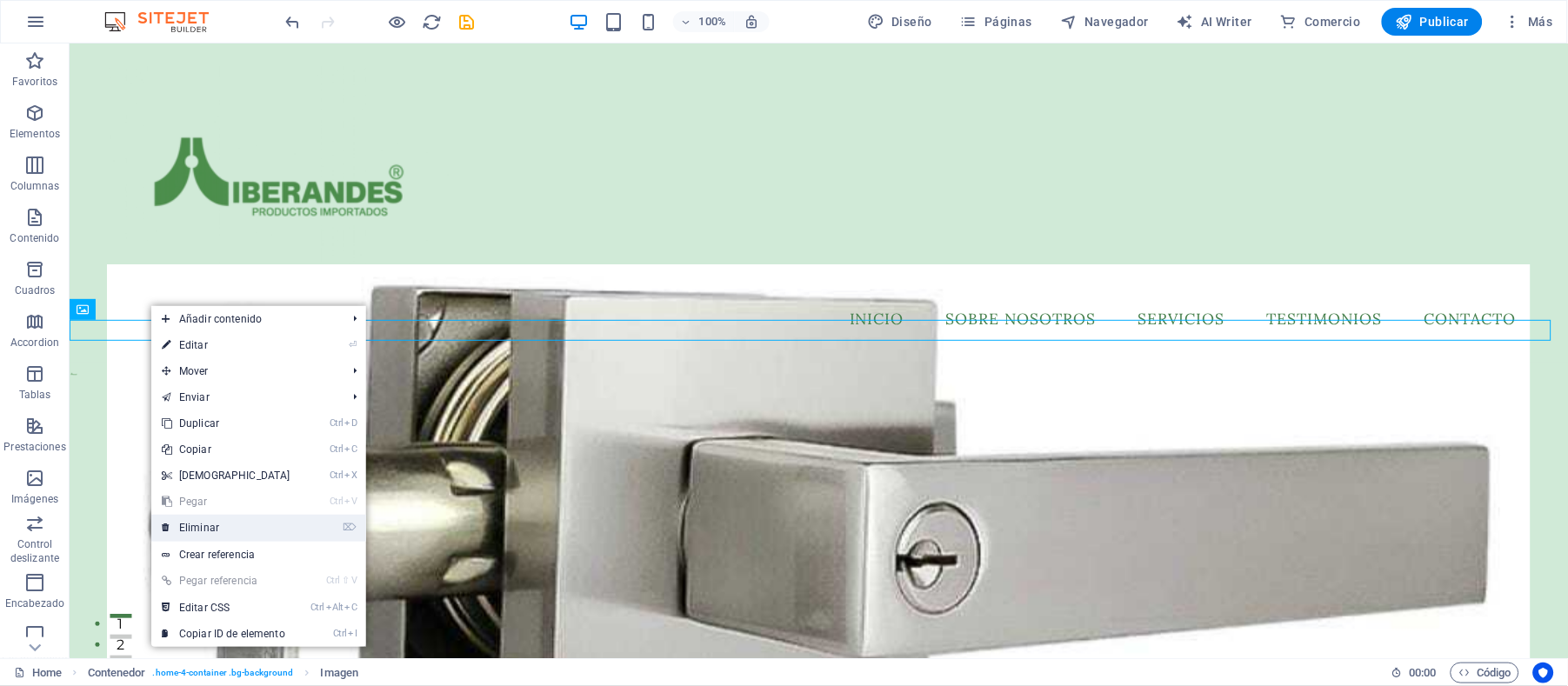
click at [200, 527] on link "⌦ Eliminar" at bounding box center [226, 527] width 150 height 26
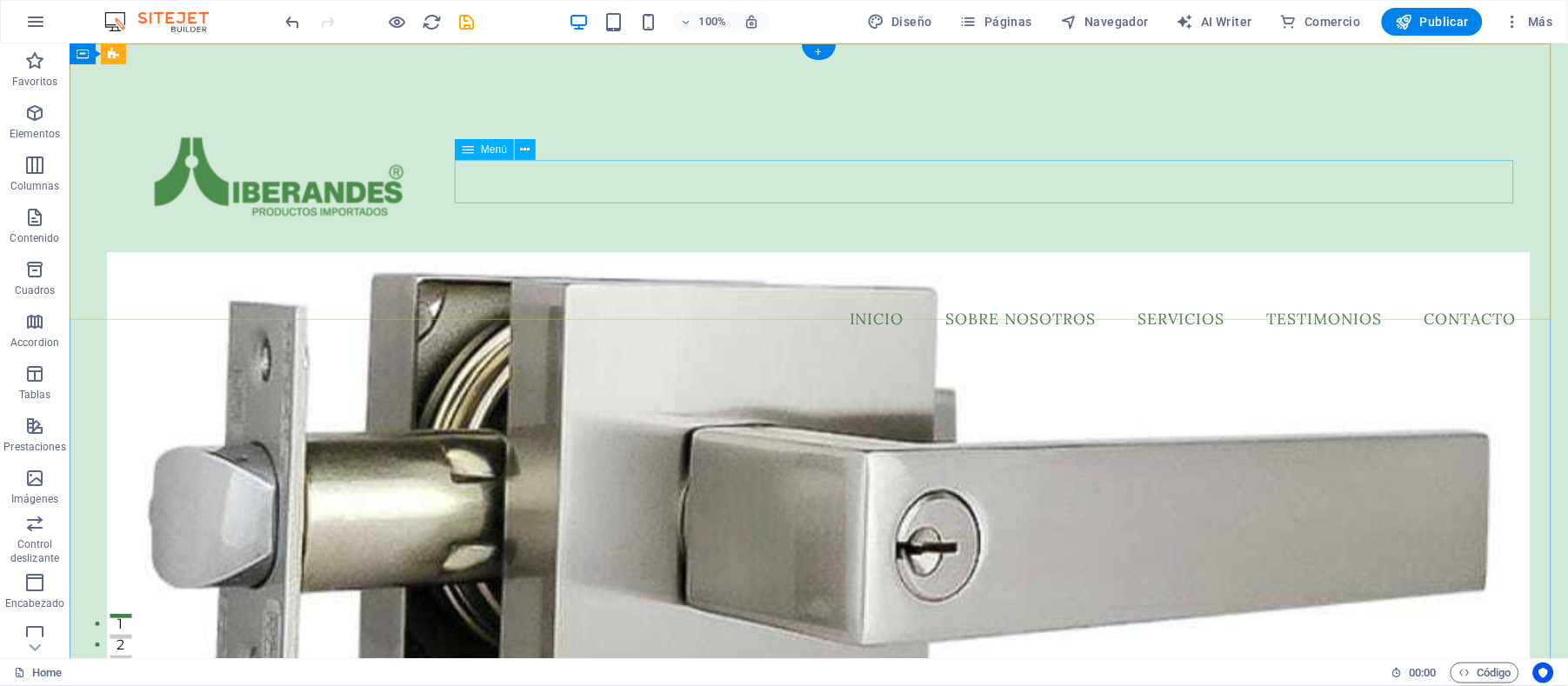
click at [865, 297] on nav "Inicio Sobre Nosotros Servicios Testimonios Contacto" at bounding box center [817, 319] width 1423 height 44
click at [530, 150] on button at bounding box center [524, 150] width 21 height 21
click at [493, 297] on nav "Inicio Sobre Nosotros Servicios Testimonios Contacto" at bounding box center [817, 319] width 1423 height 44
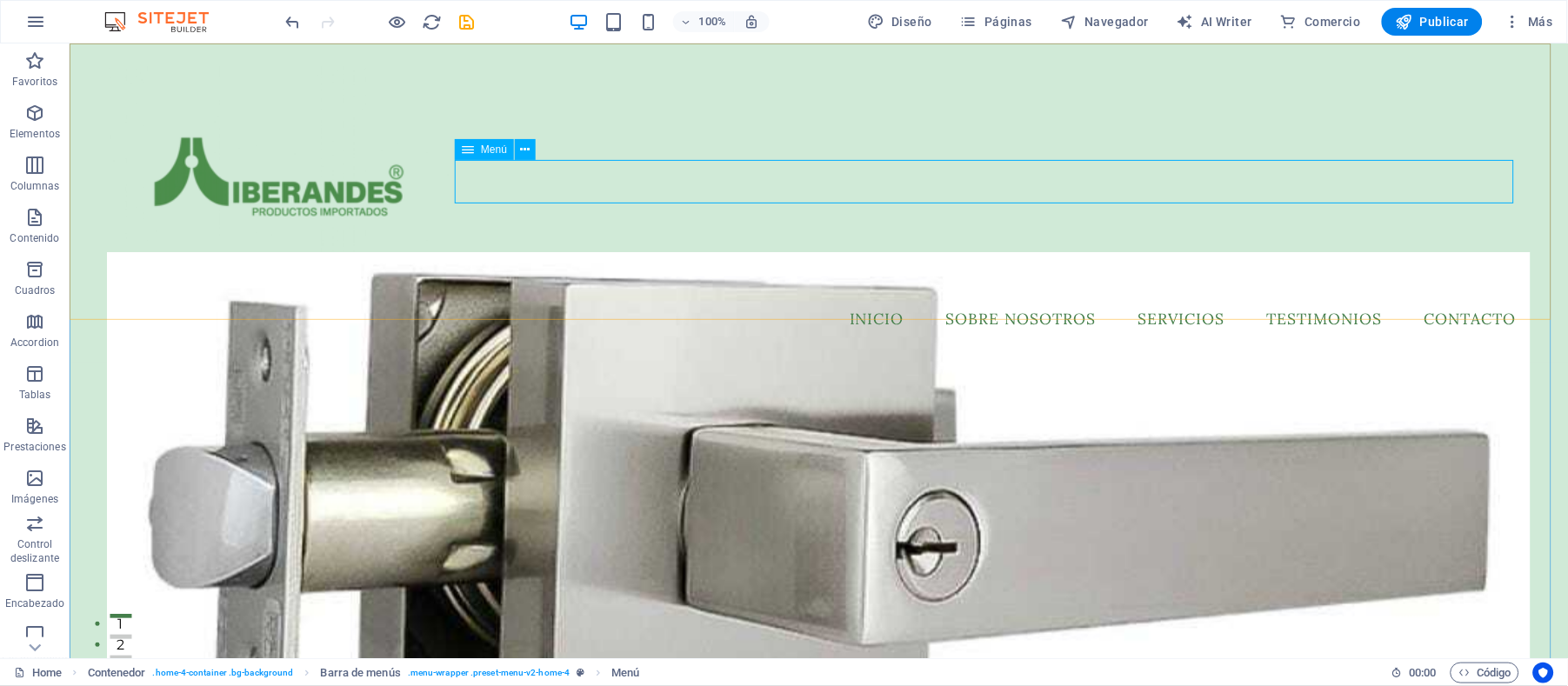
click at [483, 150] on span "Menú" at bounding box center [493, 150] width 26 height 10
click at [502, 297] on nav "Inicio Sobre Nosotros Servicios Testimonios Contacto" at bounding box center [817, 319] width 1423 height 44
select select
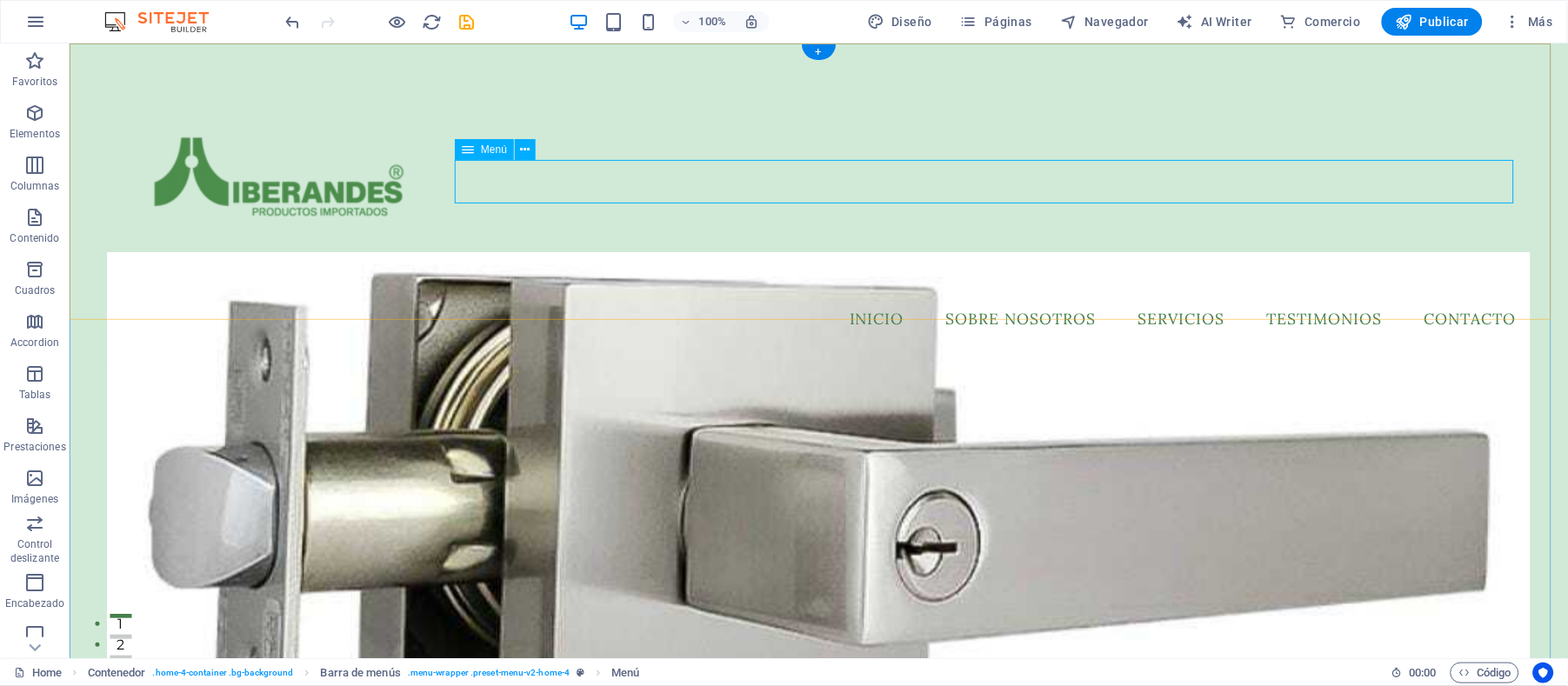
select select
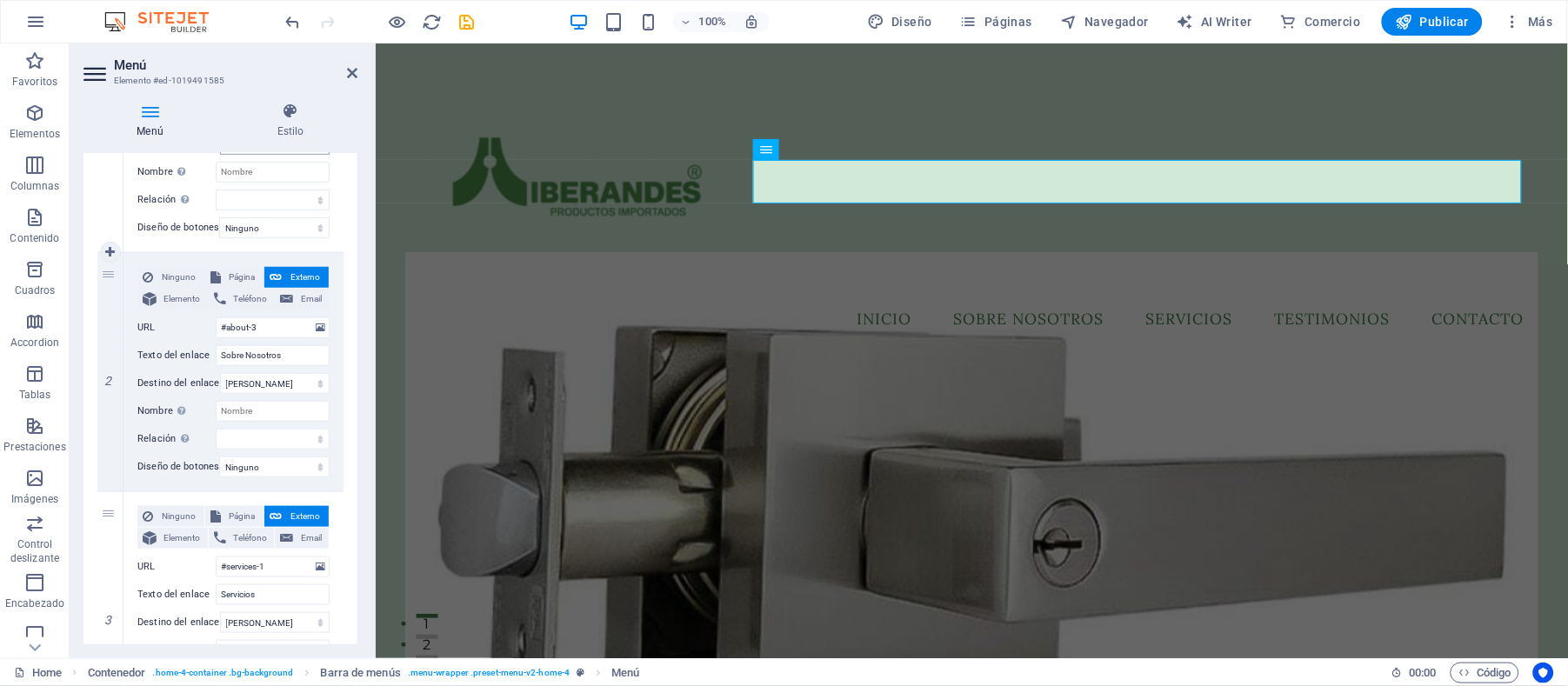
scroll to position [347, 0]
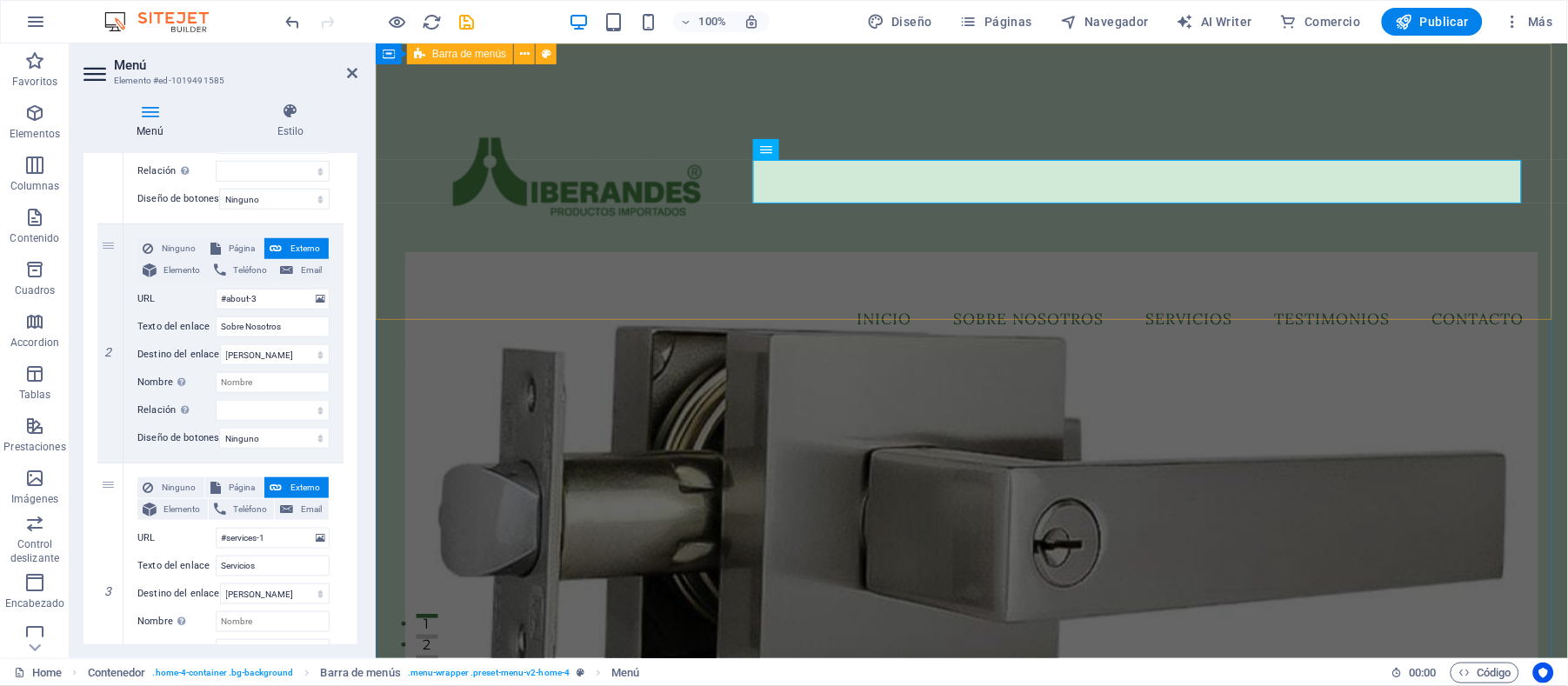
click at [1428, 99] on div "Menu Inicio Sobre Nosotros Servicios Testimonios Contacto" at bounding box center [971, 202] width 1192 height 319
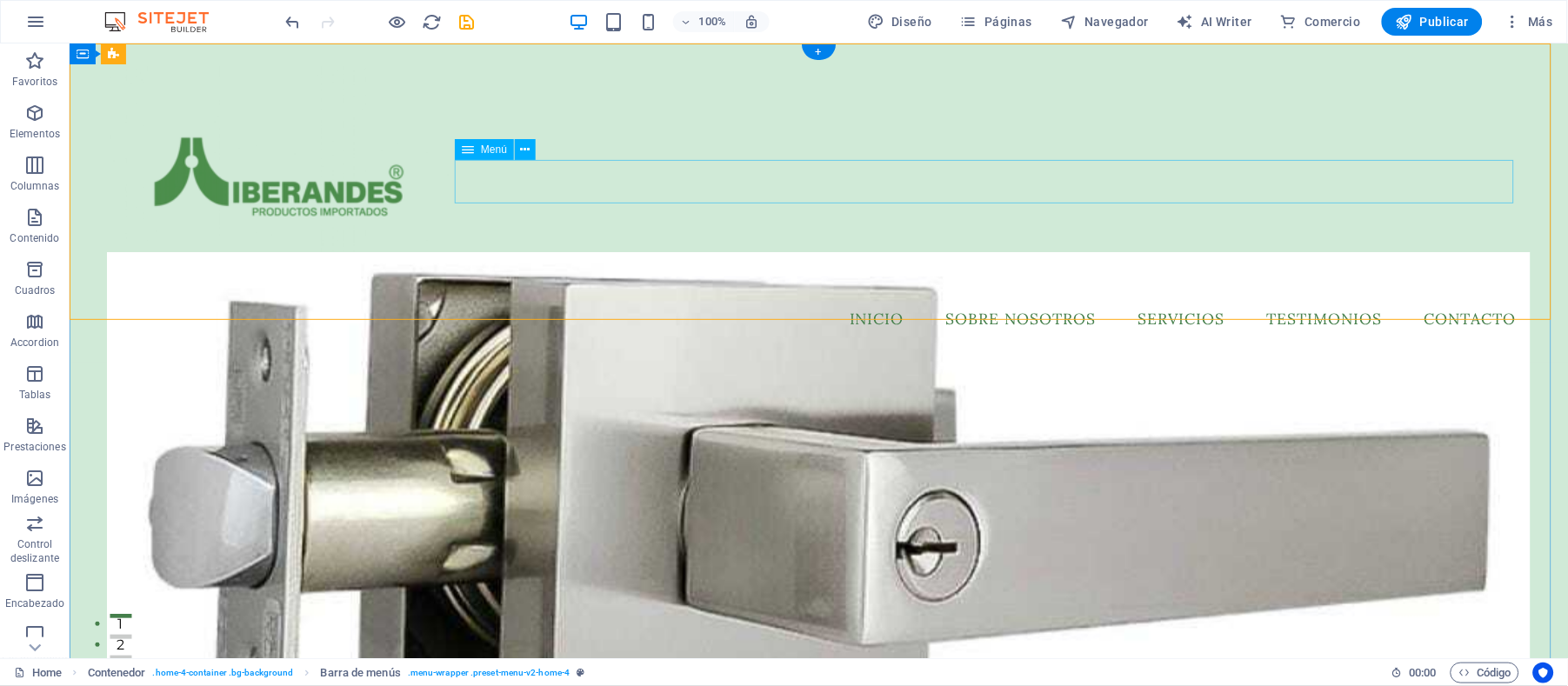
click at [887, 297] on nav "Inicio Sobre Nosotros Servicios Testimonios Contacto" at bounding box center [817, 319] width 1423 height 44
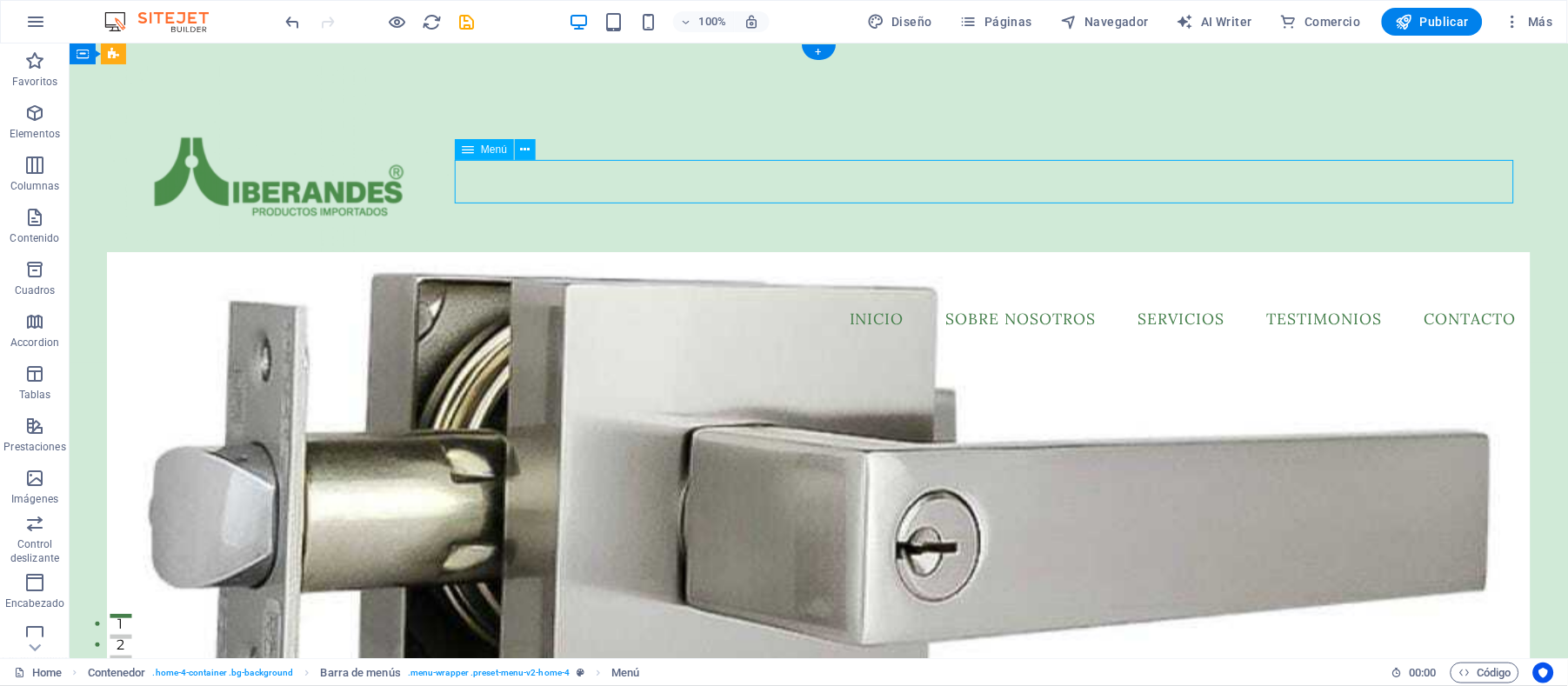
click at [699, 297] on nav "Inicio Sobre Nosotros Servicios Testimonios Contacto" at bounding box center [817, 319] width 1423 height 44
select select
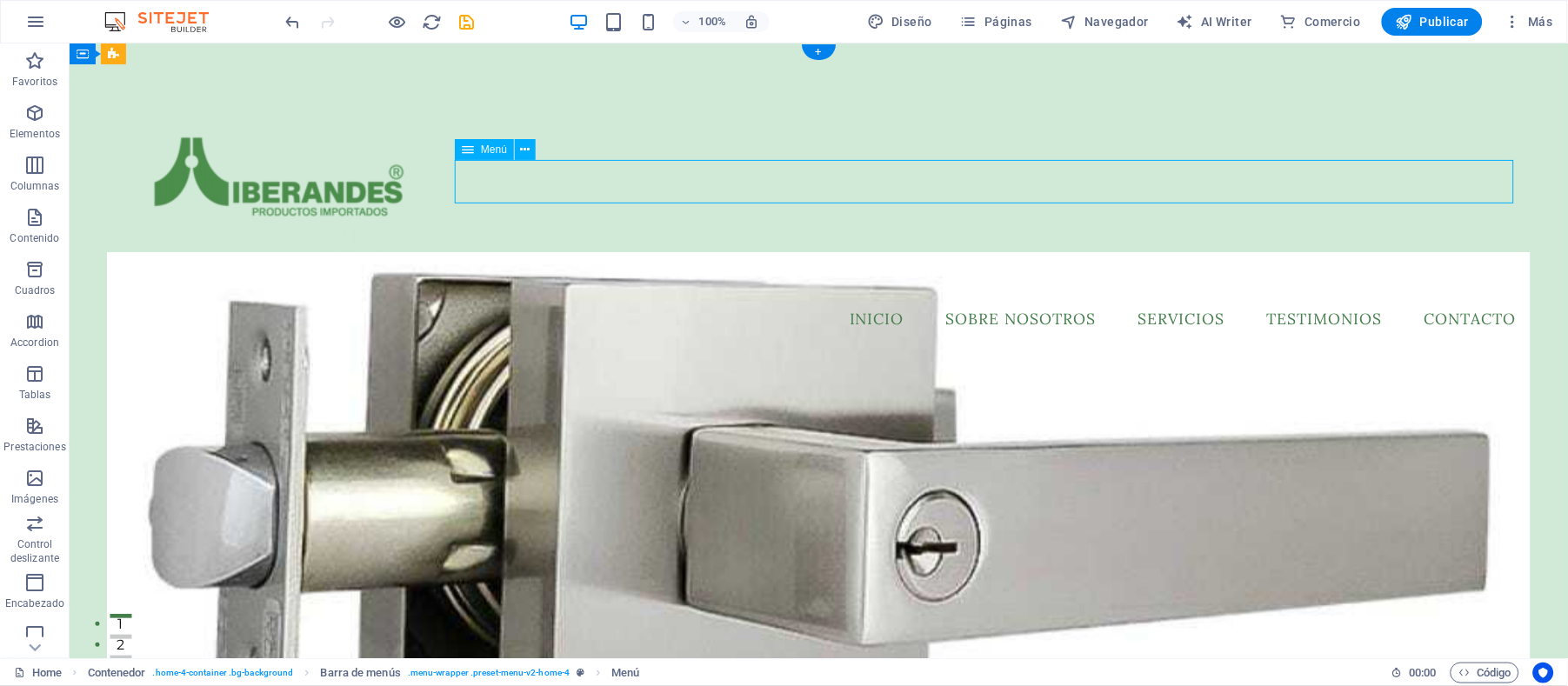
select select
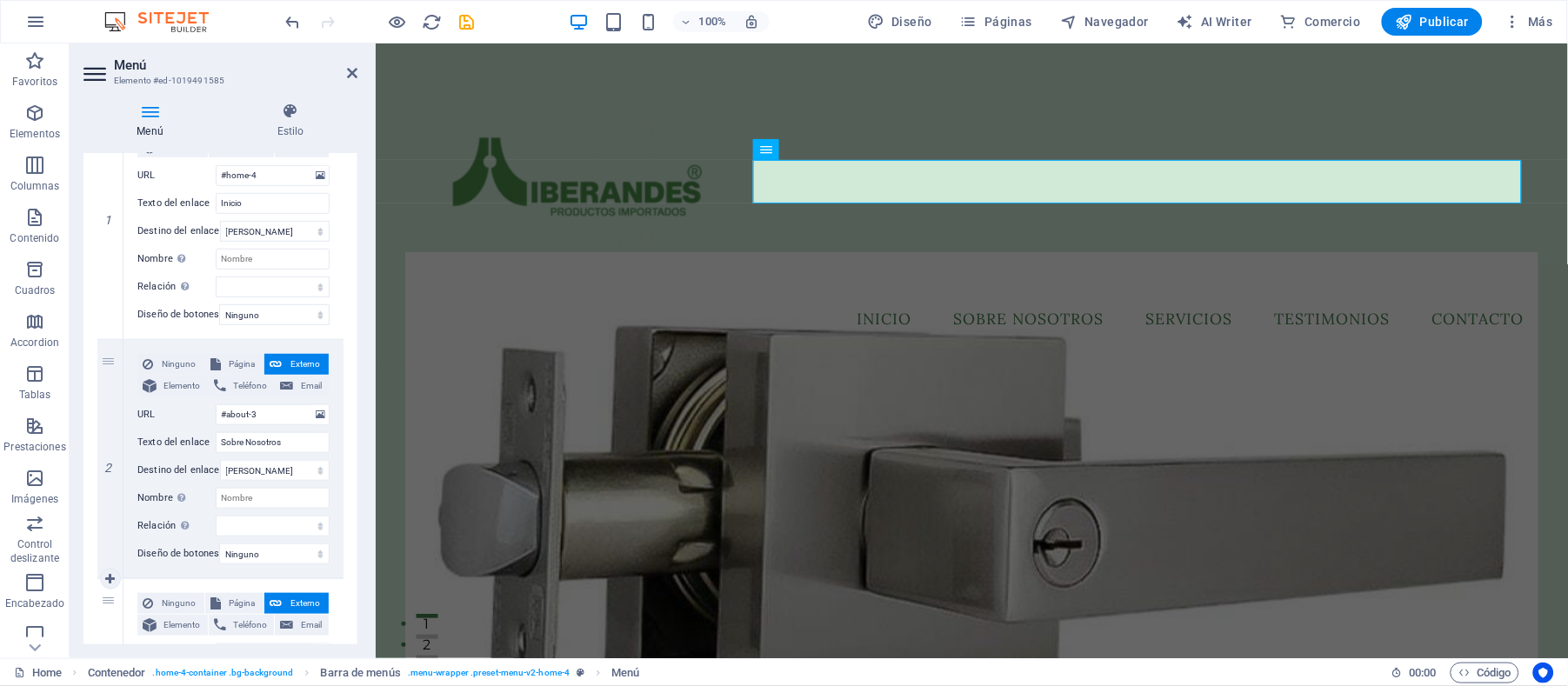
scroll to position [0, 0]
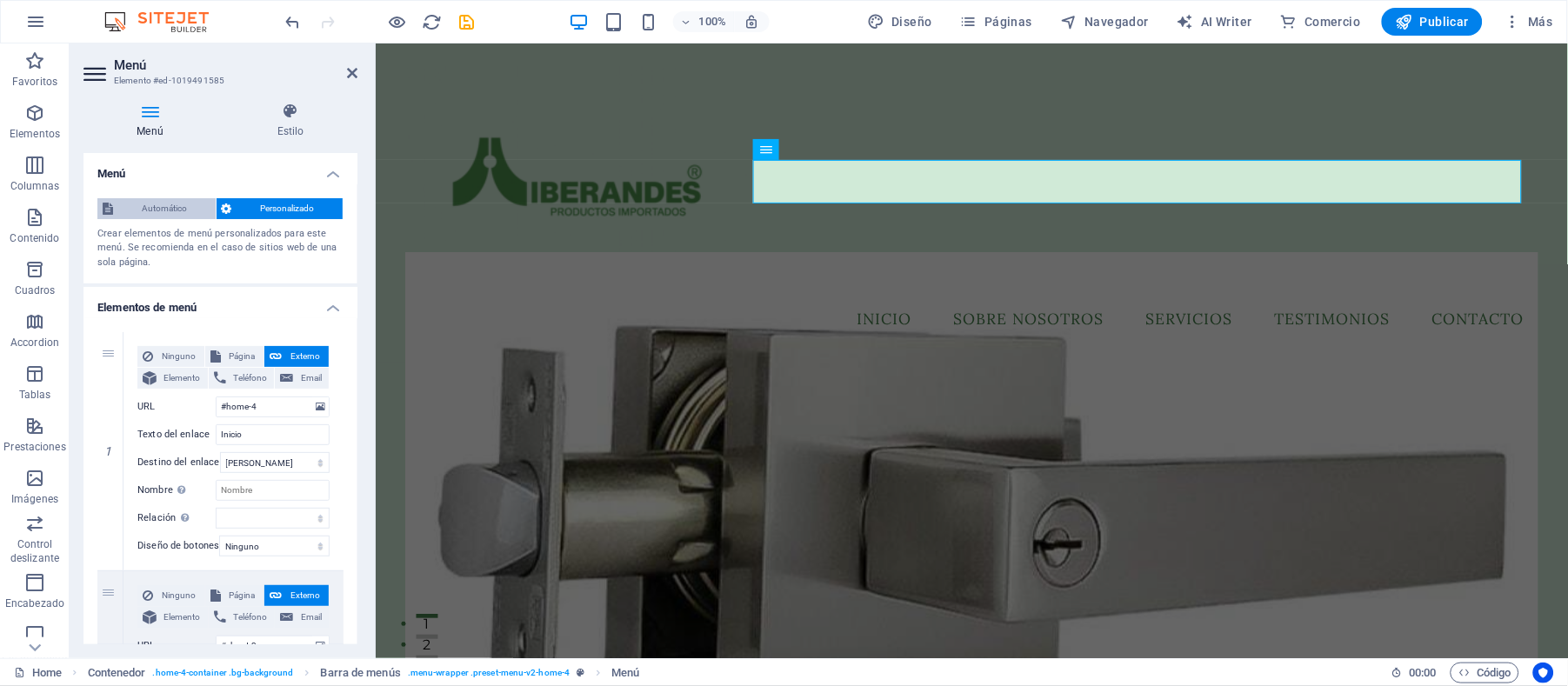
click at [177, 206] on span "Automático" at bounding box center [164, 208] width 92 height 21
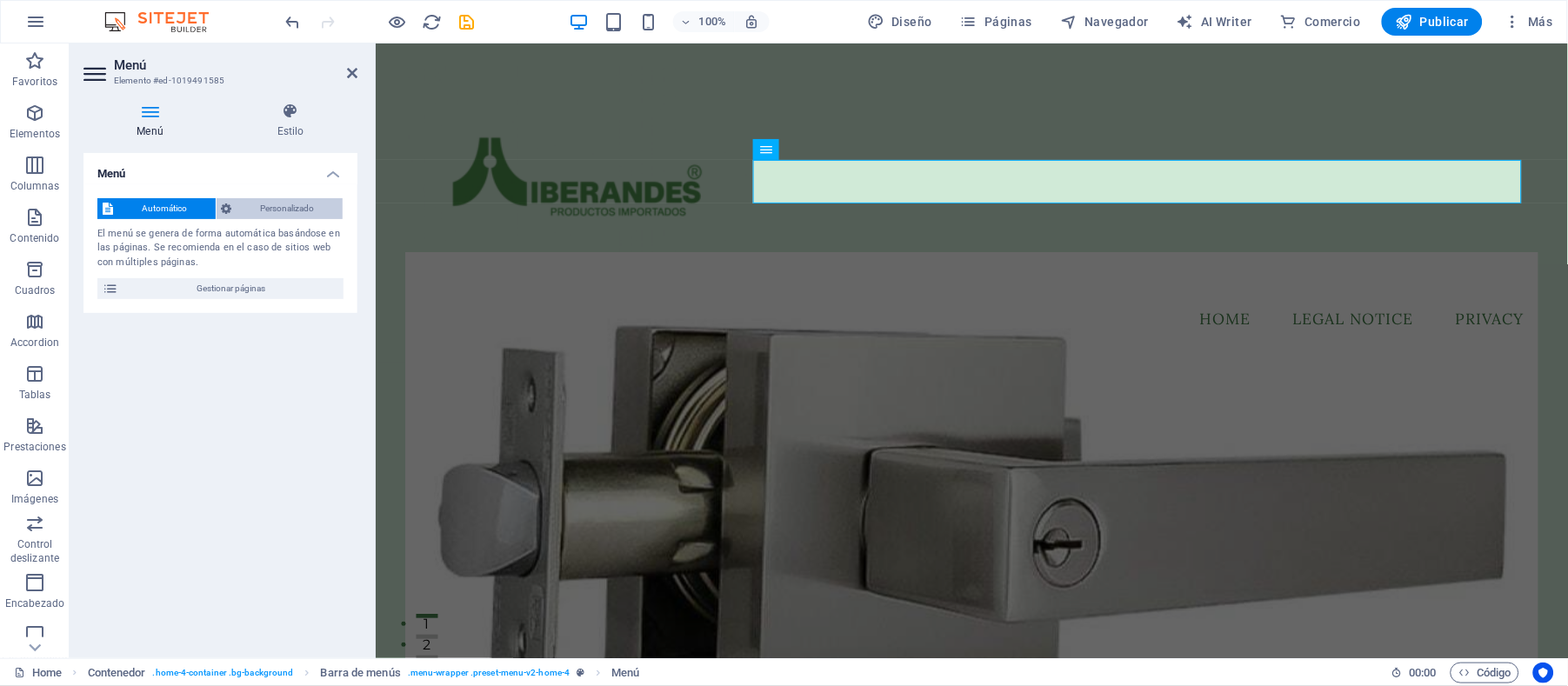
click at [282, 207] on span "Personalizado" at bounding box center [287, 208] width 101 height 21
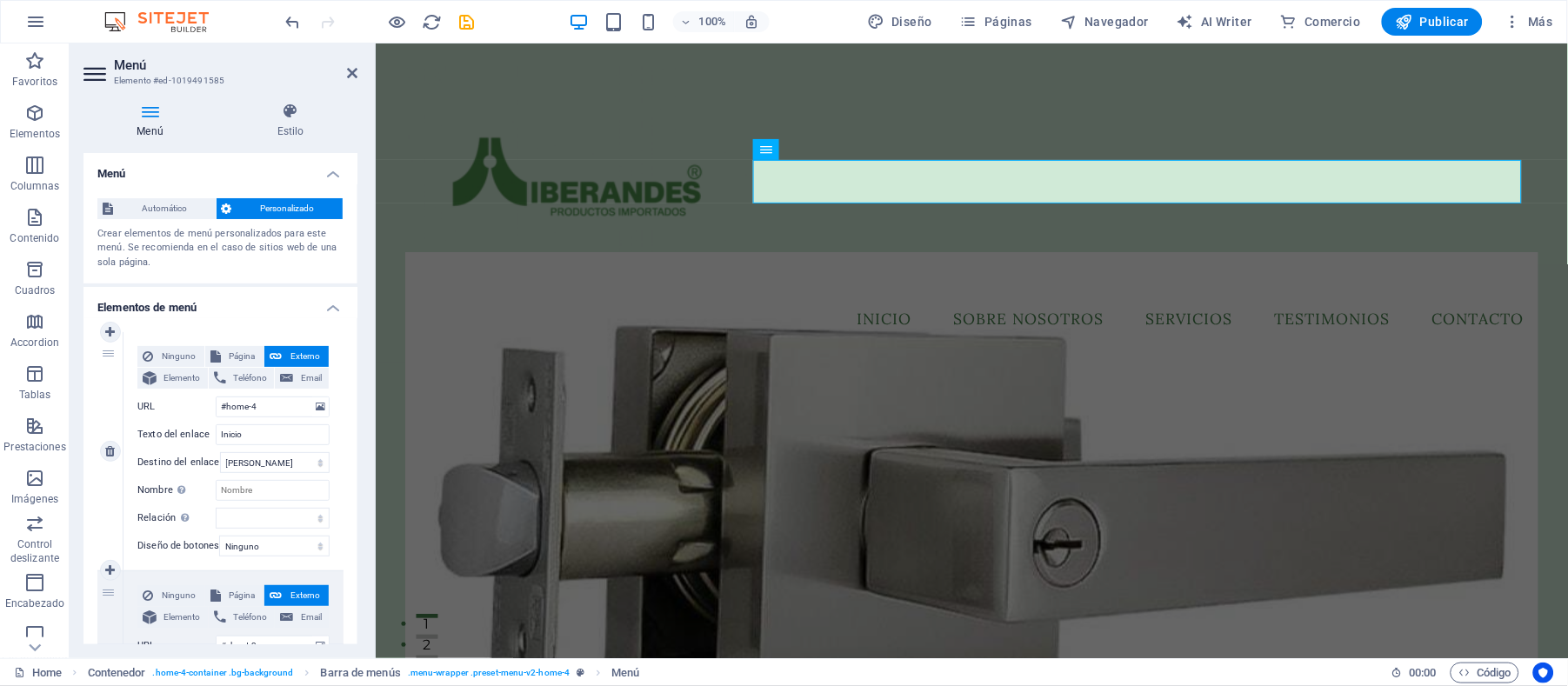
click at [108, 351] on div "1" at bounding box center [111, 451] width 26 height 238
click at [782, 150] on span "Menú" at bounding box center [792, 150] width 26 height 10
click at [862, 297] on nav "Inicio Sobre Nosotros Servicios Testimonios Contacto" at bounding box center [971, 319] width 1132 height 44
click at [821, 297] on nav "Inicio Sobre Nosotros Servicios Testimonios Contacto" at bounding box center [971, 319] width 1132 height 44
click at [804, 297] on nav "Inicio Sobre Nosotros Servicios Testimonios Contacto" at bounding box center [971, 319] width 1132 height 44
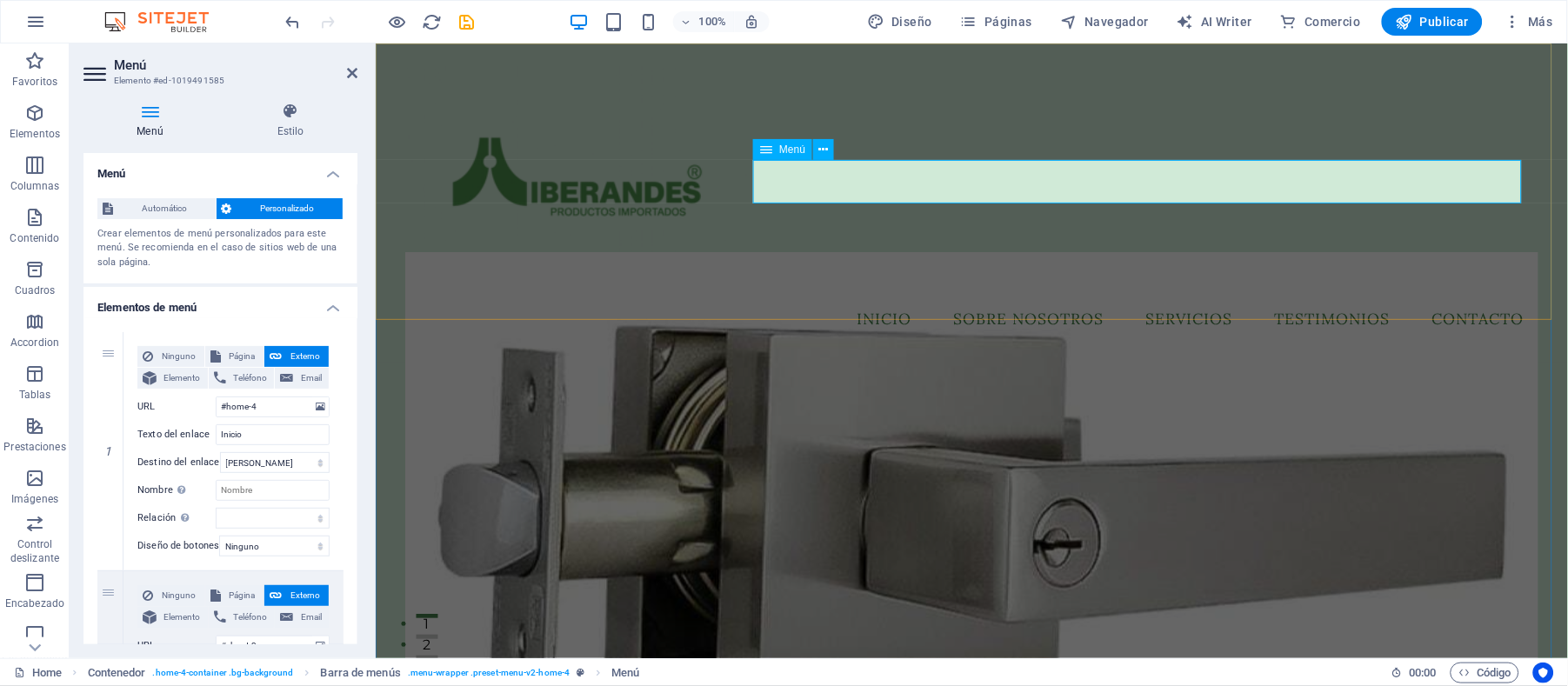
click at [804, 297] on nav "Inicio Sobre Nosotros Servicios Testimonios Contacto" at bounding box center [971, 319] width 1132 height 44
click at [275, 122] on h4 "Estilo" at bounding box center [290, 121] width 134 height 37
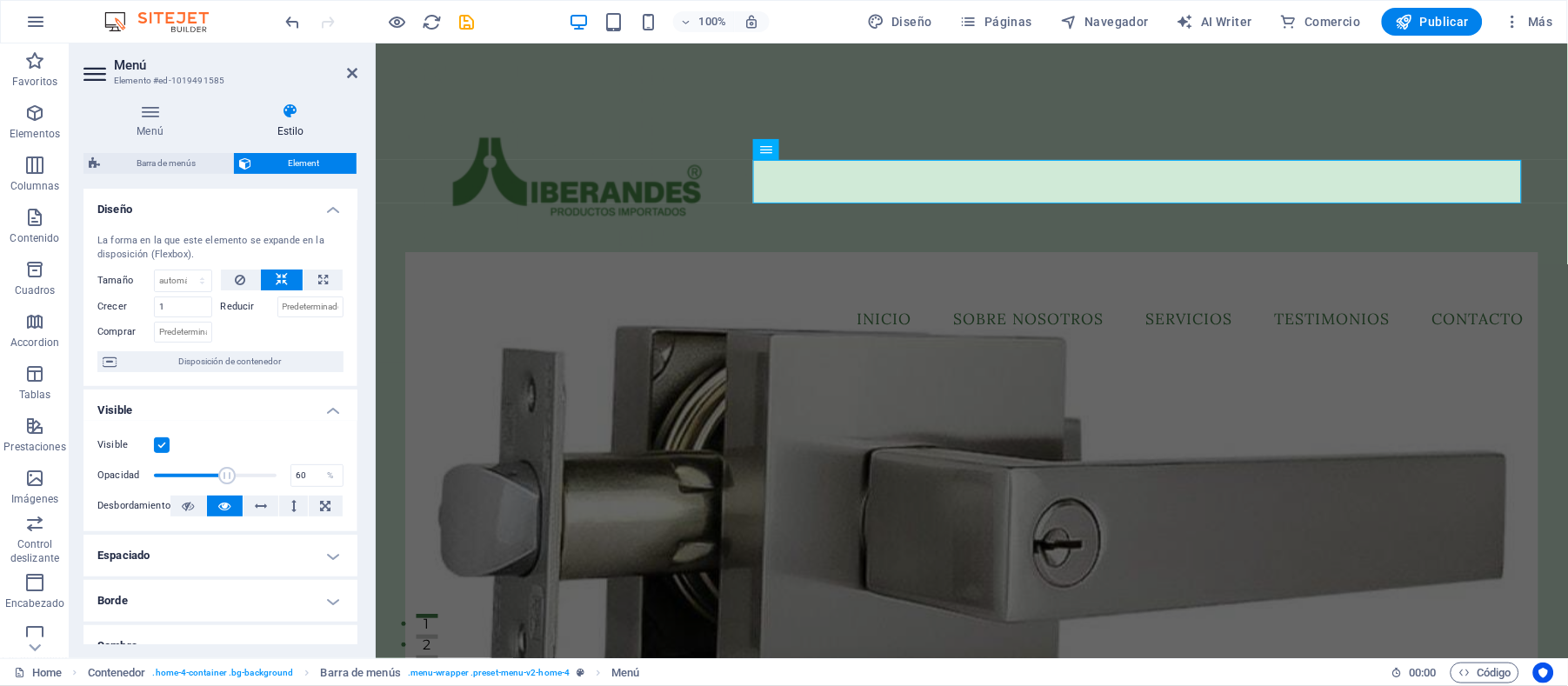
drag, startPoint x: 274, startPoint y: 472, endPoint x: 225, endPoint y: 467, distance: 49.3
click at [225, 468] on span at bounding box center [226, 476] width 17 height 17
type input "100"
drag, startPoint x: 223, startPoint y: 473, endPoint x: 291, endPoint y: 474, distance: 68.0
click at [291, 474] on div "Opacidad 100 %" at bounding box center [220, 476] width 246 height 26
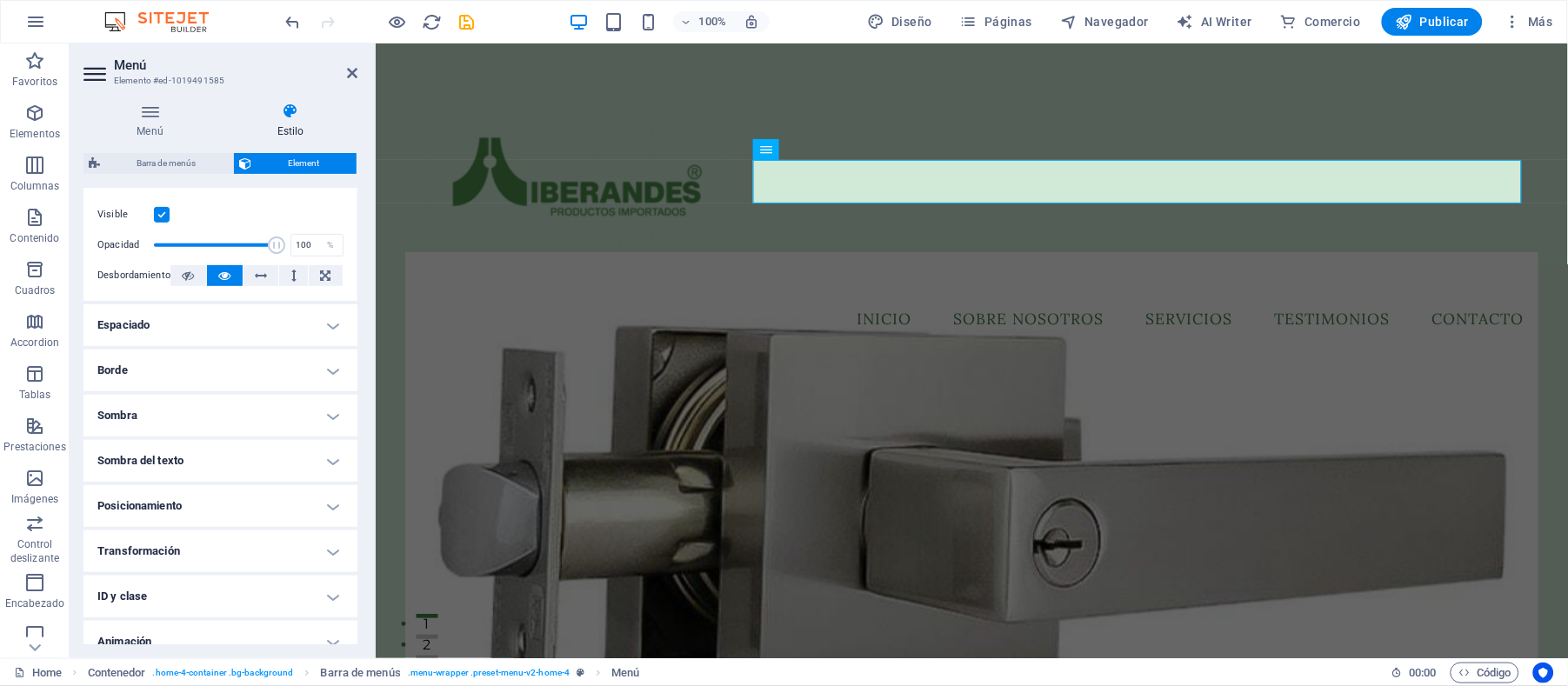
scroll to position [231, 0]
click at [217, 316] on h4 "Espaciado" at bounding box center [220, 324] width 274 height 42
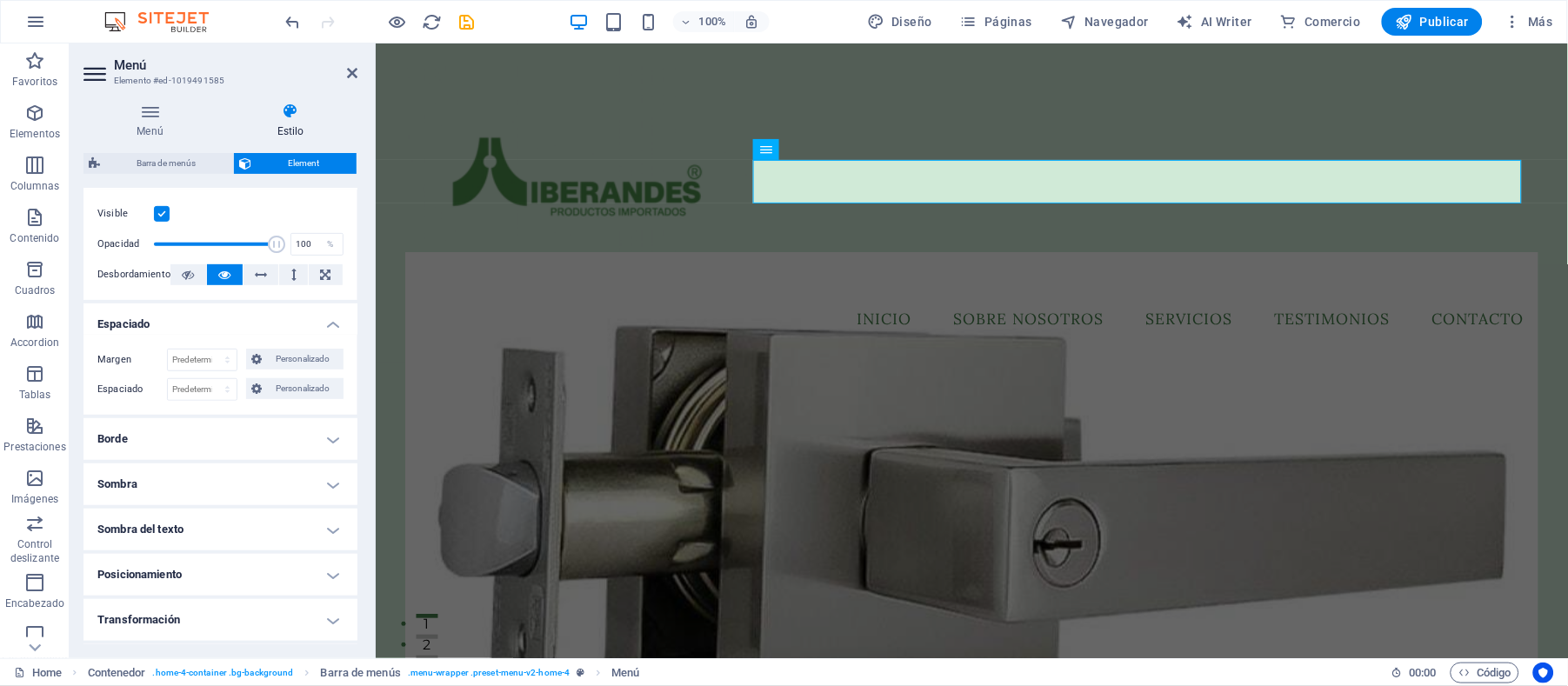
click at [217, 316] on h4 "Espaciado" at bounding box center [220, 318] width 274 height 31
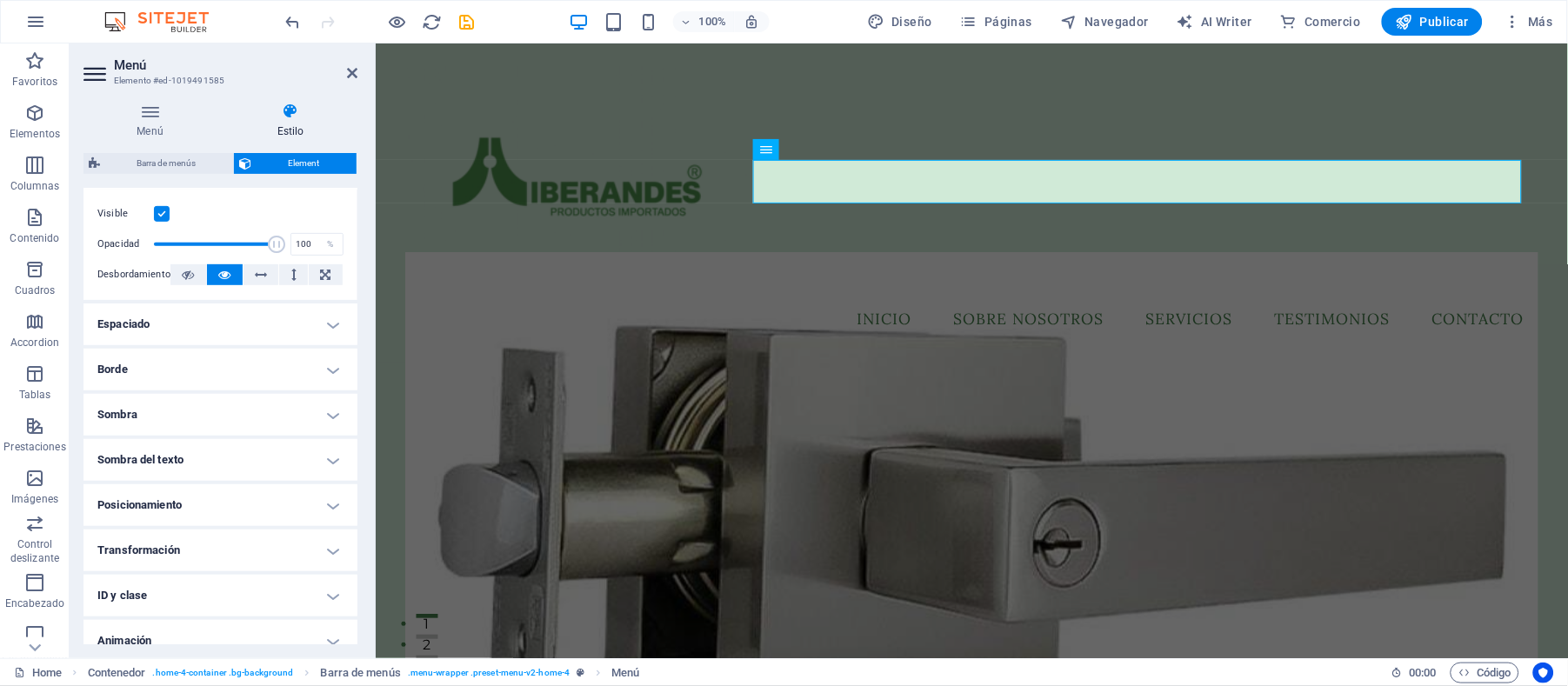
click at [220, 417] on h4 "Sombra" at bounding box center [220, 415] width 274 height 42
click at [305, 449] on span "Dentro" at bounding box center [317, 450] width 26 height 21
type input "2"
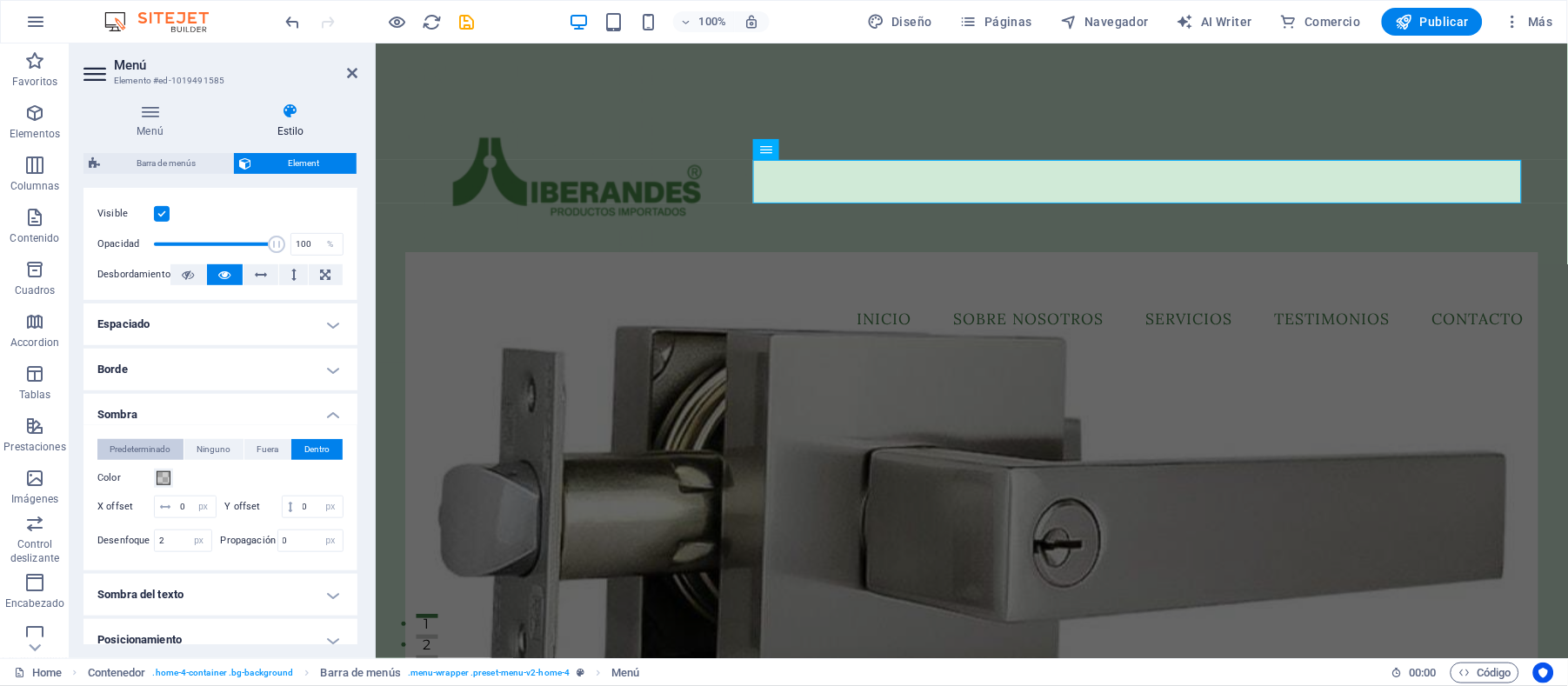
click at [133, 446] on span "Predeterminado" at bounding box center [140, 450] width 61 height 21
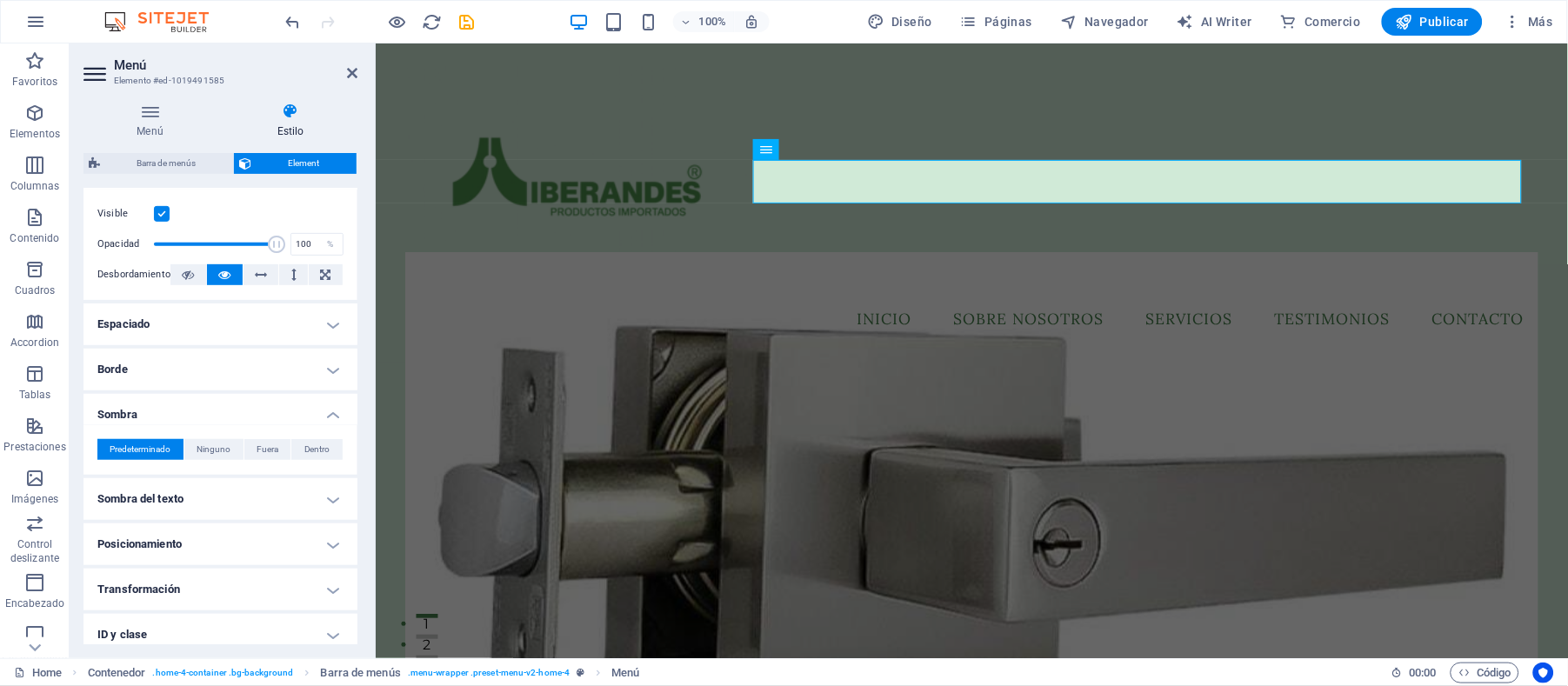
click at [227, 495] on h4 "Sombra del texto" at bounding box center [220, 500] width 274 height 42
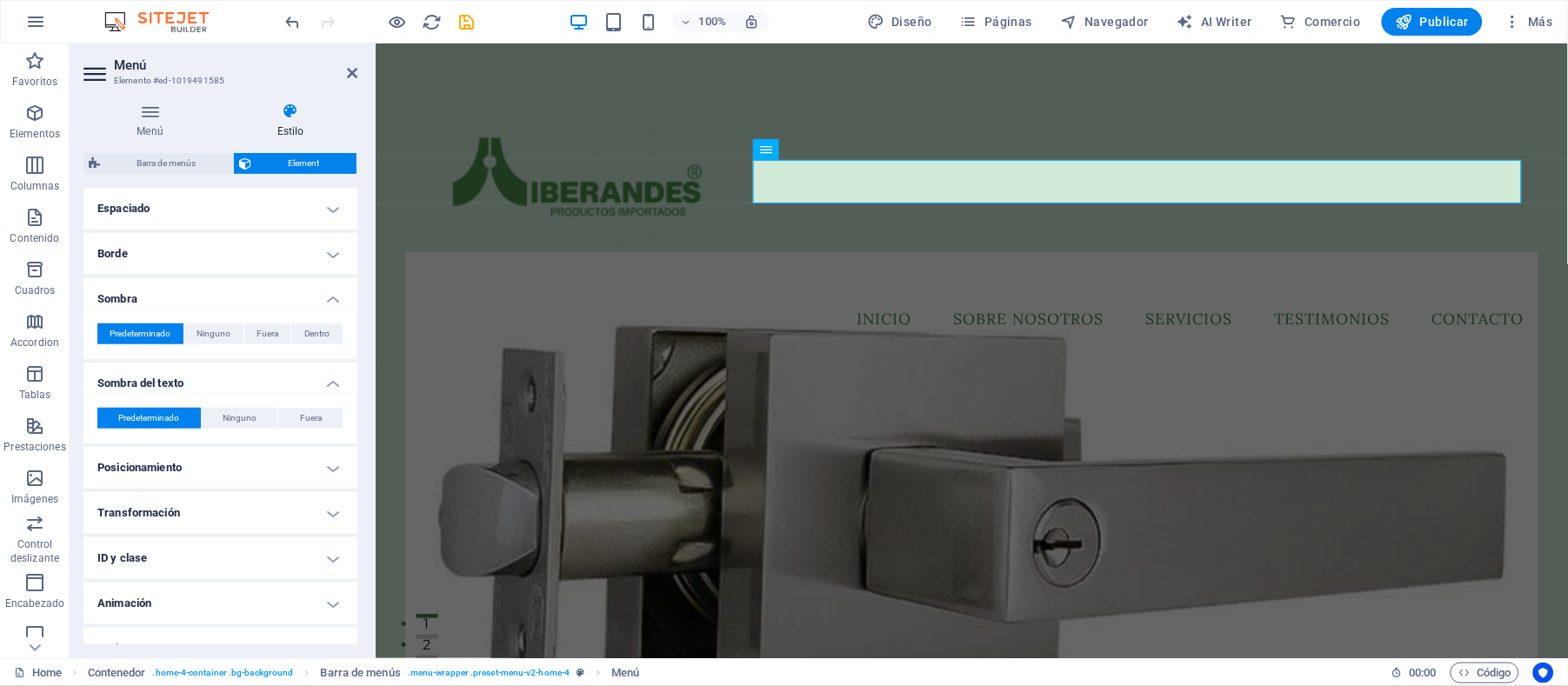
scroll to position [372, 0]
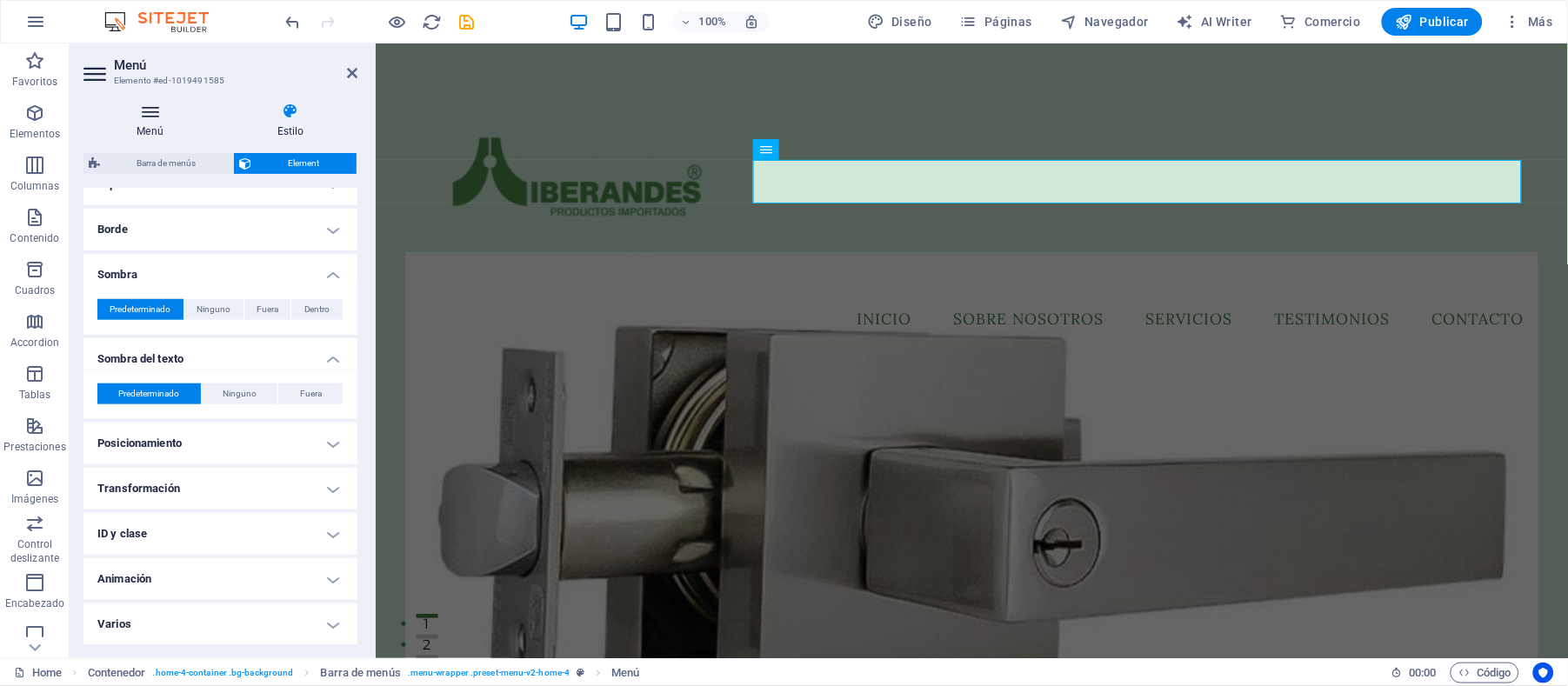
click at [152, 111] on icon at bounding box center [150, 111] width 133 height 17
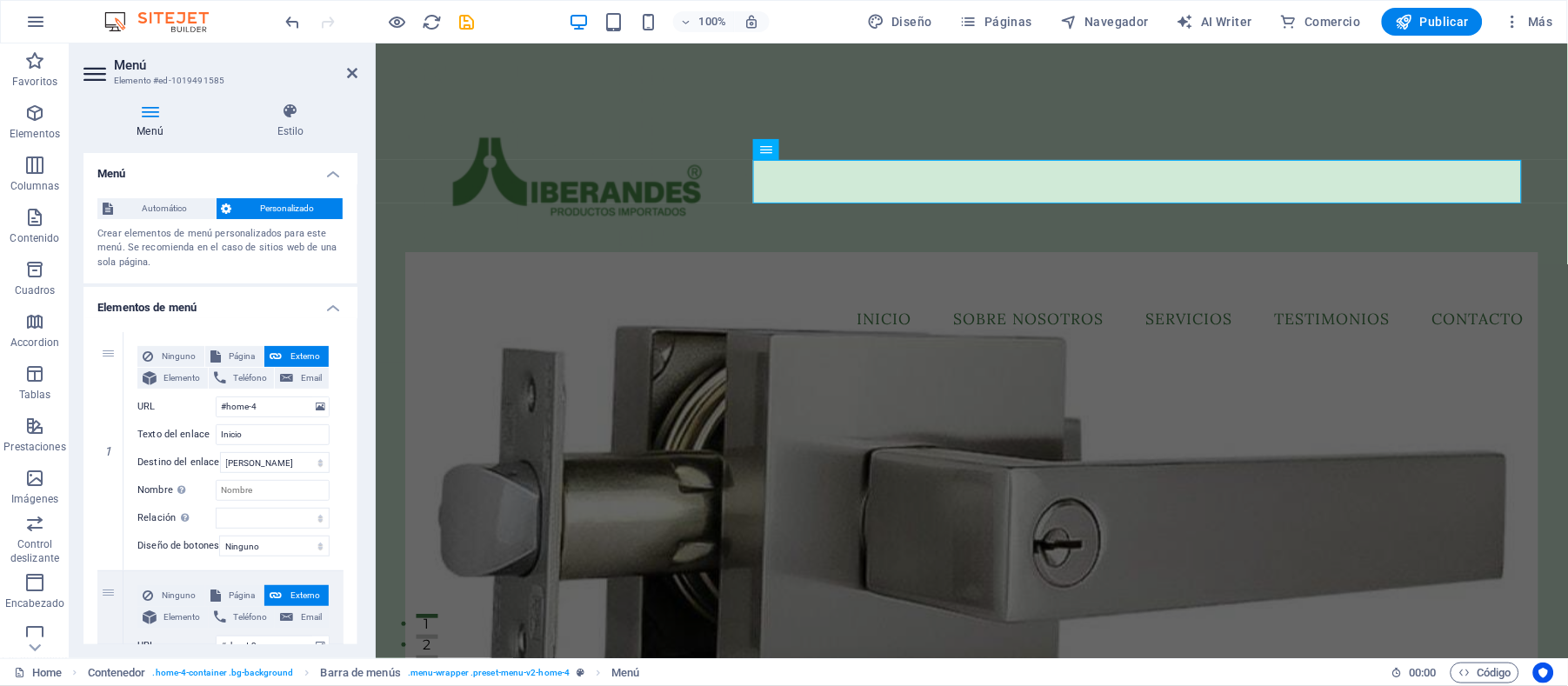
click at [264, 207] on span "Personalizado" at bounding box center [287, 208] width 101 height 21
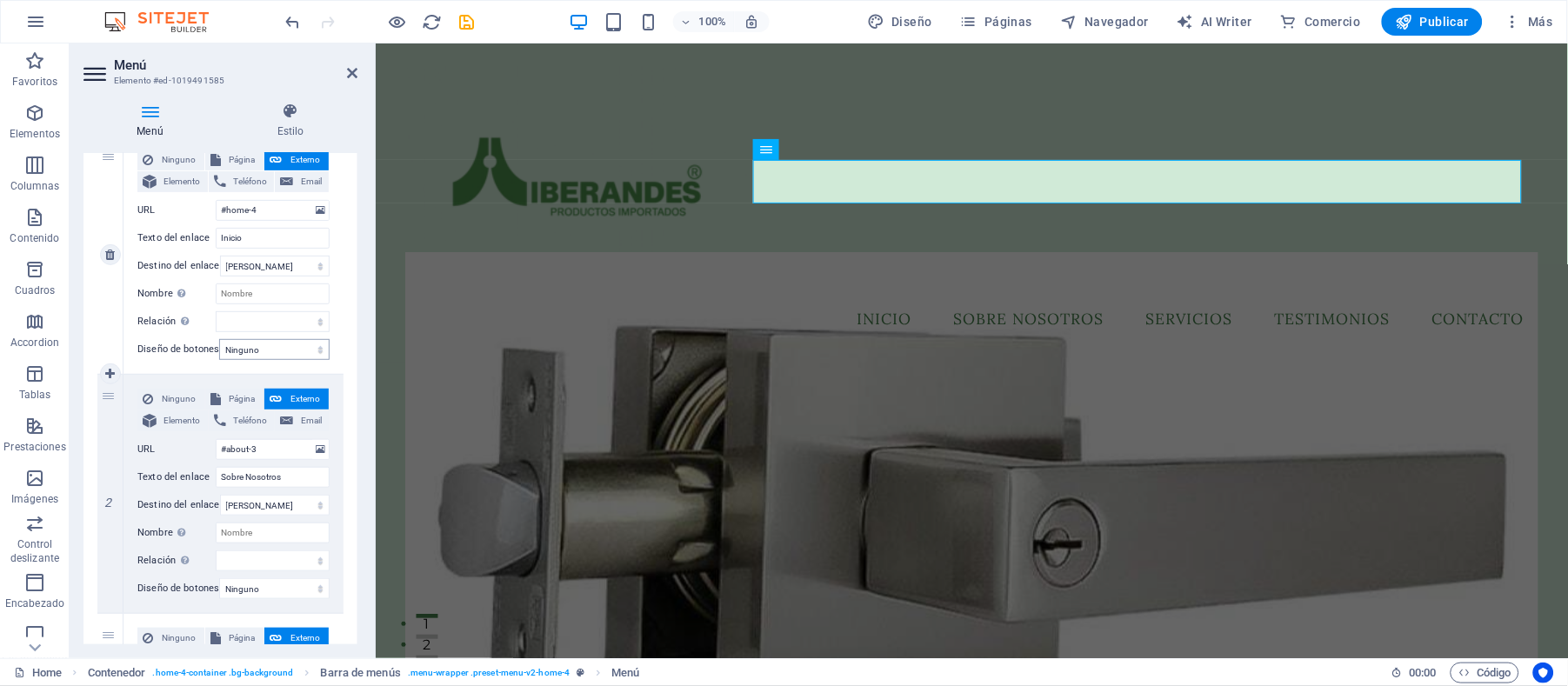
scroll to position [231, 0]
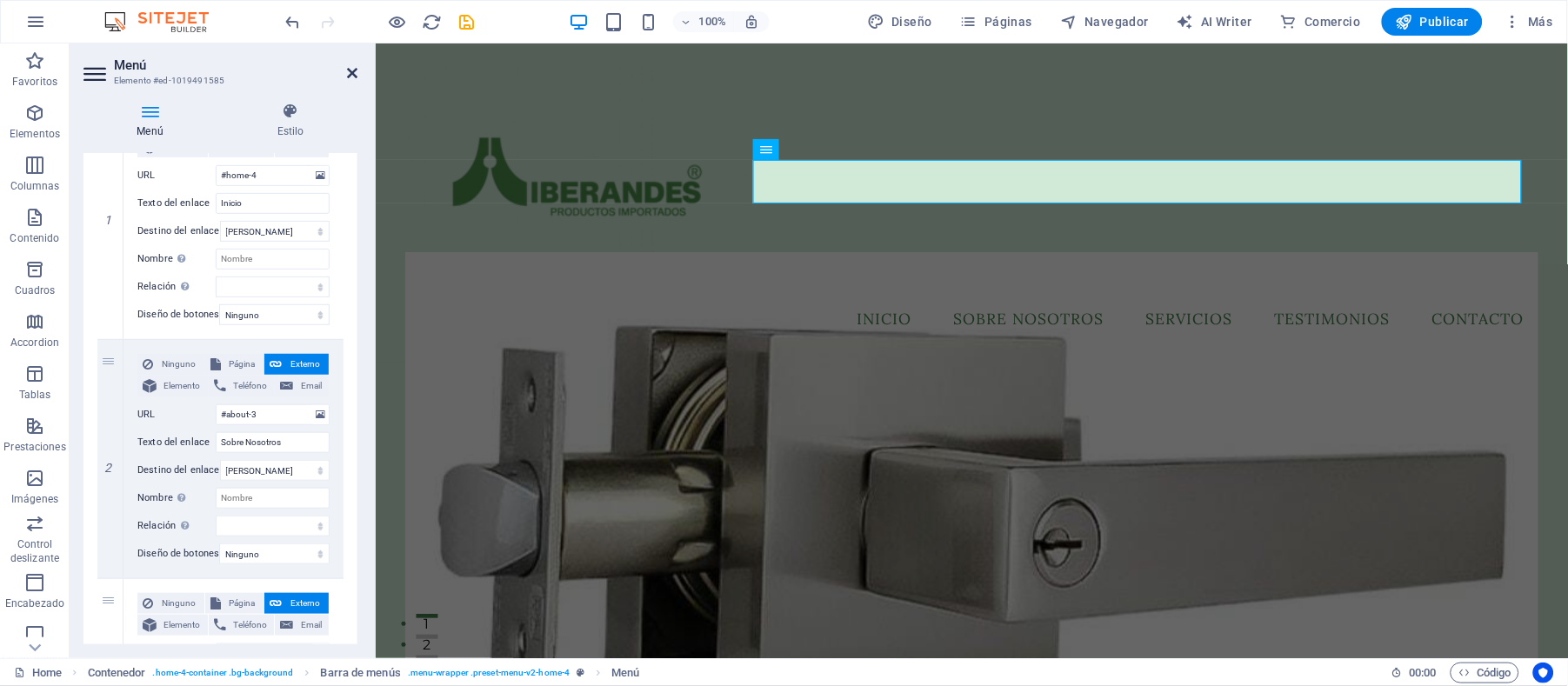
click at [351, 74] on icon at bounding box center [352, 73] width 10 height 14
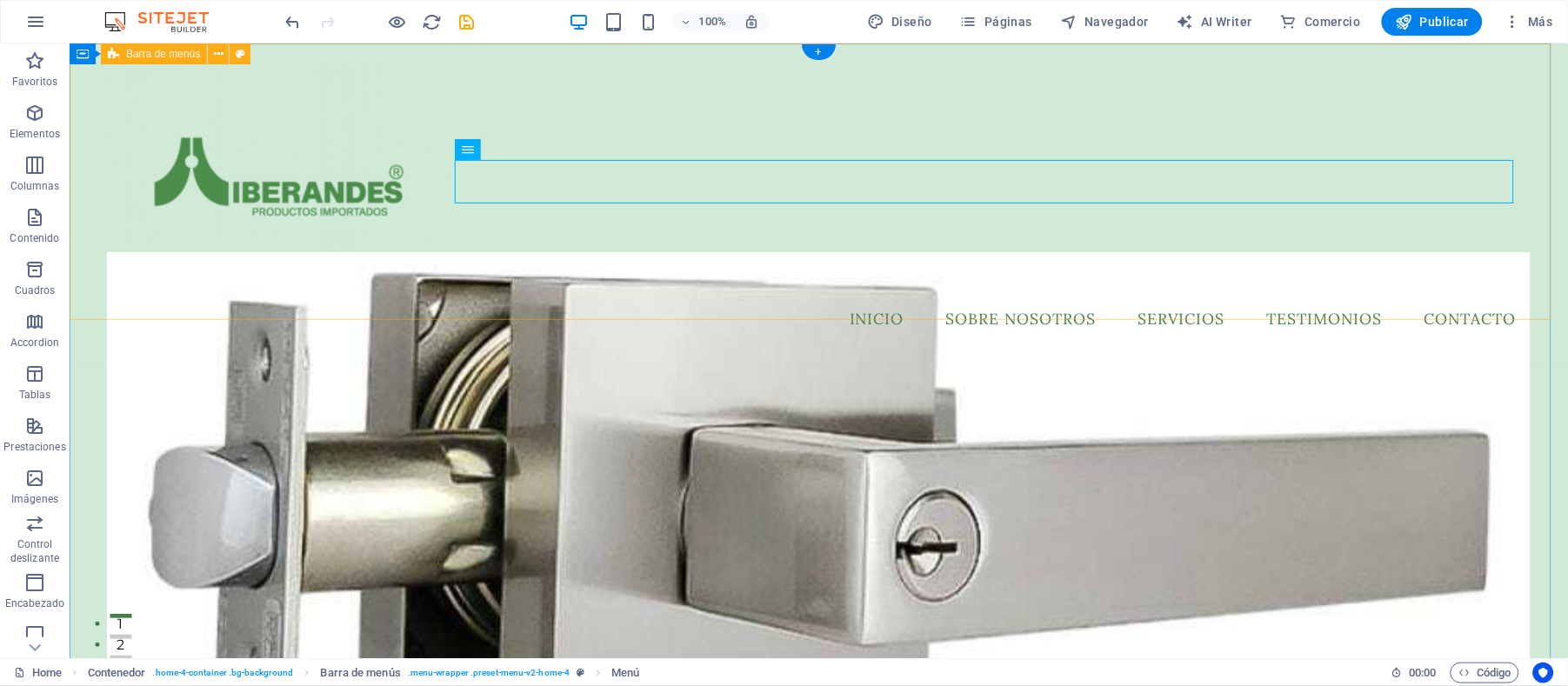
click at [786, 235] on div "Menu Inicio Sobre Nosotros Servicios Testimonios Contacto" at bounding box center [817, 202] width 1498 height 319
click at [811, 297] on nav "Inicio Sobre Nosotros Servicios Testimonios Contacto" at bounding box center [817, 319] width 1423 height 44
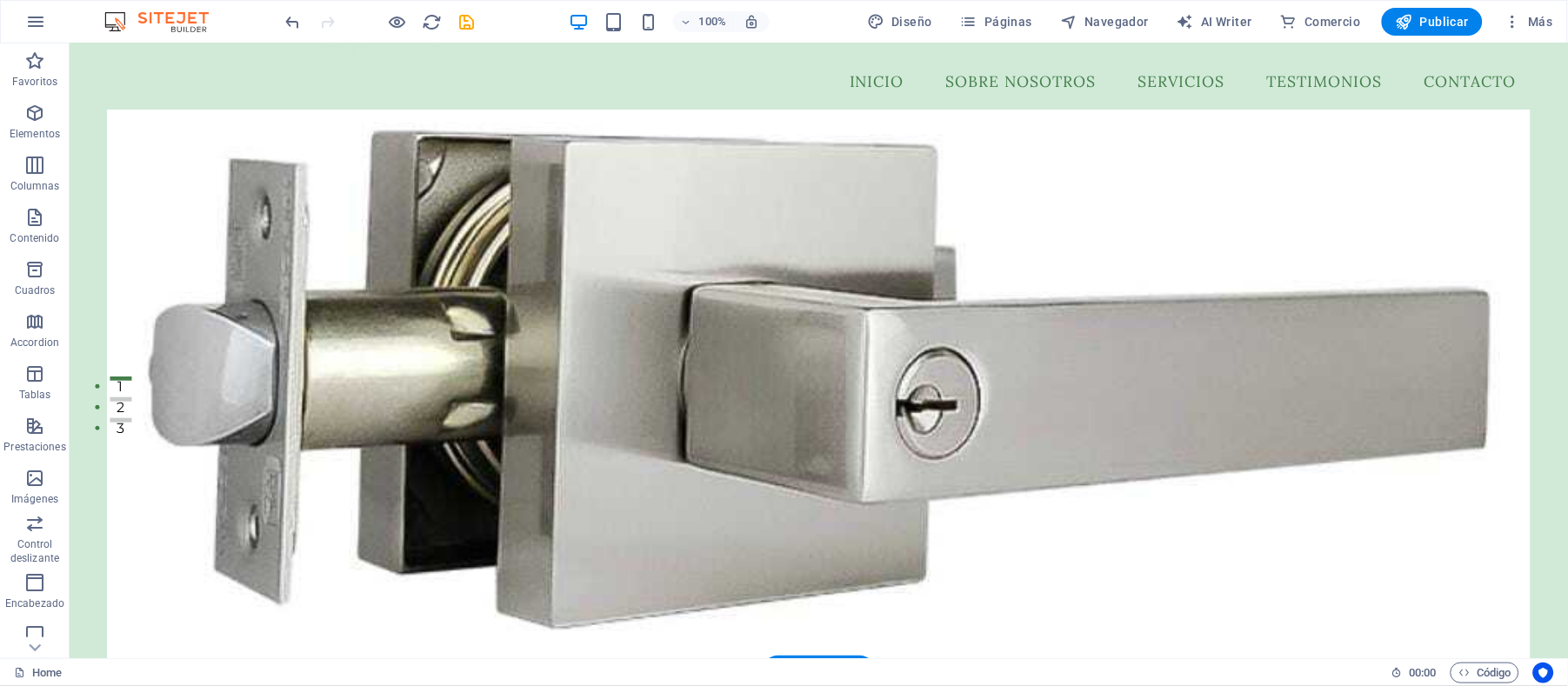
scroll to position [116, 0]
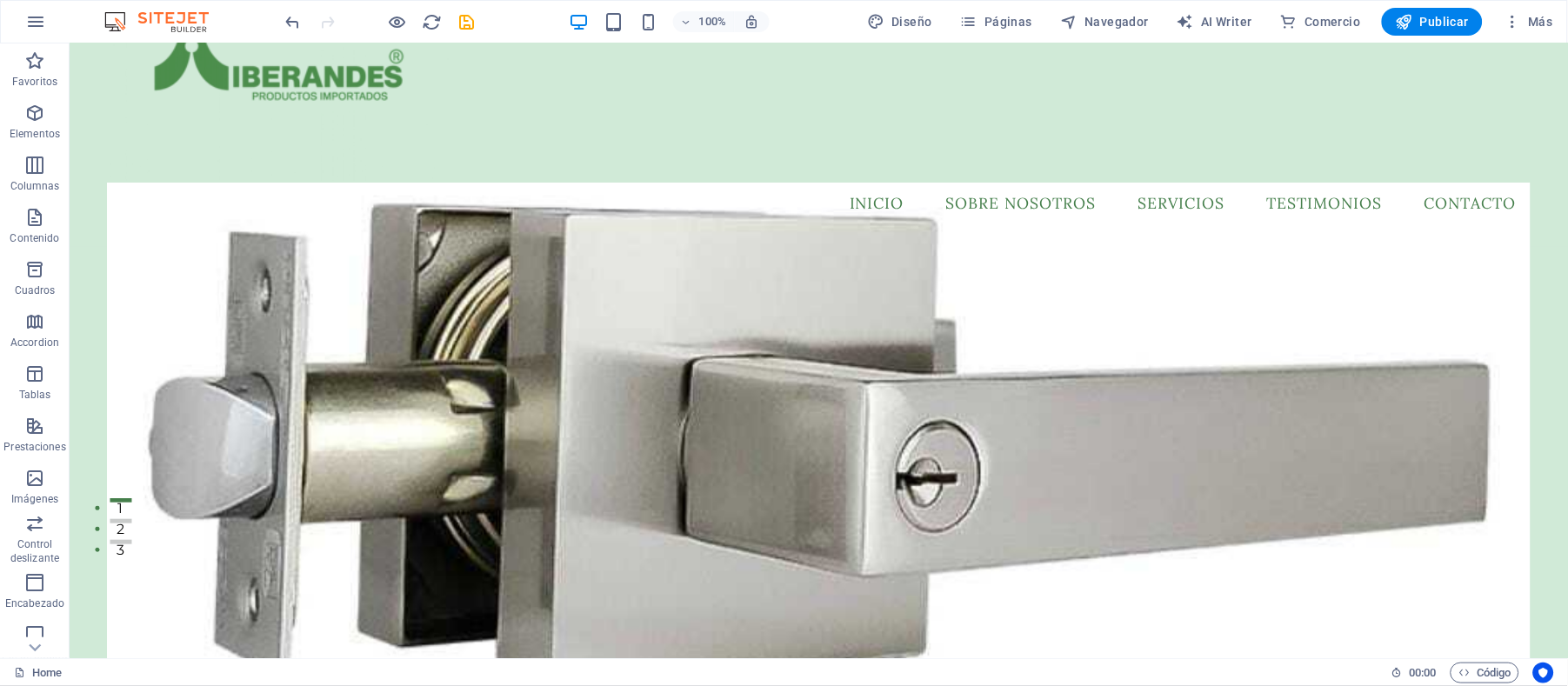
click at [825, 250] on figure at bounding box center [817, 463] width 1423 height 560
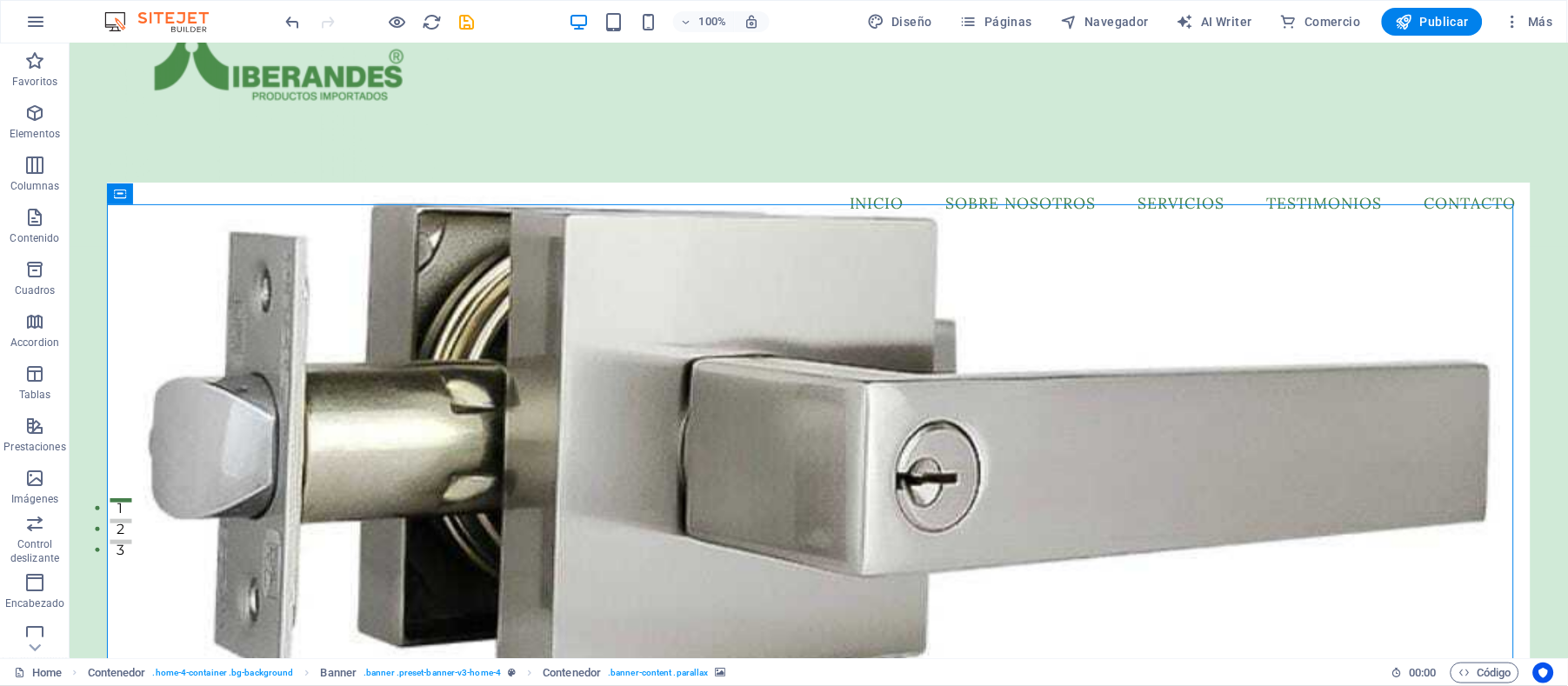
click at [825, 250] on figure at bounding box center [817, 463] width 1423 height 560
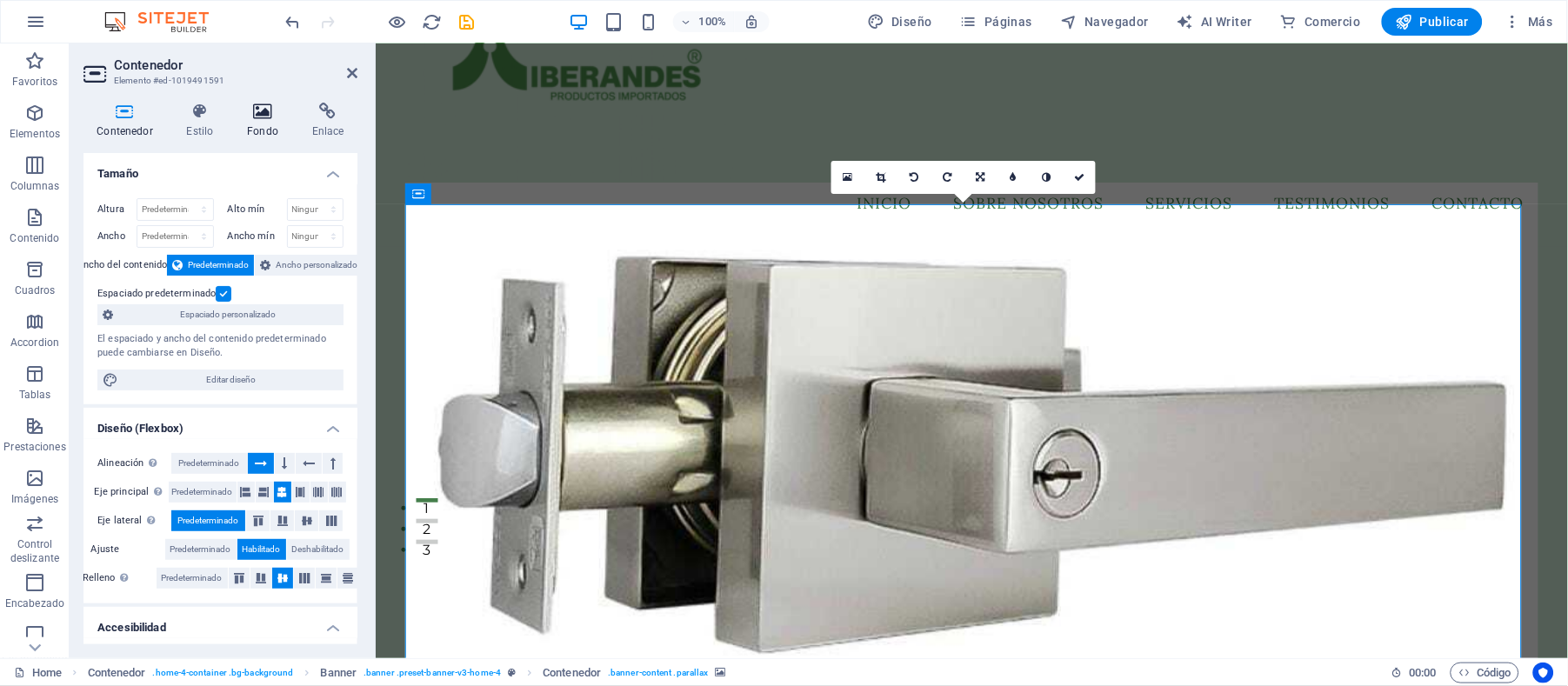
click at [259, 113] on icon at bounding box center [263, 111] width 58 height 17
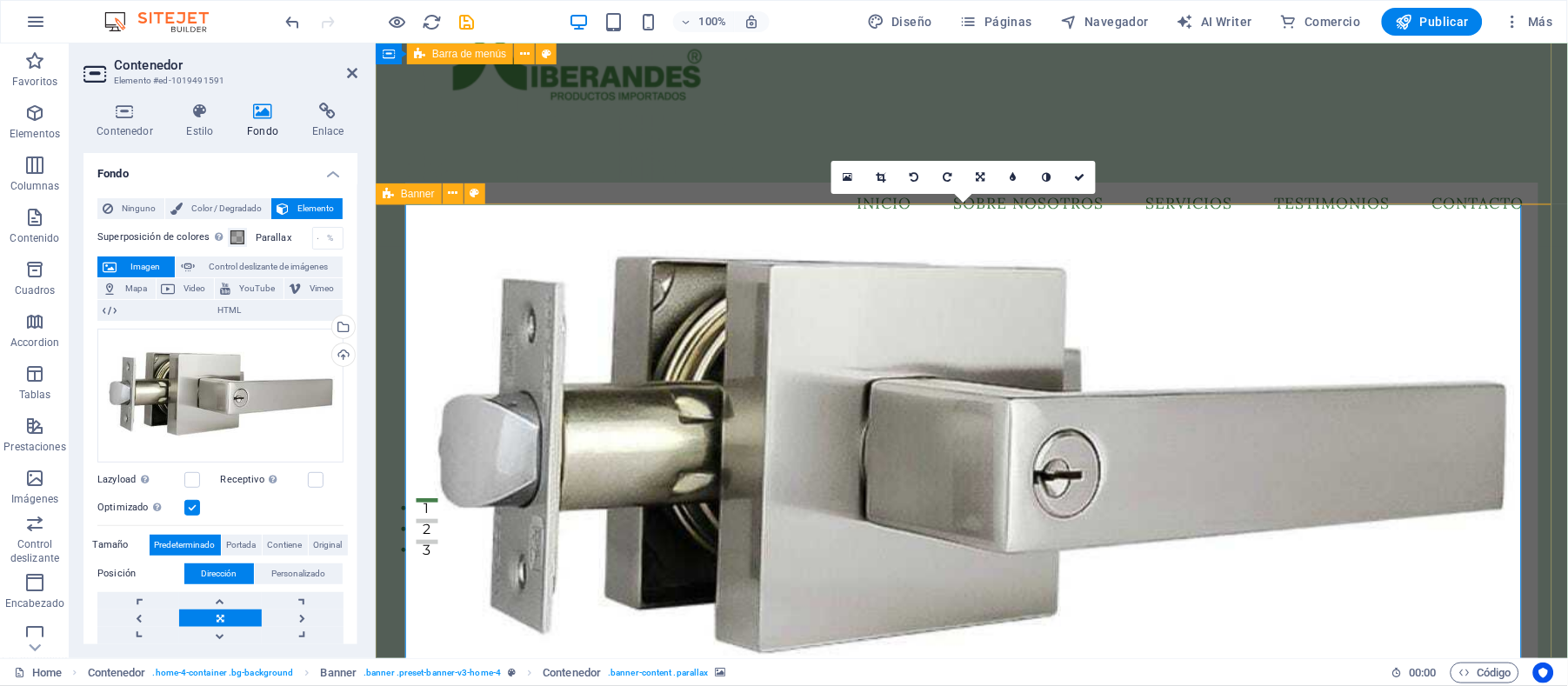
click at [1374, 154] on div "Menu Inicio Sobre Nosotros Servicios Testimonios Contacto" at bounding box center [971, 87] width 1192 height 319
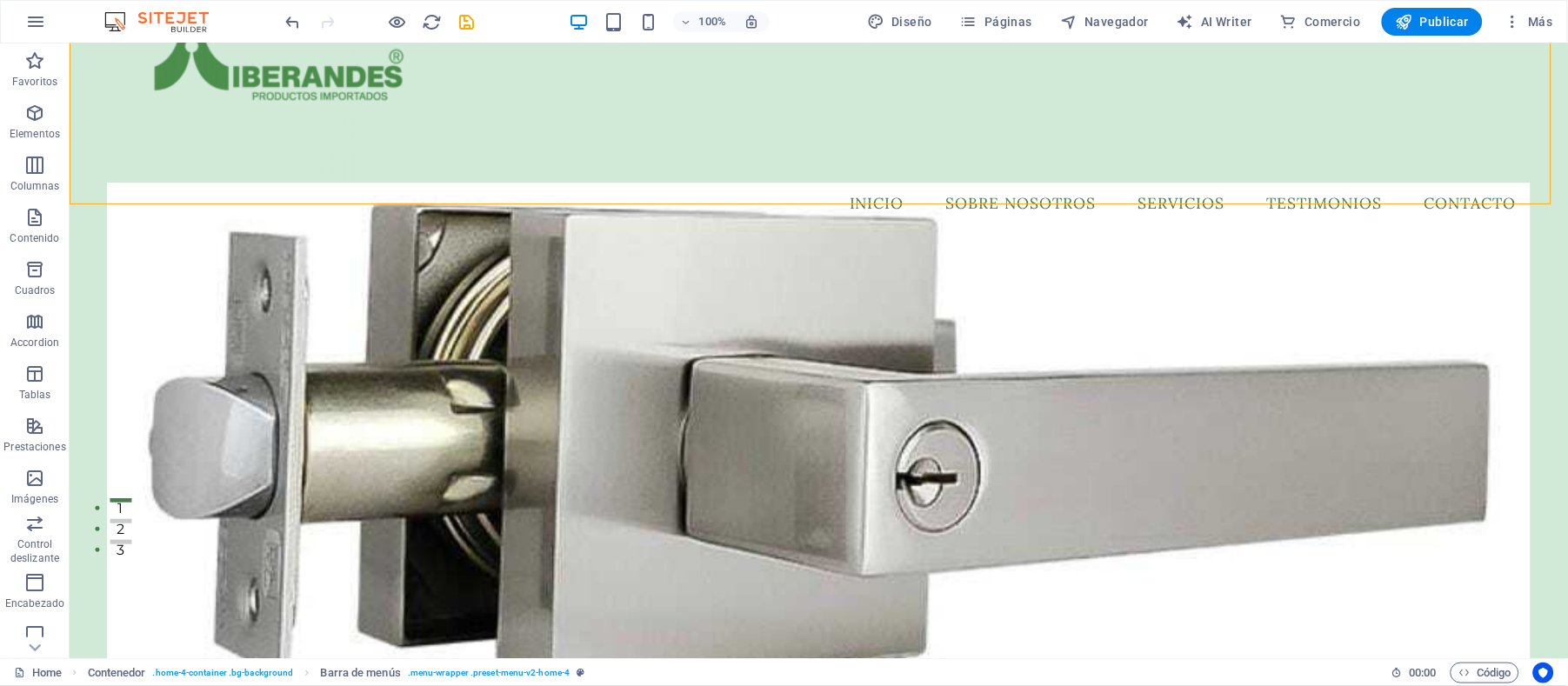
click at [944, 292] on figure at bounding box center [817, 463] width 1423 height 560
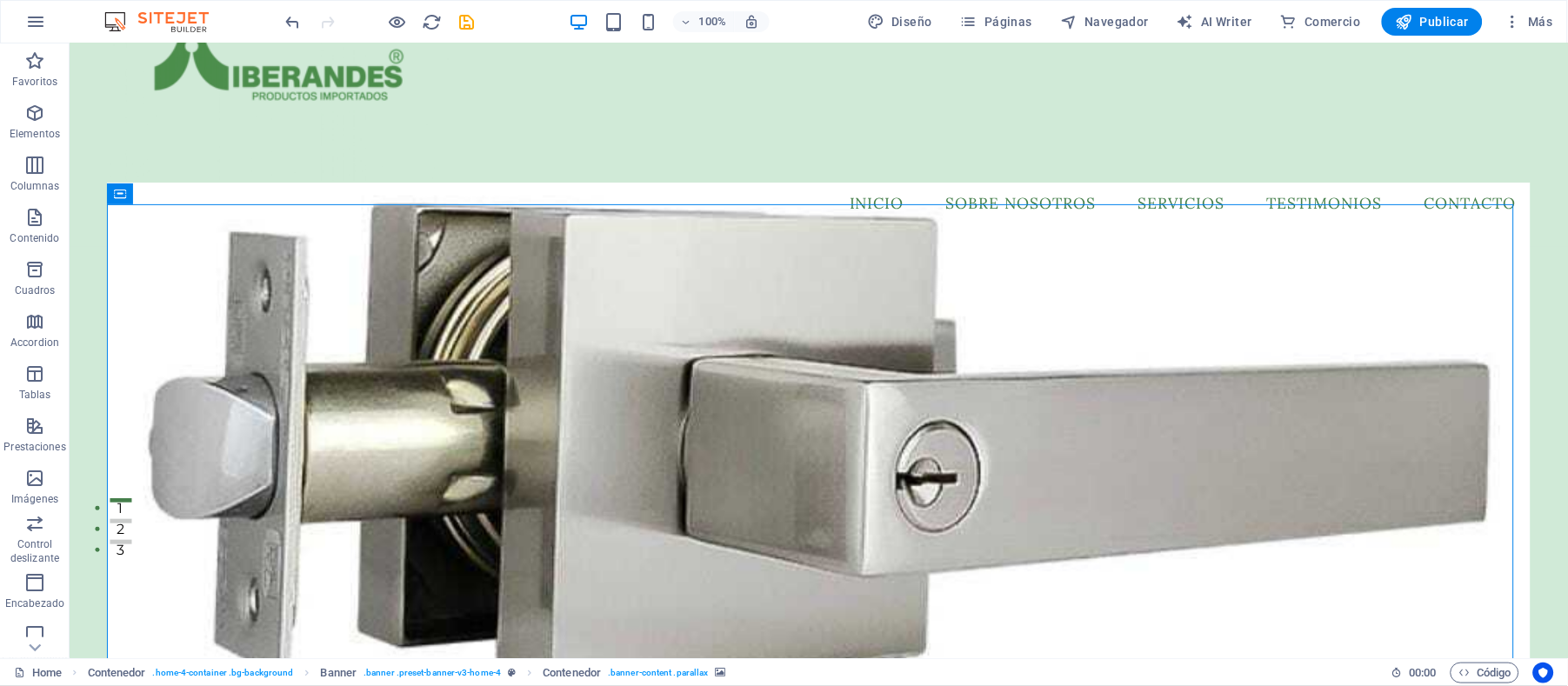
click at [457, 260] on figure at bounding box center [817, 463] width 1423 height 560
click at [221, 256] on figure at bounding box center [817, 463] width 1423 height 560
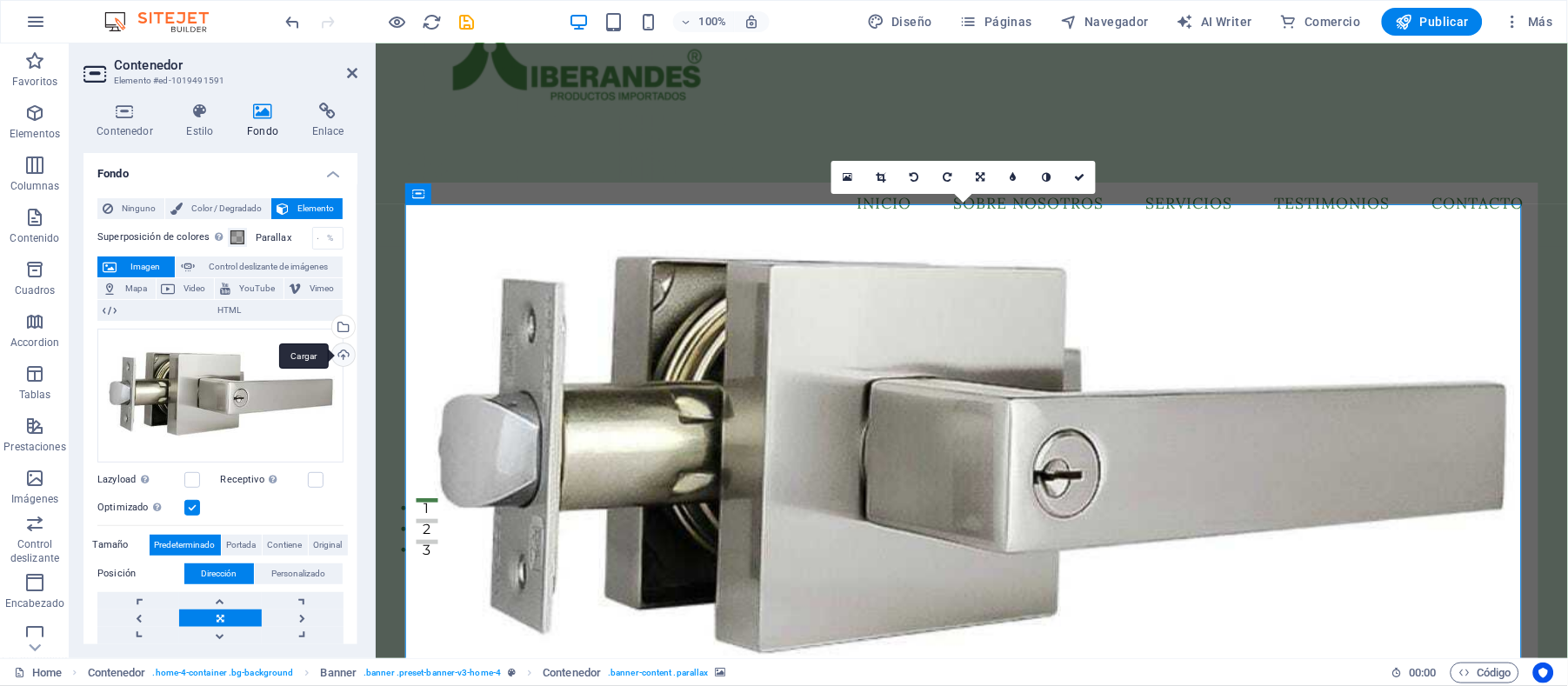
click at [339, 354] on div "Cargar" at bounding box center [342, 357] width 26 height 26
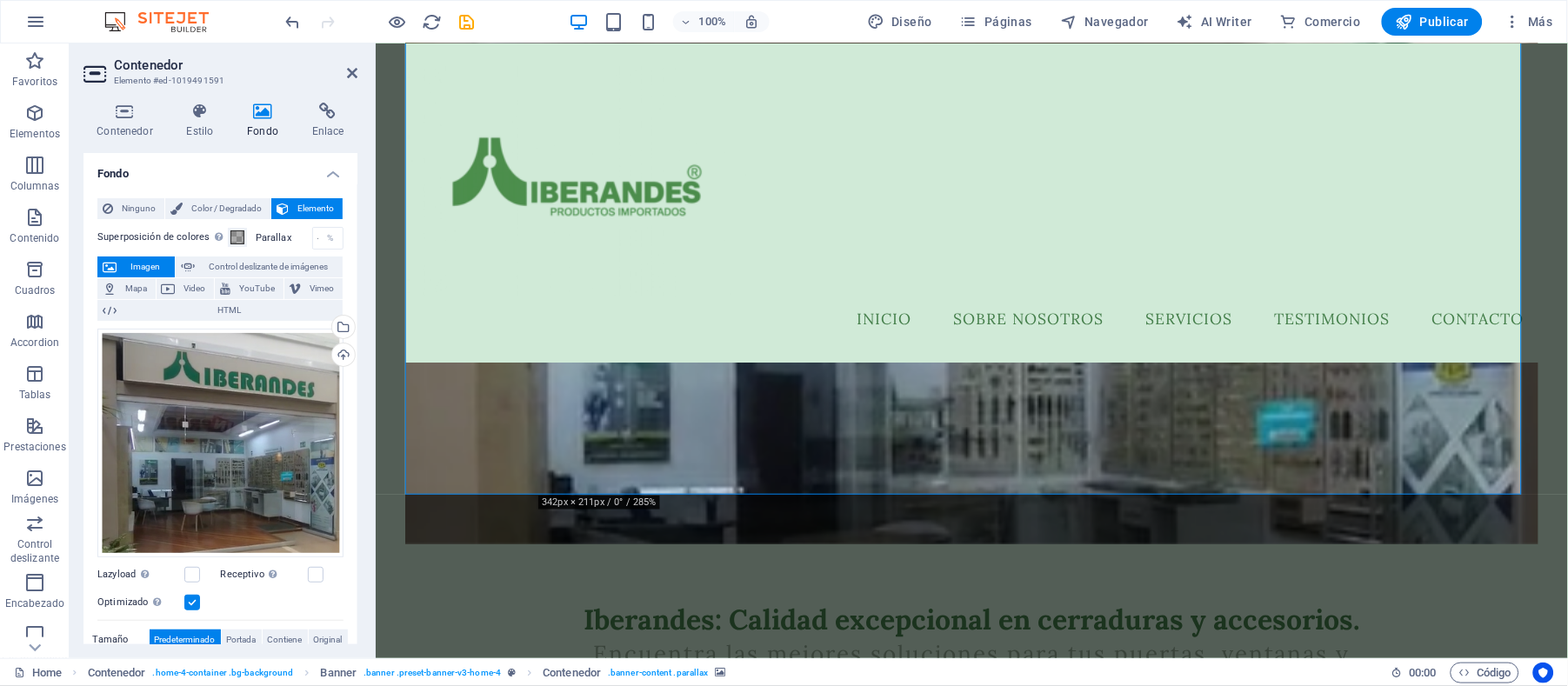
scroll to position [231, 0]
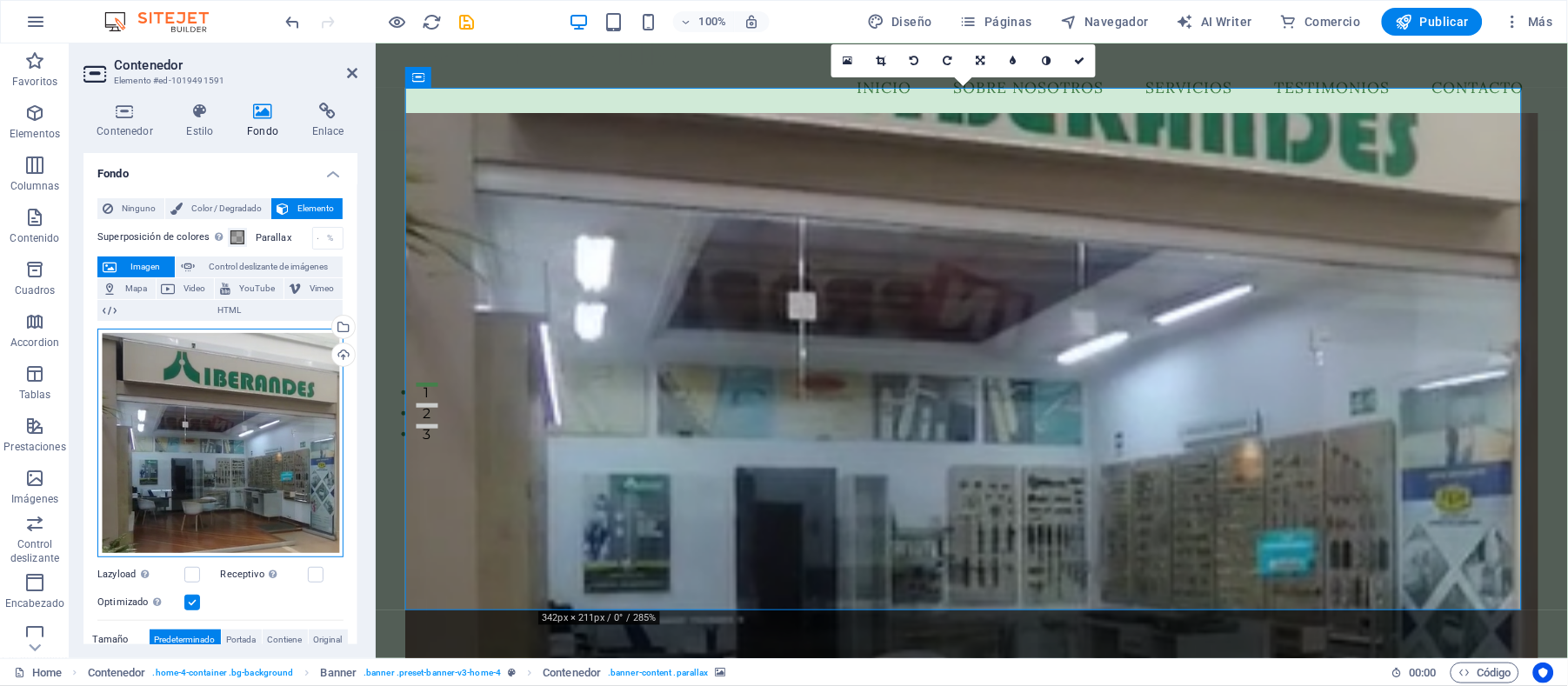
drag, startPoint x: 253, startPoint y: 456, endPoint x: 253, endPoint y: 416, distance: 40.0
click at [253, 416] on div "Arrastra archivos aquí, haz clic para escoger archivos o selecciona archivos de…" at bounding box center [220, 443] width 246 height 228
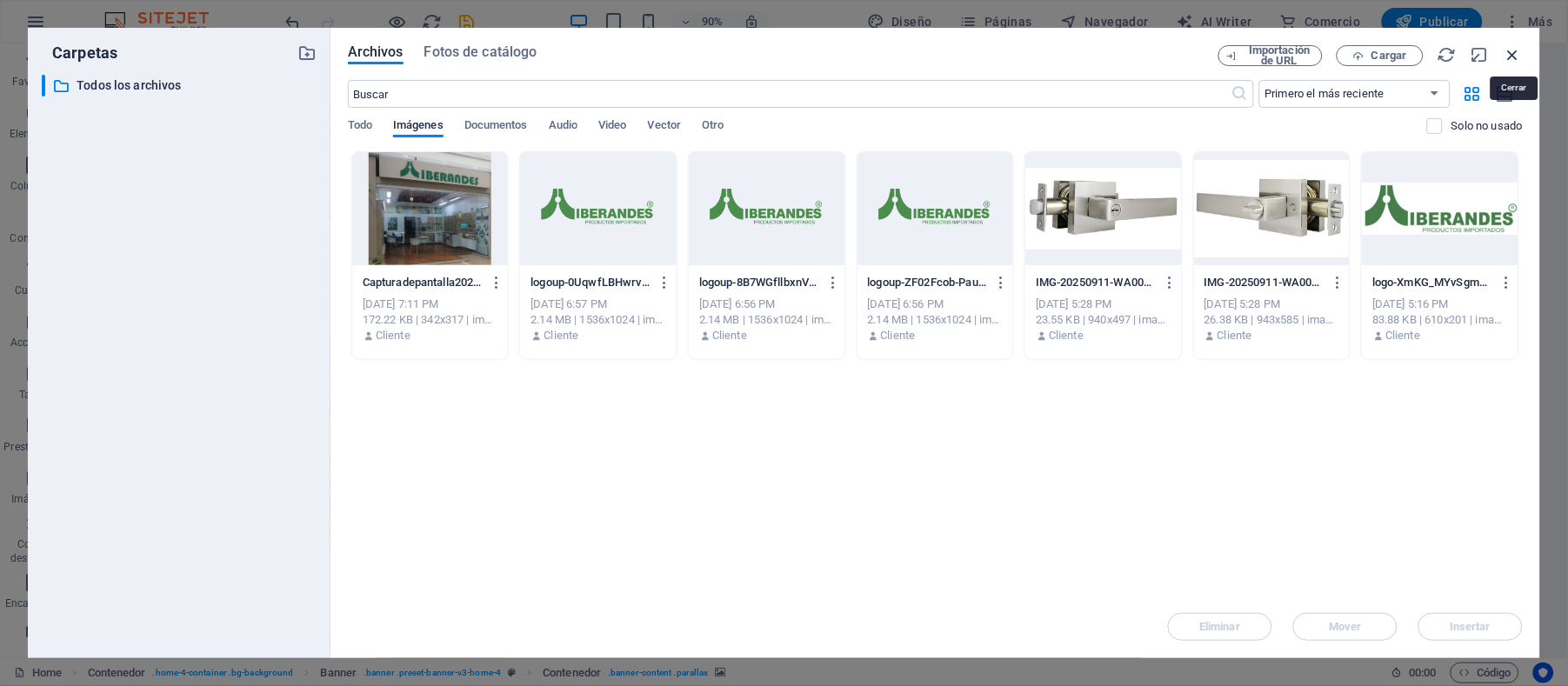
click at [1516, 45] on icon "button" at bounding box center [1512, 54] width 19 height 19
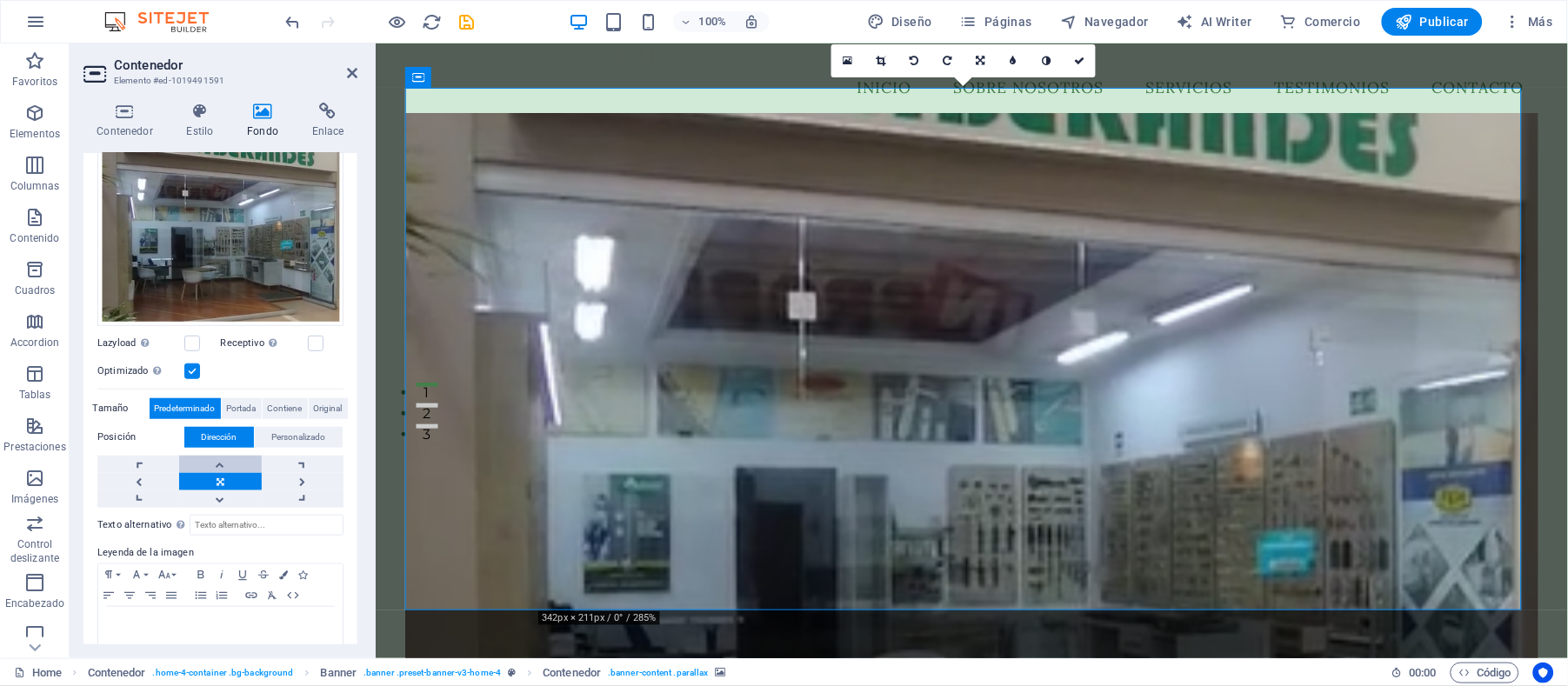
click at [217, 456] on link at bounding box center [220, 464] width 82 height 17
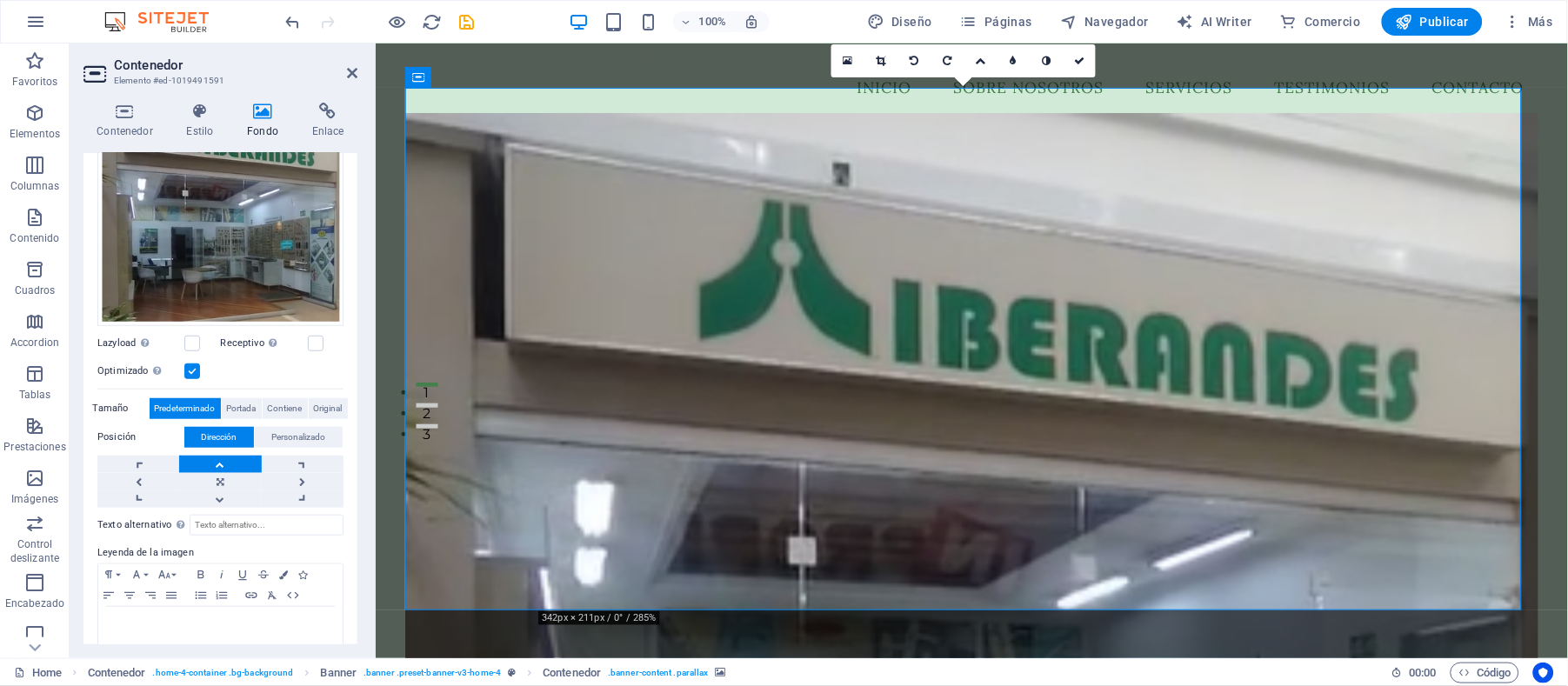
click at [217, 456] on link at bounding box center [220, 464] width 82 height 17
click at [214, 492] on link at bounding box center [220, 499] width 82 height 17
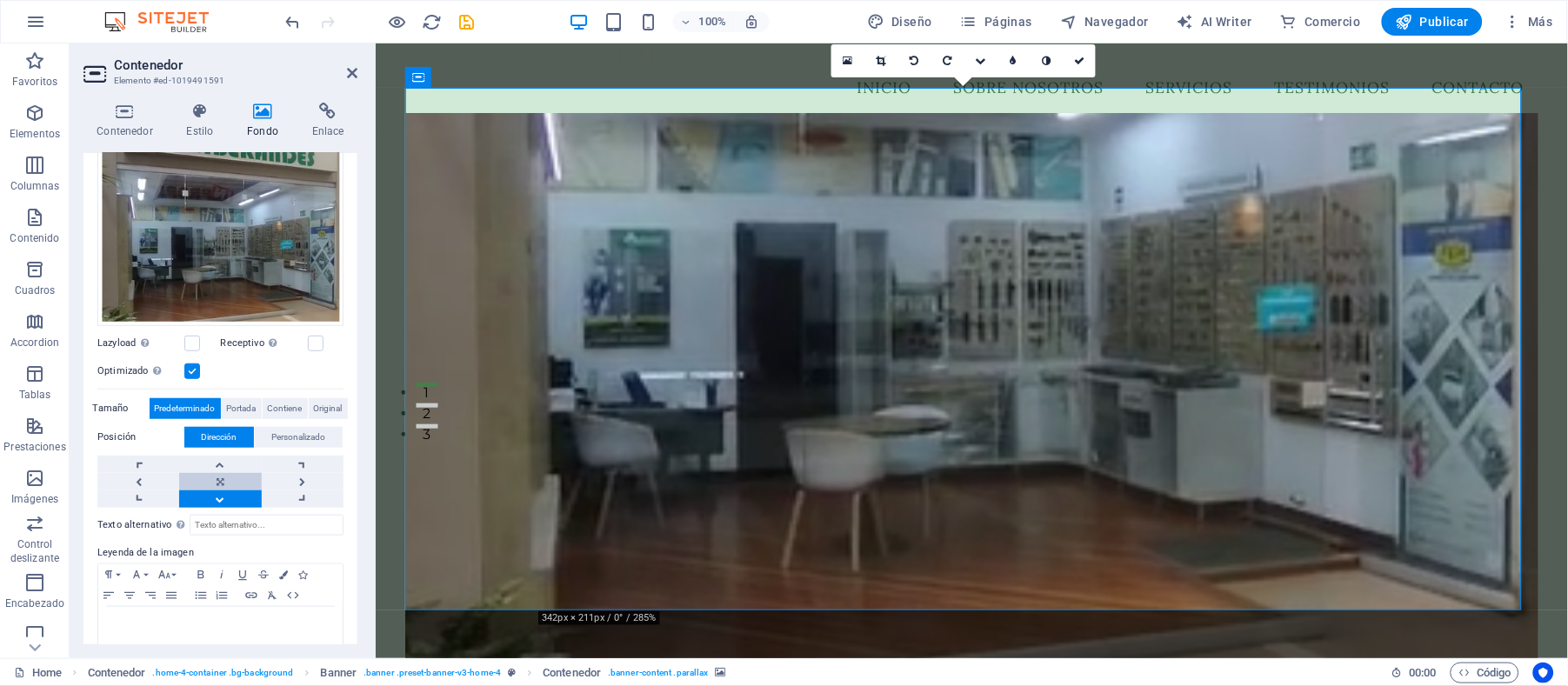
click at [215, 477] on link at bounding box center [220, 482] width 82 height 17
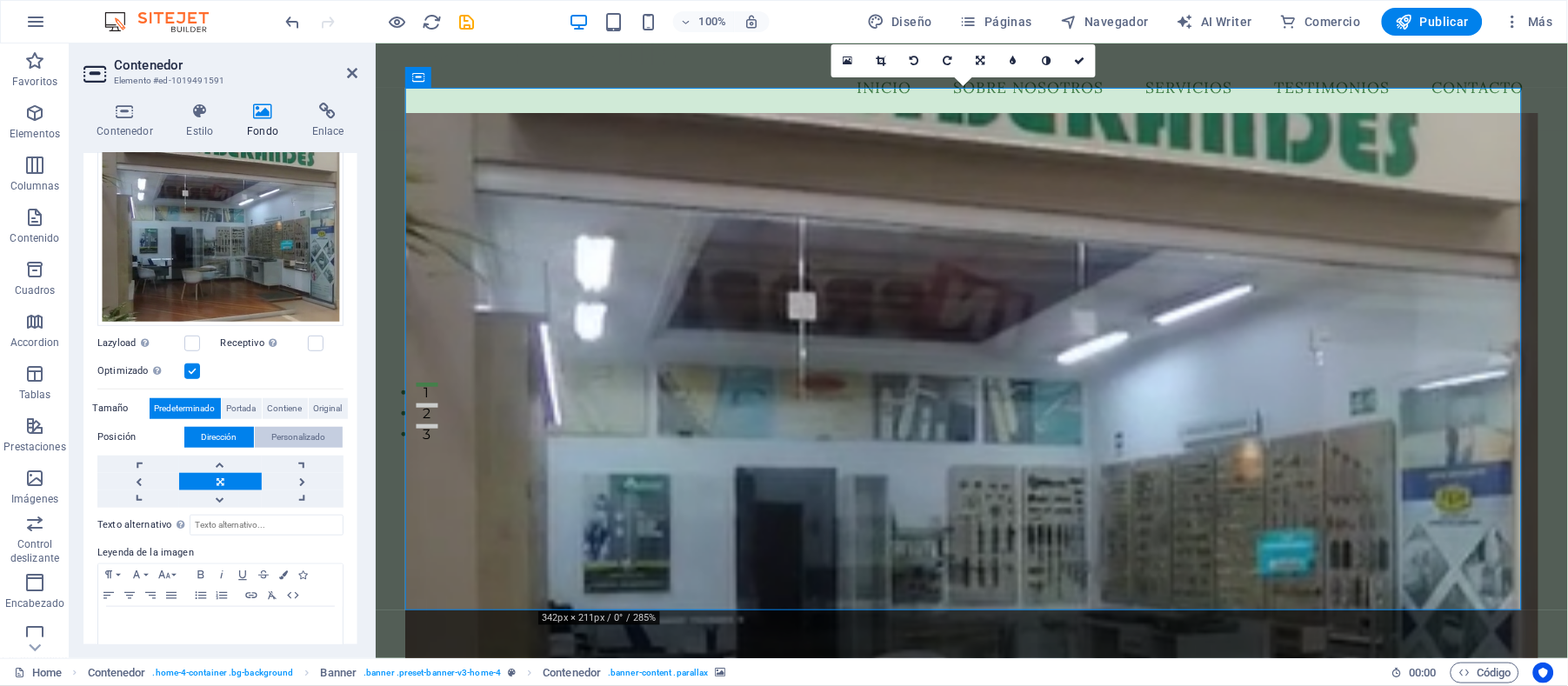
click at [298, 431] on span "Personalizado" at bounding box center [299, 437] width 54 height 21
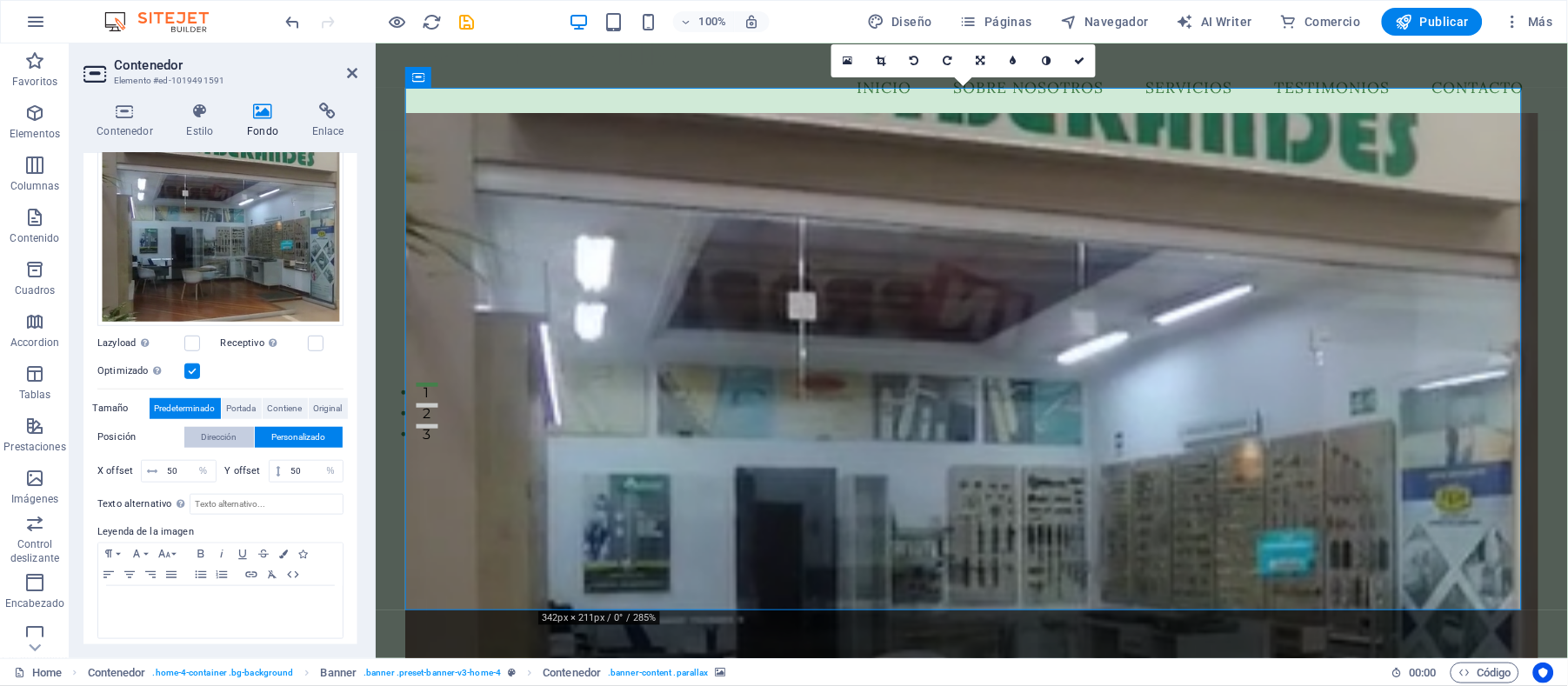
click at [201, 431] on span "Dirección" at bounding box center [219, 437] width 36 height 21
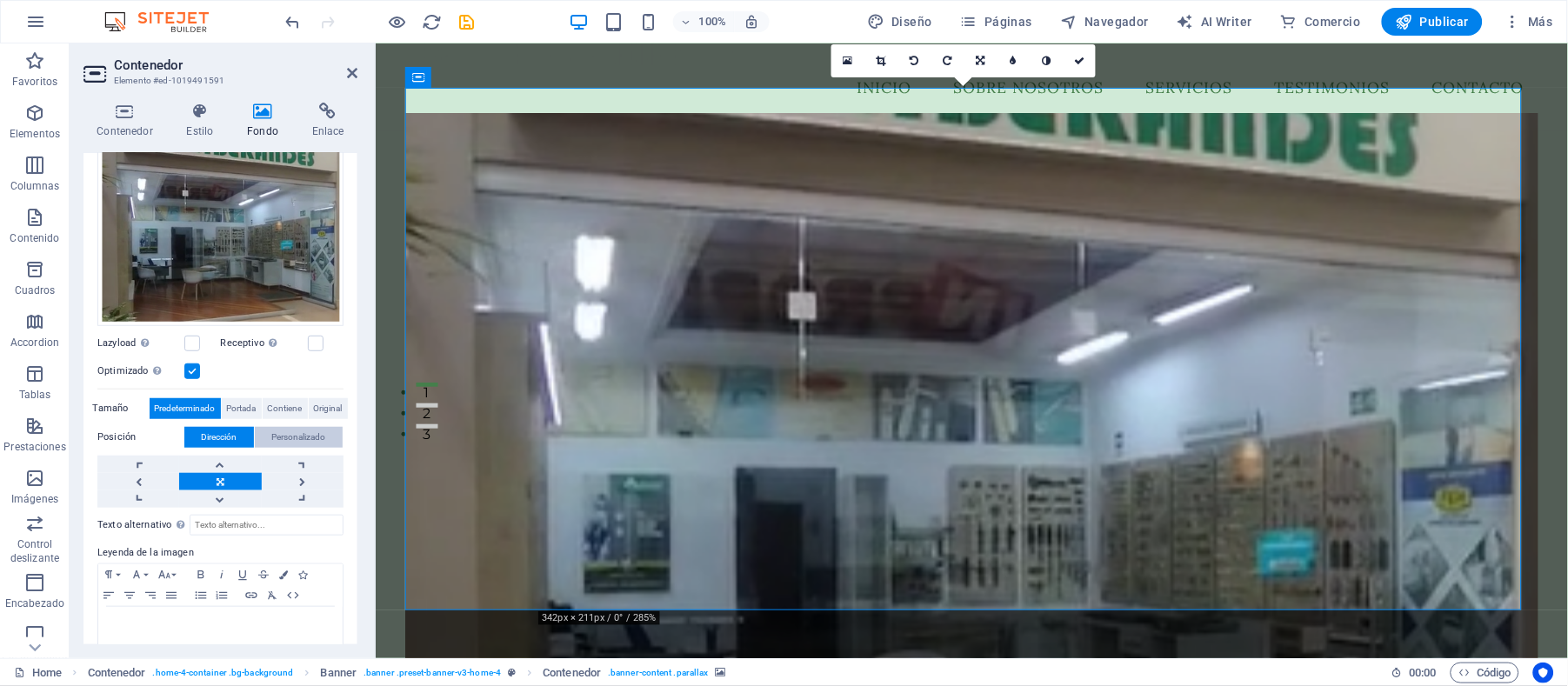
click at [295, 431] on span "Personalizado" at bounding box center [299, 437] width 54 height 21
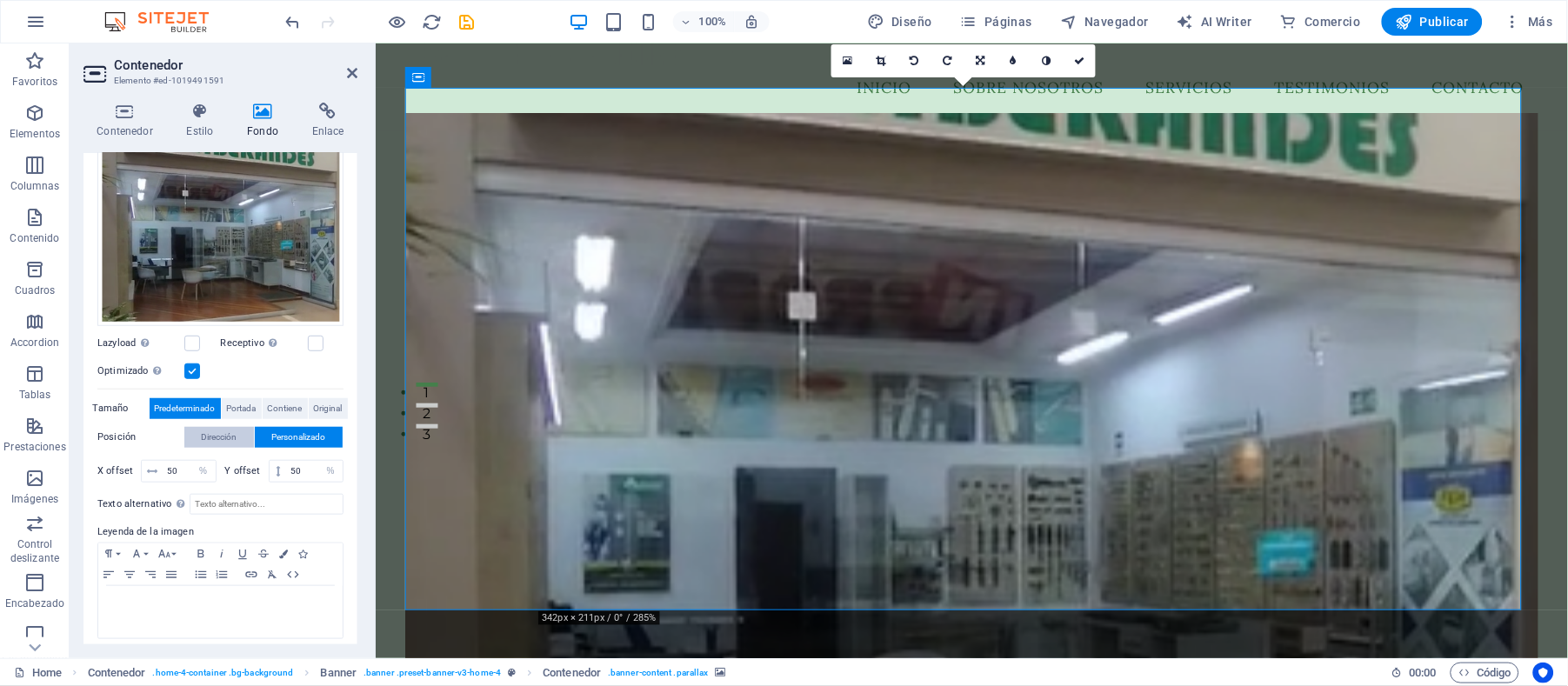
click at [217, 430] on span "Dirección" at bounding box center [219, 437] width 36 height 21
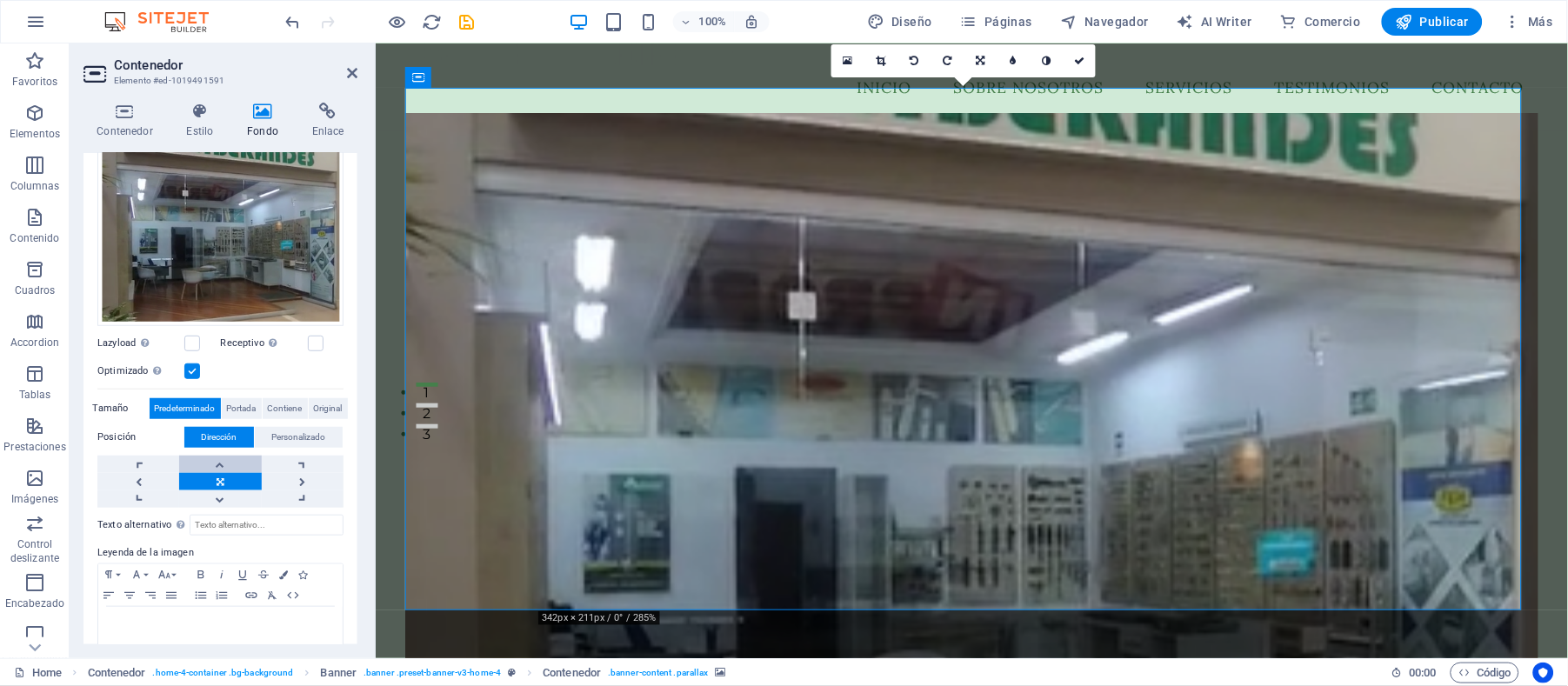
click at [220, 456] on link at bounding box center [220, 464] width 82 height 17
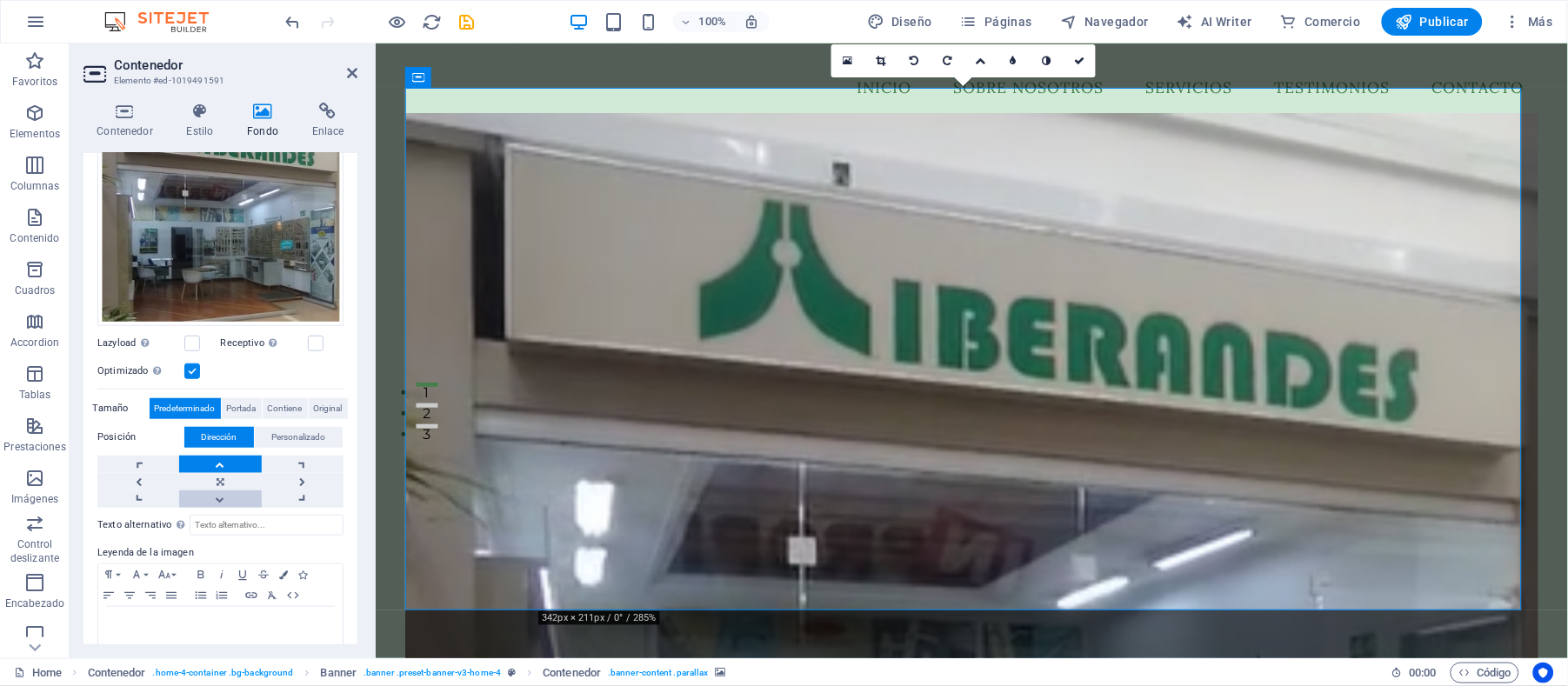
click at [214, 499] on link at bounding box center [220, 499] width 82 height 17
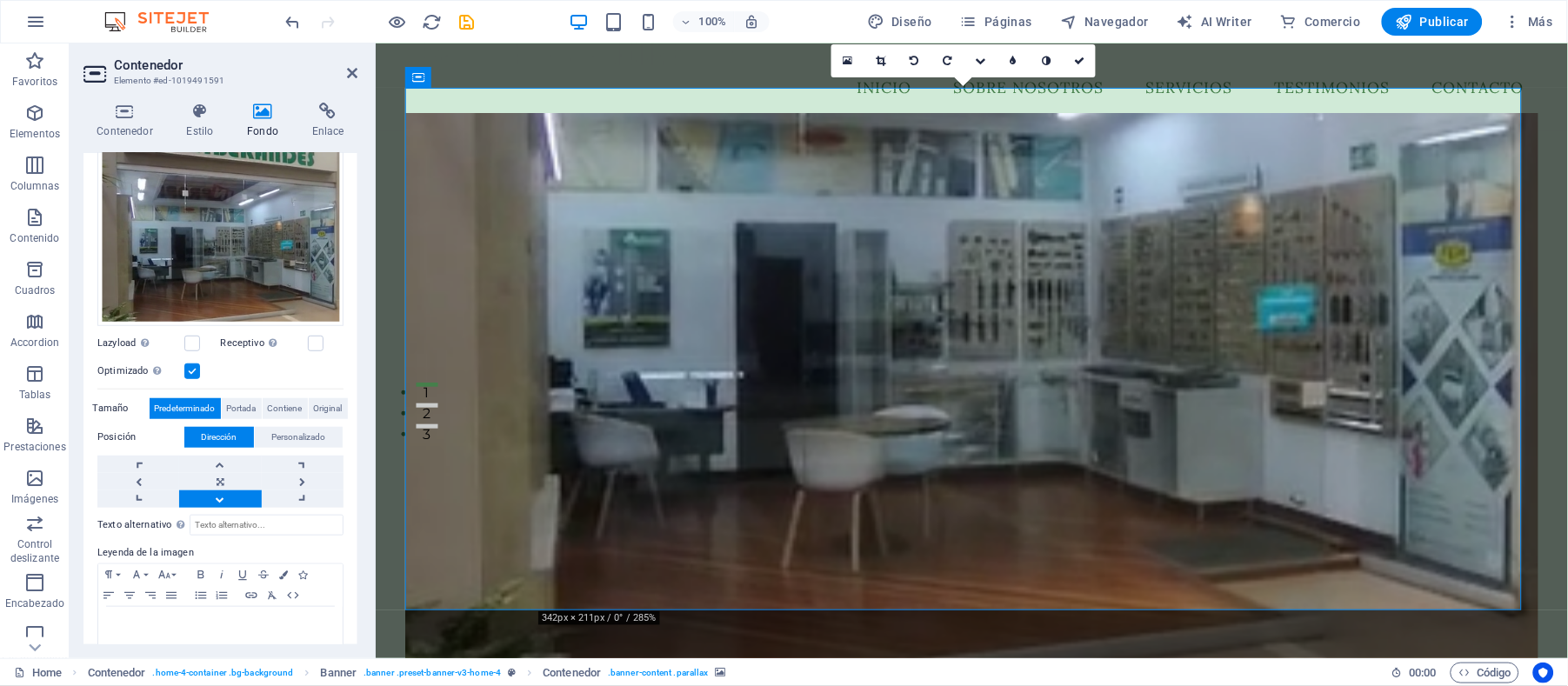
click at [214, 499] on link at bounding box center [220, 499] width 82 height 17
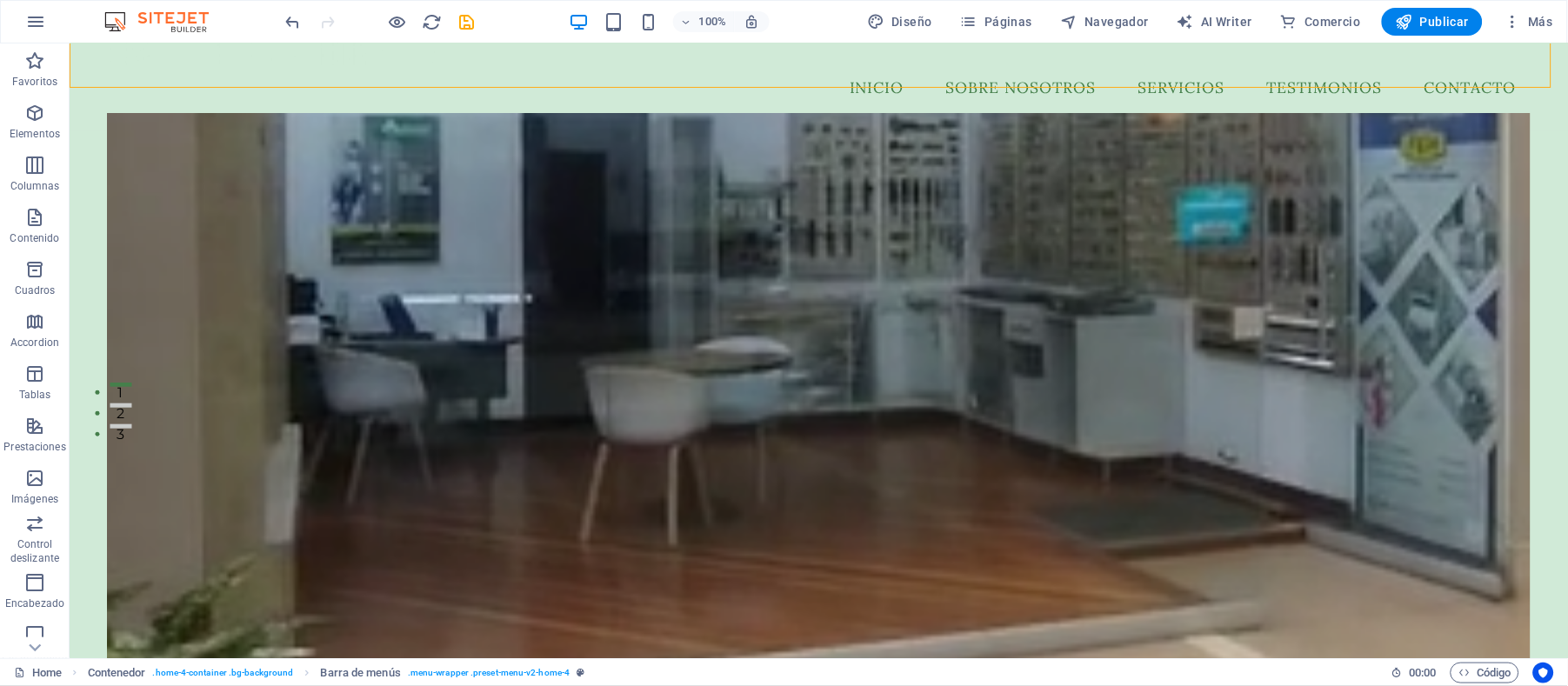
click at [720, 161] on figure at bounding box center [817, 393] width 1423 height 560
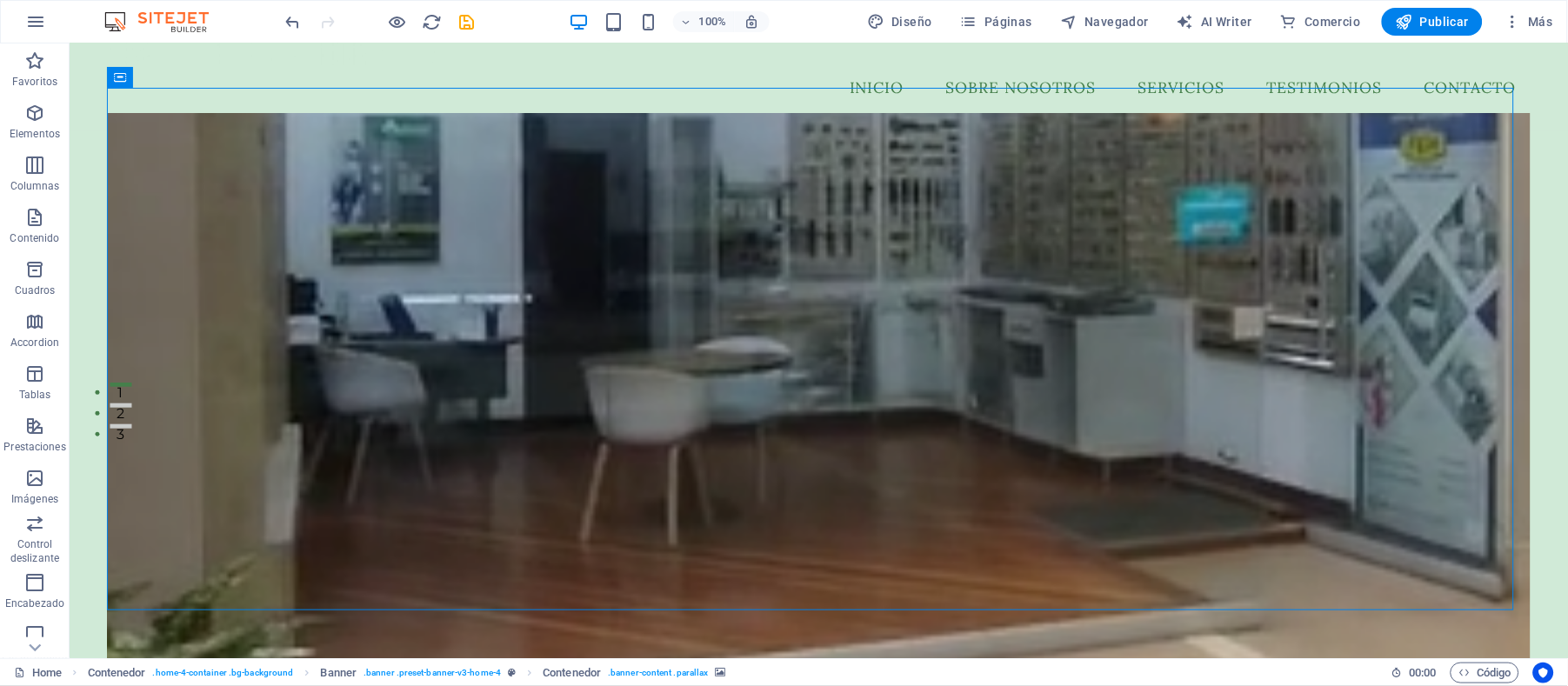
click at [720, 161] on figure at bounding box center [817, 393] width 1423 height 560
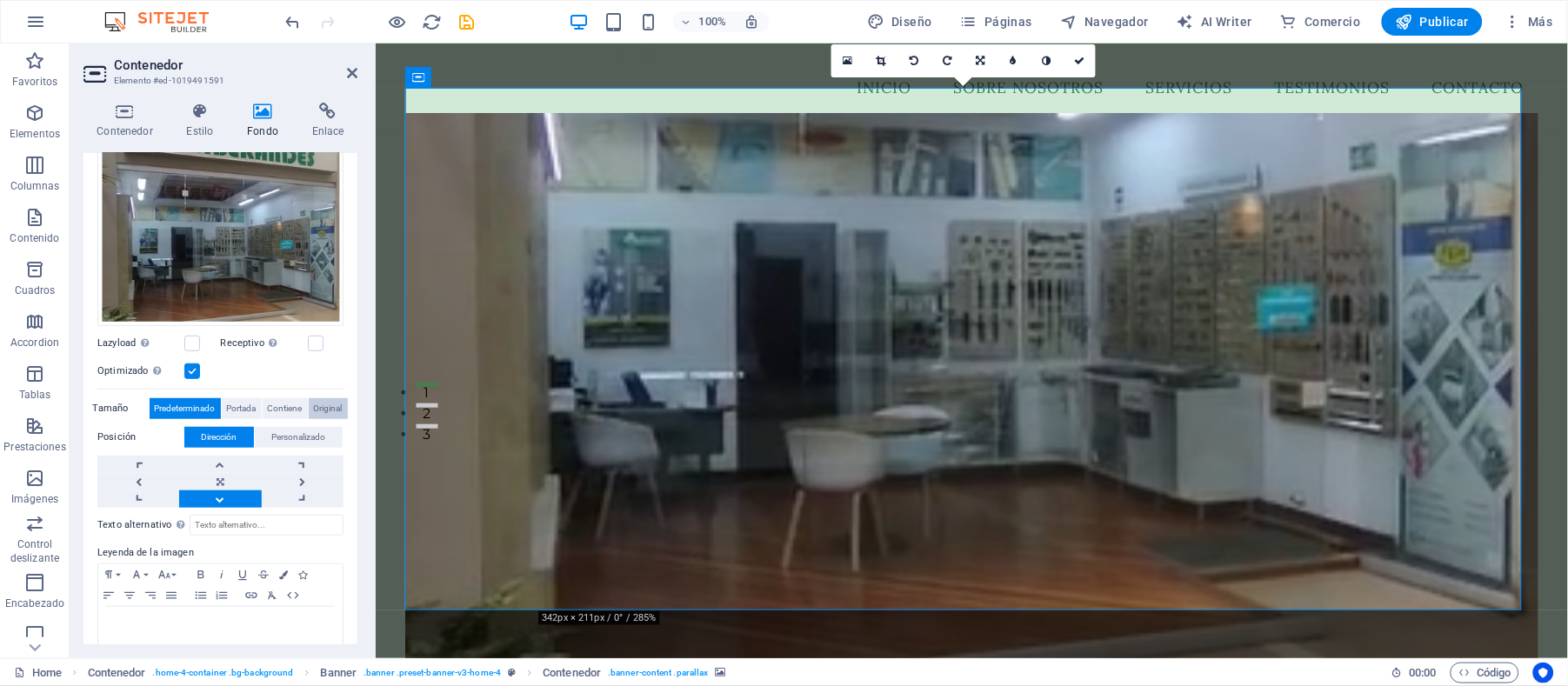
click at [329, 405] on span "Original" at bounding box center [328, 409] width 29 height 21
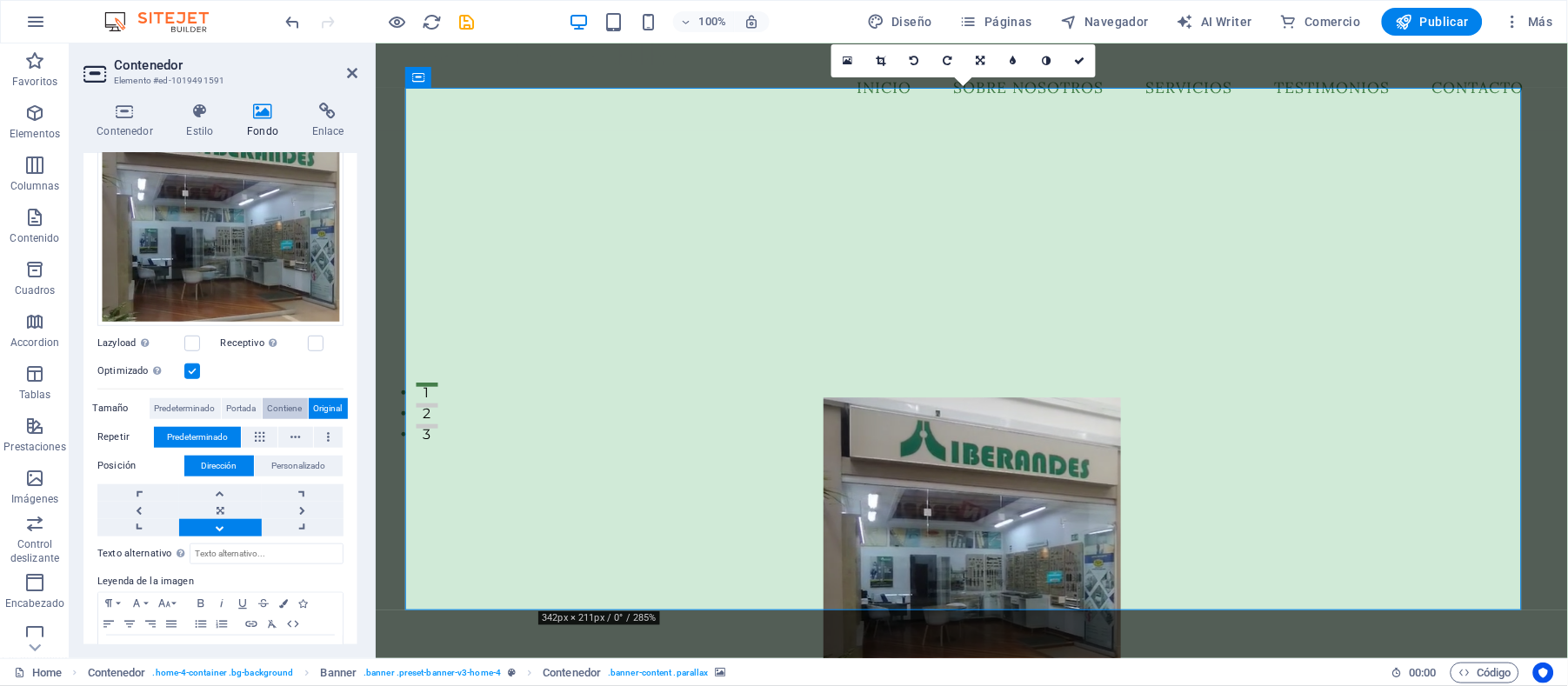
click at [279, 407] on span "Contiene" at bounding box center [285, 409] width 35 height 21
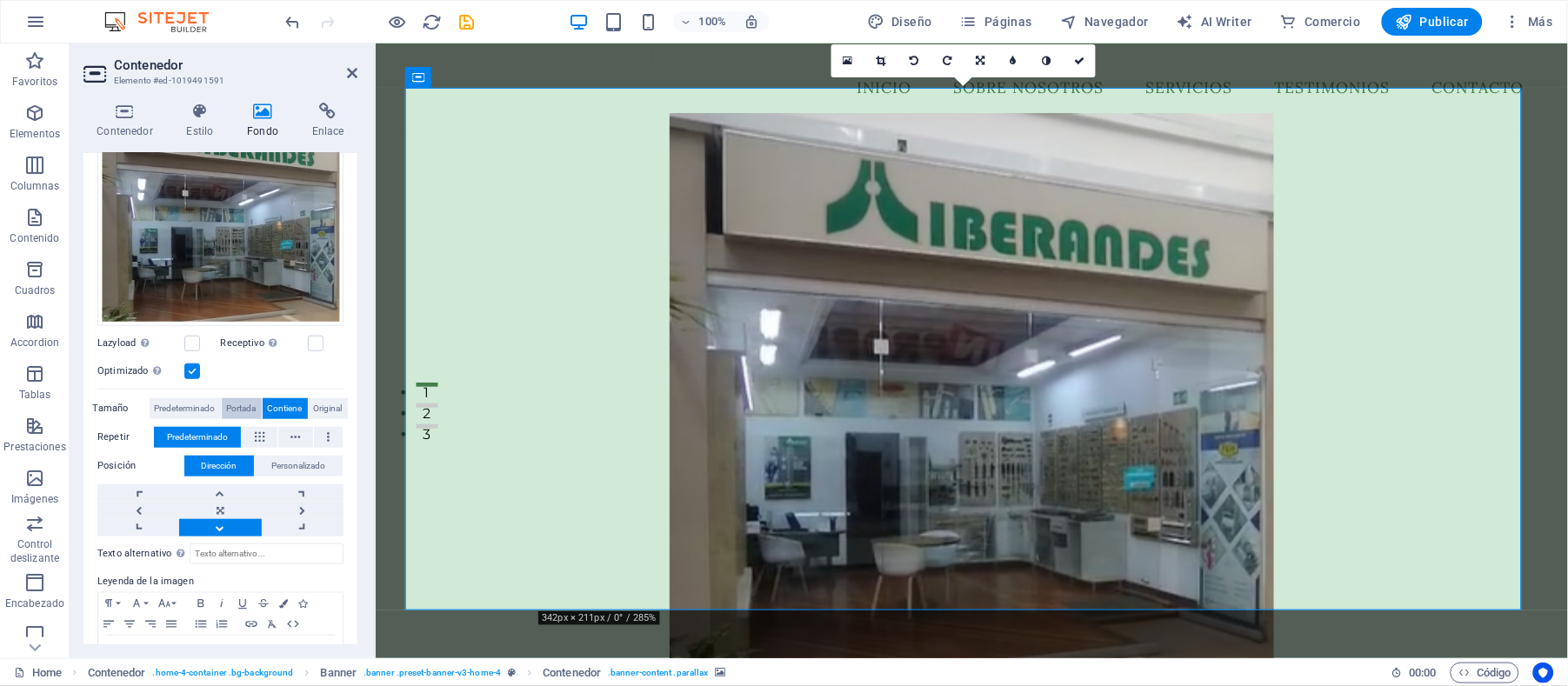
click at [227, 399] on span "Portada" at bounding box center [242, 409] width 30 height 21
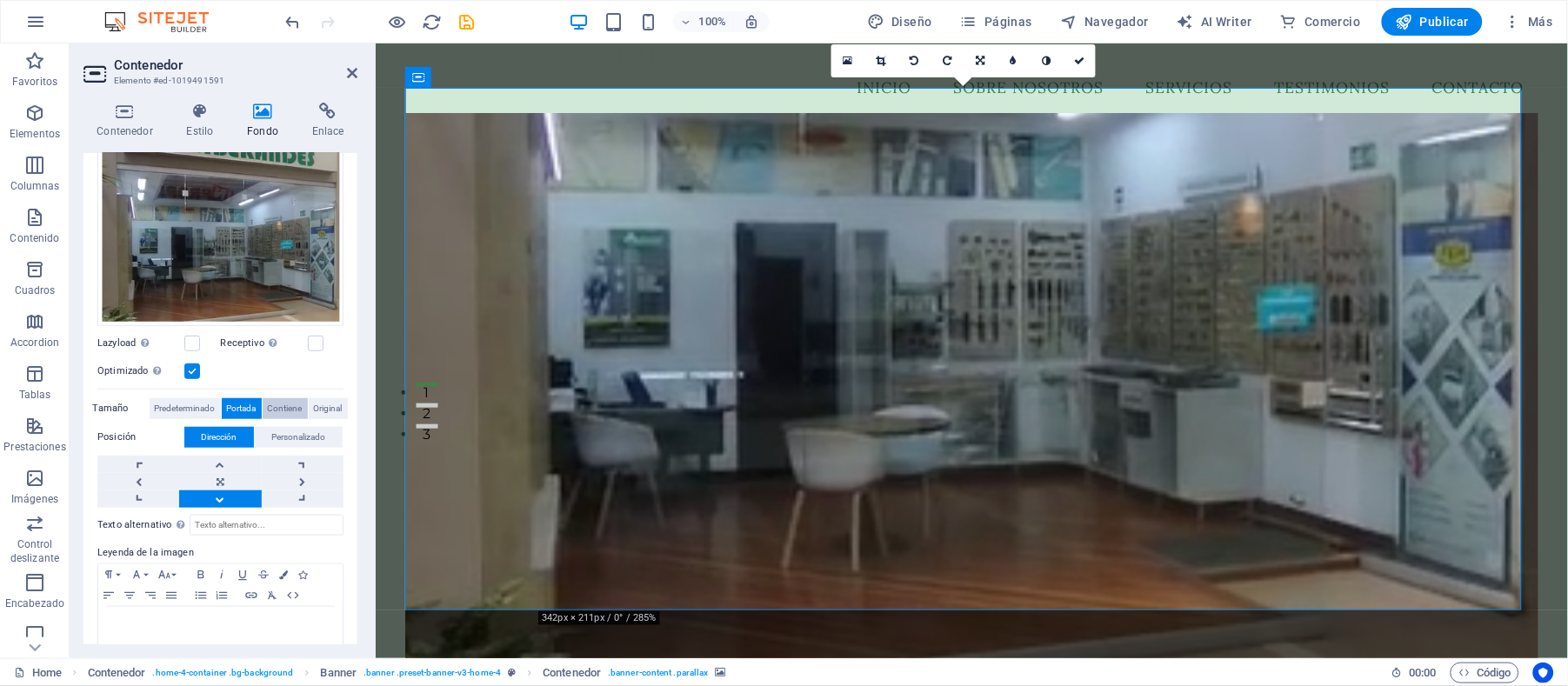
click at [289, 402] on span "Contiene" at bounding box center [285, 409] width 35 height 21
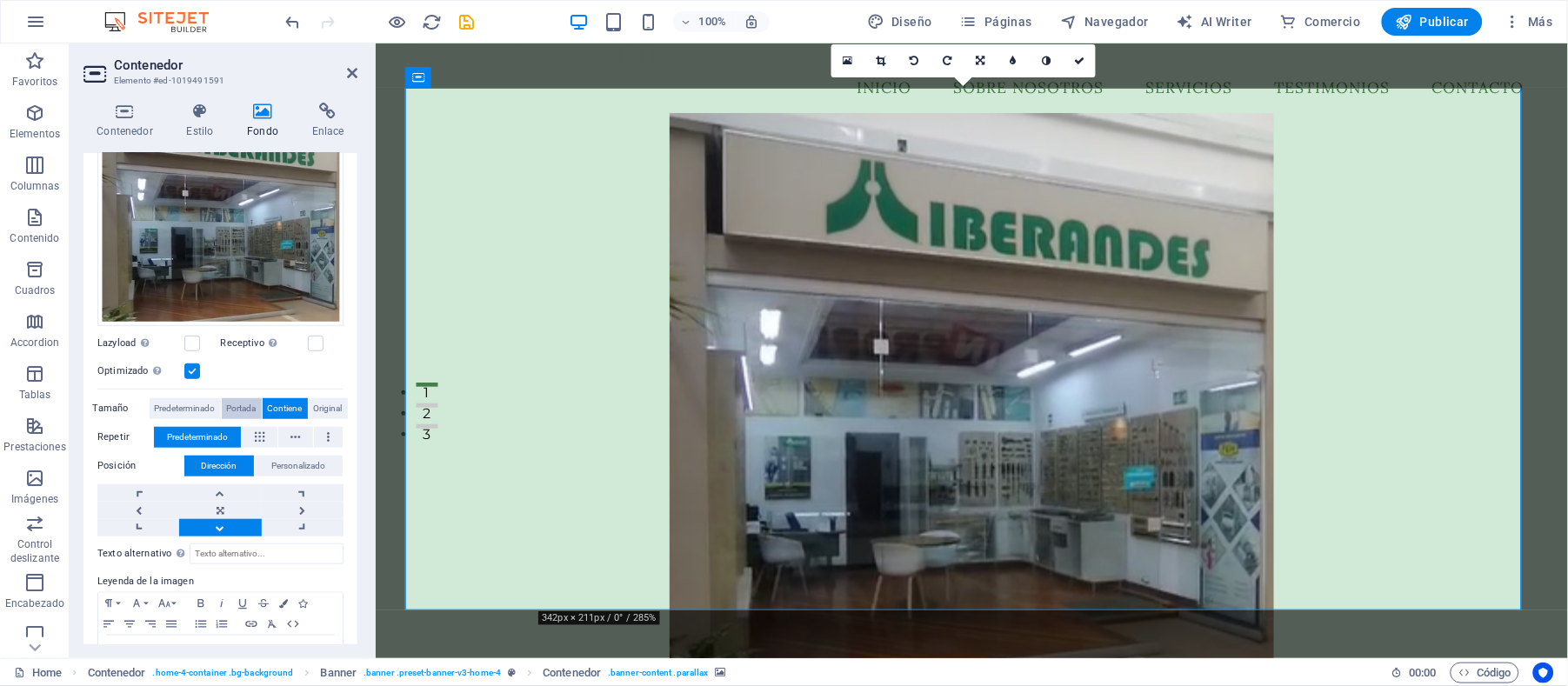
click at [235, 399] on span "Portada" at bounding box center [242, 409] width 30 height 21
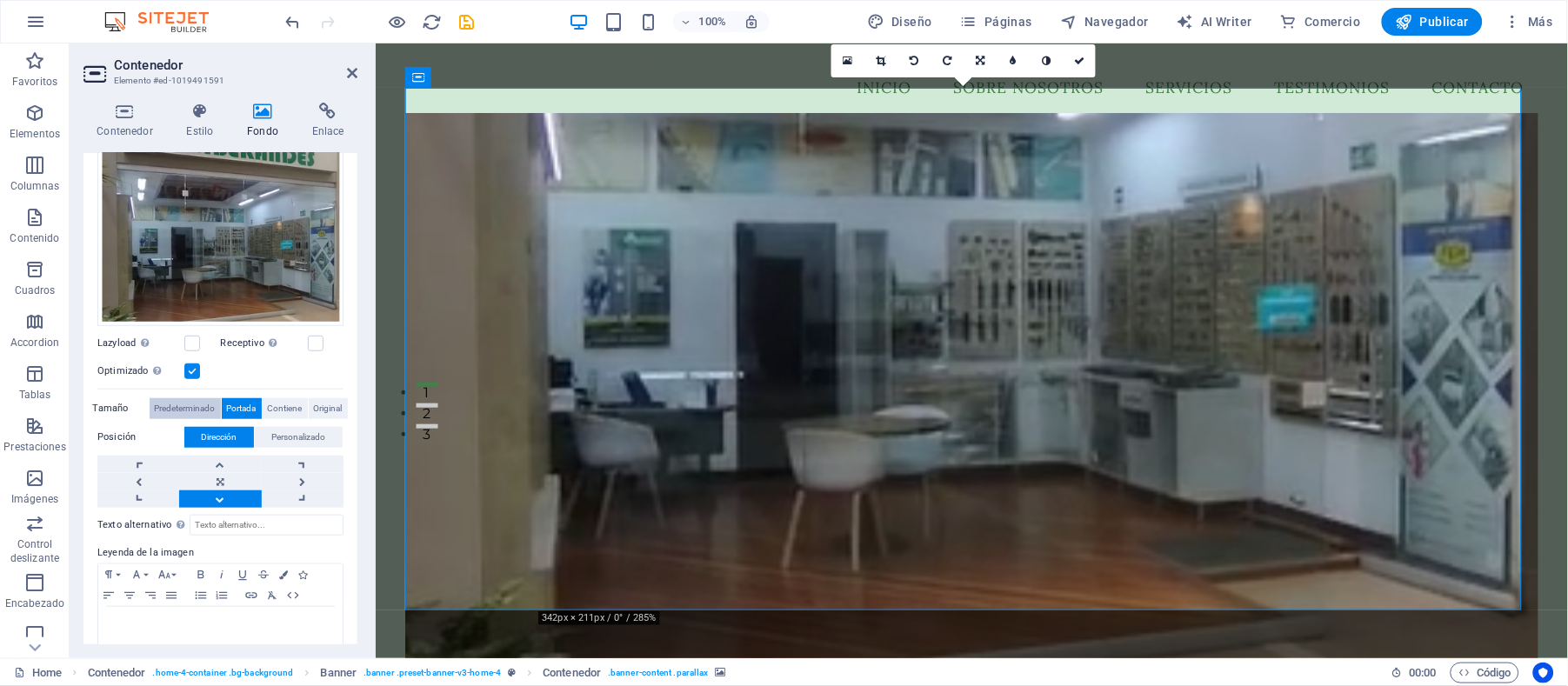
click at [174, 401] on span "Predeterminado" at bounding box center [184, 409] width 61 height 21
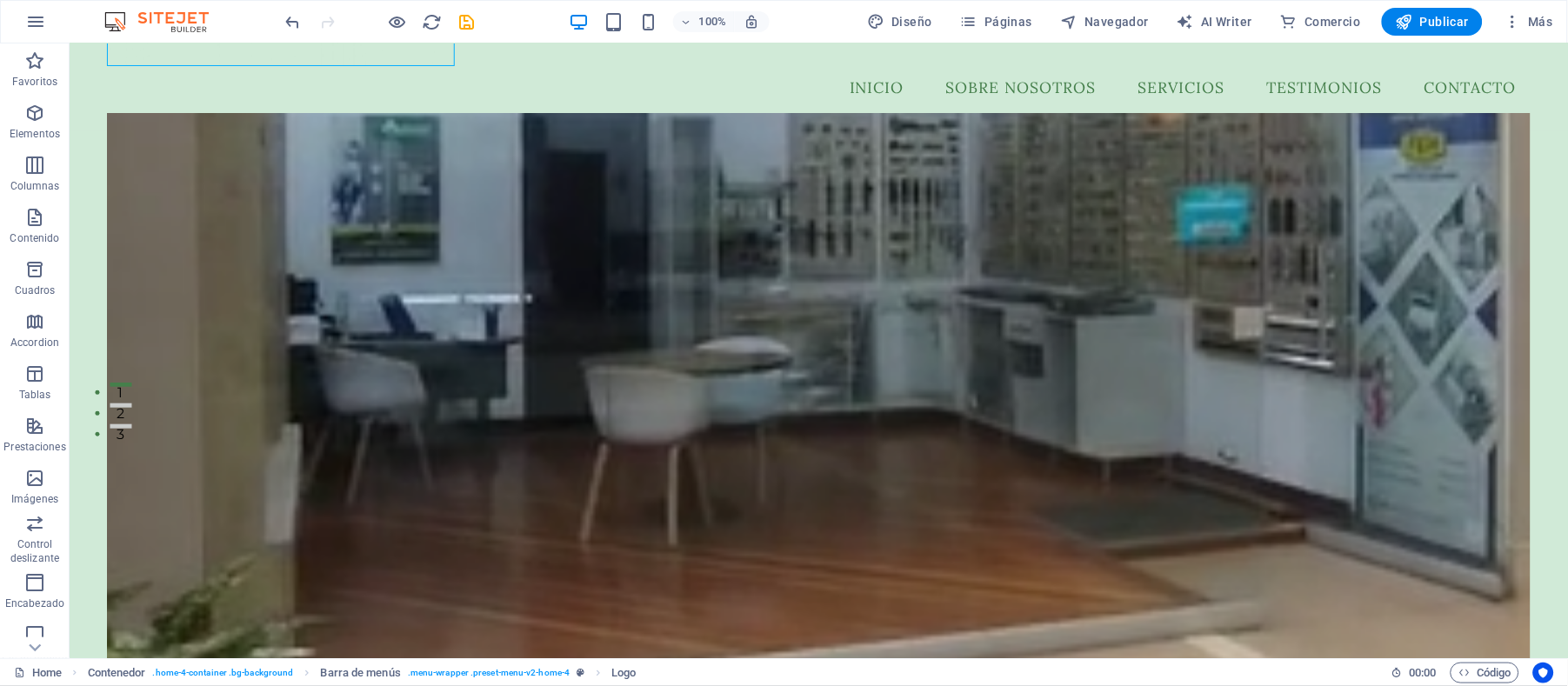
click at [206, 398] on figure at bounding box center [817, 393] width 1423 height 560
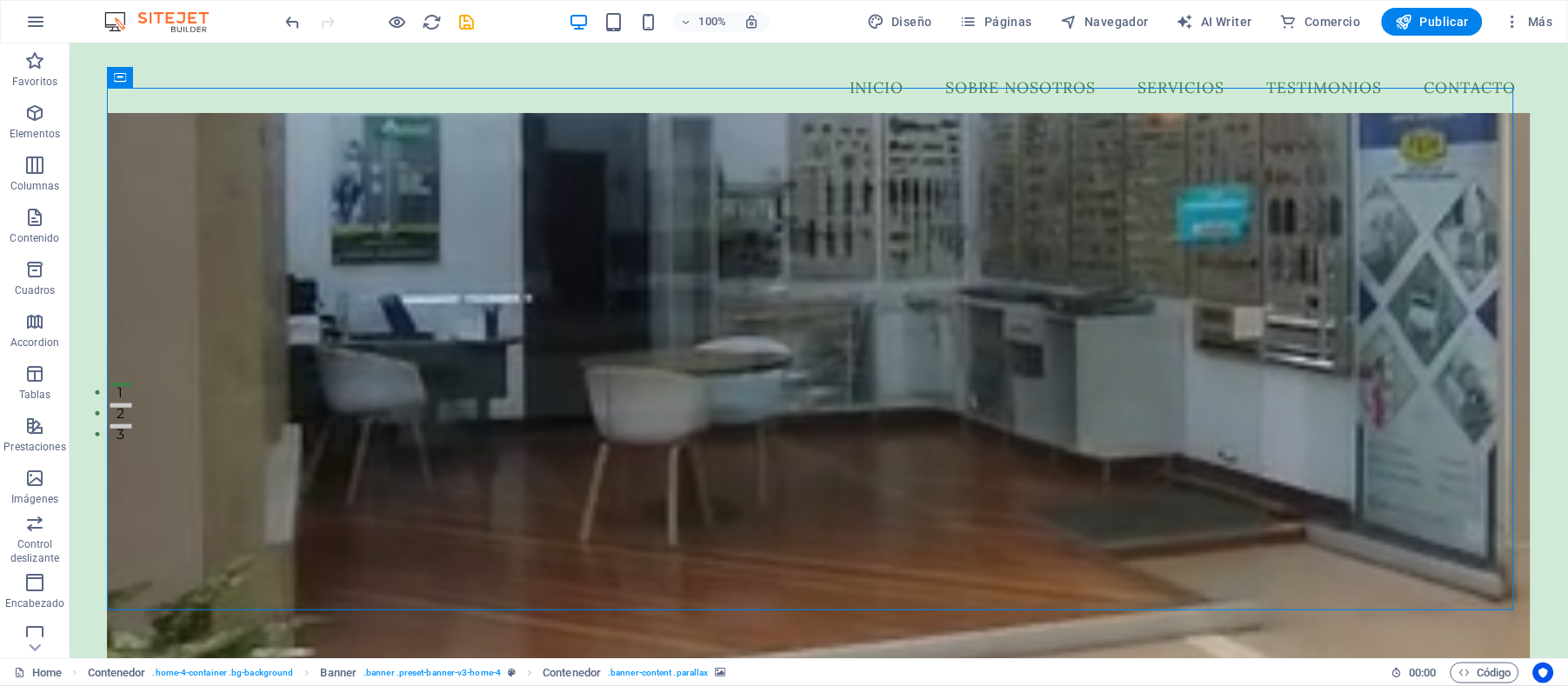
click at [206, 398] on figure at bounding box center [817, 393] width 1423 height 560
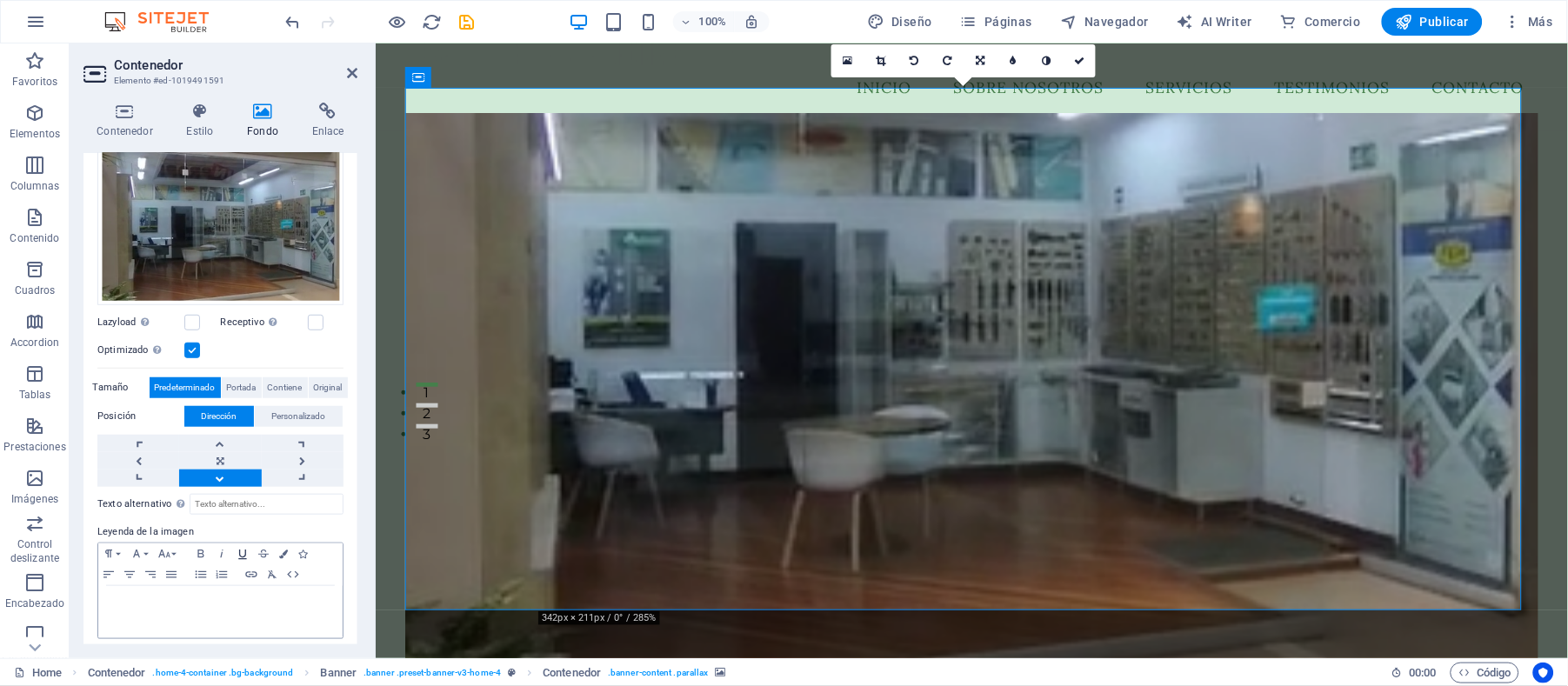
scroll to position [257, 0]
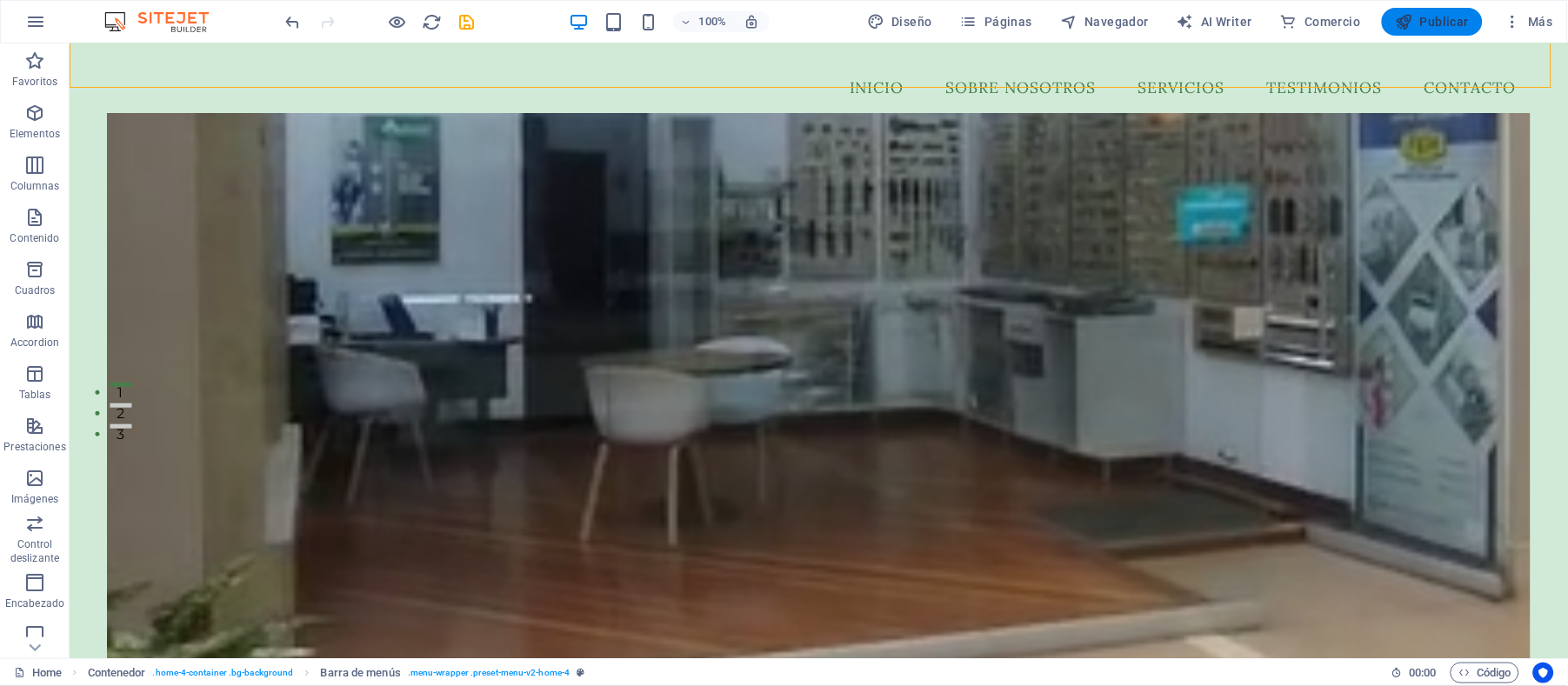
click at [1441, 19] on span "Publicar" at bounding box center [1432, 21] width 74 height 17
checkbox input "false"
